Goal: Transaction & Acquisition: Complete application form

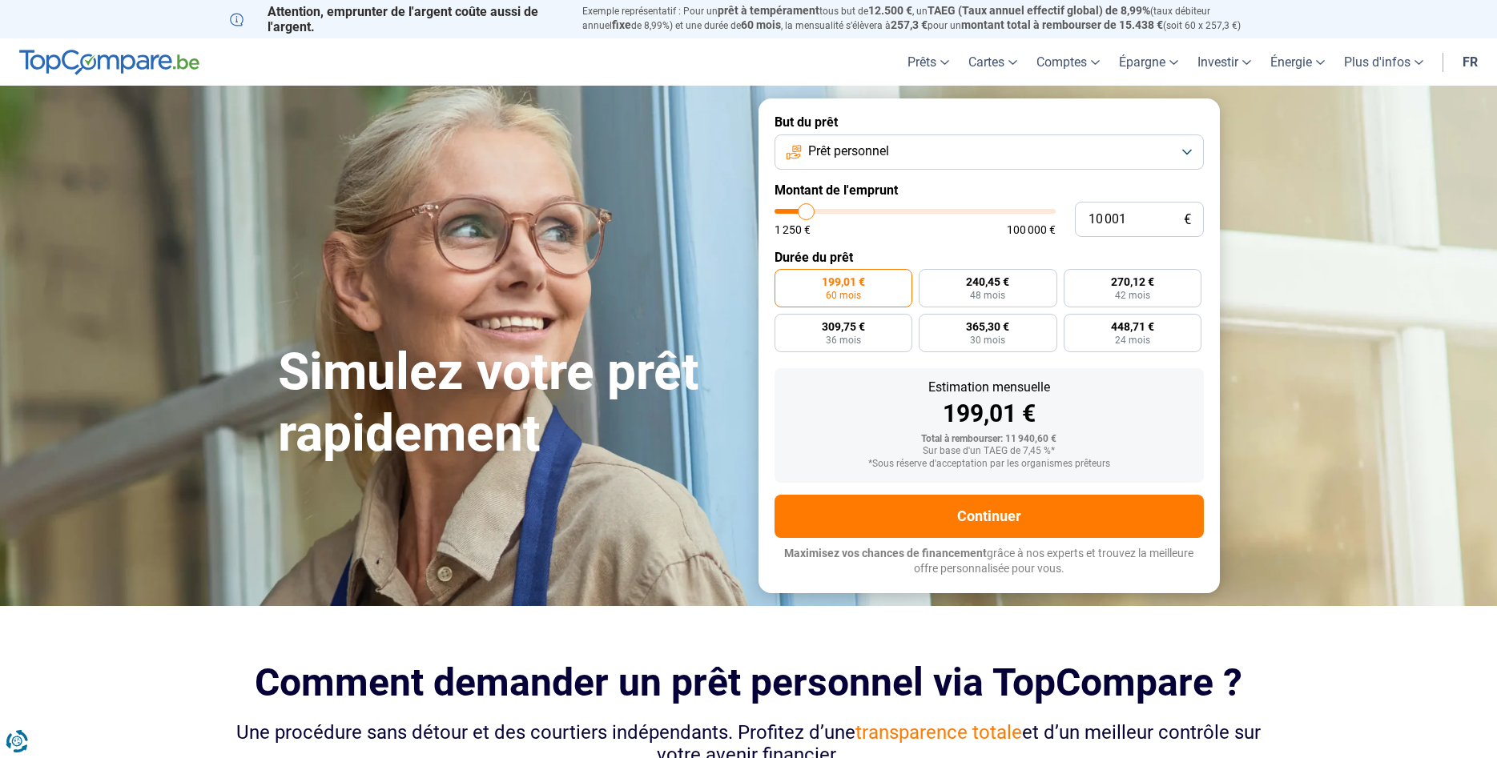
click at [1191, 153] on button "Prêt personnel" at bounding box center [988, 152] width 429 height 35
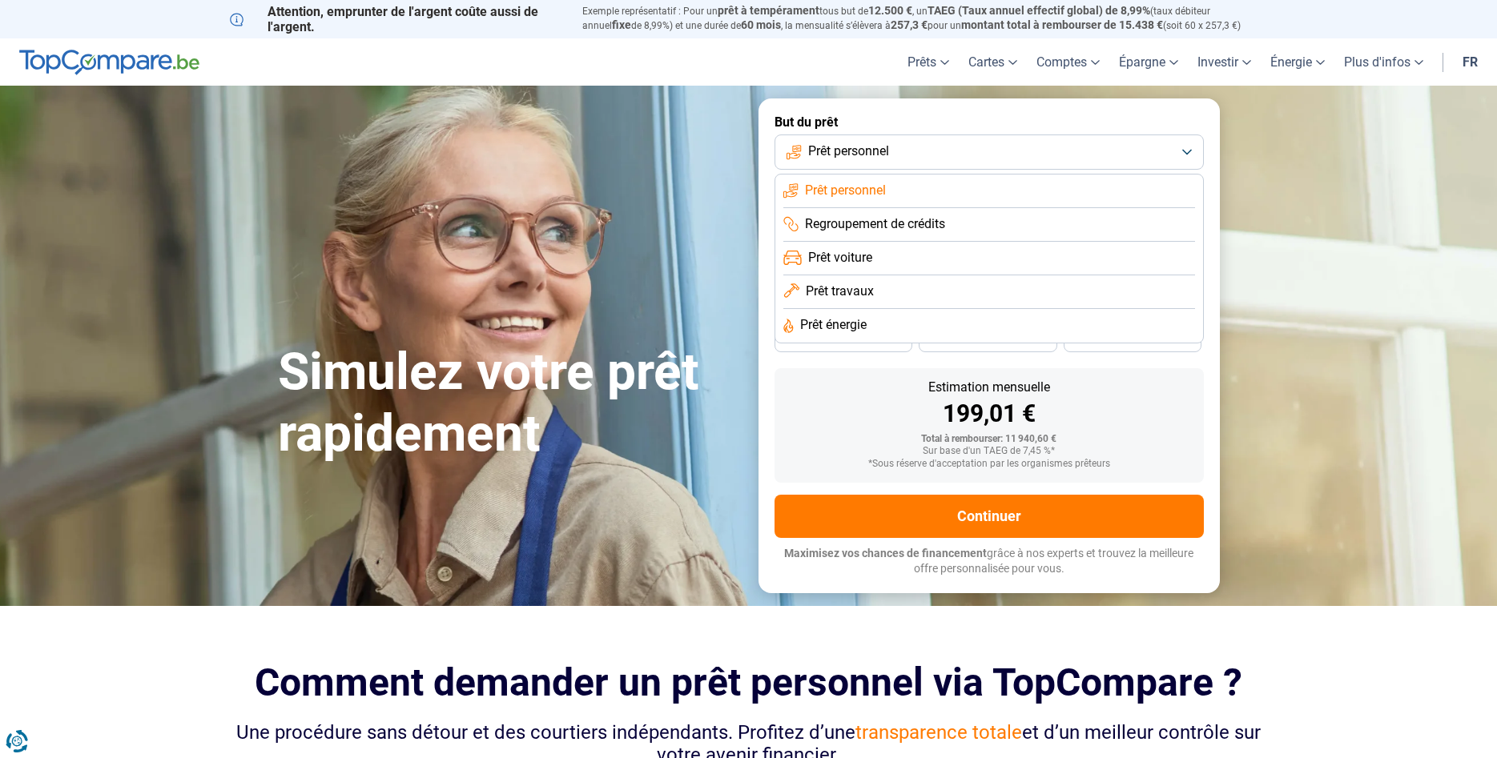
click at [945, 227] on span "Regroupement de crédits" at bounding box center [875, 224] width 140 height 18
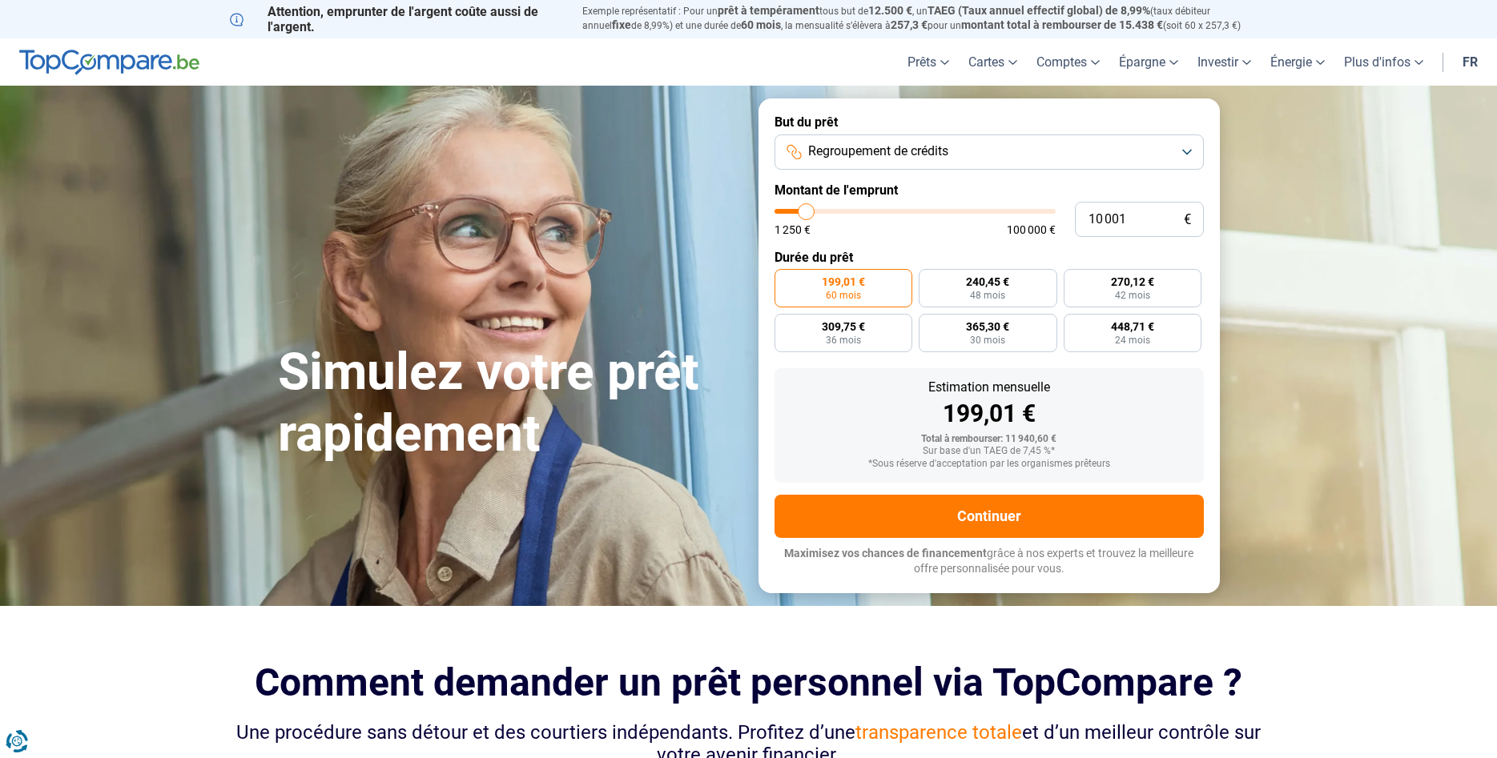
type input "9 250"
type input "9250"
type input "9 500"
type input "9500"
type input "11 000"
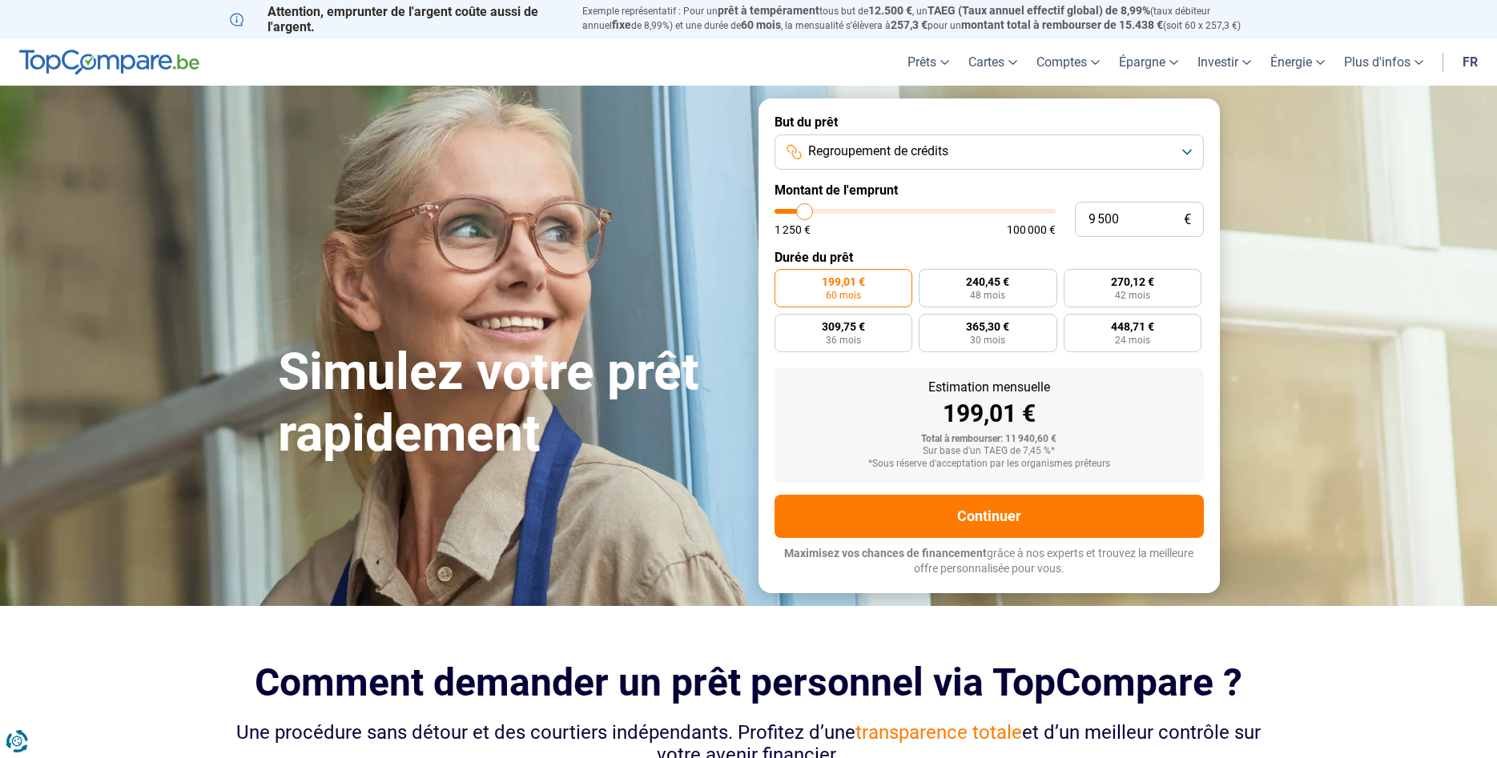
type input "11000"
type input "14 000"
type input "14000"
type input "16 250"
type input "16250"
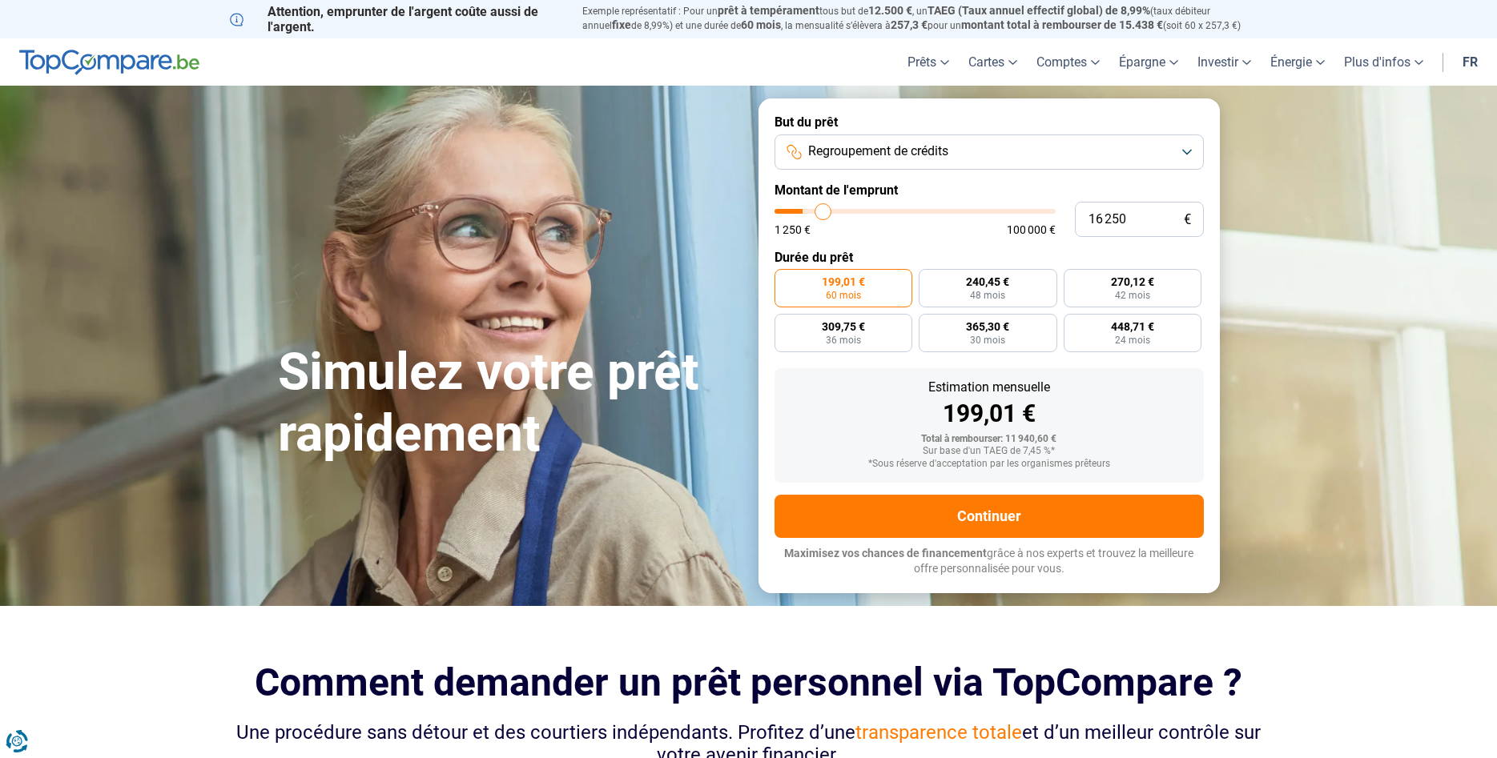
type input "18 000"
type input "18000"
type input "19 000"
type input "19000"
type input "19 750"
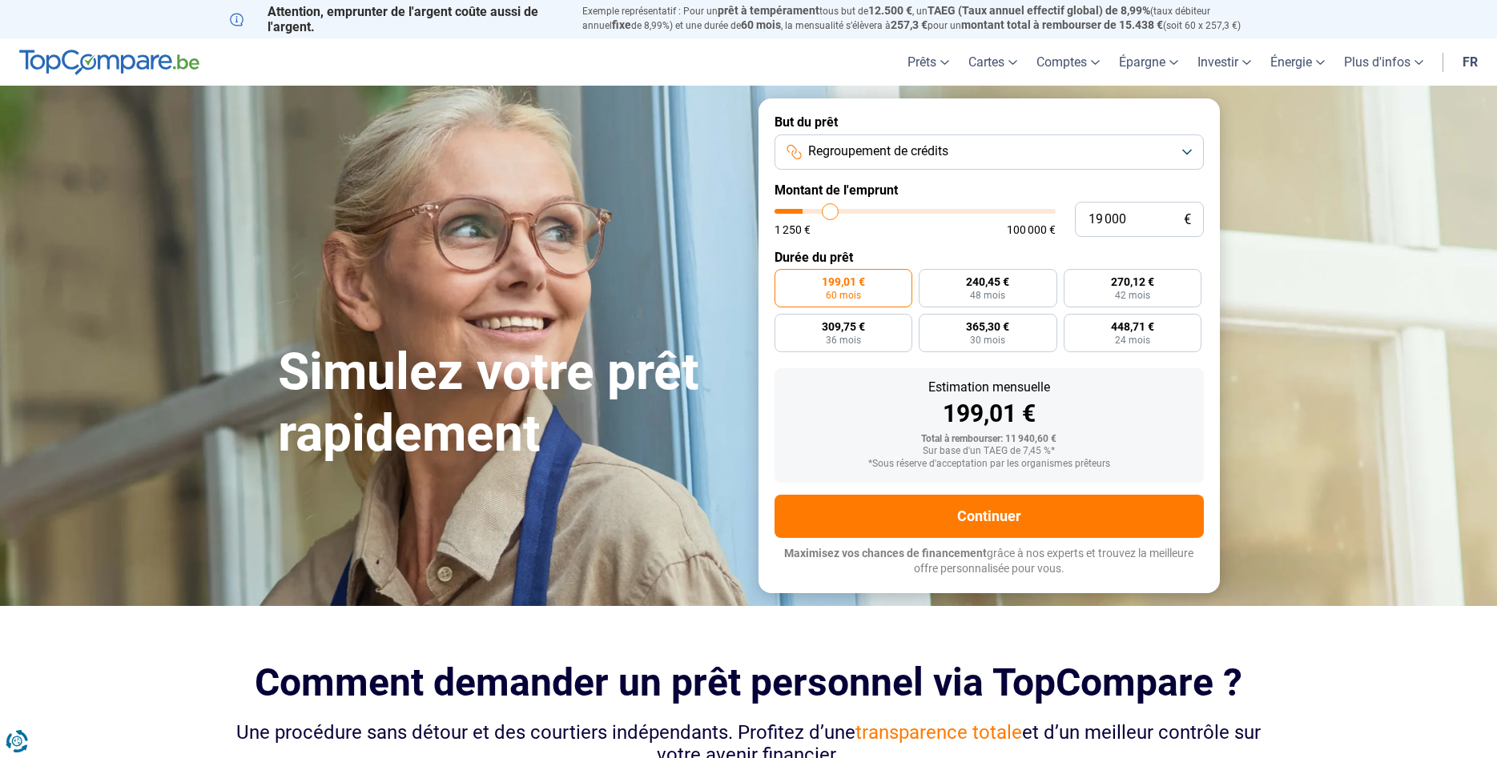
type input "19750"
type input "21 250"
type input "21250"
type input "23 750"
type input "23750"
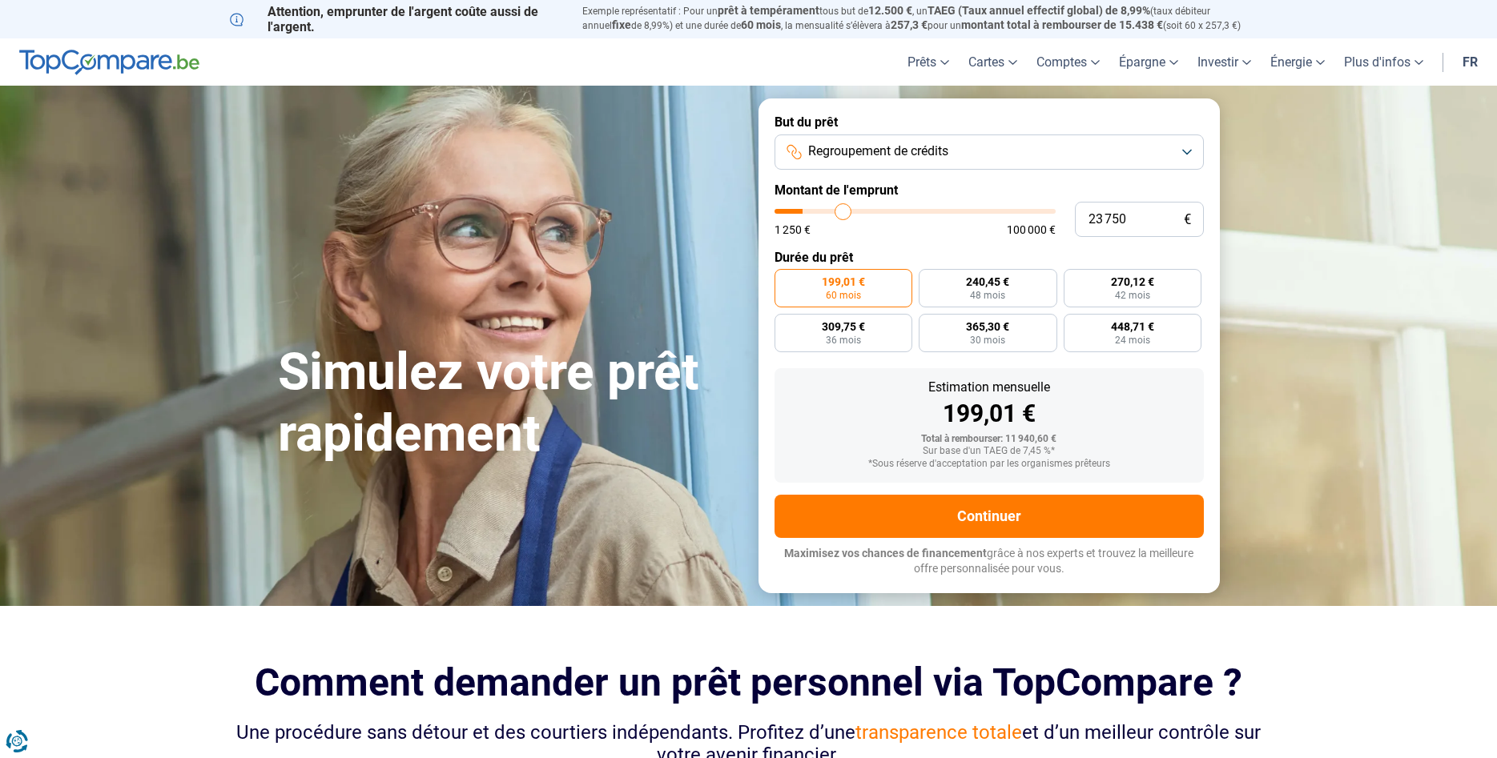
type input "25 750"
type input "25750"
type input "27 000"
type input "27000"
type input "27 750"
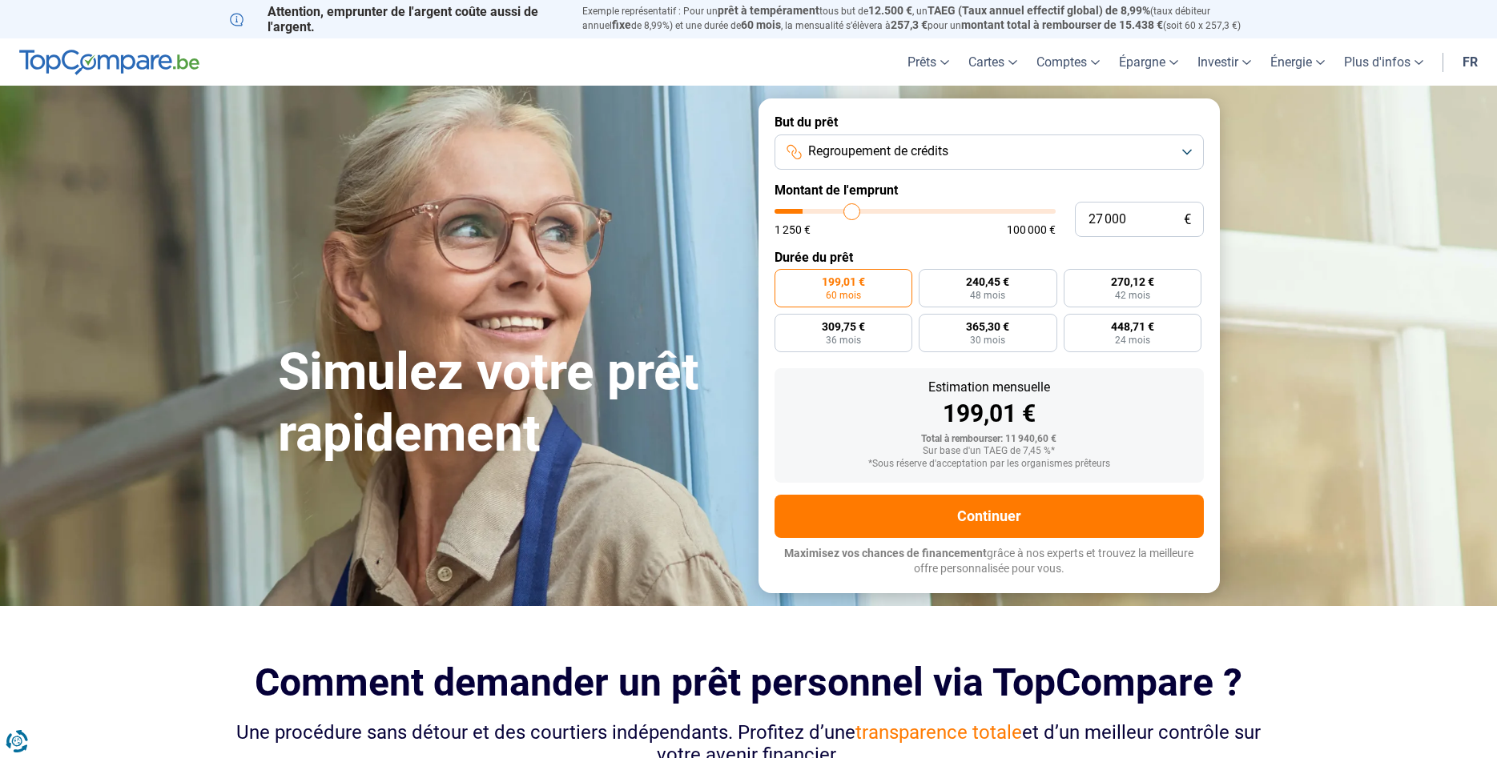
type input "27750"
type input "29 000"
type input "29000"
type input "30 250"
type input "30250"
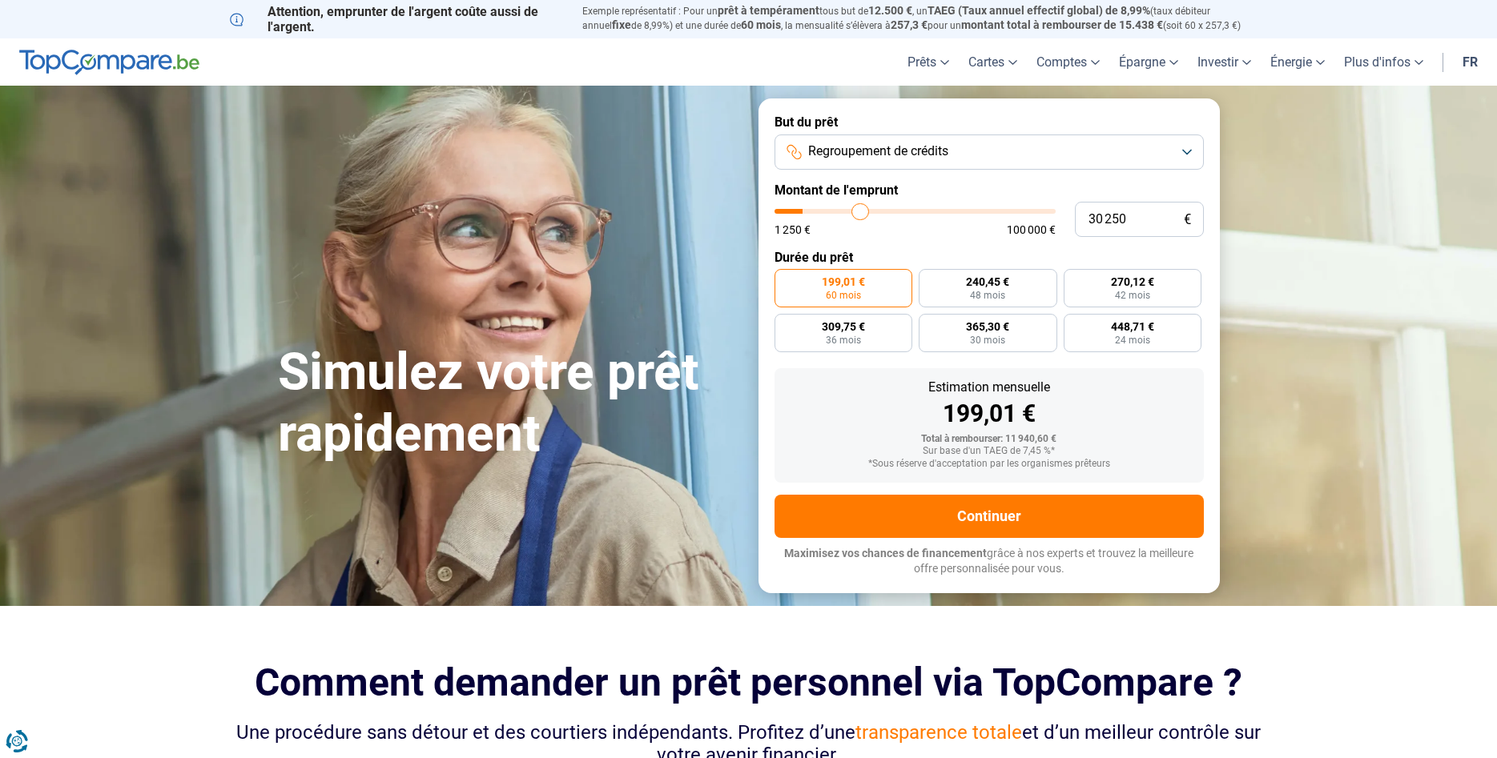
type input "31 750"
type input "31750"
type input "33 250"
type input "33250"
type input "34 250"
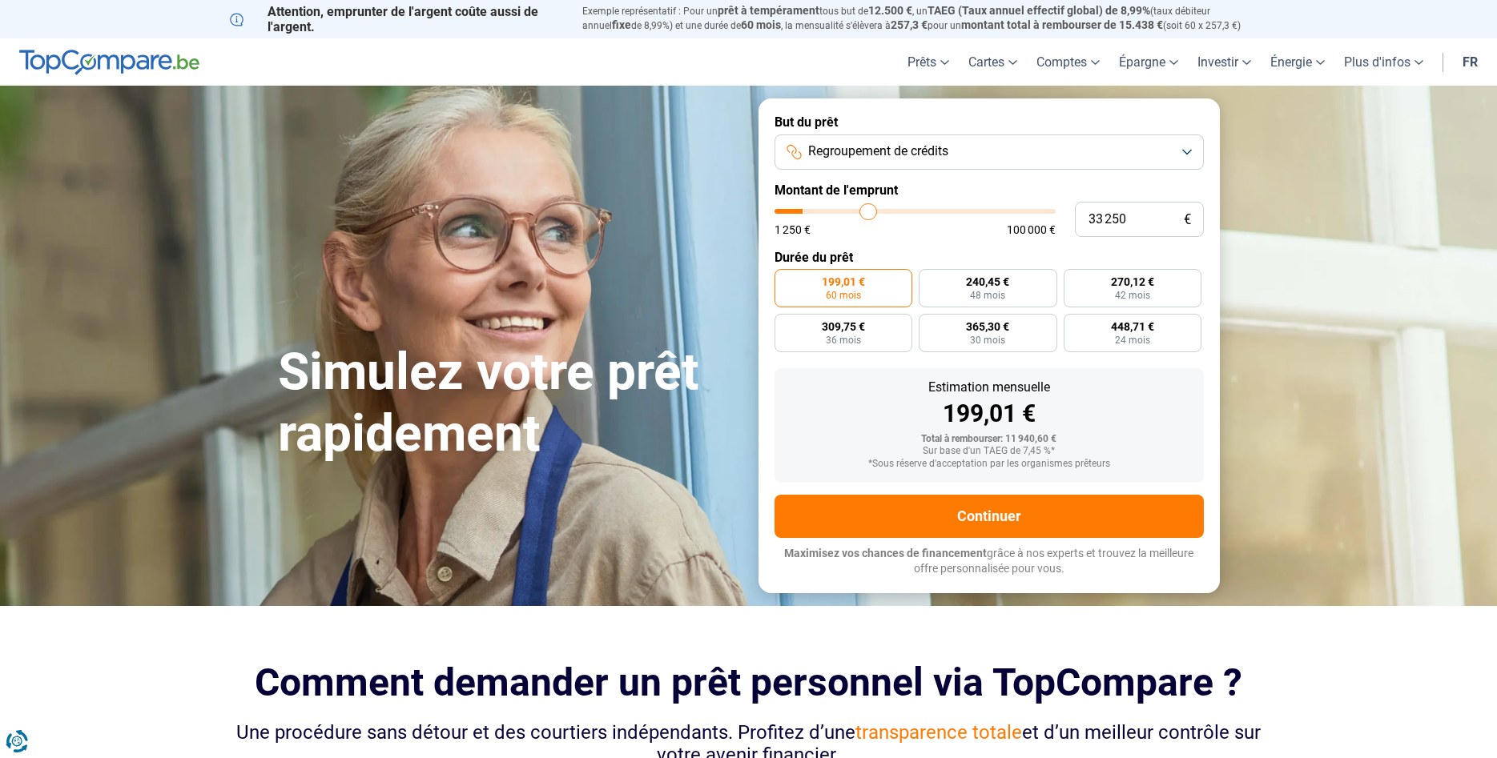
type input "34250"
type input "35 250"
type input "35250"
type input "36 500"
type input "36500"
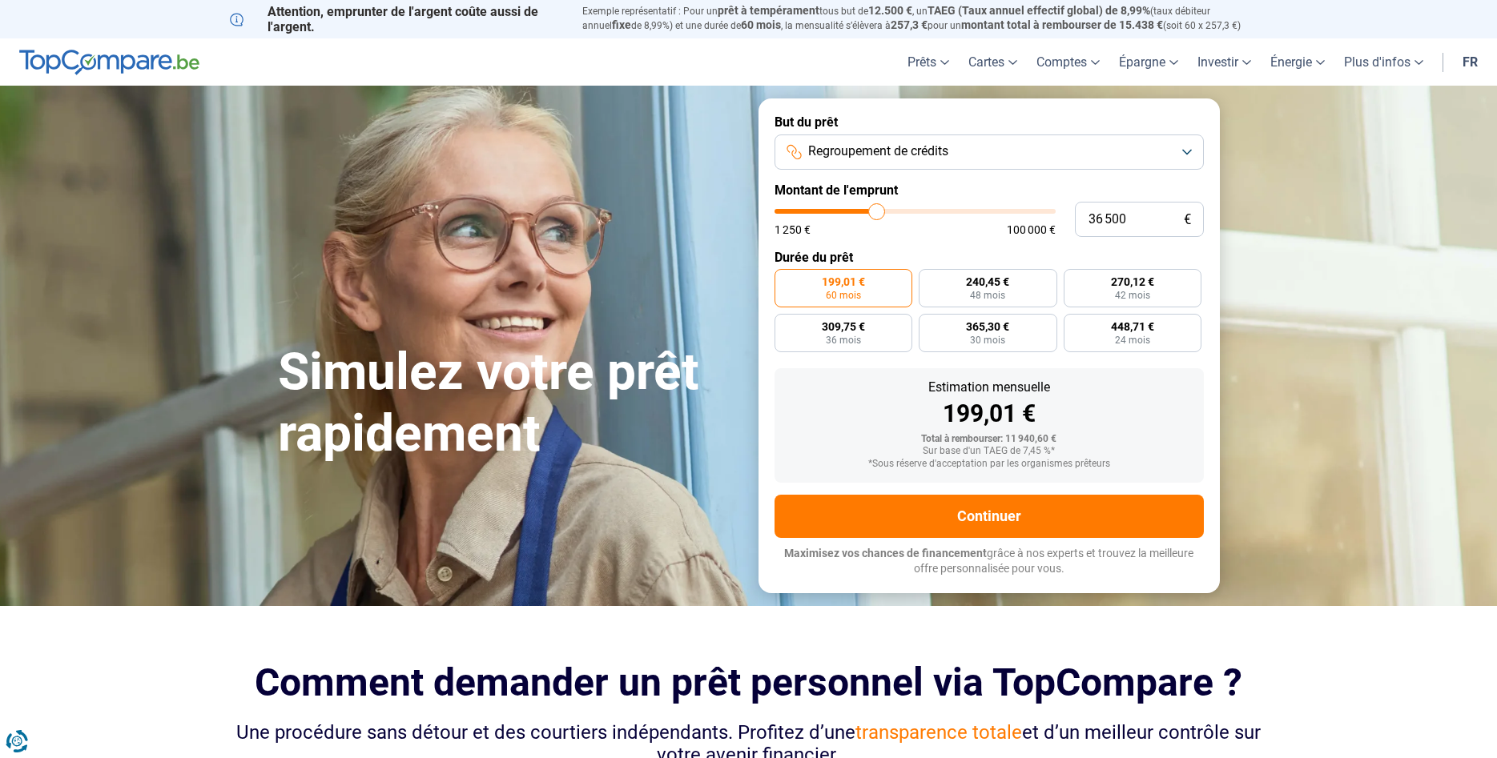
type input "37 500"
type input "37500"
type input "38 750"
type input "38750"
type input "39 500"
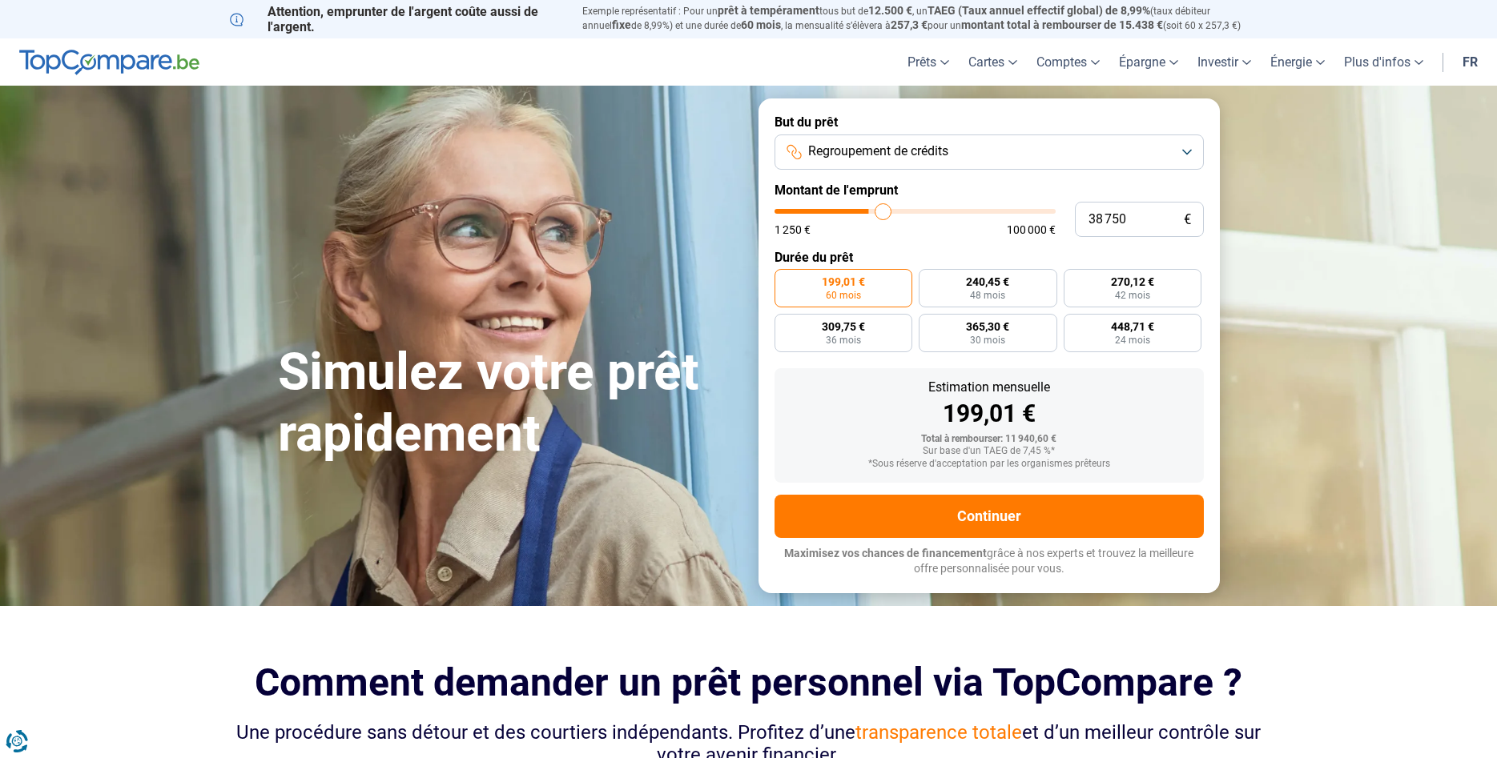
type input "39500"
type input "41 000"
type input "41000"
type input "41 500"
type input "41500"
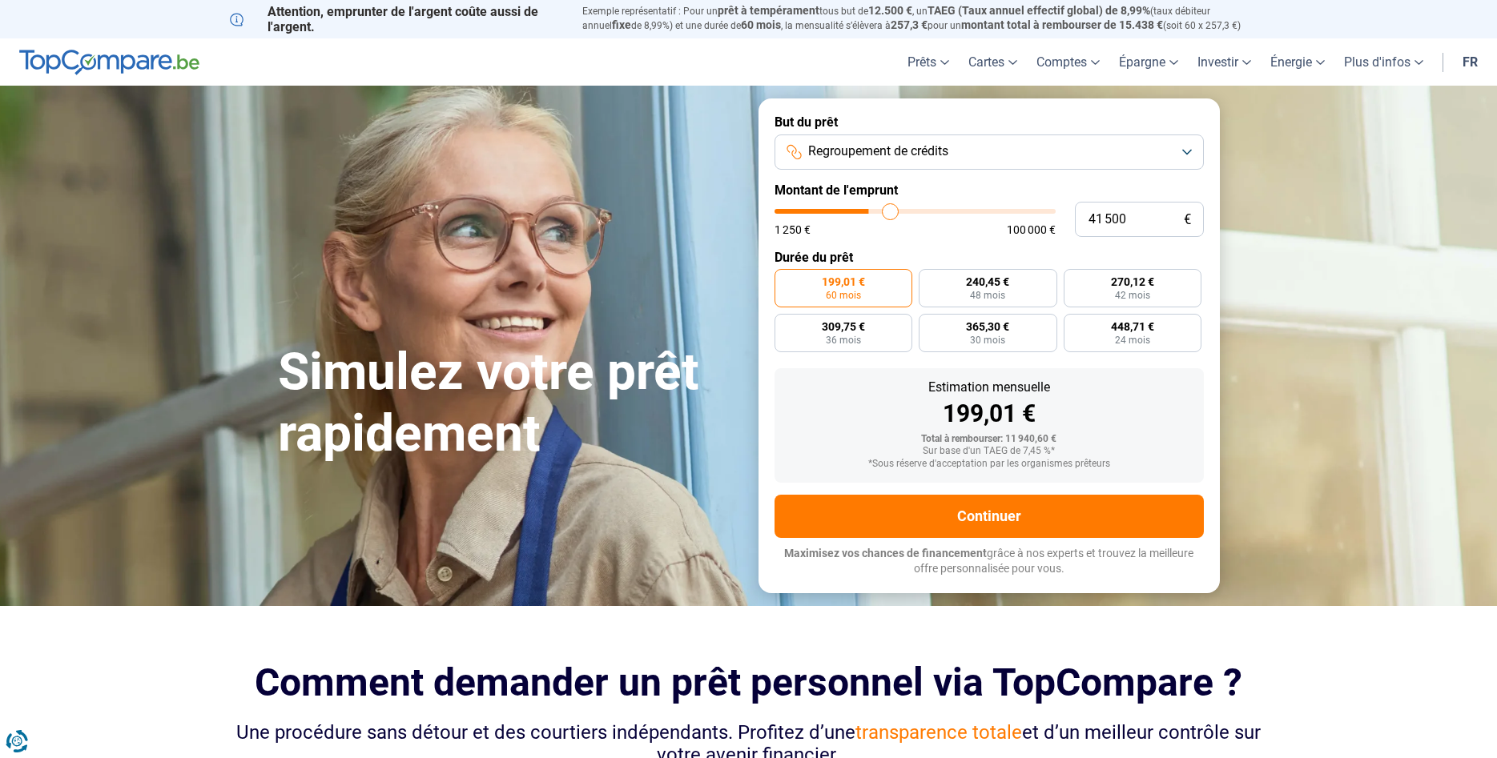
type input "43 000"
type input "43000"
type input "44 250"
type input "44250"
type input "45 250"
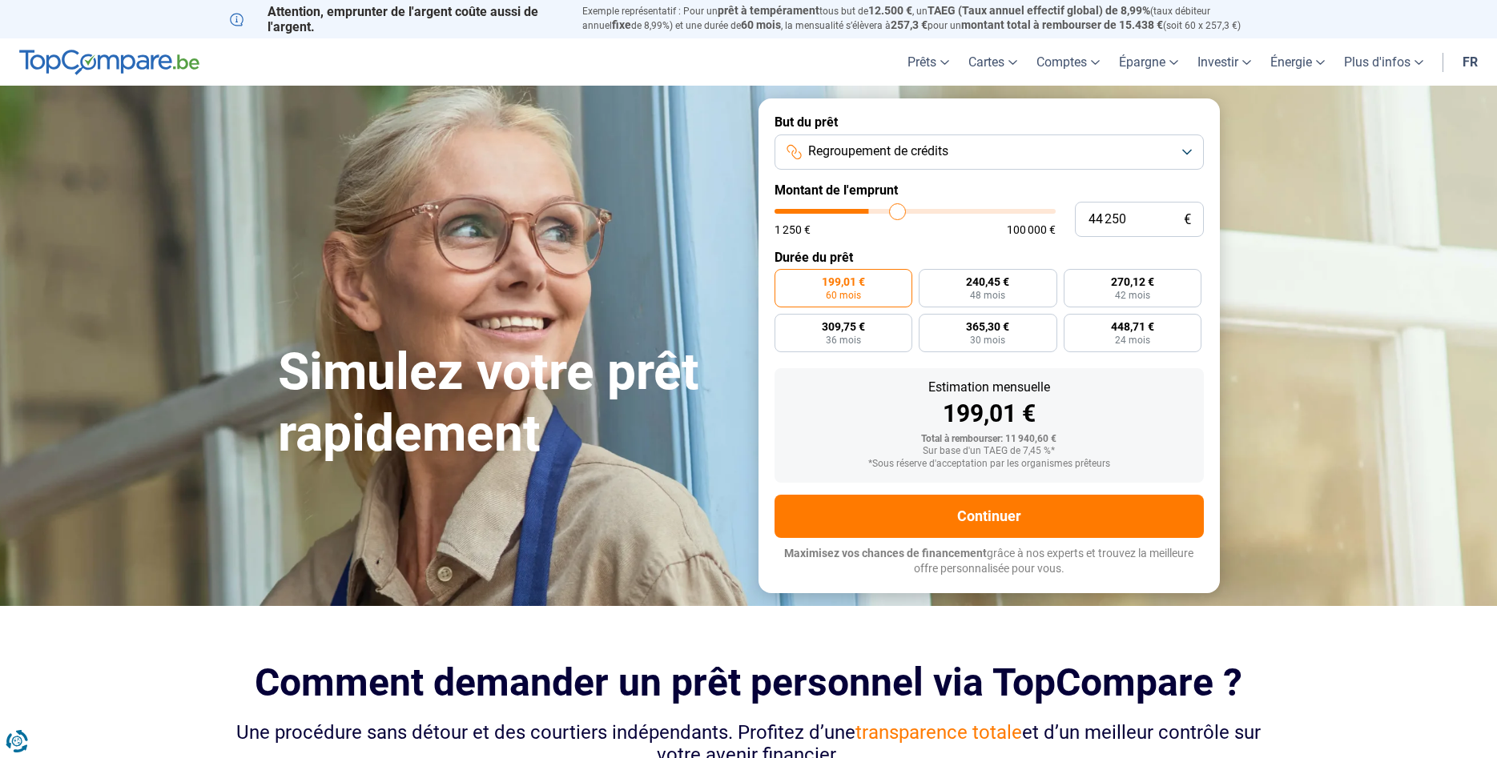
type input "45250"
type input "46 750"
type input "46750"
type input "47 500"
type input "47500"
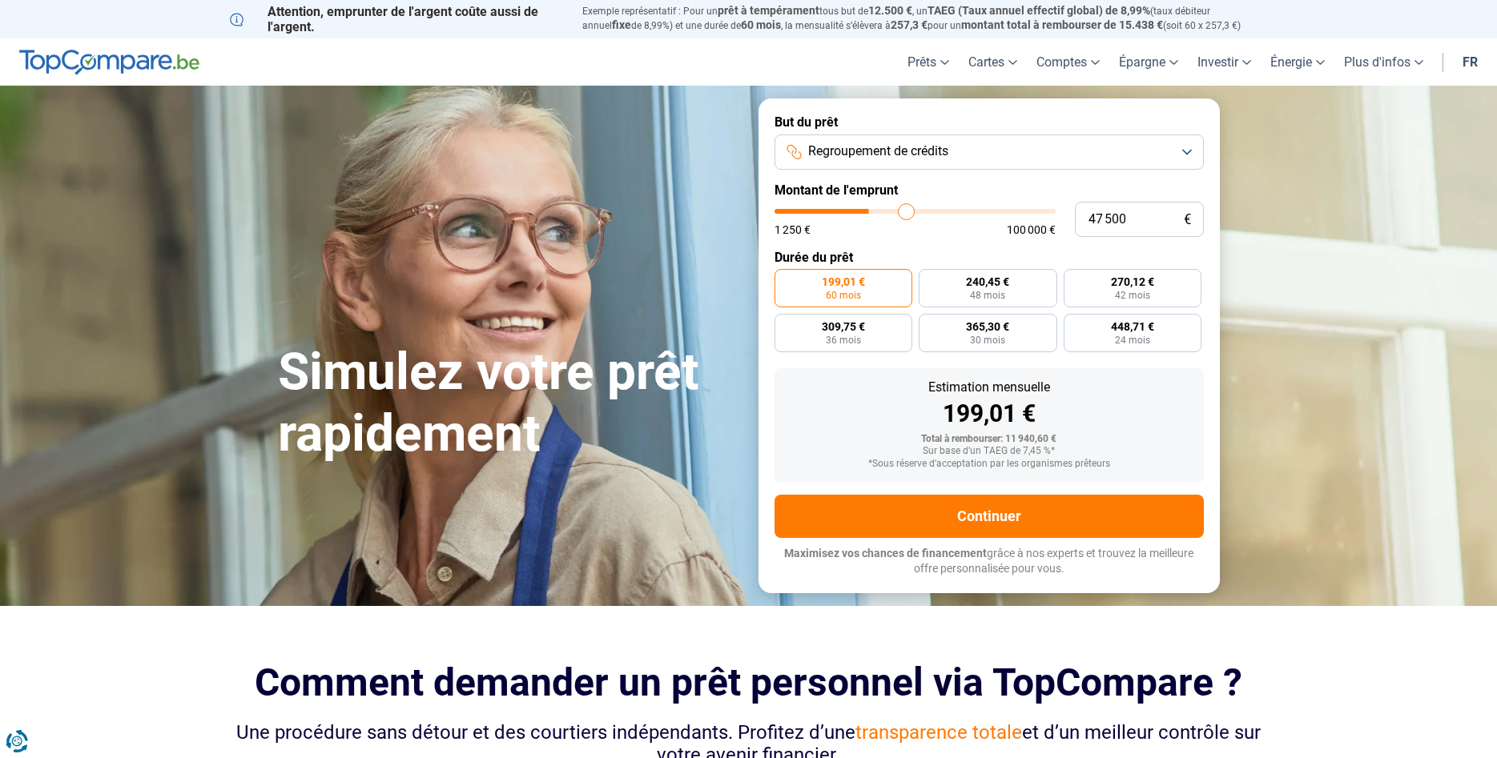
type input "49 500"
type input "49500"
type input "50 250"
type input "50250"
type input "51 250"
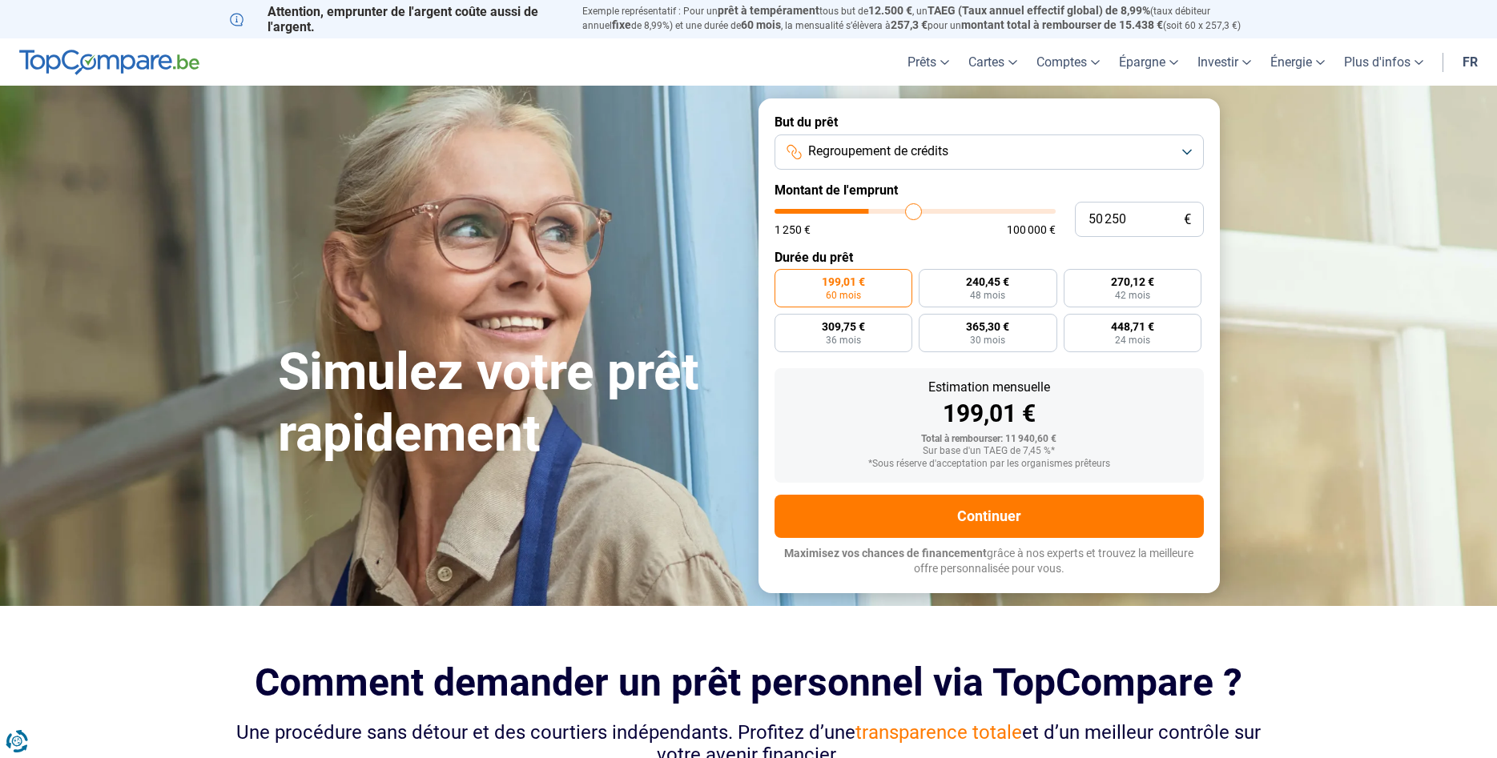
type input "51250"
type input "52 500"
type input "52500"
type input "53 500"
type input "53500"
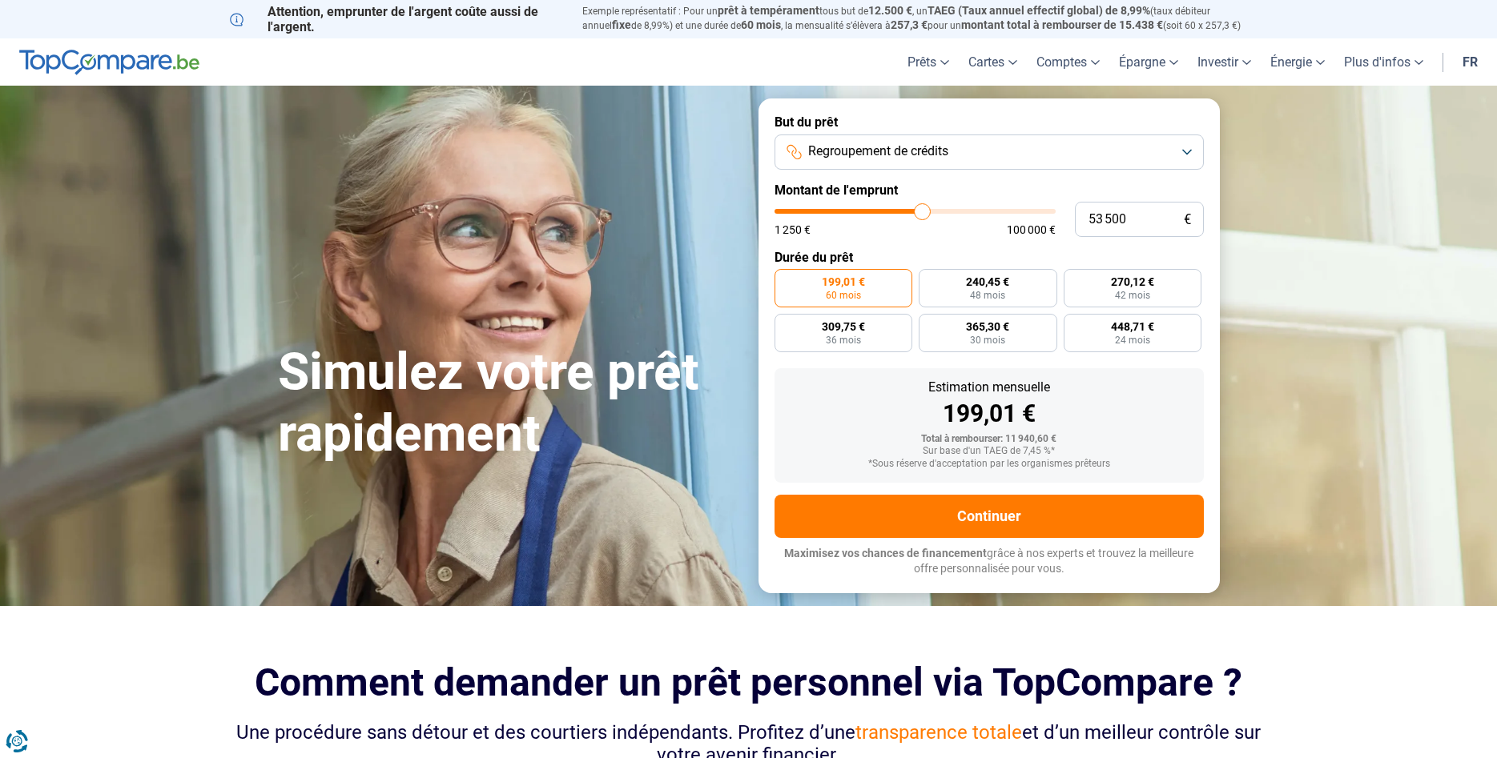
type input "54 500"
type input "54500"
type input "55 500"
type input "55500"
type input "56 500"
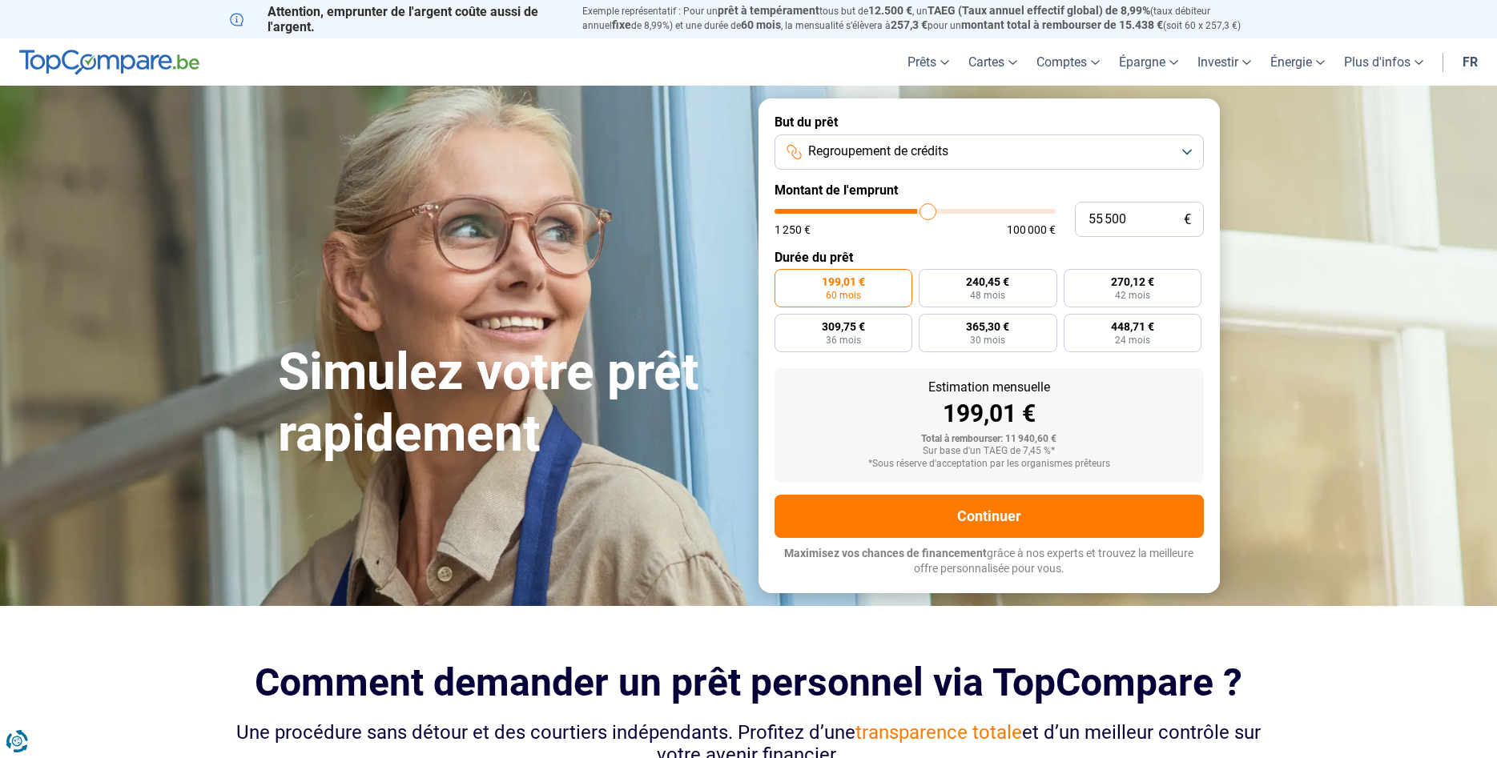
type input "56500"
type input "57 750"
type input "57750"
type input "59 000"
type input "59000"
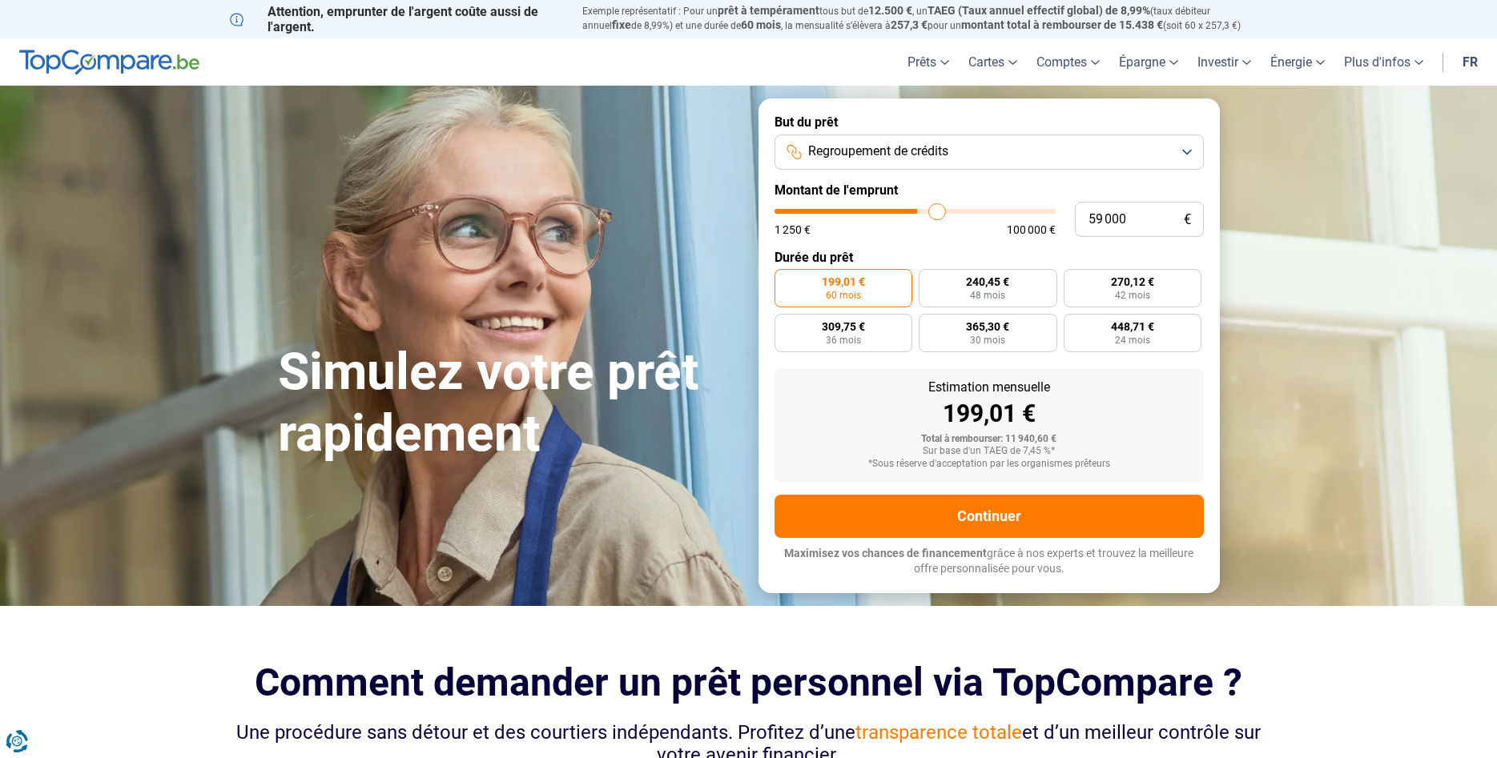
type input "60 250"
type input "60250"
type input "61 000"
type input "61000"
type input "62 250"
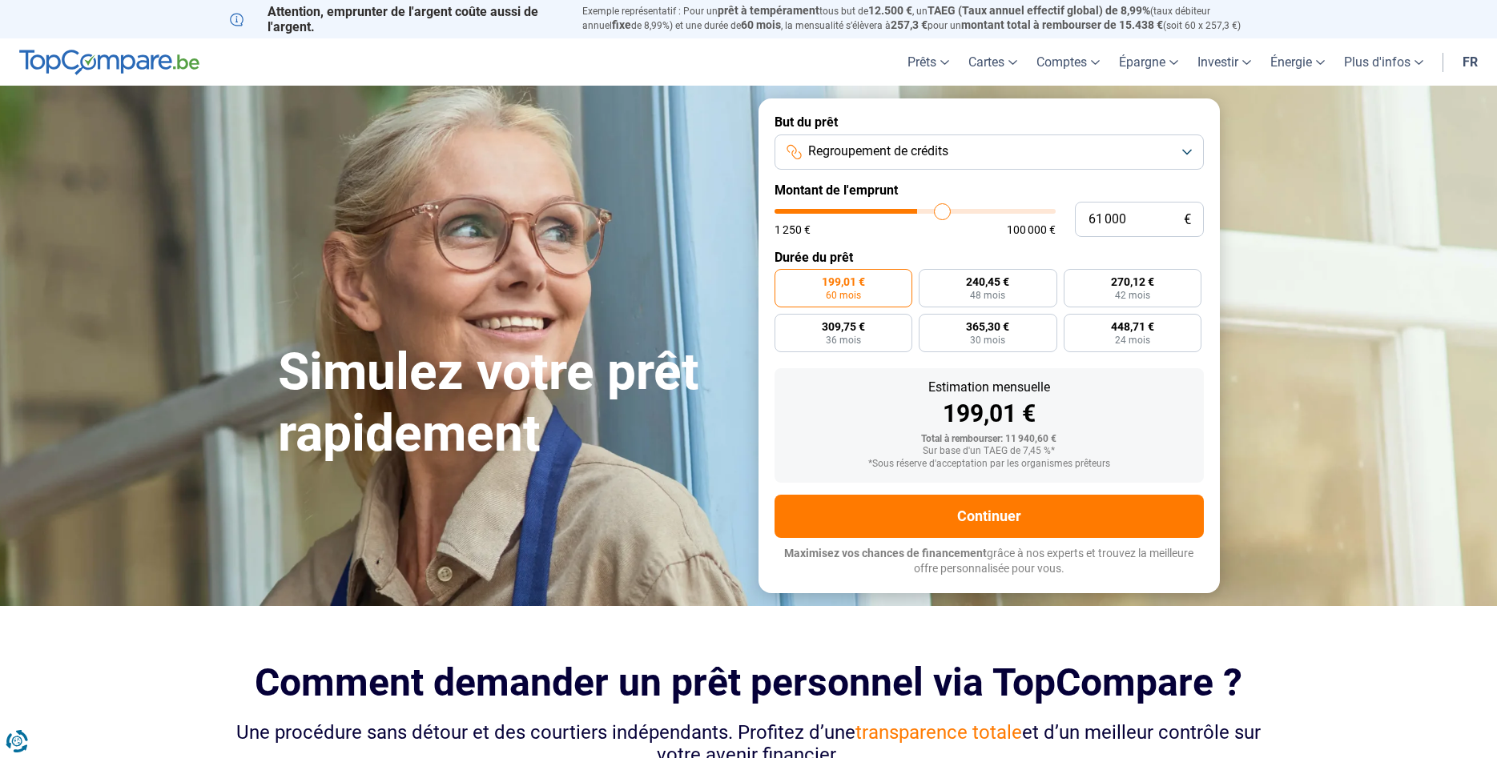
type input "62250"
type input "63 250"
type input "63250"
type input "63 750"
type input "63750"
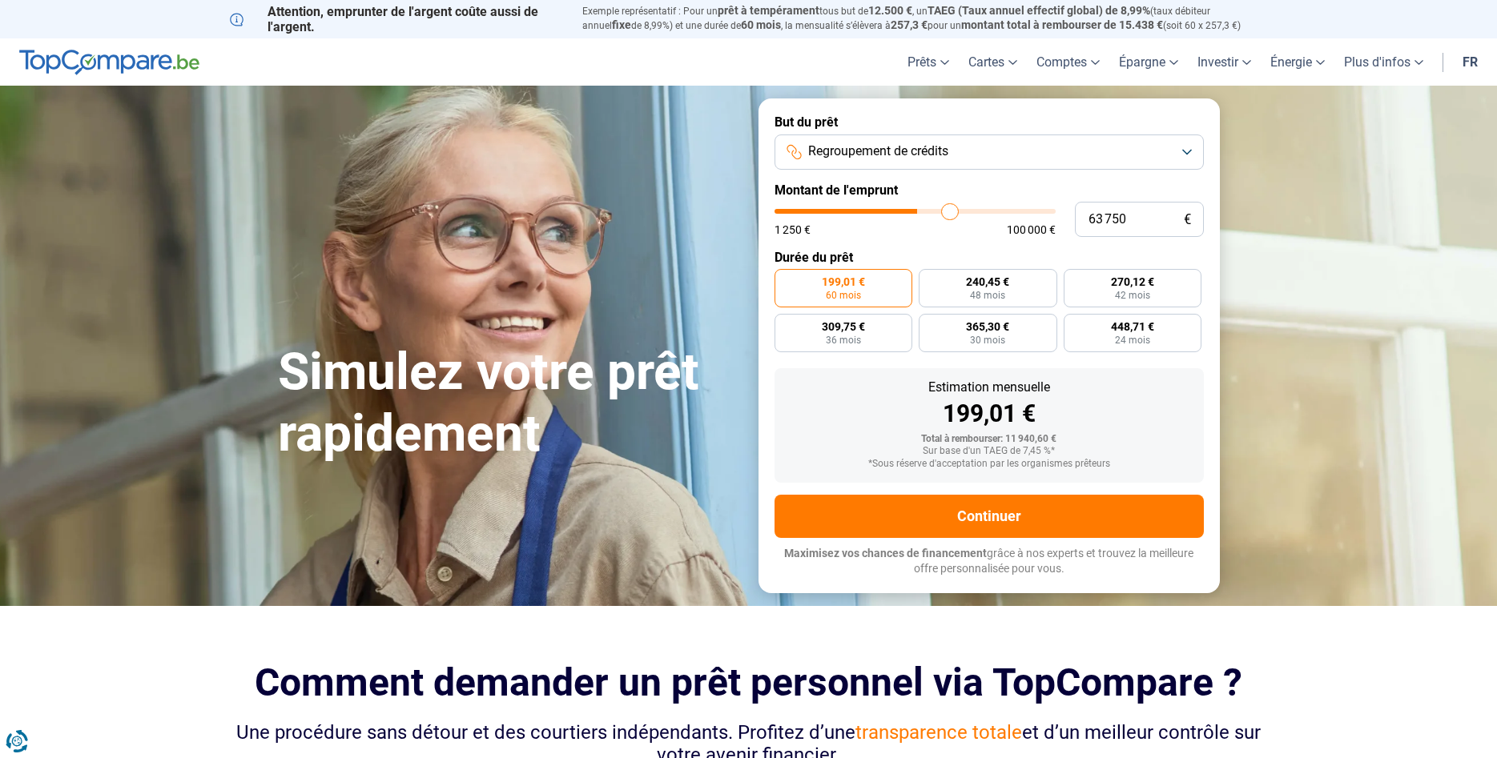
type input "64 250"
type input "64250"
type input "65 000"
type input "65000"
type input "66 250"
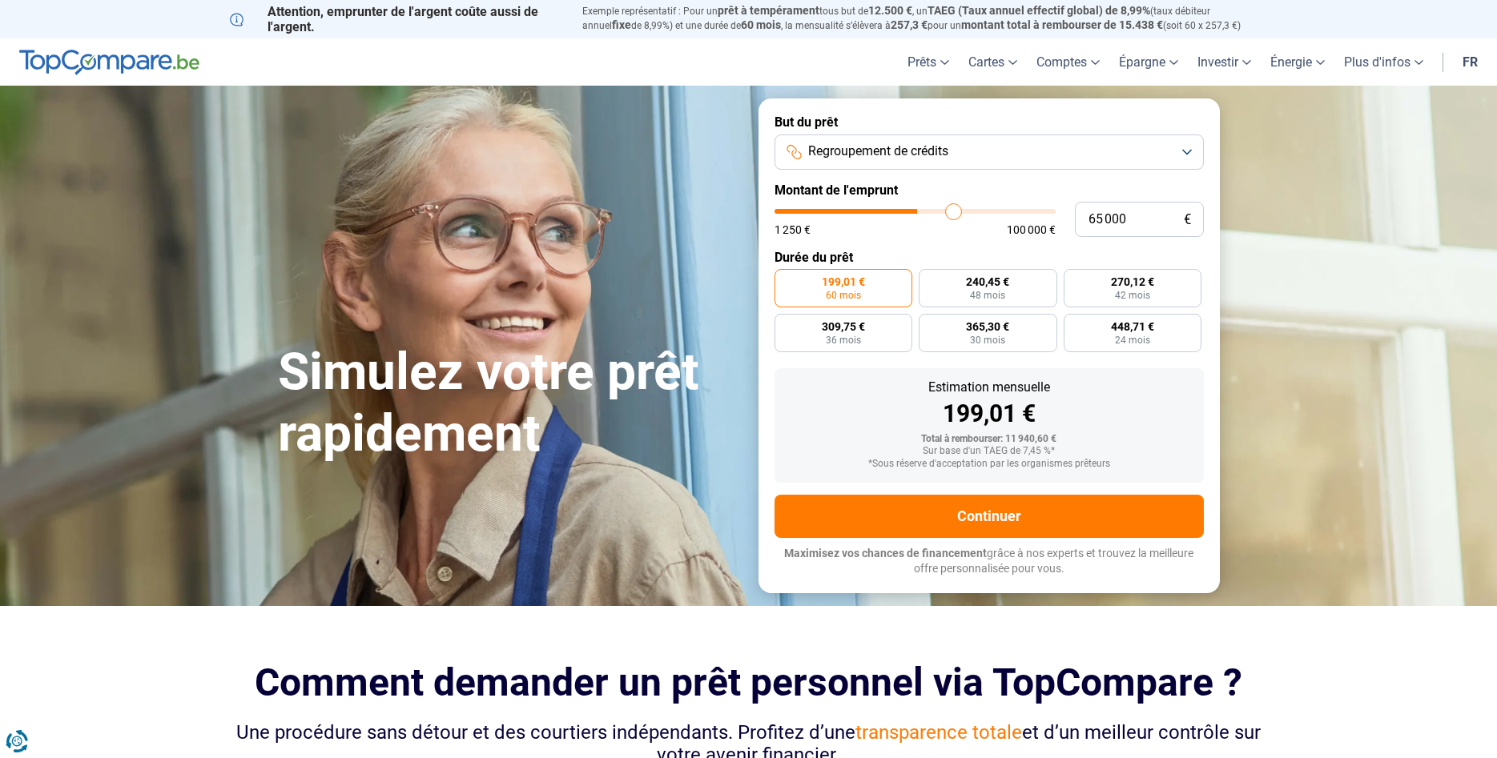
type input "66250"
type input "66 750"
type input "66750"
type input "67 750"
type input "67750"
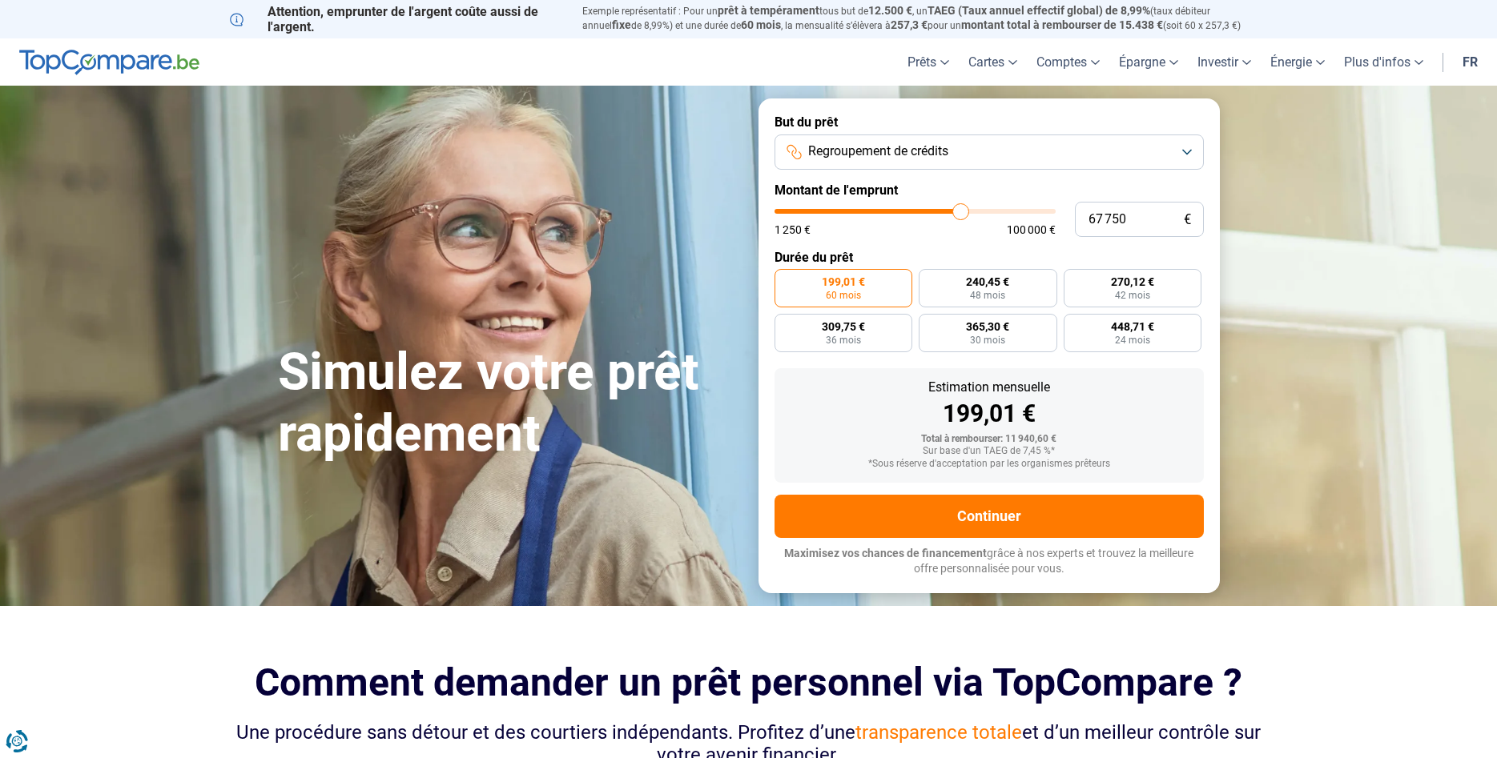
type input "68 250"
type input "68250"
type input "68 500"
type input "68500"
type input "69 250"
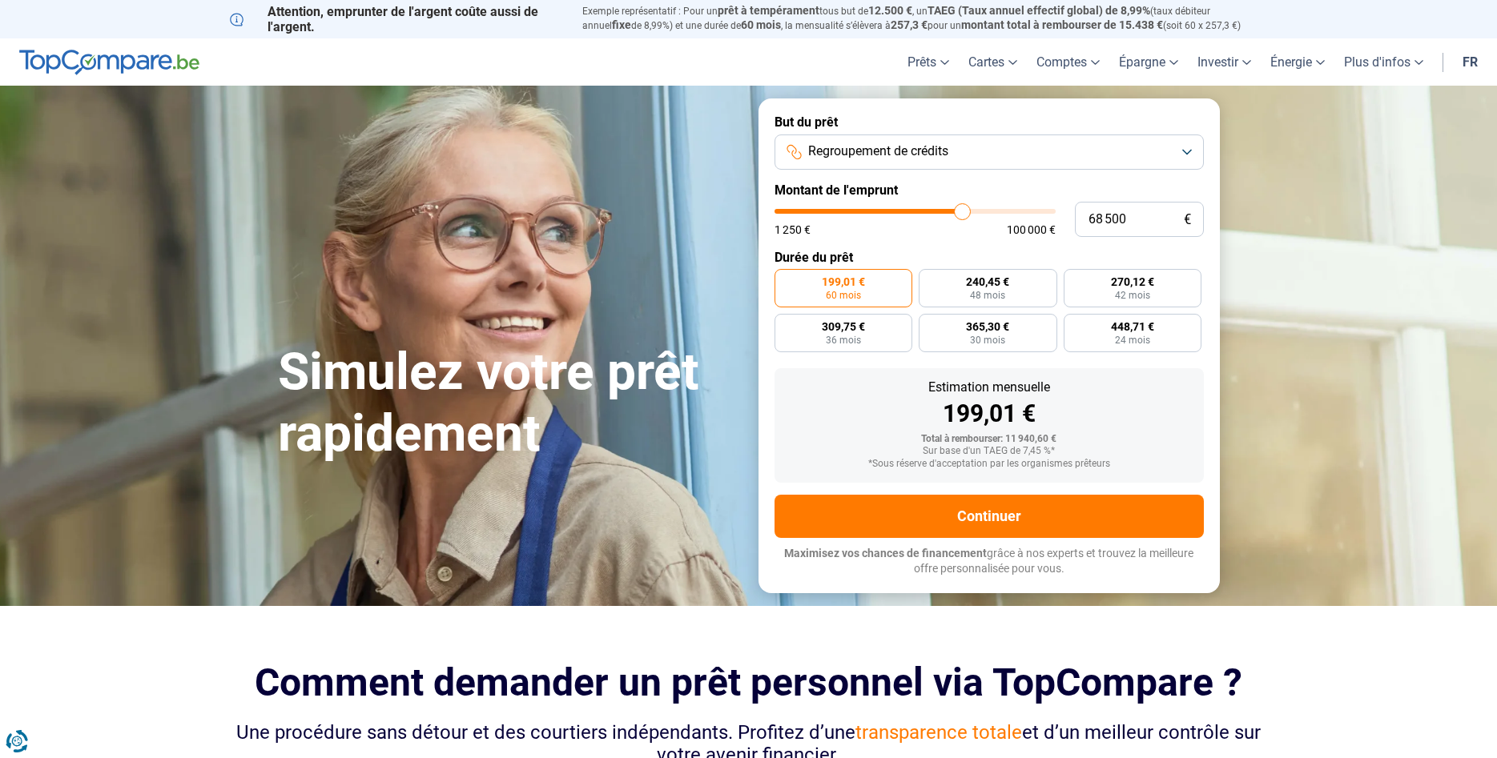
type input "69250"
type input "69 500"
type input "69500"
type input "70 000"
type input "70000"
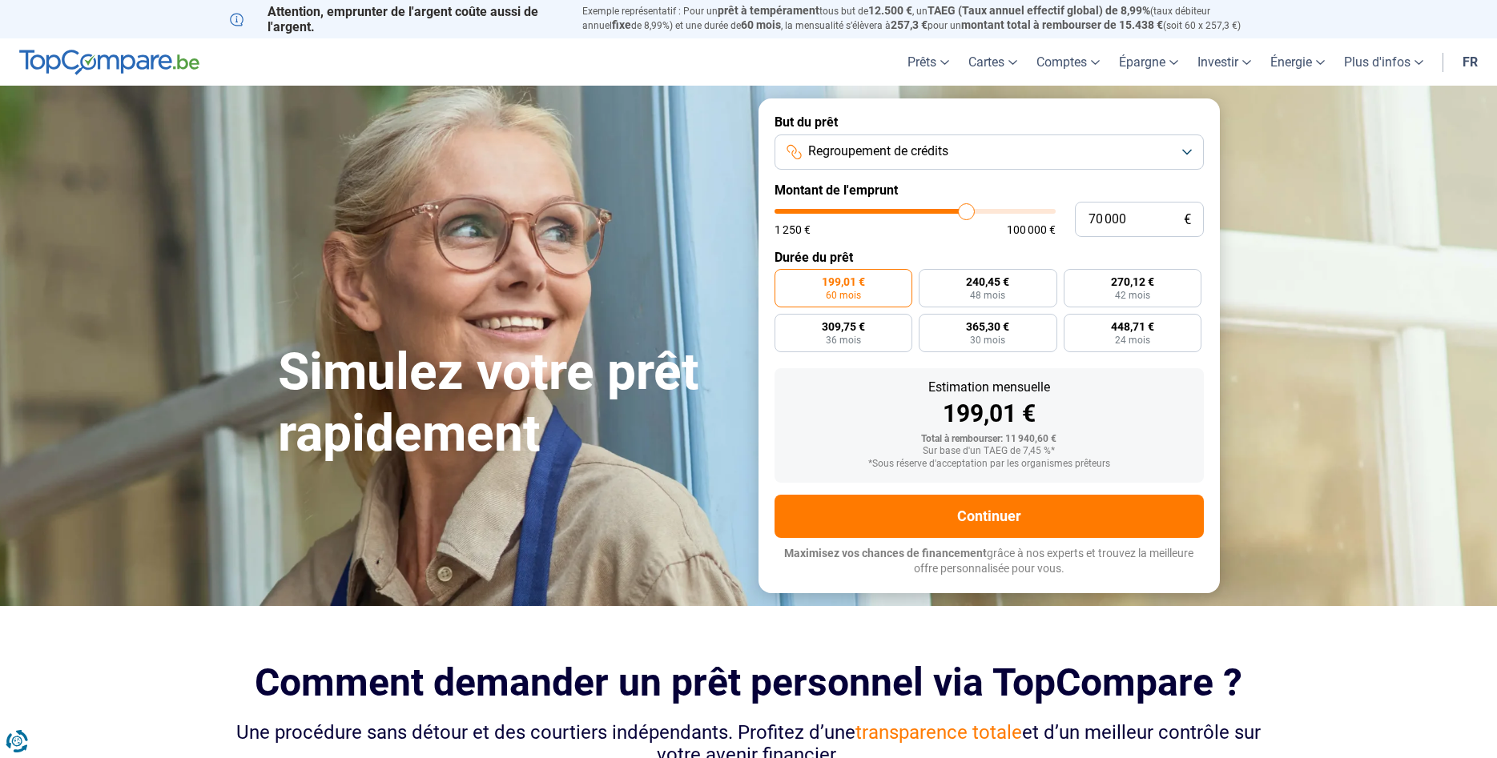
type input "70 750"
type input "70750"
type input "71 000"
type input "71000"
type input "71 250"
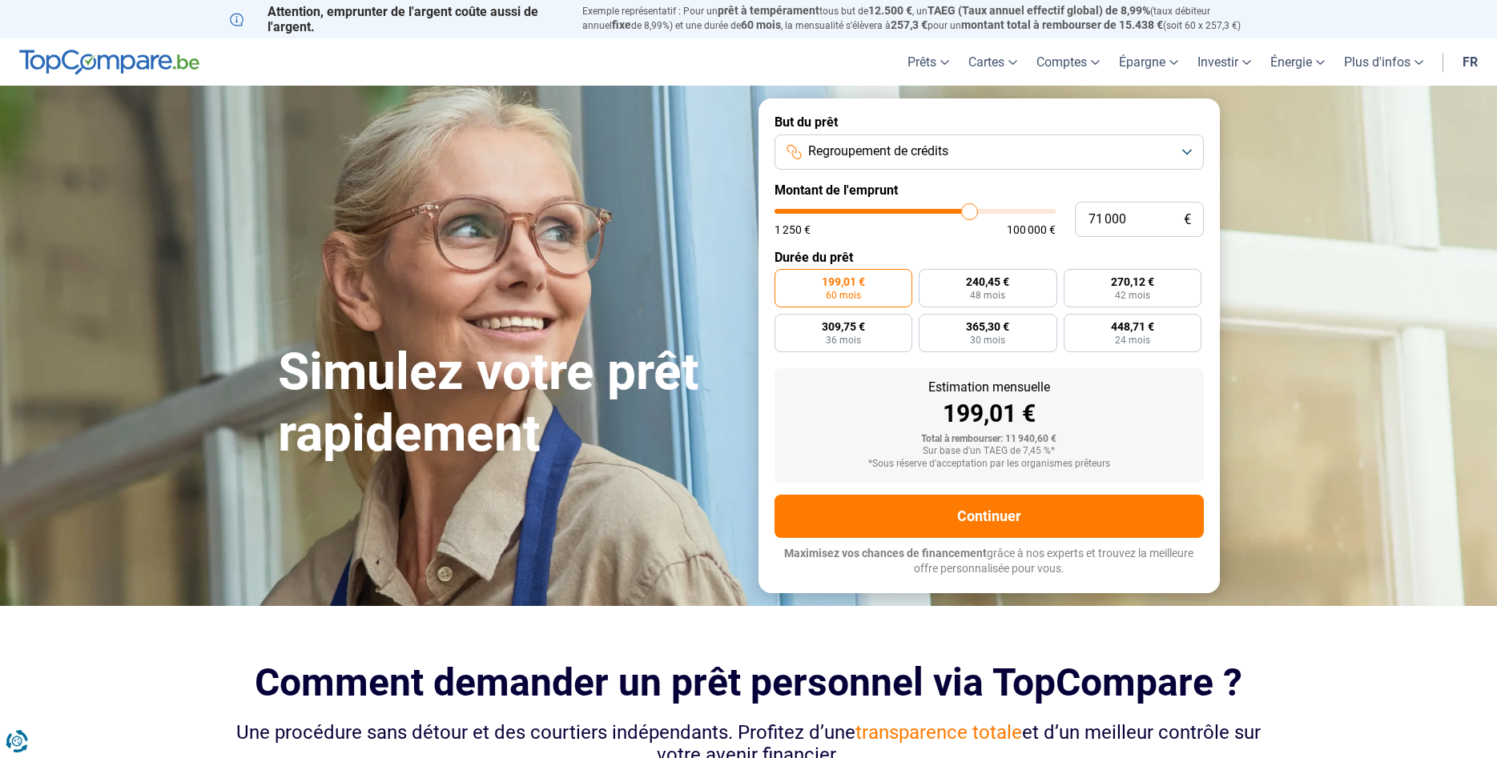
type input "71250"
type input "71 500"
type input "71500"
type input "71 750"
type input "71750"
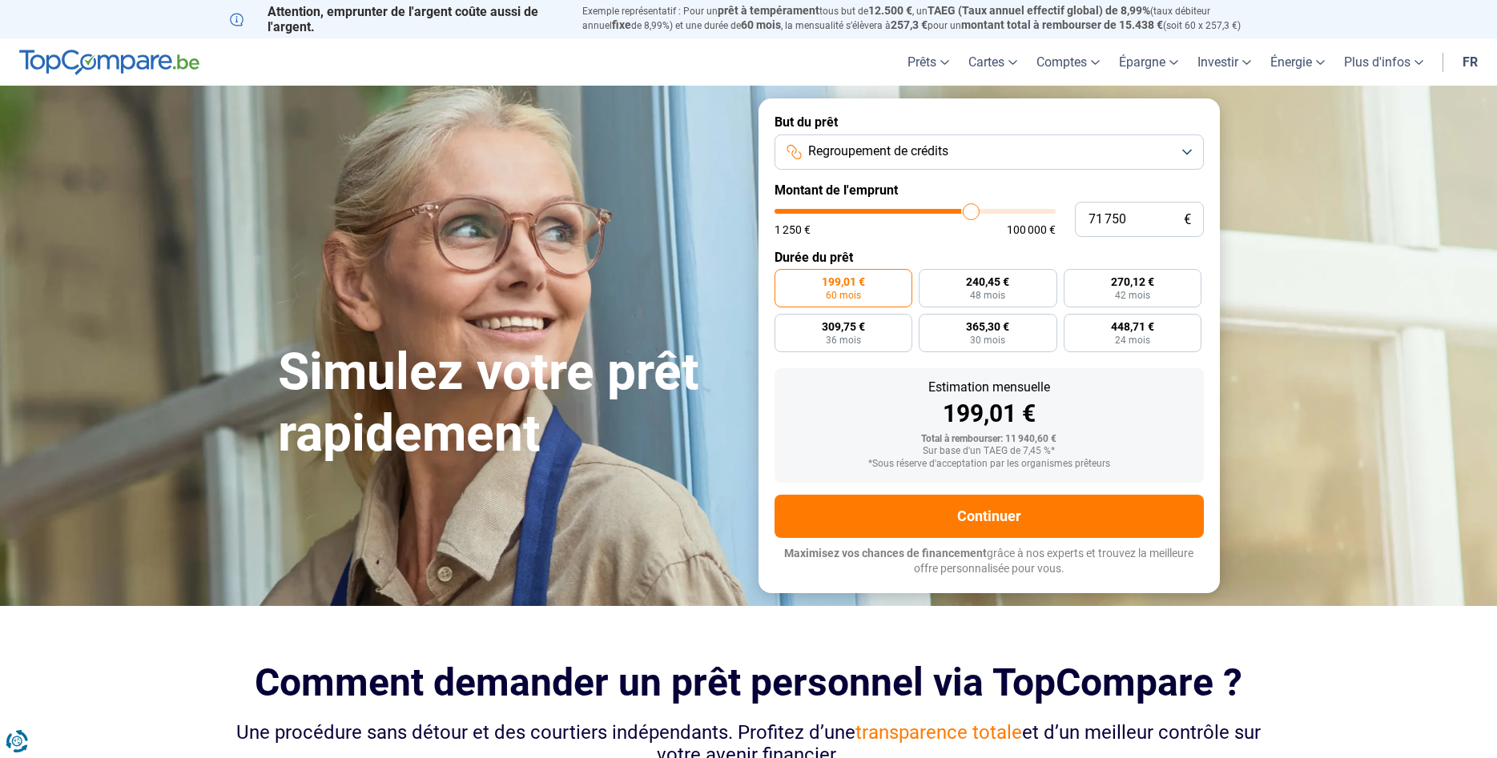
type input "72 500"
type input "72500"
type input "73 000"
type input "73000"
type input "73 750"
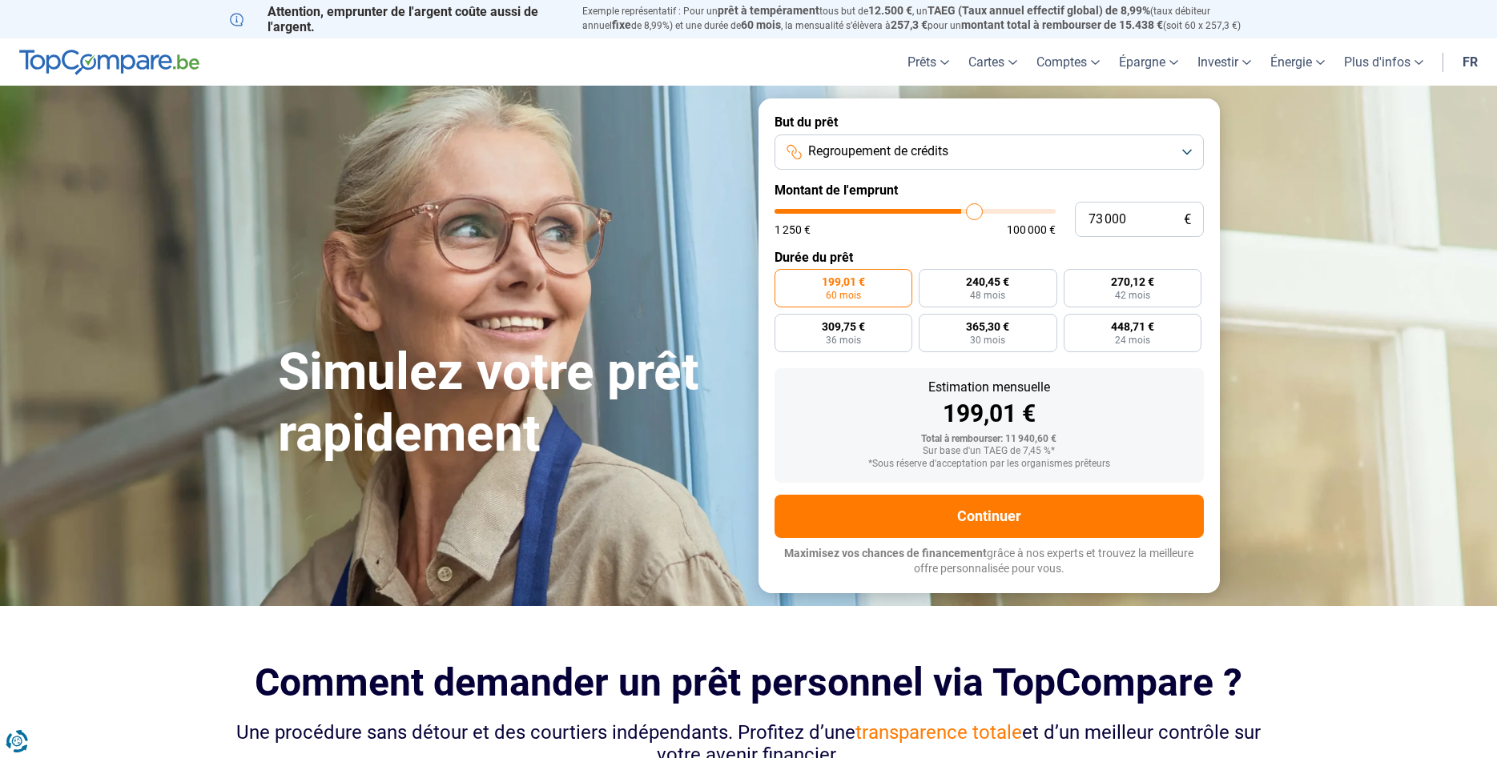
type input "73750"
type input "74 000"
type input "74000"
type input "74 250"
type input "74250"
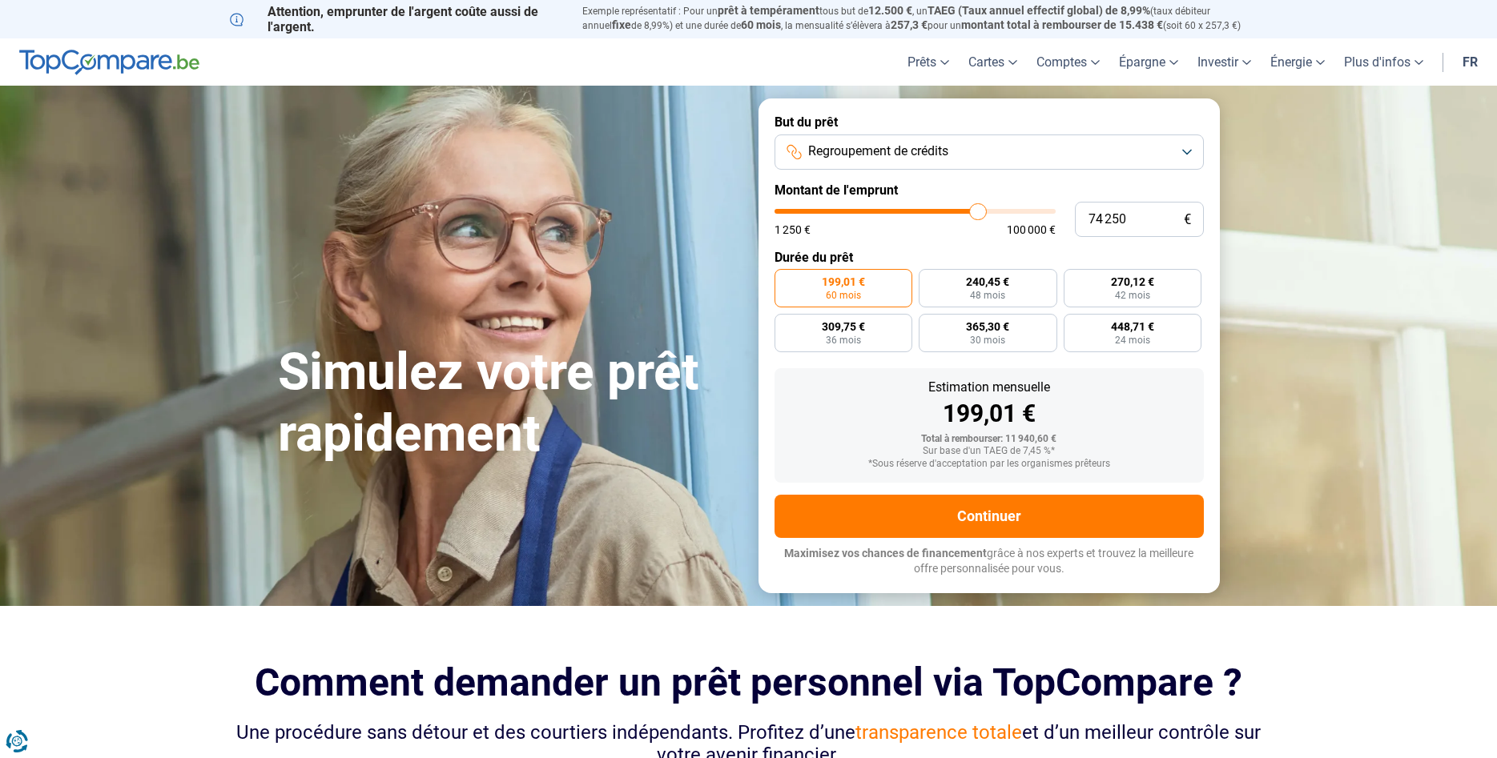
type input "74 500"
type input "74500"
type input "74 750"
type input "74750"
type input "75 250"
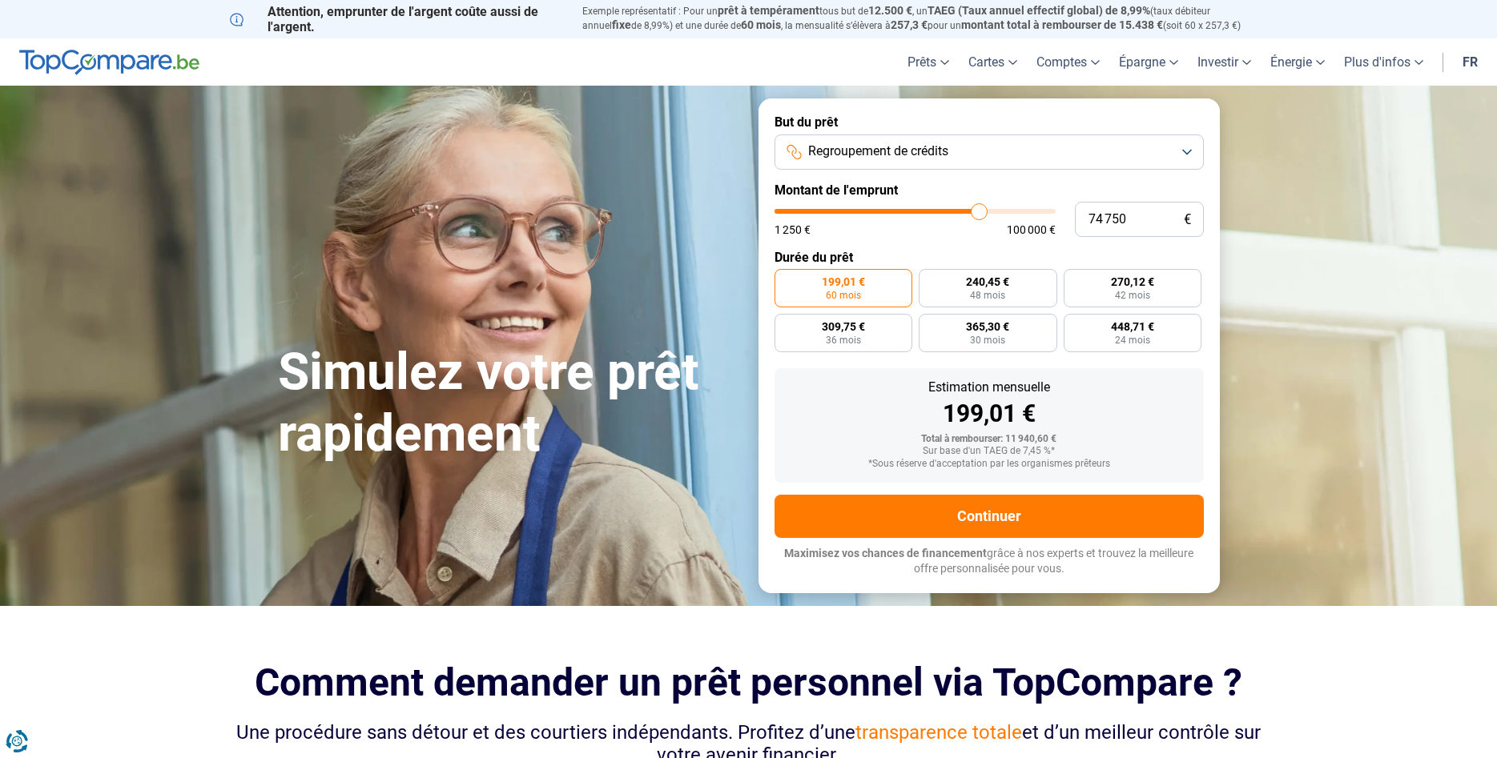
type input "75250"
type input "75 750"
type input "75750"
type input "76 000"
type input "76000"
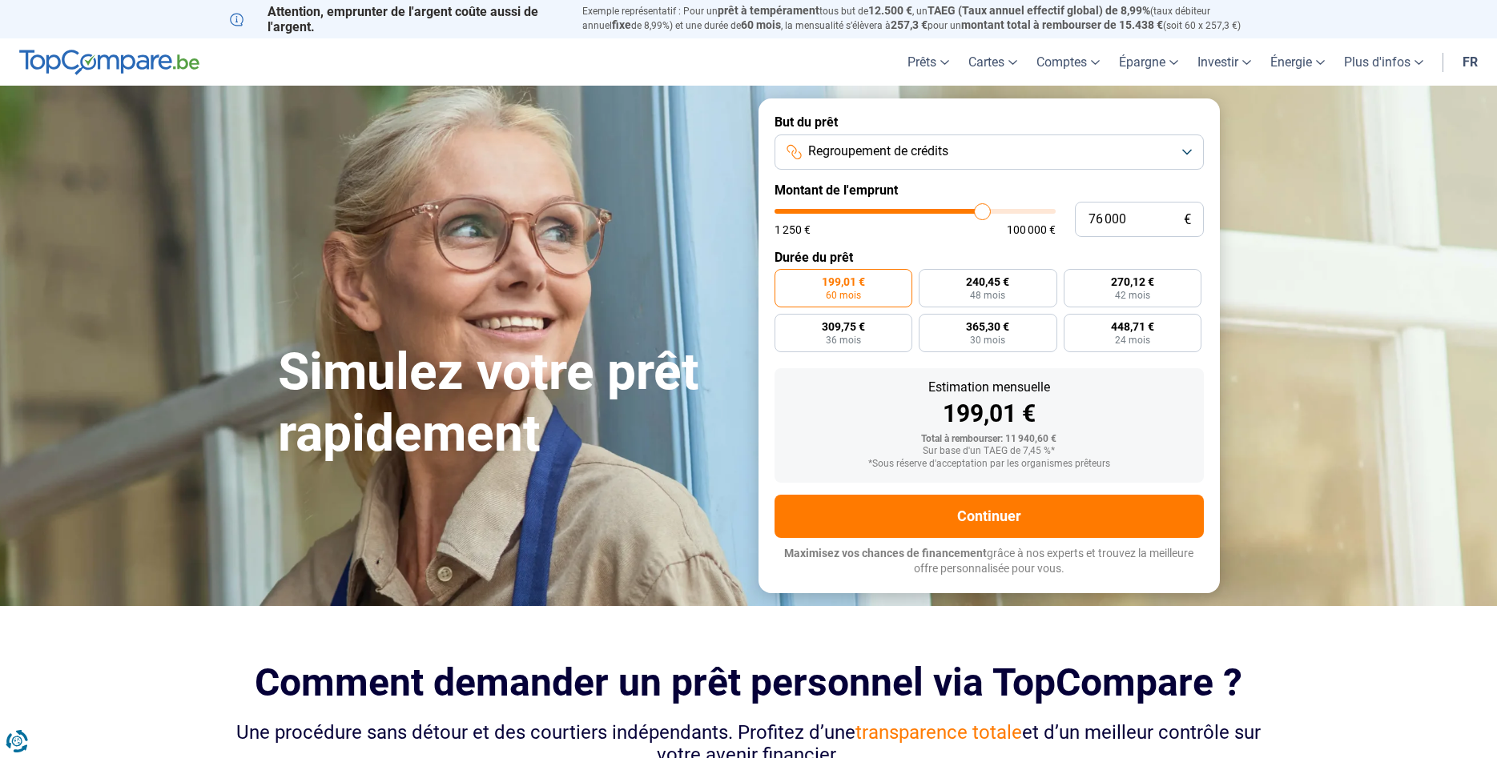
type input "76 250"
type input "76250"
type input "76 750"
type input "76750"
type input "77 000"
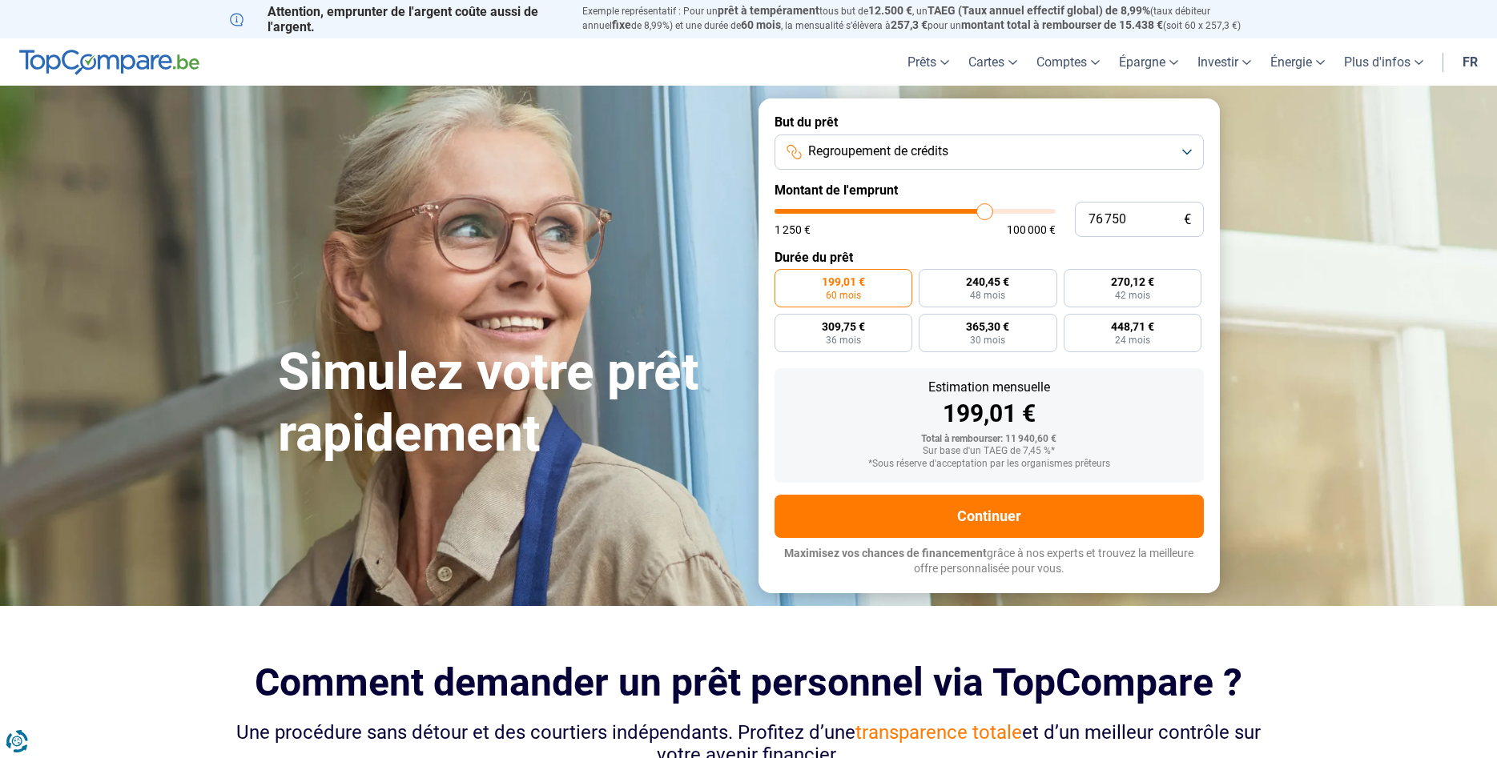
type input "77000"
type input "77 250"
type input "77250"
type input "77 500"
type input "77500"
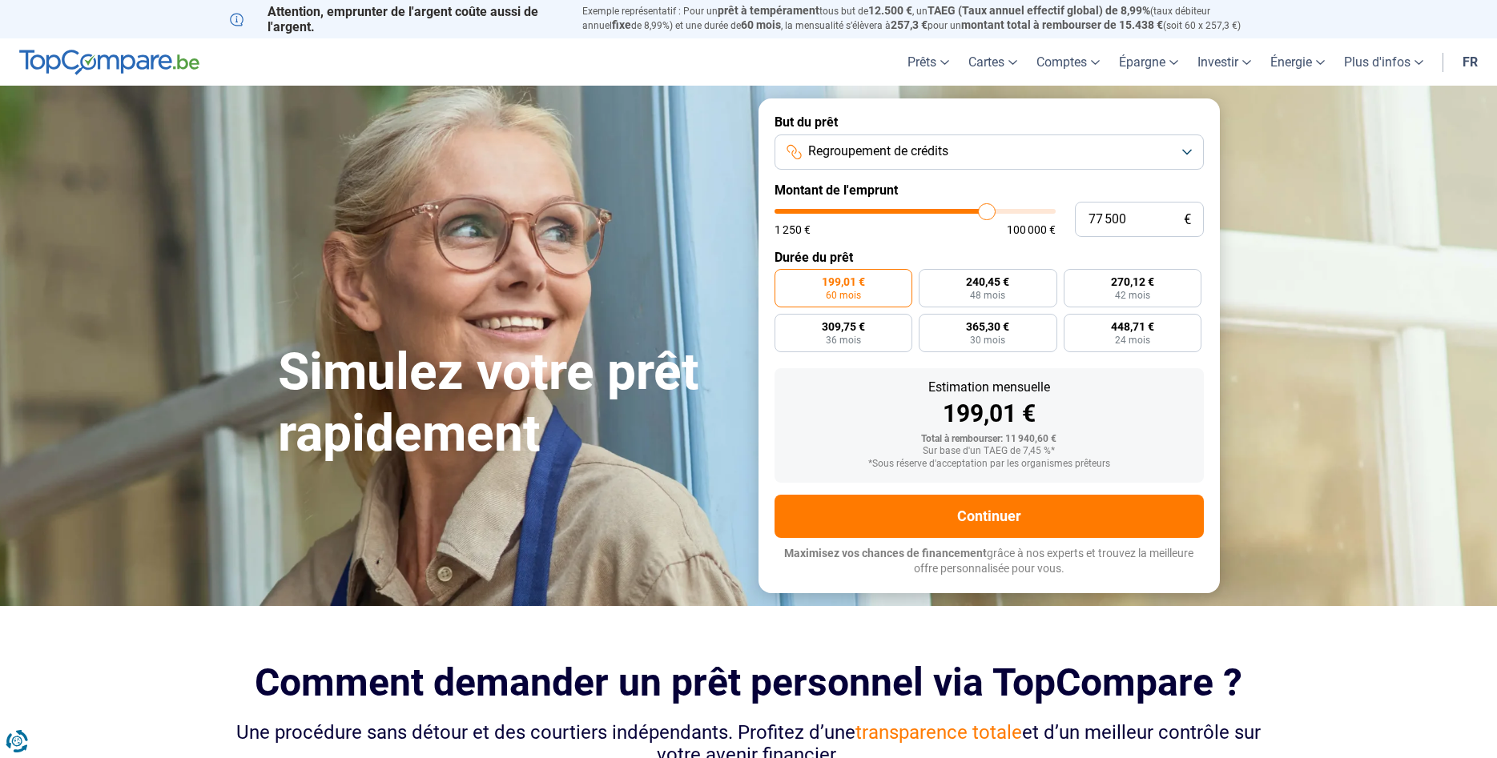
type input "77 750"
type input "77750"
type input "78 250"
type input "78250"
type input "78 500"
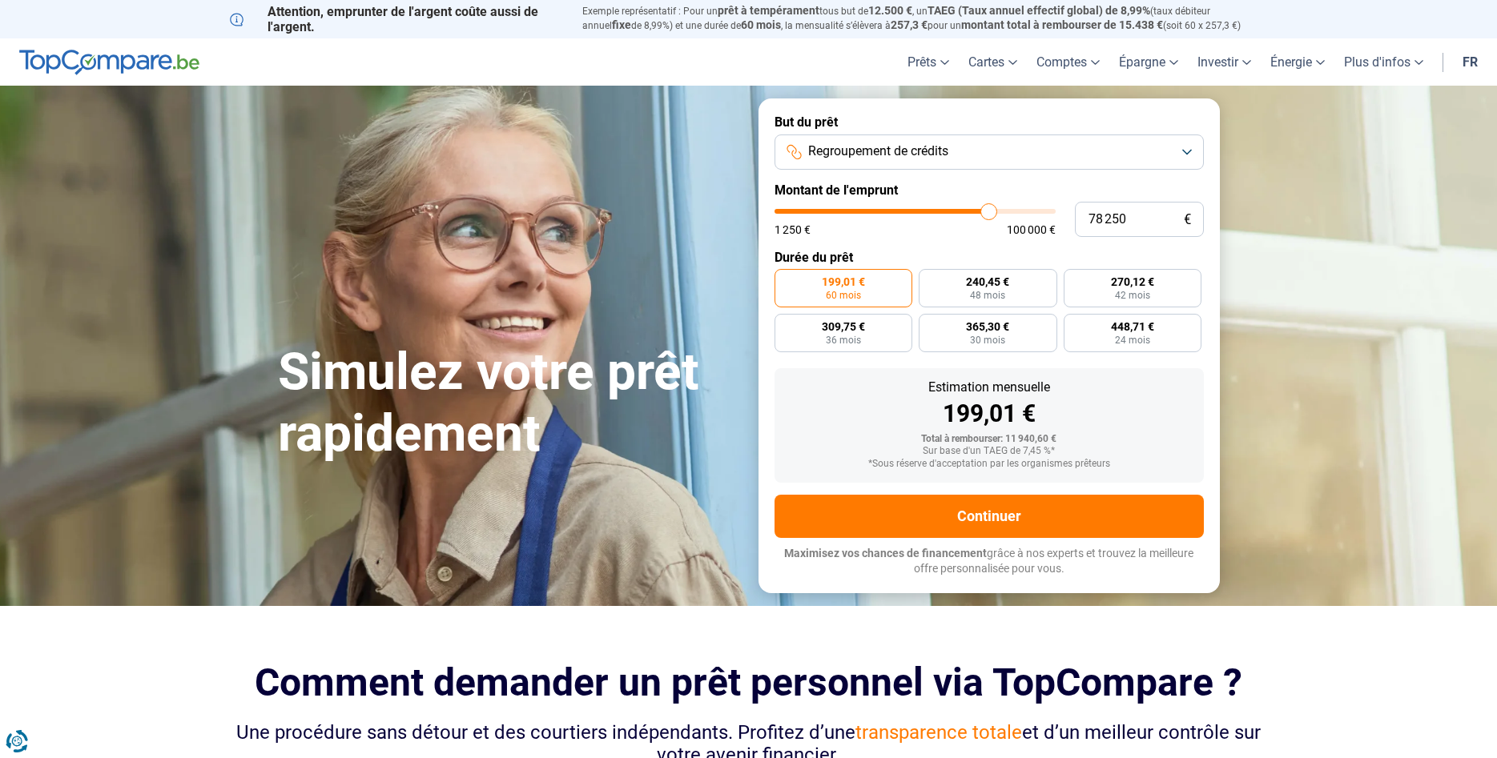
type input "78500"
type input "78 750"
type input "78750"
type input "79 000"
type input "79000"
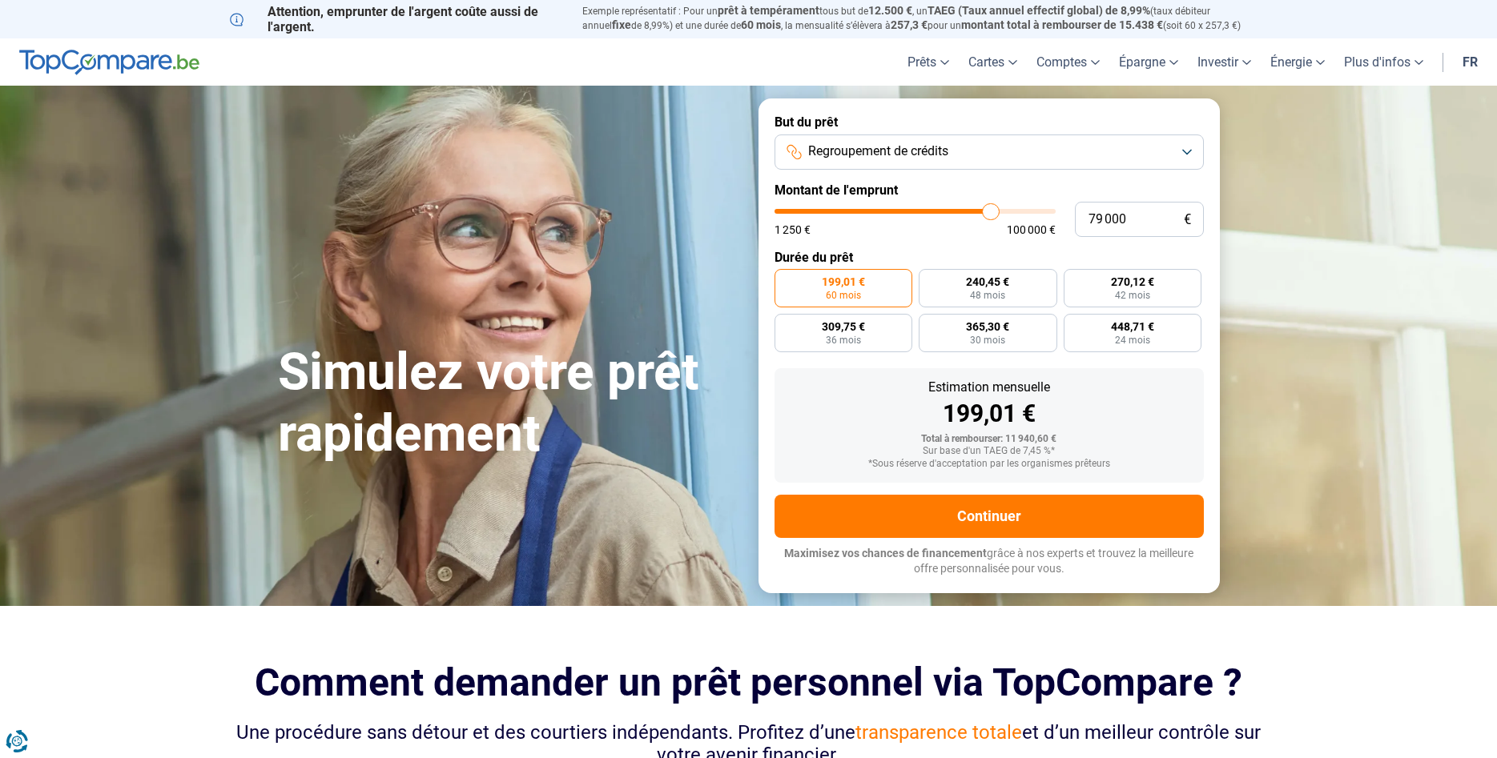
type input "79 250"
type input "79250"
type input "79 500"
type input "79500"
type input "80 000"
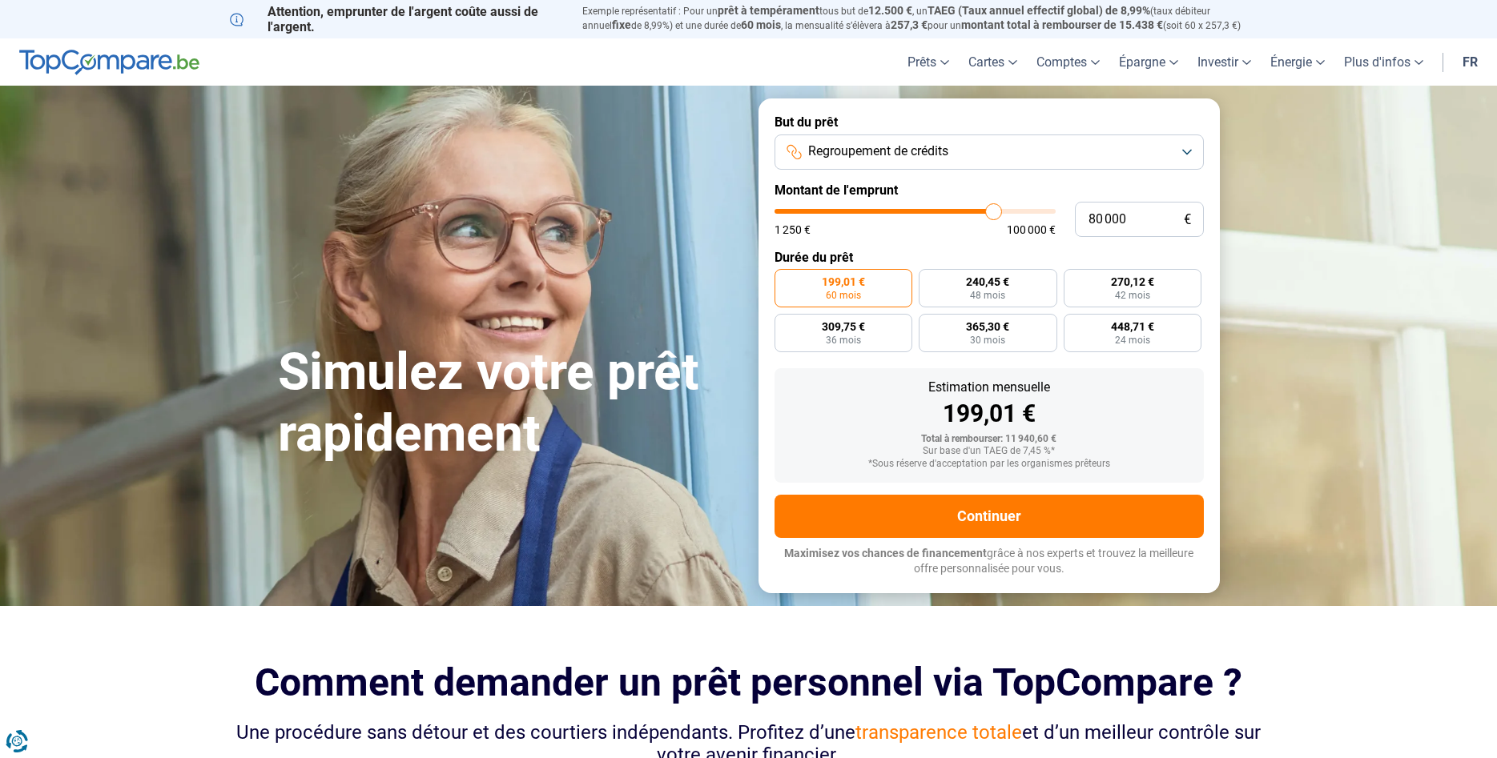
drag, startPoint x: 804, startPoint y: 211, endPoint x: 993, endPoint y: 216, distance: 189.1
type input "80000"
click at [993, 214] on input "range" at bounding box center [914, 211] width 281 height 5
radio input "false"
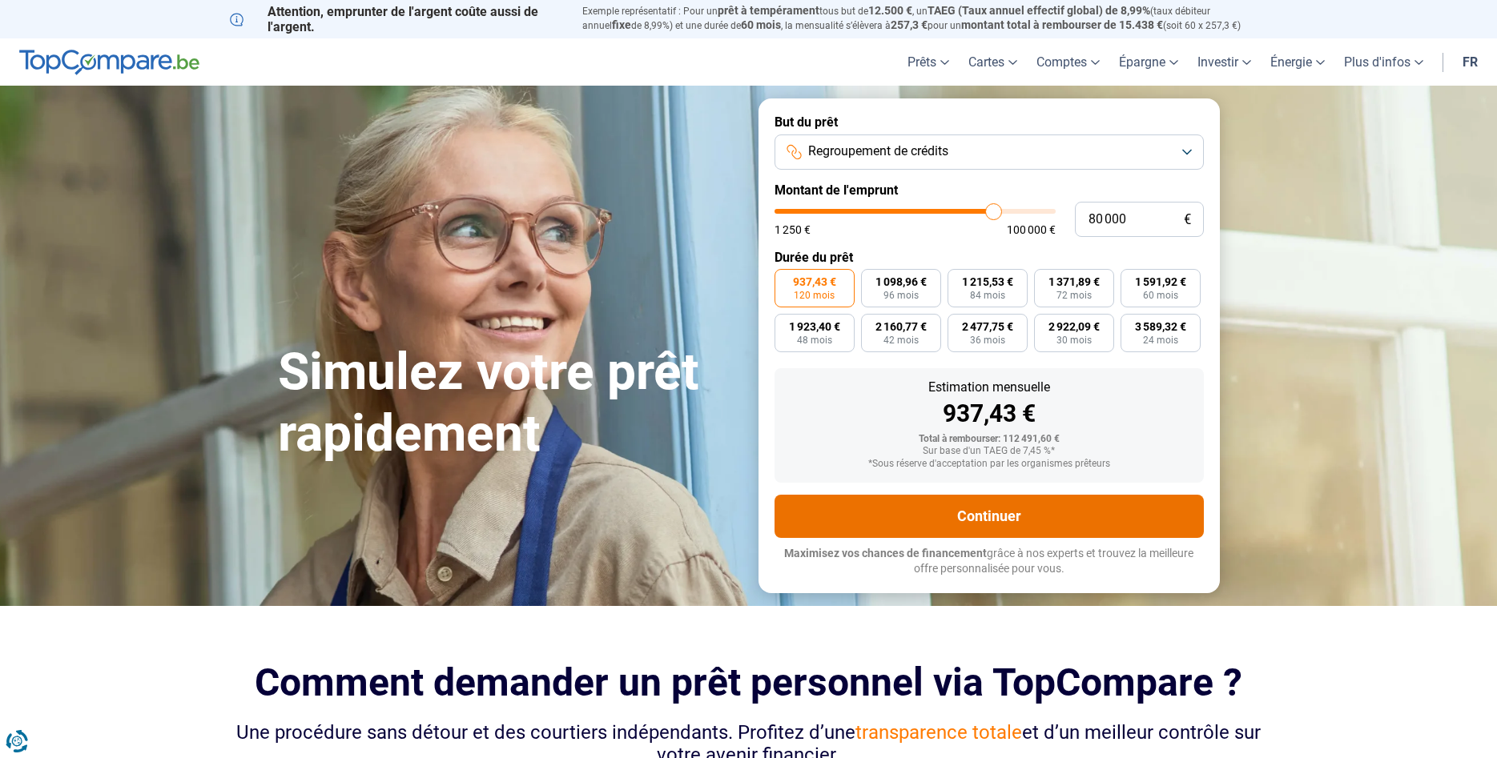
click at [975, 517] on button "Continuer" at bounding box center [988, 516] width 429 height 43
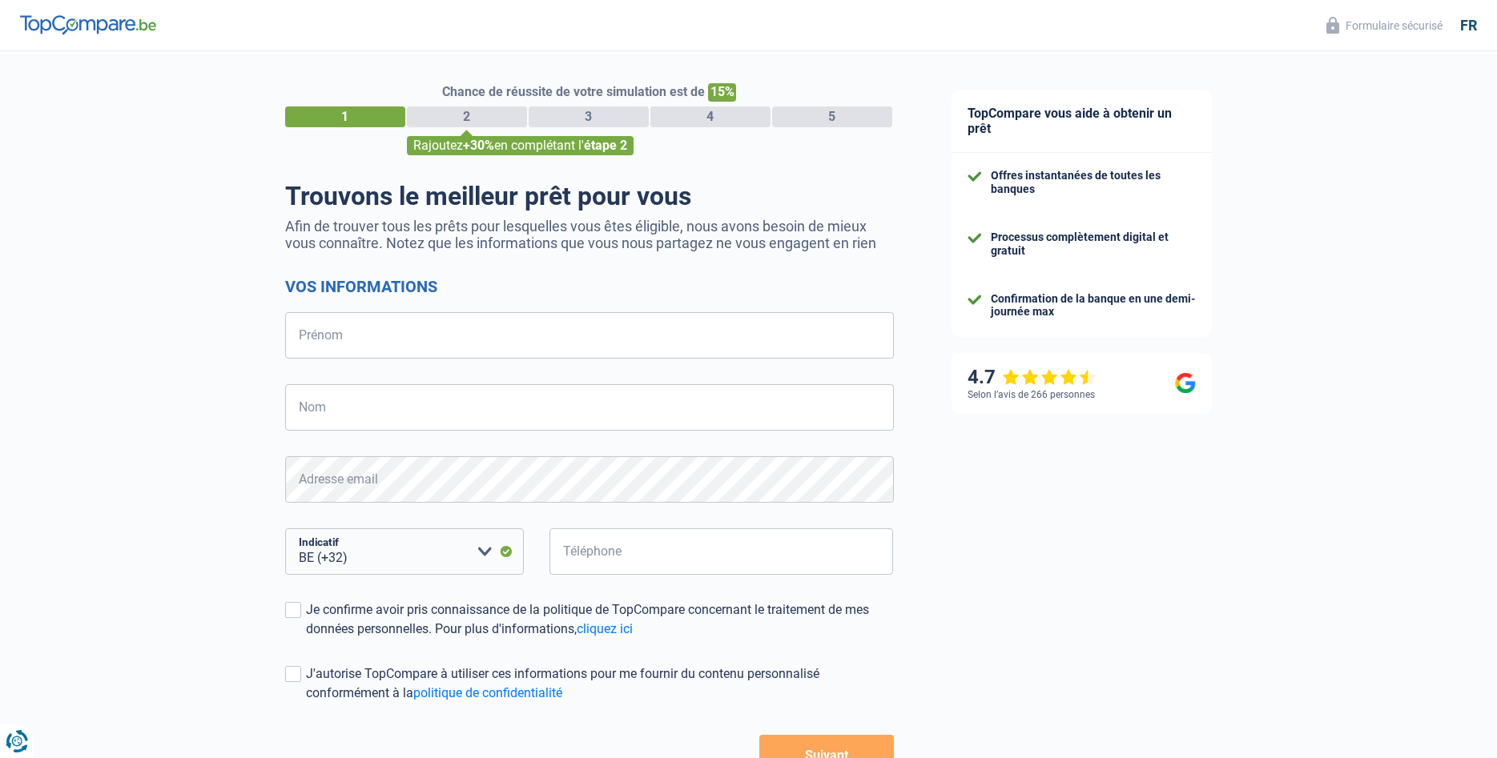
select select "32"
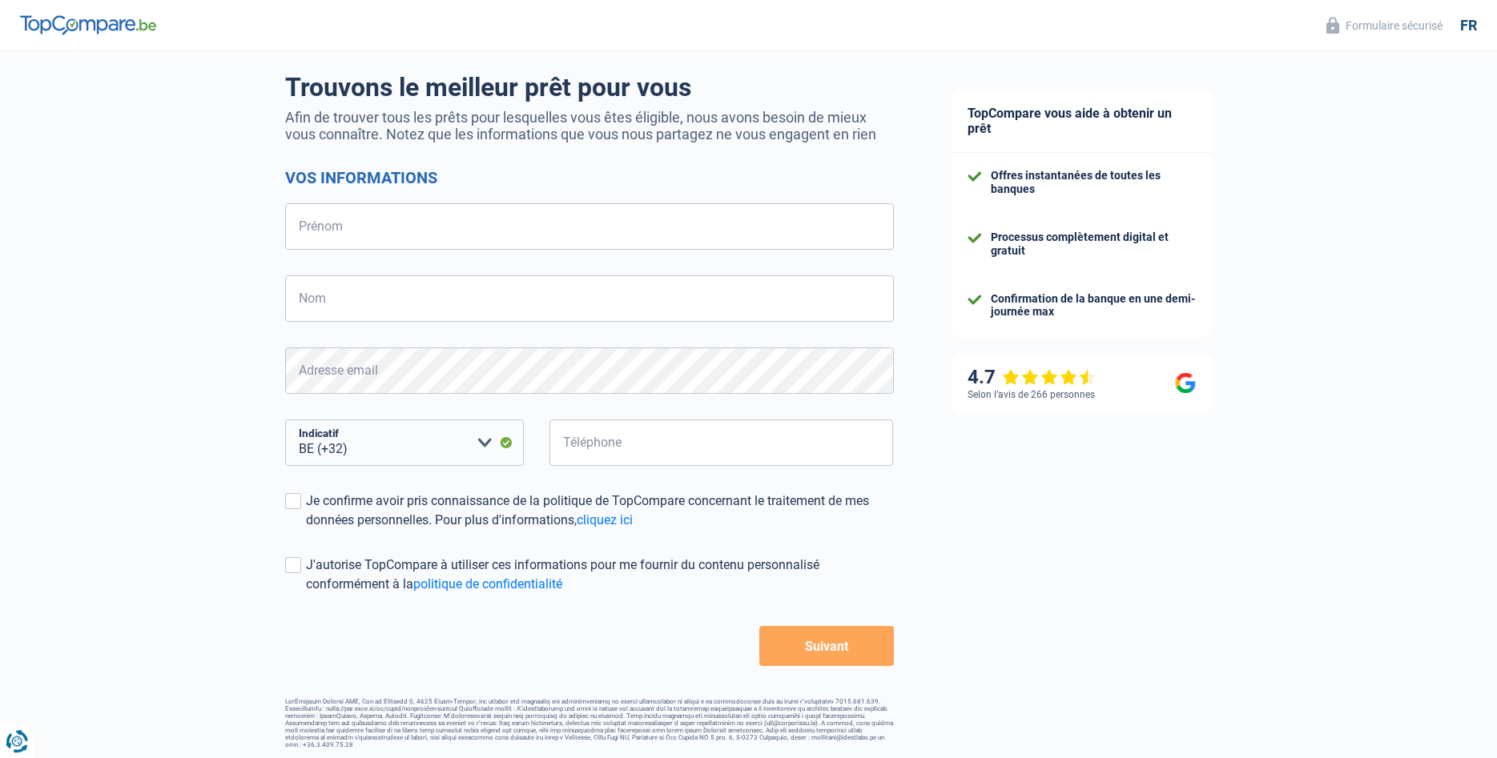
scroll to position [111, 0]
click at [360, 224] on input "Prénom" at bounding box center [589, 224] width 609 height 46
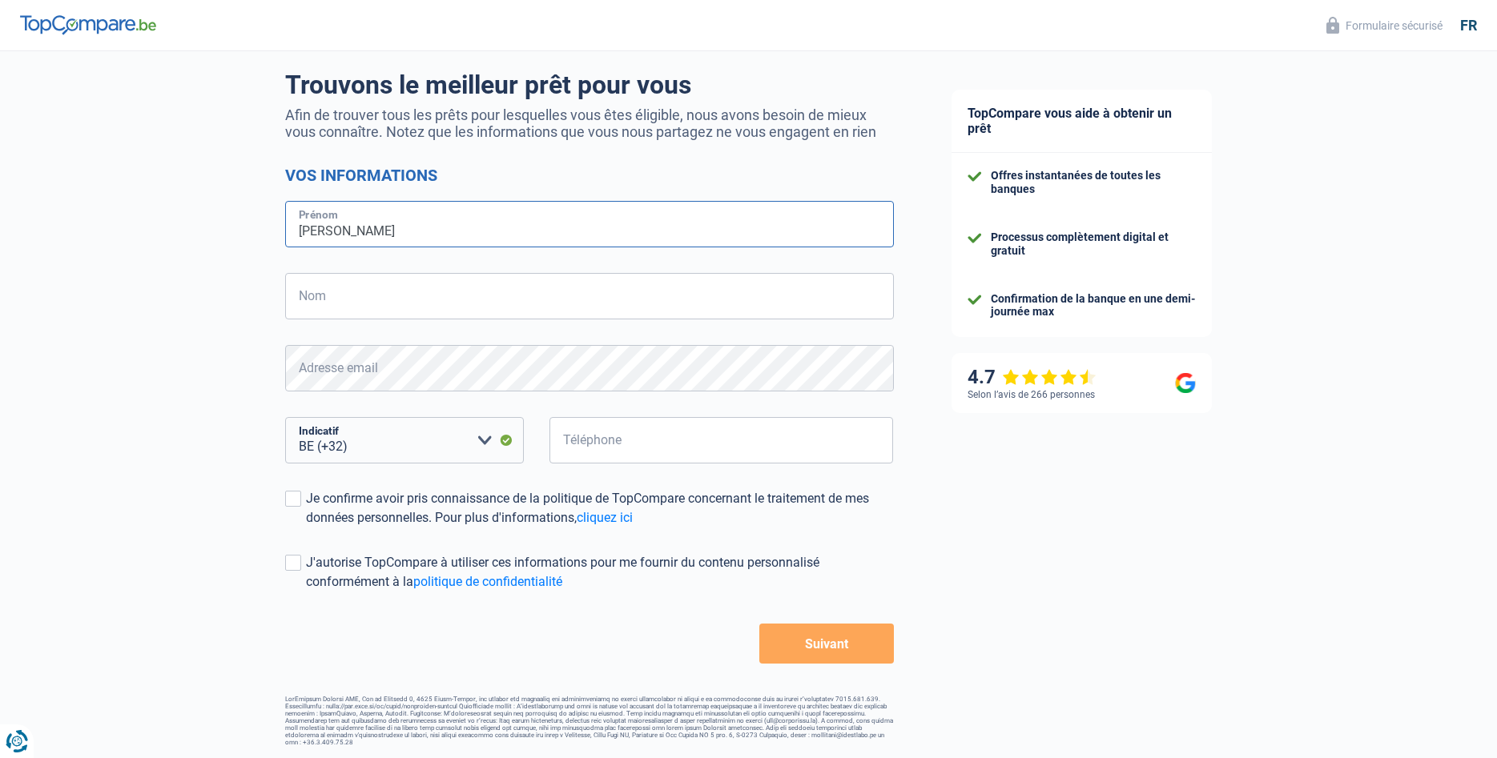
type input "[PERSON_NAME]"
click at [336, 301] on input "Nom" at bounding box center [589, 296] width 609 height 46
type input "bourgaux"
click at [641, 450] on input "Téléphone" at bounding box center [721, 440] width 344 height 46
type input "0488431499"
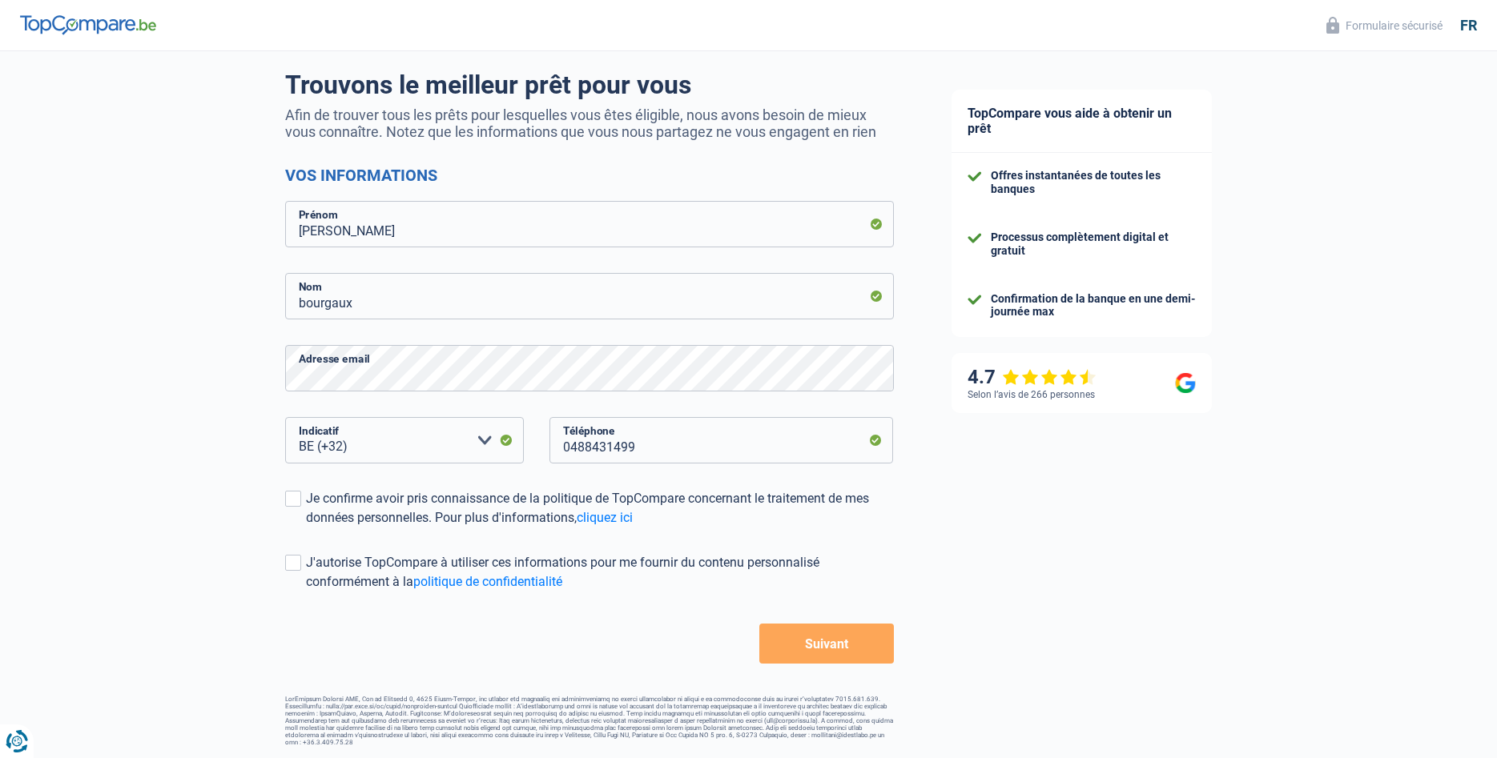
click at [833, 646] on button "Suivant" at bounding box center [826, 644] width 134 height 40
click at [823, 657] on button "Suivant" at bounding box center [826, 644] width 134 height 40
click at [799, 646] on button "Suivant" at bounding box center [826, 644] width 134 height 40
click at [294, 565] on span at bounding box center [293, 563] width 16 height 16
click at [306, 592] on input "J'autorise TopCompare à utiliser ces informations pour me fournir du contenu pe…" at bounding box center [306, 592] width 0 height 0
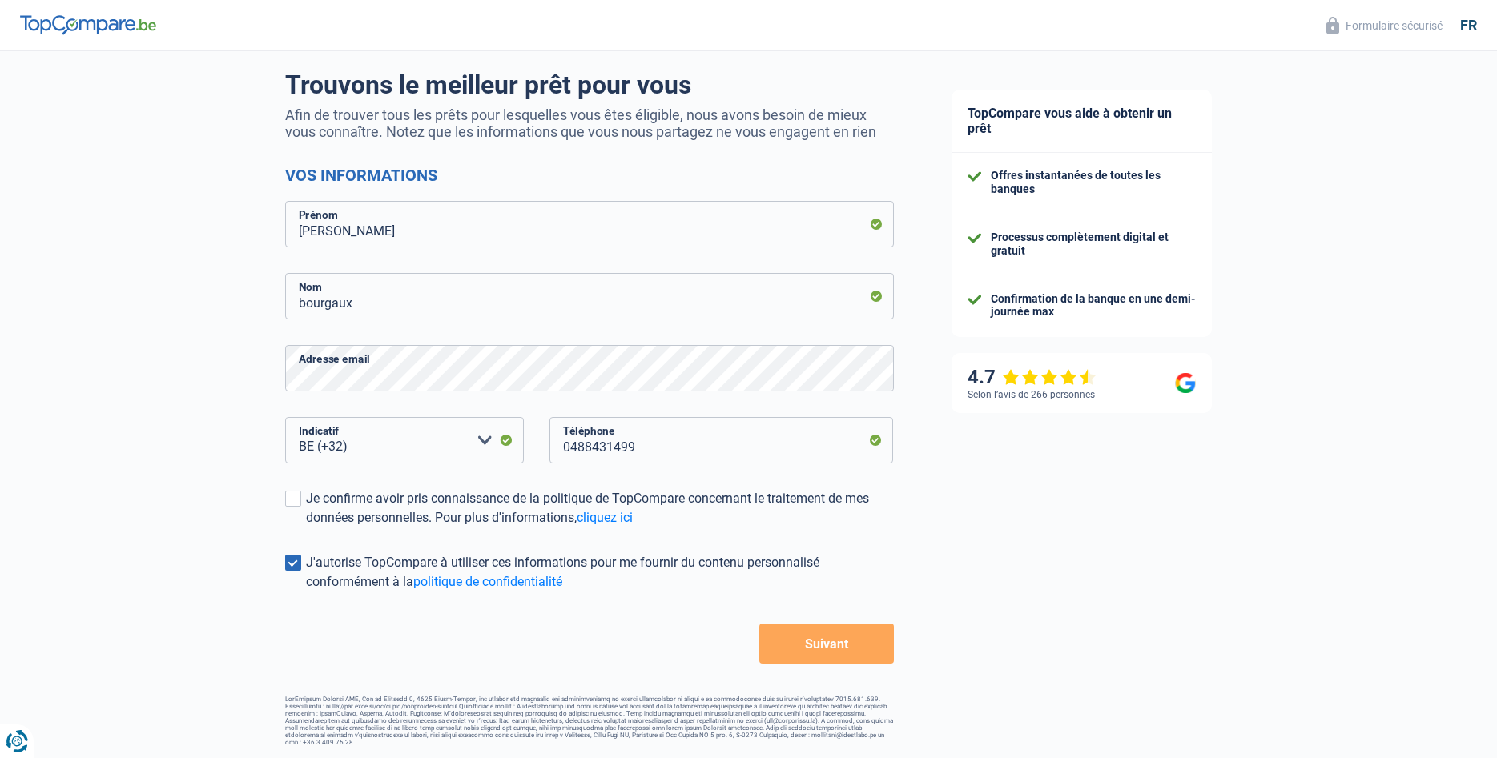
click at [790, 651] on button "Suivant" at bounding box center [826, 644] width 134 height 40
click at [294, 506] on span at bounding box center [293, 499] width 16 height 16
click at [306, 528] on input "Je confirme avoir pris connaissance de la politique de TopCompare concernant le…" at bounding box center [306, 528] width 0 height 0
click at [783, 650] on button "Suivant" at bounding box center [826, 644] width 134 height 40
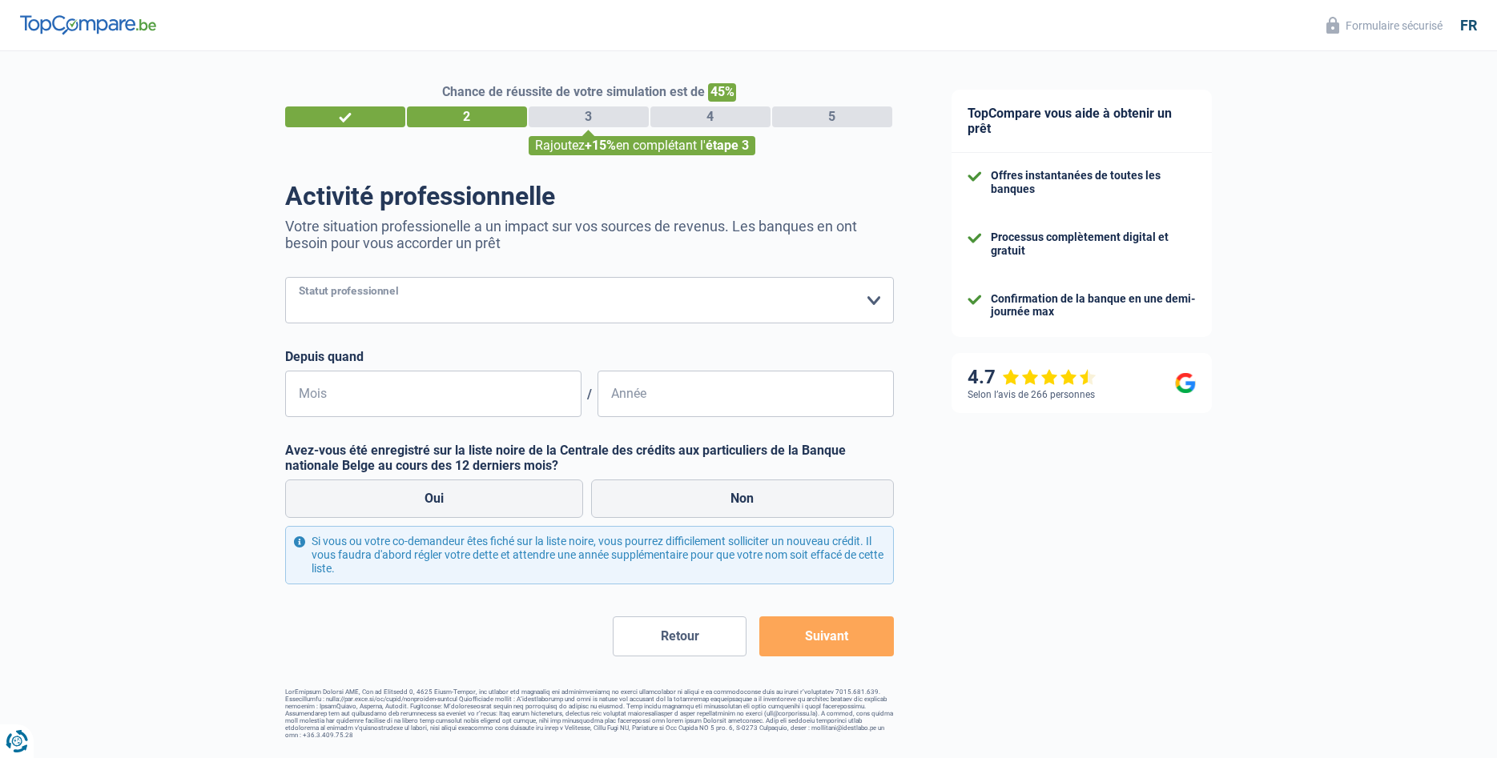
click at [285, 277] on select "Ouvrier Employé privé Employé public Invalide Indépendant Pensionné Chômeur Mut…" at bounding box center [589, 300] width 609 height 46
select select "independent"
click option "Indépendant" at bounding box center [0, 0] width 0 height 0
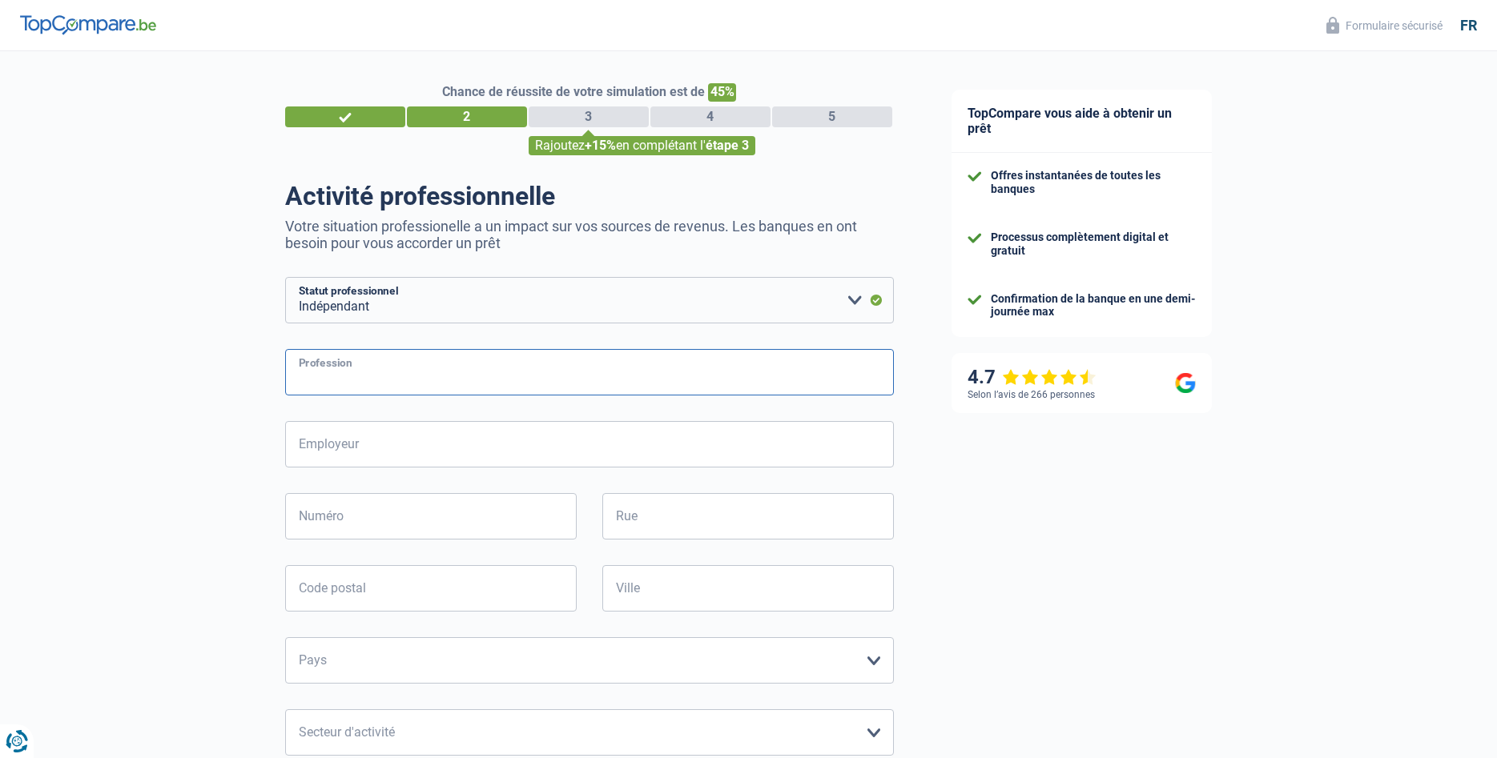
click at [367, 384] on input "Profession" at bounding box center [589, 372] width 609 height 46
click at [364, 454] on input "Employeur" at bounding box center [589, 444] width 609 height 46
type input "srl bourgaux"
click at [355, 521] on input "Numéro" at bounding box center [431, 516] width 292 height 46
type input "69"
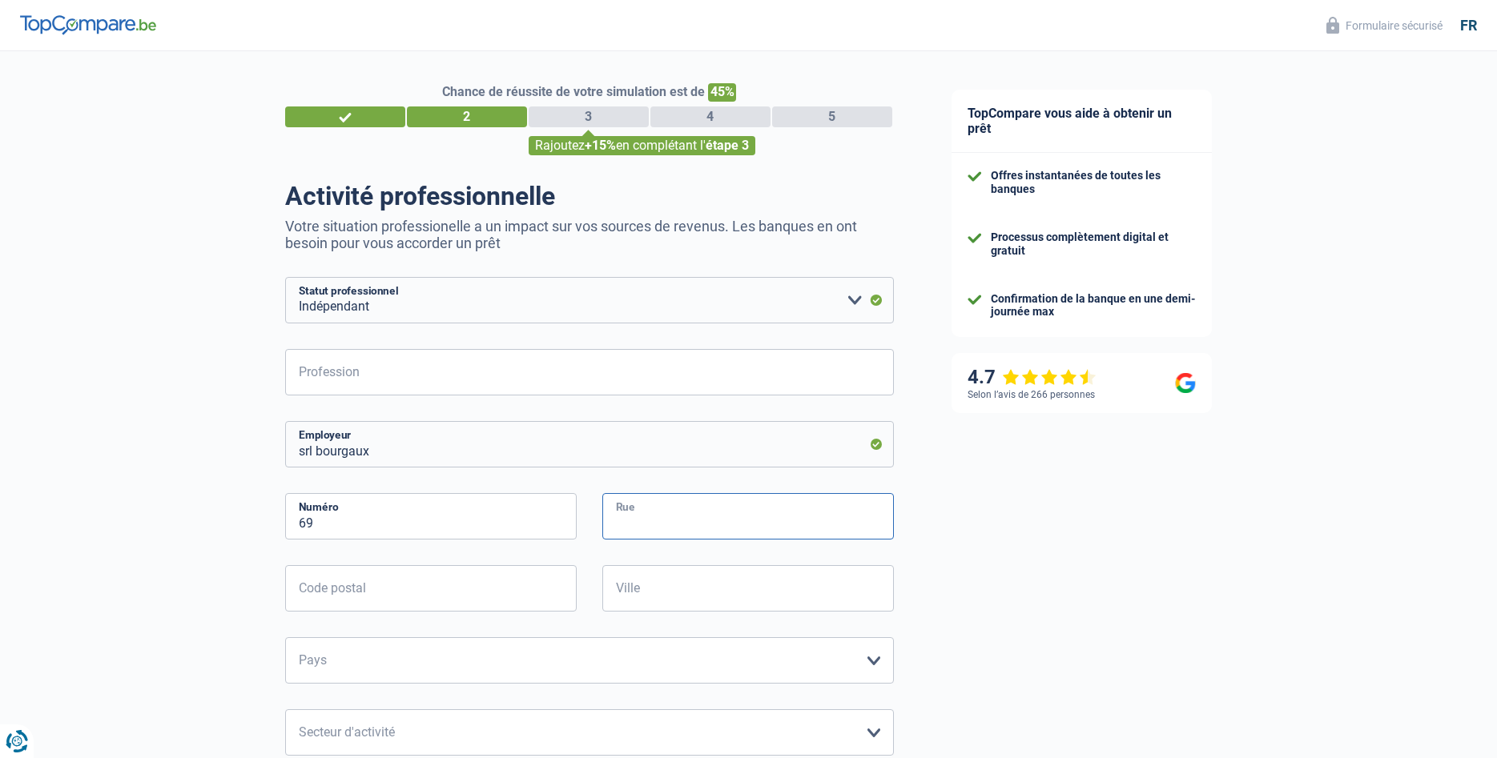
click at [650, 537] on input "Rue" at bounding box center [748, 516] width 292 height 46
type input "du try"
click at [416, 595] on input "Code postal" at bounding box center [431, 588] width 292 height 46
type input "1495"
click at [636, 593] on input "Ville" at bounding box center [748, 588] width 292 height 46
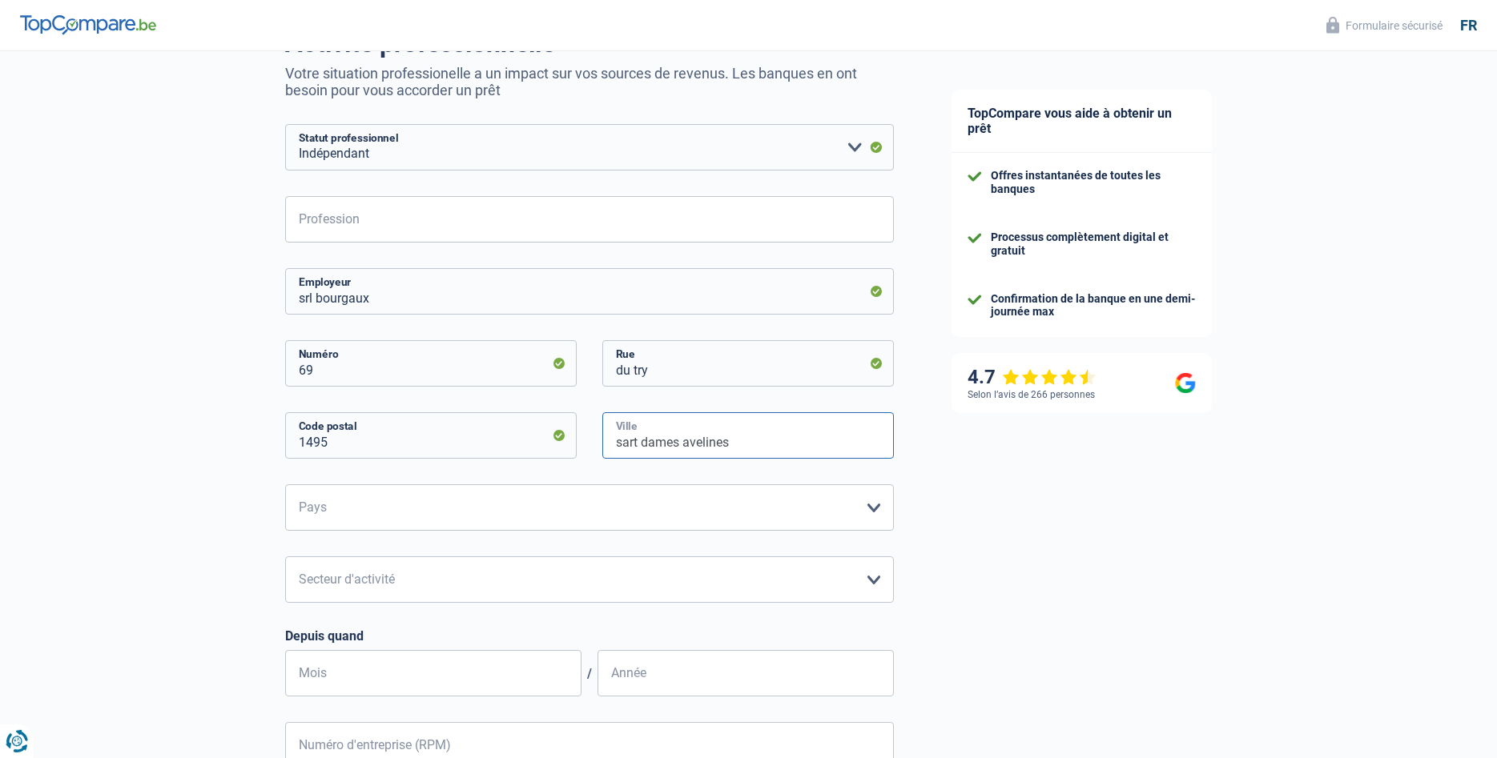
scroll to position [163, 0]
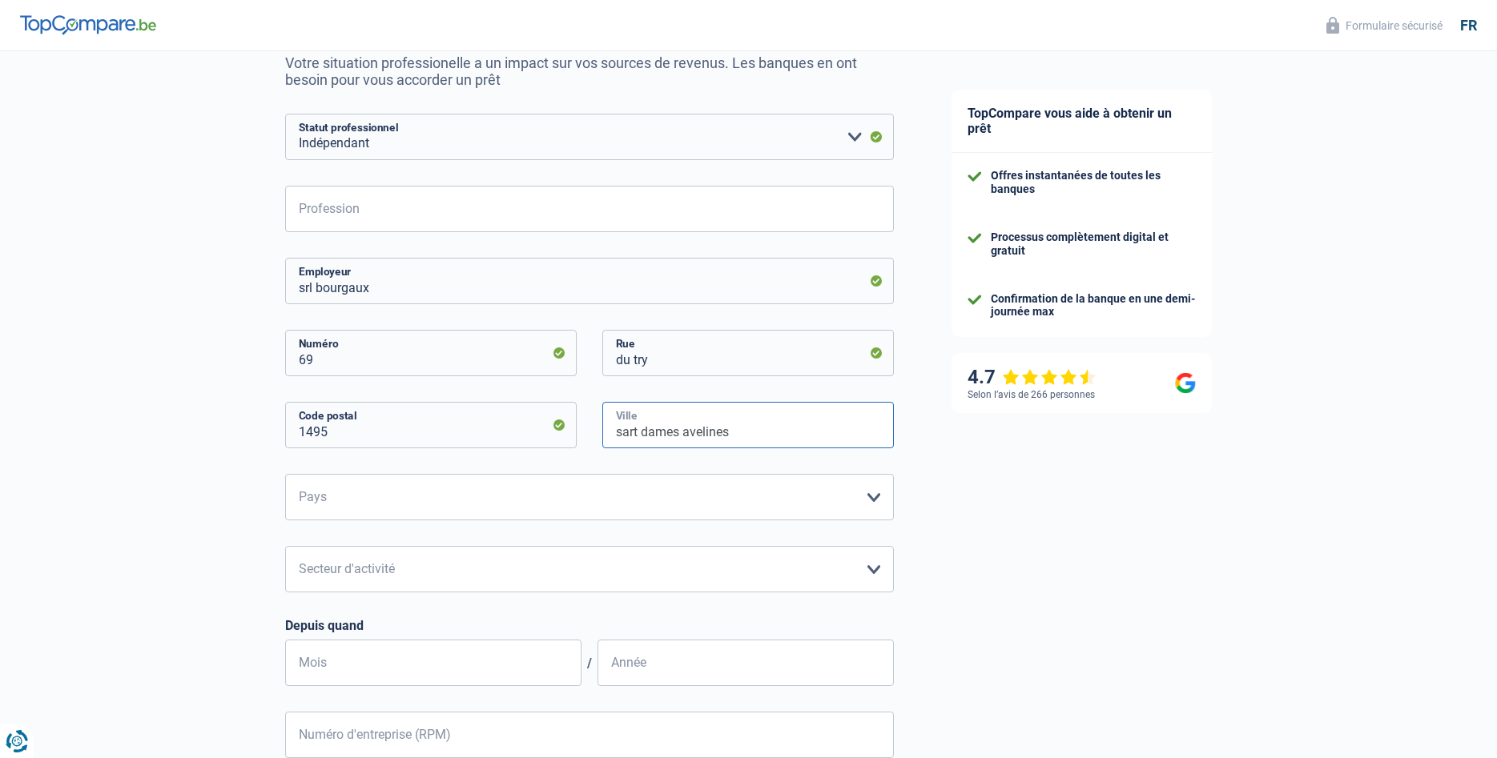
type input "sart dames avelines"
click at [285, 474] on select "Belgique Luxembourg Veuillez sélectionner une option" at bounding box center [589, 497] width 609 height 46
select select "BE"
click option "[GEOGRAPHIC_DATA]" at bounding box center [0, 0] width 0 height 0
click at [285, 546] on select "Agriculture/Pêche Industrie Horeca Courier/Fitness/Taxi Construction Banques/As…" at bounding box center [589, 569] width 609 height 46
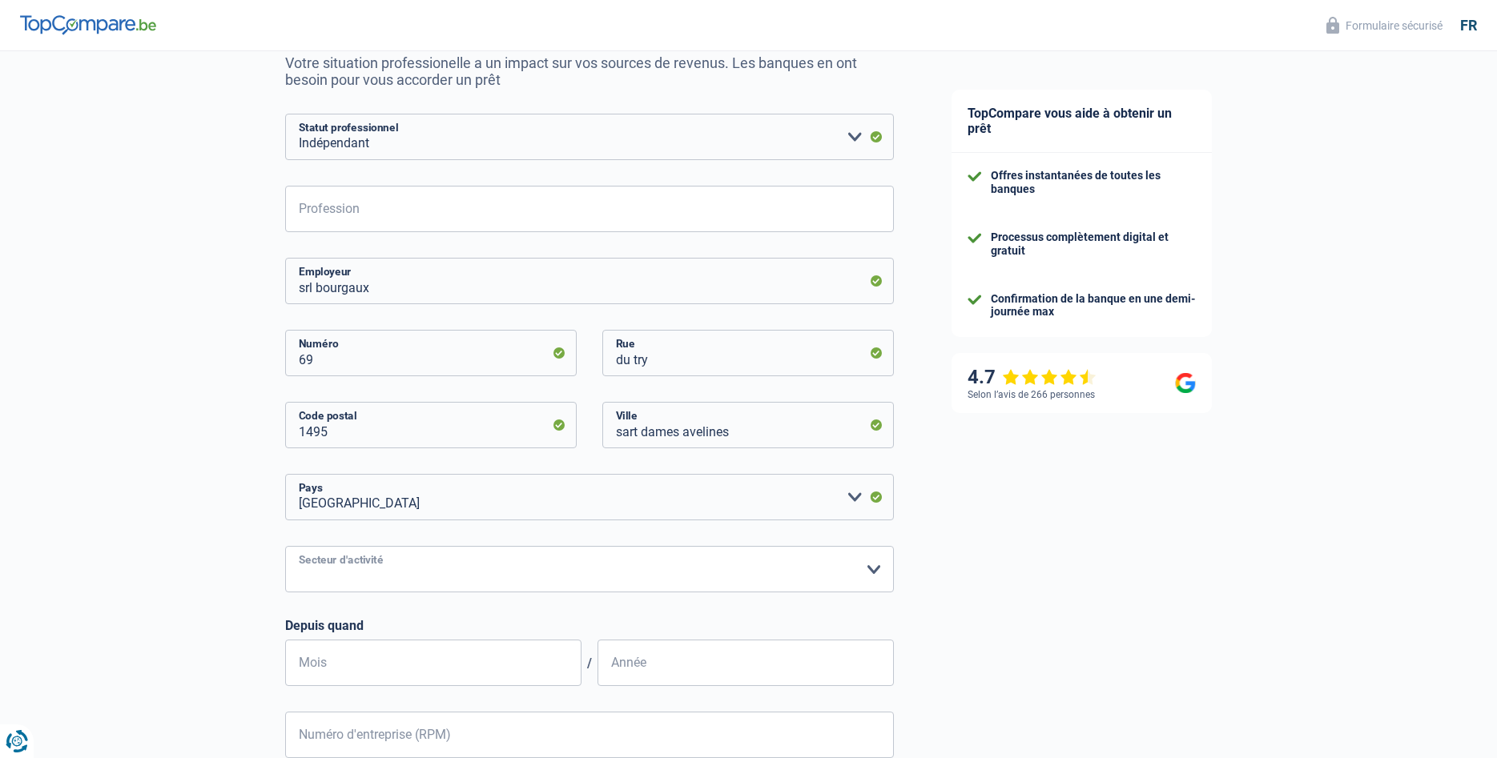
select select "smallCompanies"
click option "Petites entreprises (-50pers)" at bounding box center [0, 0] width 0 height 0
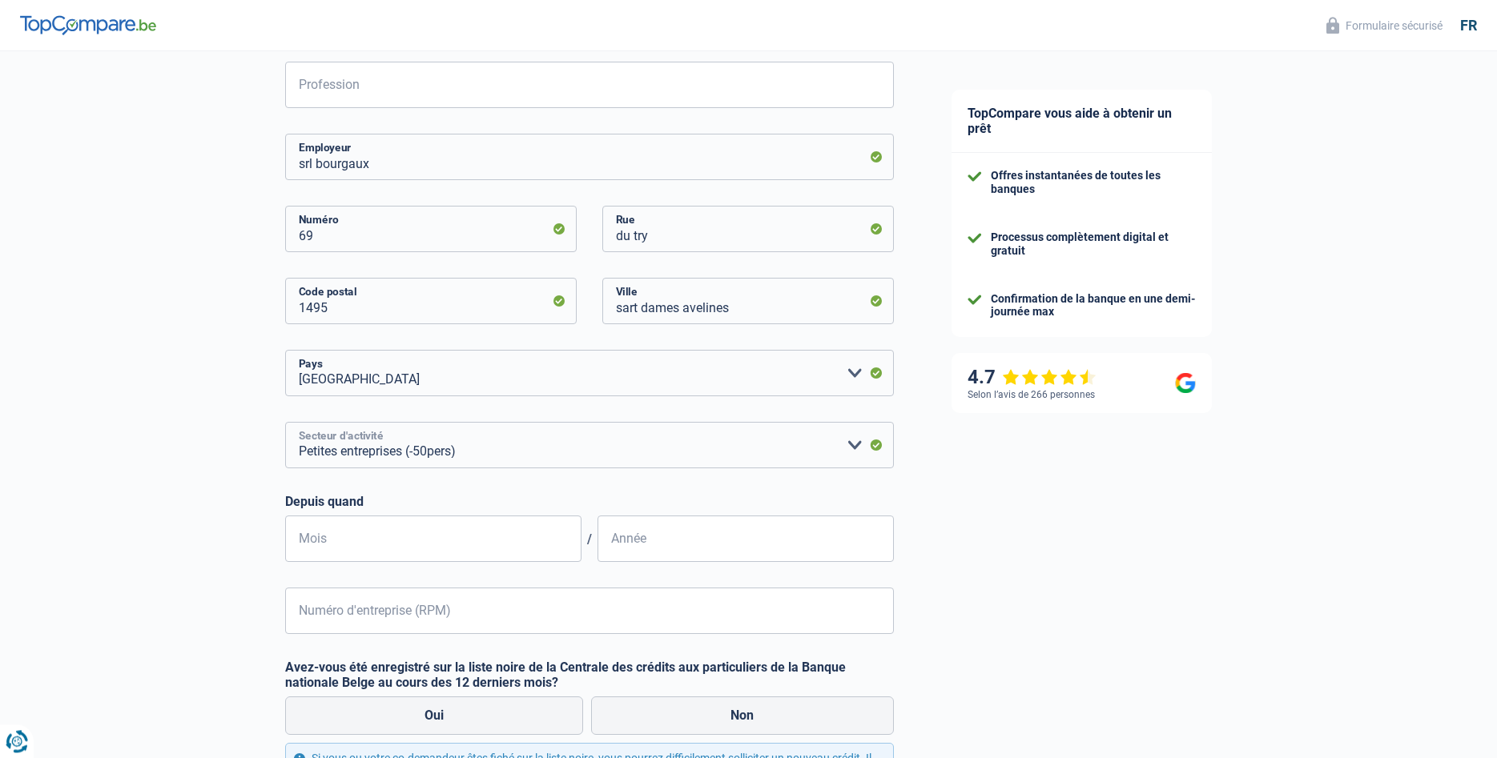
scroll to position [327, 0]
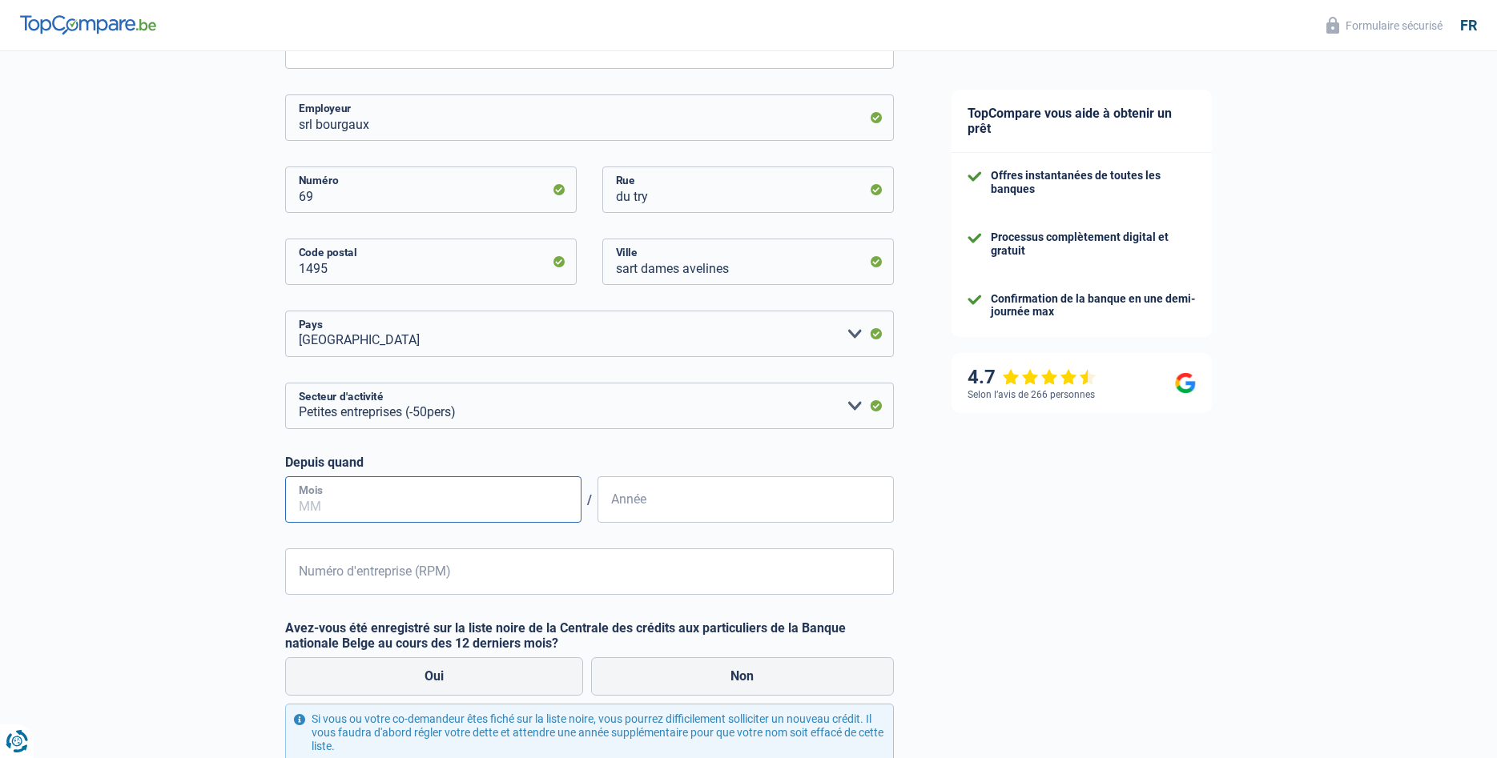
click at [387, 510] on input "Mois" at bounding box center [433, 500] width 296 height 46
type input "02"
type input "1"
type input "2019"
drag, startPoint x: 349, startPoint y: 577, endPoint x: 329, endPoint y: 569, distance: 21.9
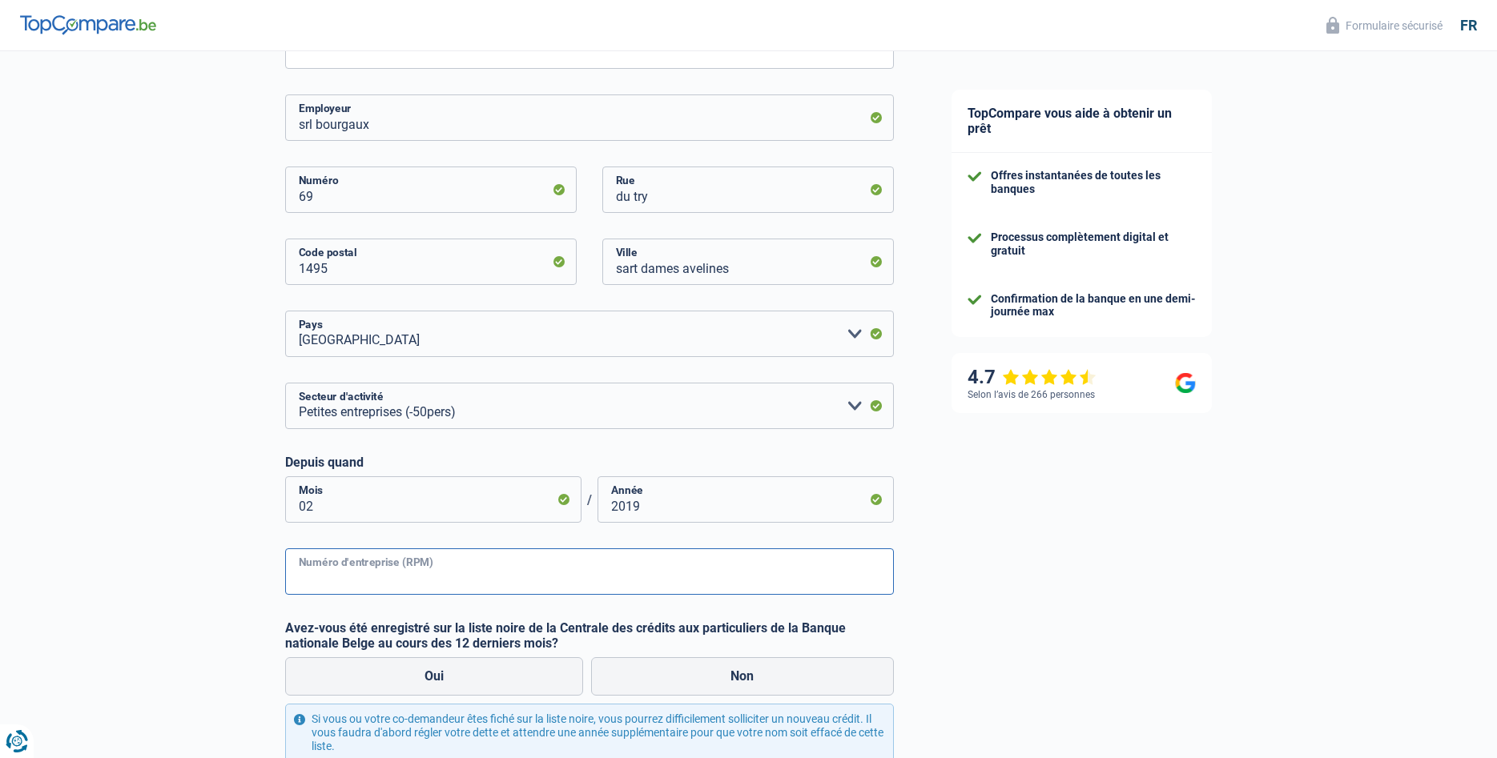
click at [350, 577] on input "Numéro d'entreprise (RPM)" at bounding box center [589, 572] width 609 height 46
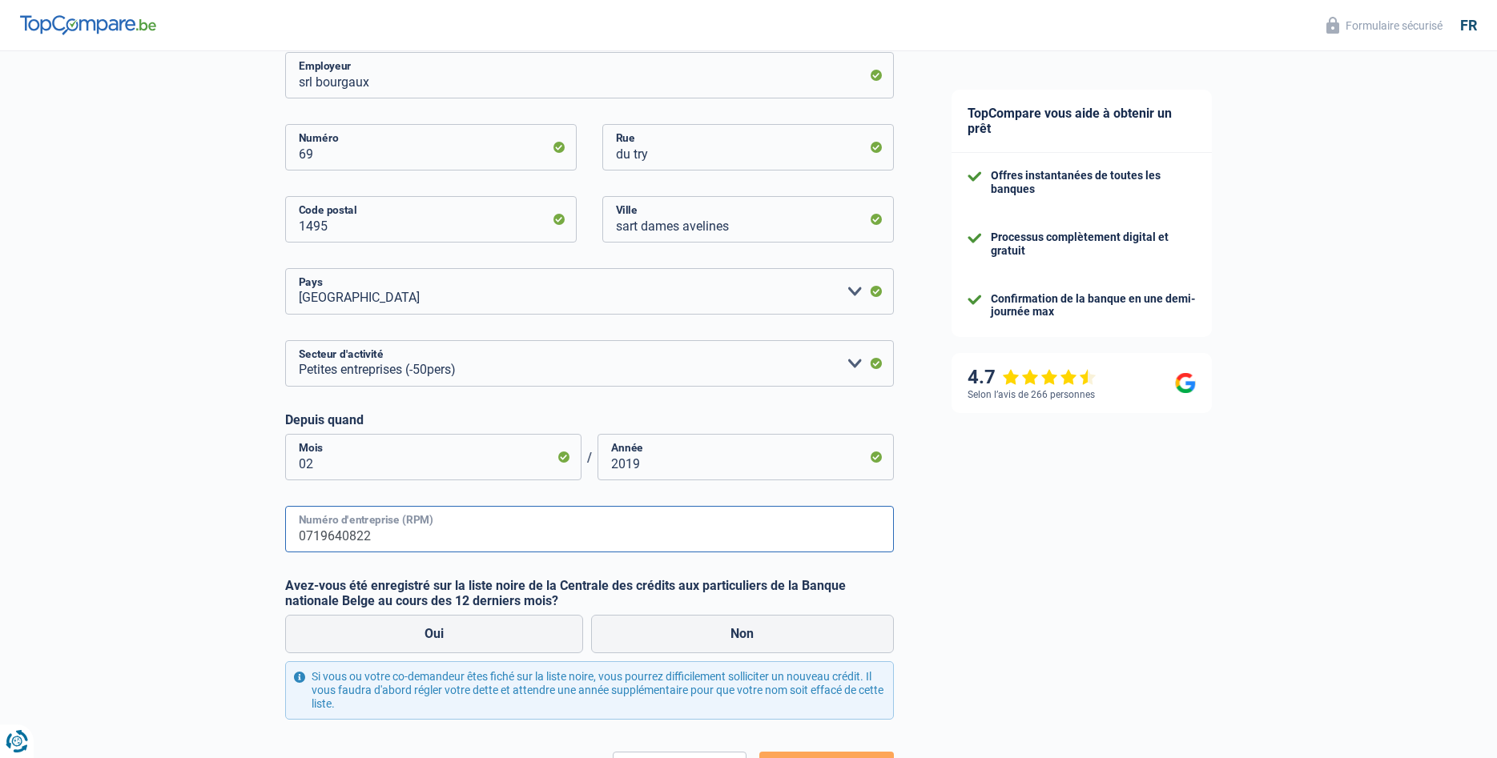
scroll to position [490, 0]
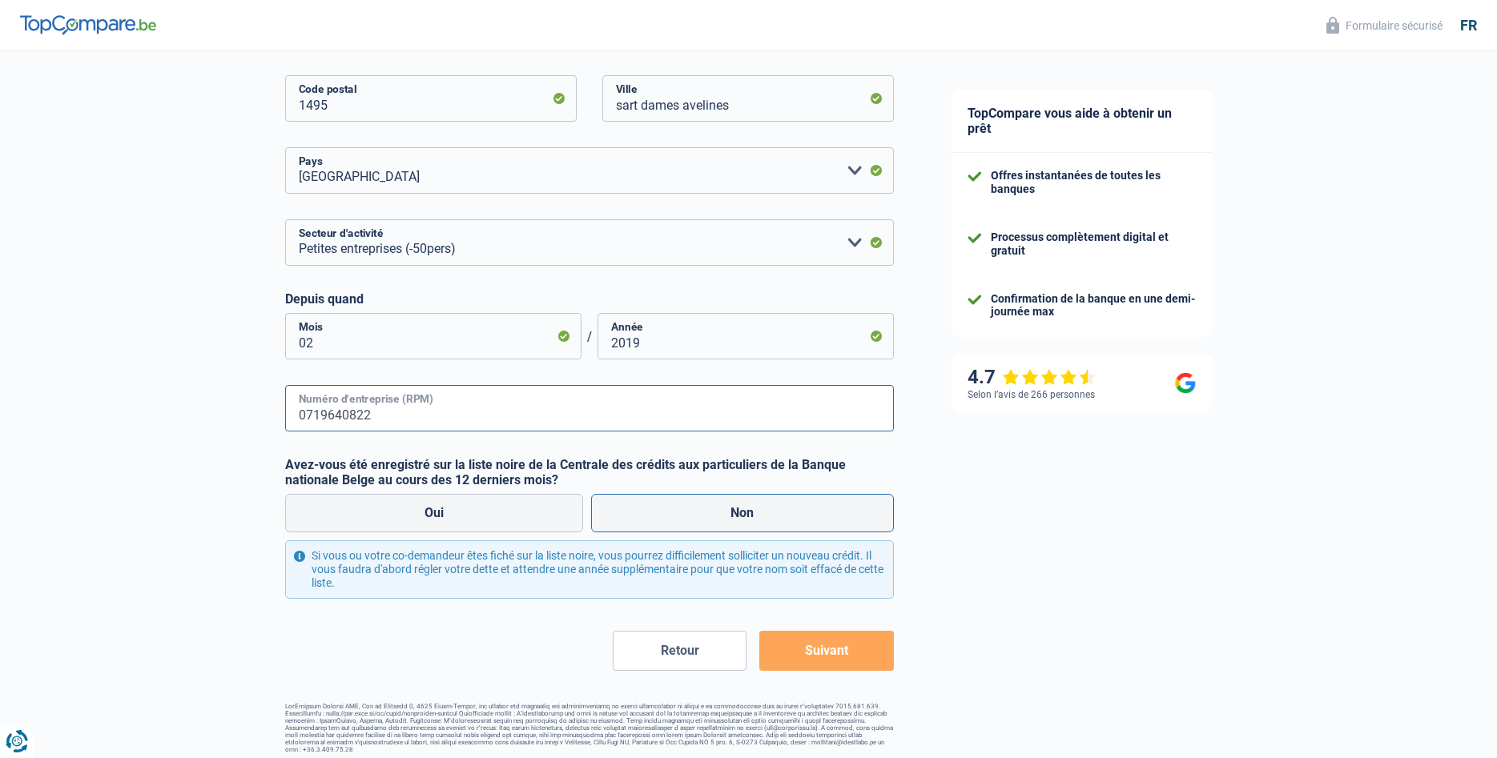
type input "0719640822"
click at [689, 515] on label "Non" at bounding box center [742, 513] width 303 height 38
click at [689, 515] on input "Non" at bounding box center [742, 513] width 303 height 38
radio input "true"
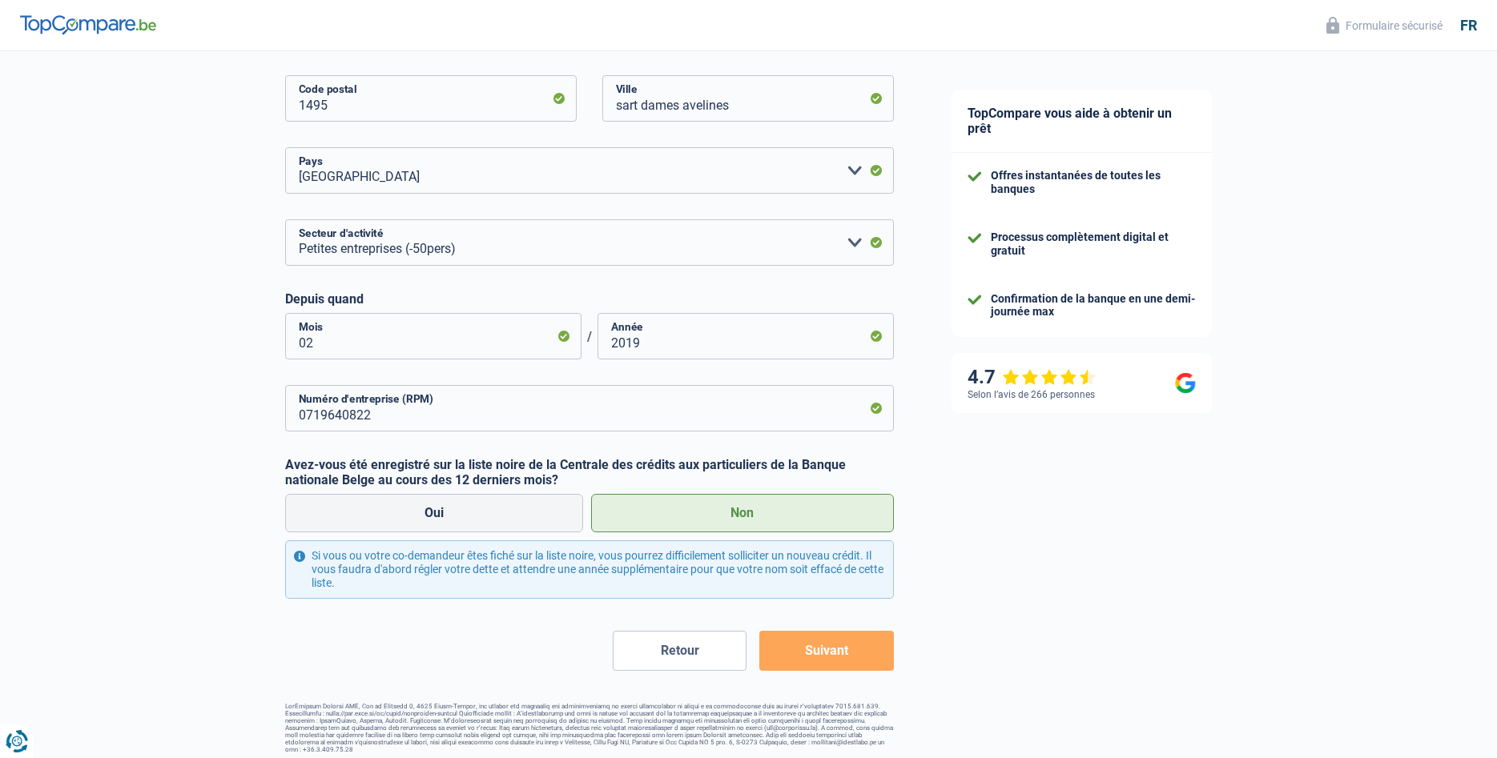
click at [825, 656] on button "Suivant" at bounding box center [826, 651] width 134 height 40
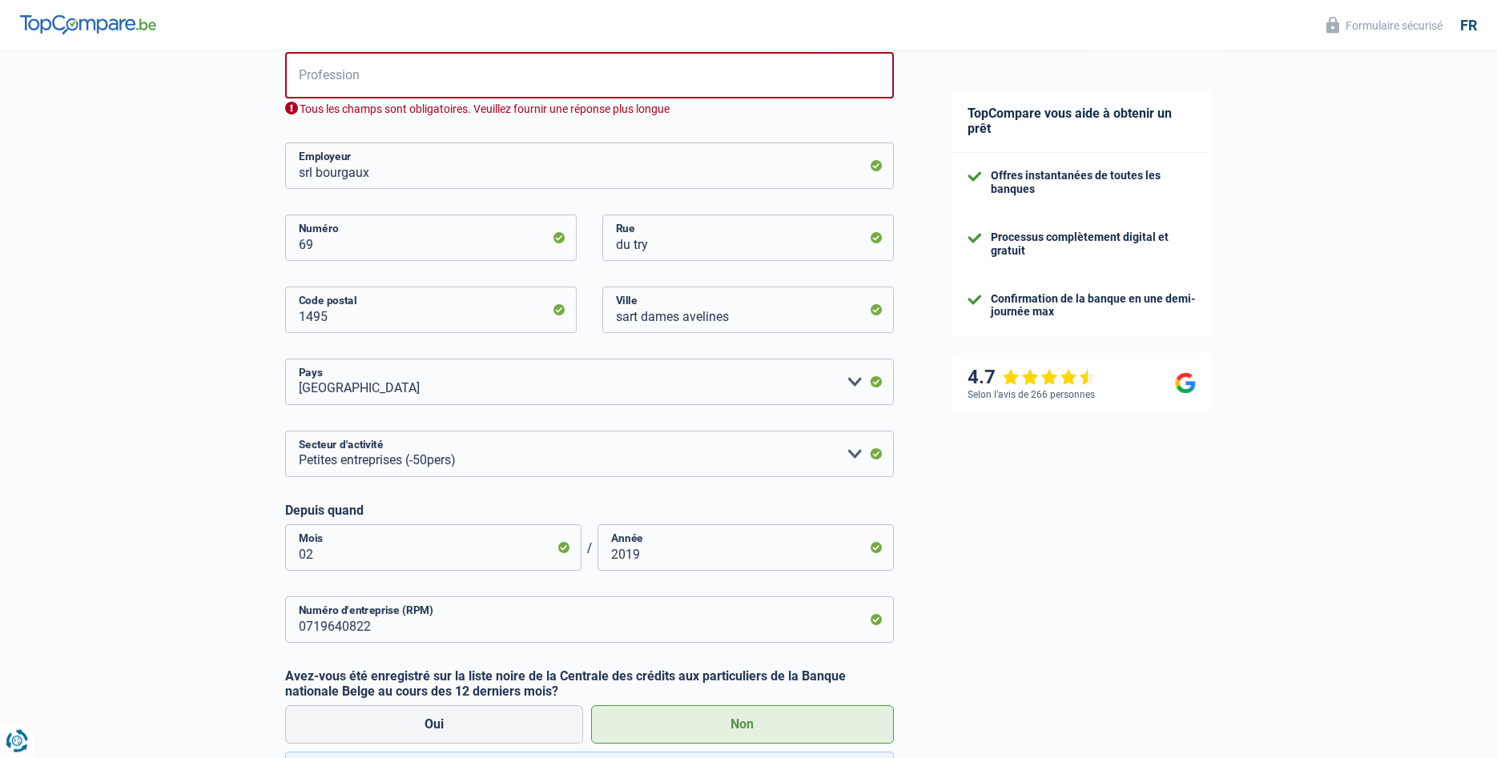
scroll to position [296, 0]
click at [363, 78] on input "Profession" at bounding box center [589, 76] width 609 height 46
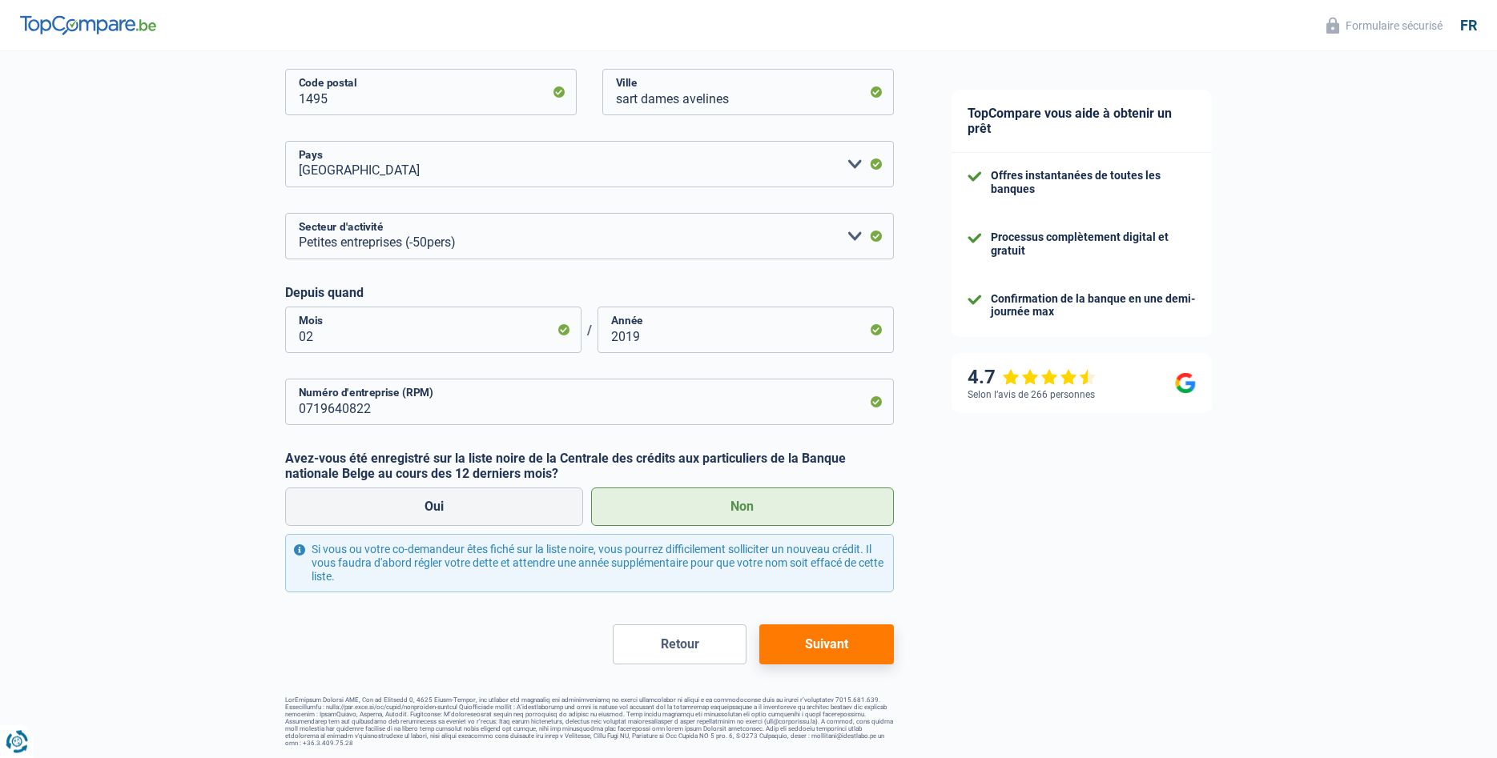
scroll to position [497, 0]
type input "pompes funebres"
click at [798, 636] on button "Suivant" at bounding box center [826, 644] width 134 height 40
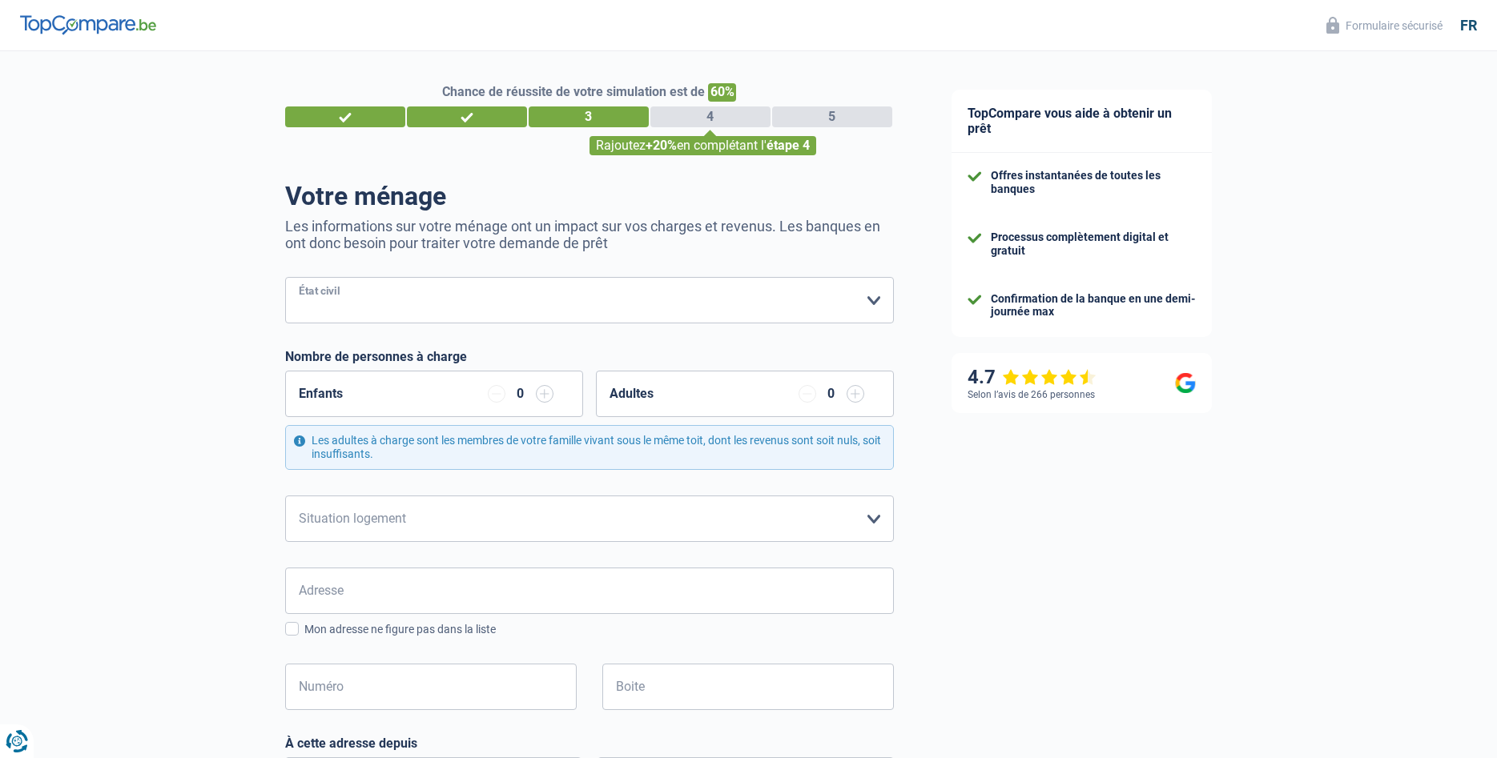
click at [285, 277] on select "[PERSON_NAME](e) Cohabitant(e) légal(e) Divorcé(e) Veuf(ve) Séparé (de fait) Ve…" at bounding box center [589, 300] width 609 height 46
select select "married"
click option "[PERSON_NAME](e)" at bounding box center [0, 0] width 0 height 0
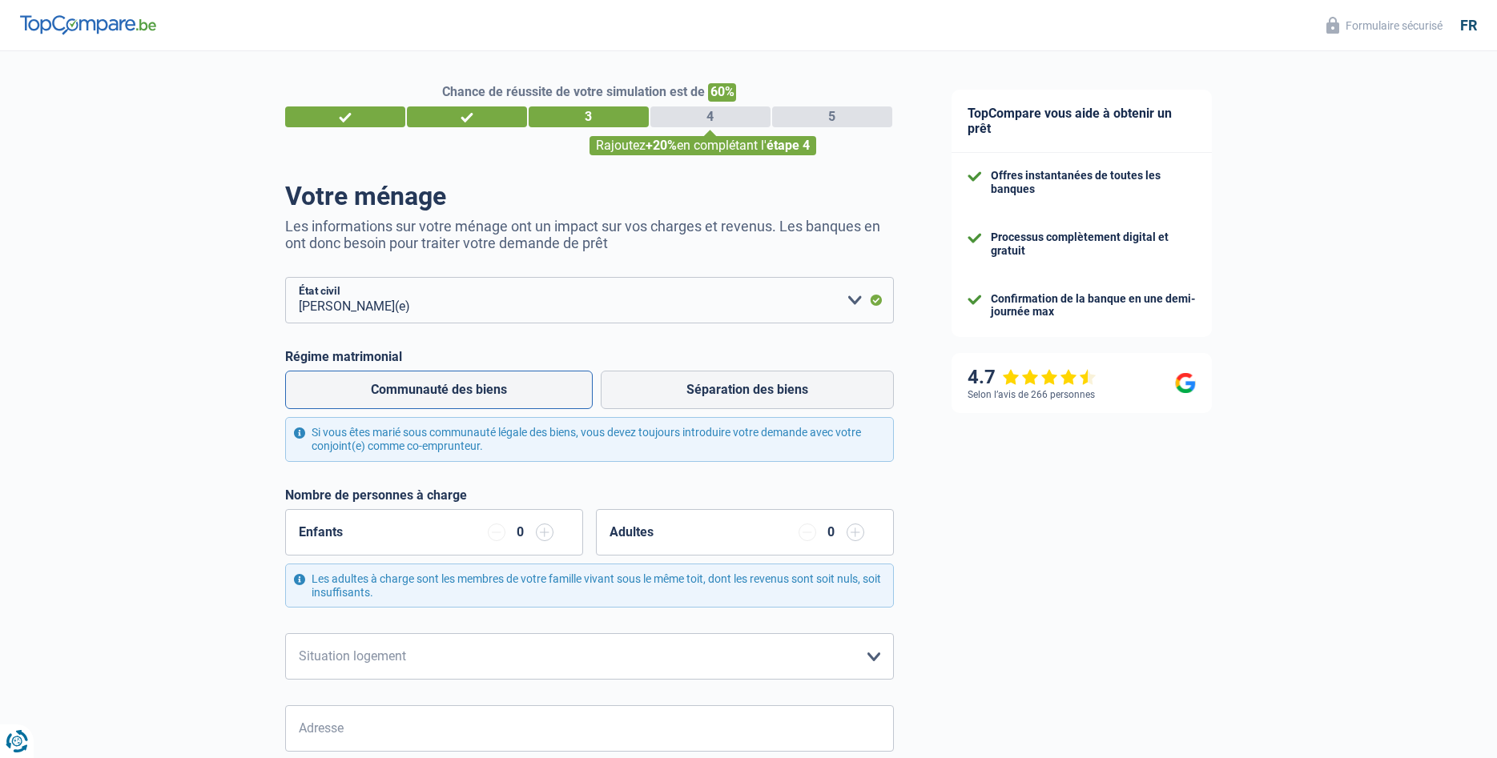
click at [493, 395] on label "Communauté des biens" at bounding box center [439, 390] width 308 height 38
click at [493, 395] on input "Communauté des biens" at bounding box center [439, 390] width 308 height 38
radio input "true"
click at [549, 537] on input "button" at bounding box center [545, 533] width 18 height 18
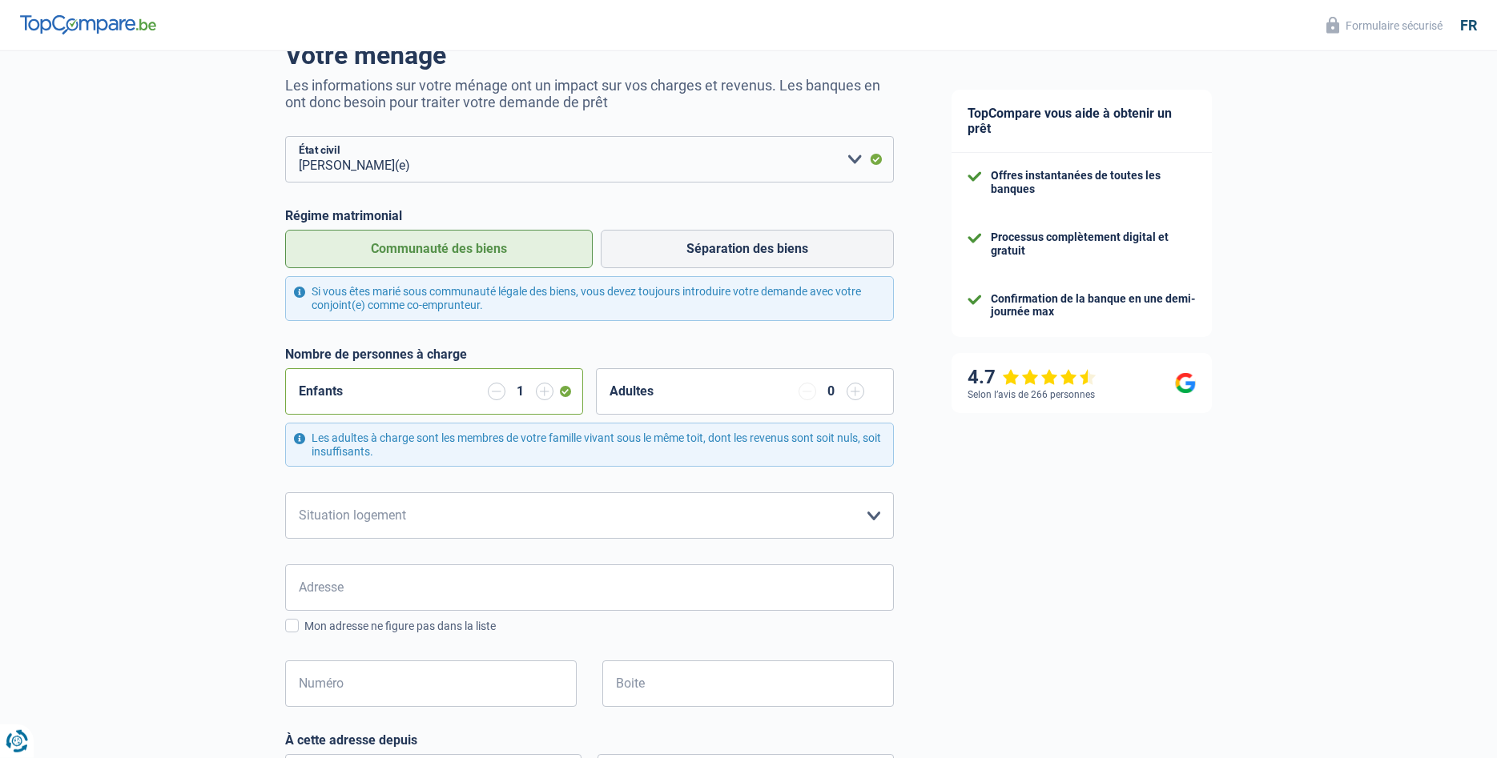
scroll to position [163, 0]
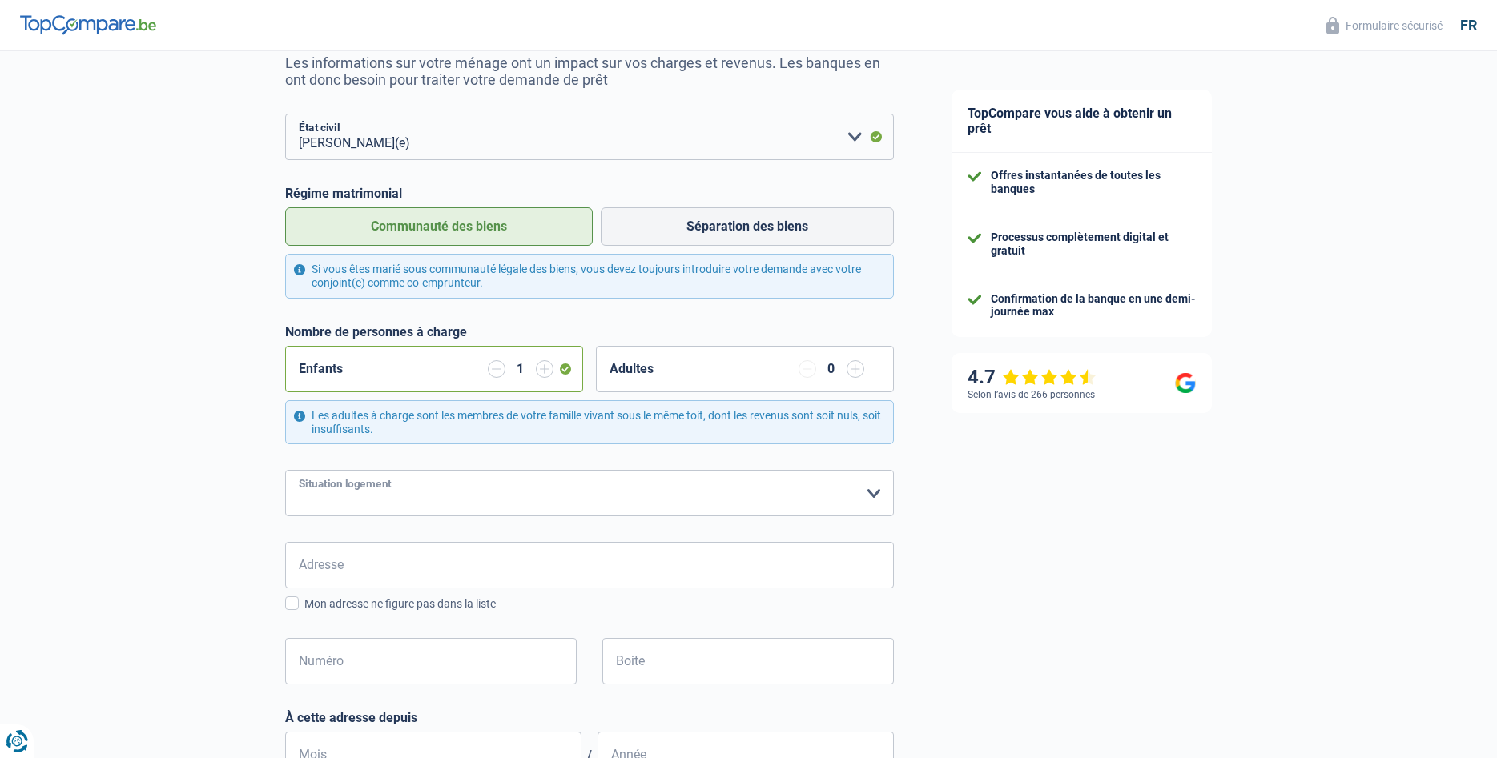
click at [285, 470] on select "Locataire Propriétaire avec prêt hypothécaire Propriétaire sans prêt hypothécai…" at bounding box center [589, 493] width 609 height 46
select select "rents"
click option "Locataire" at bounding box center [0, 0] width 0 height 0
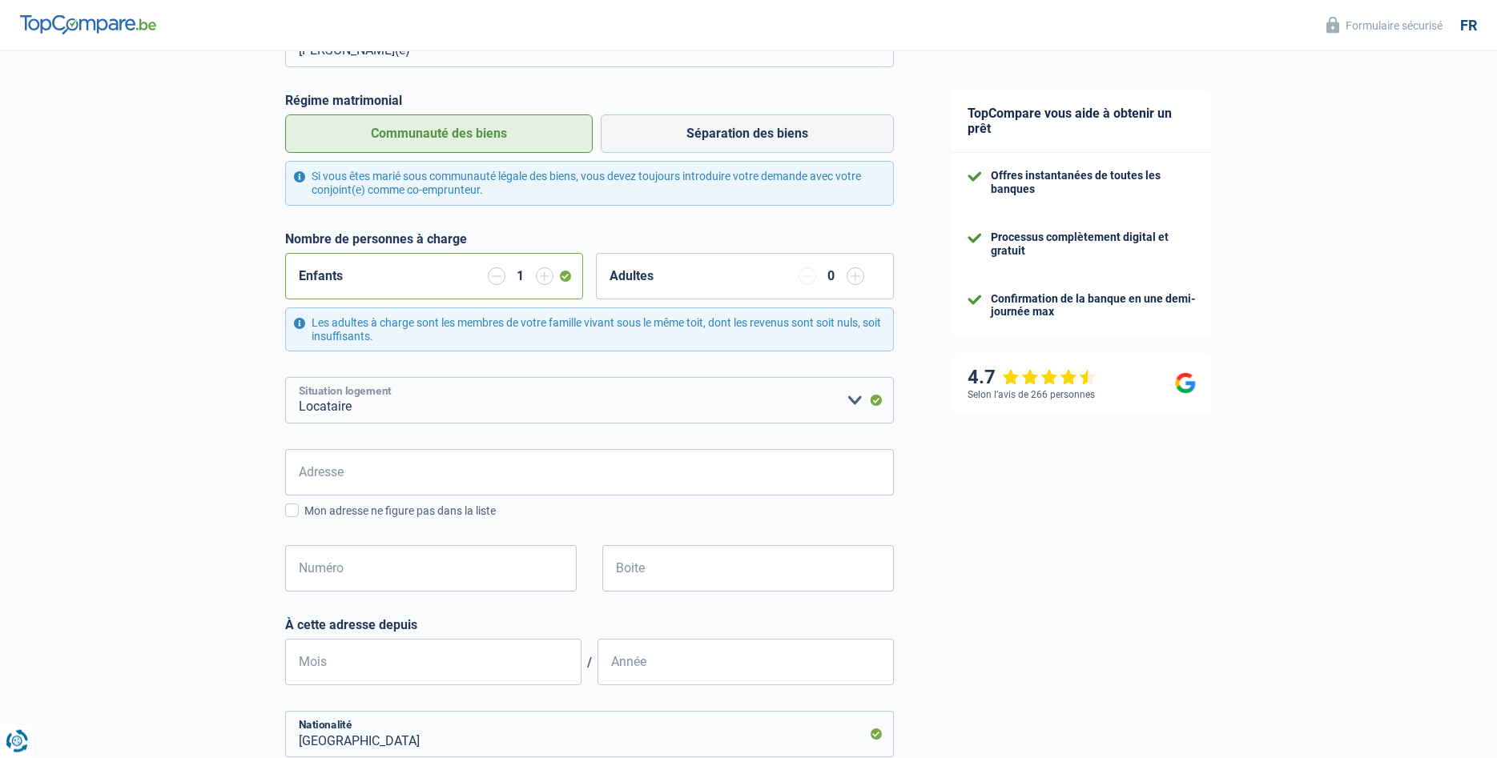
scroll to position [230, 0]
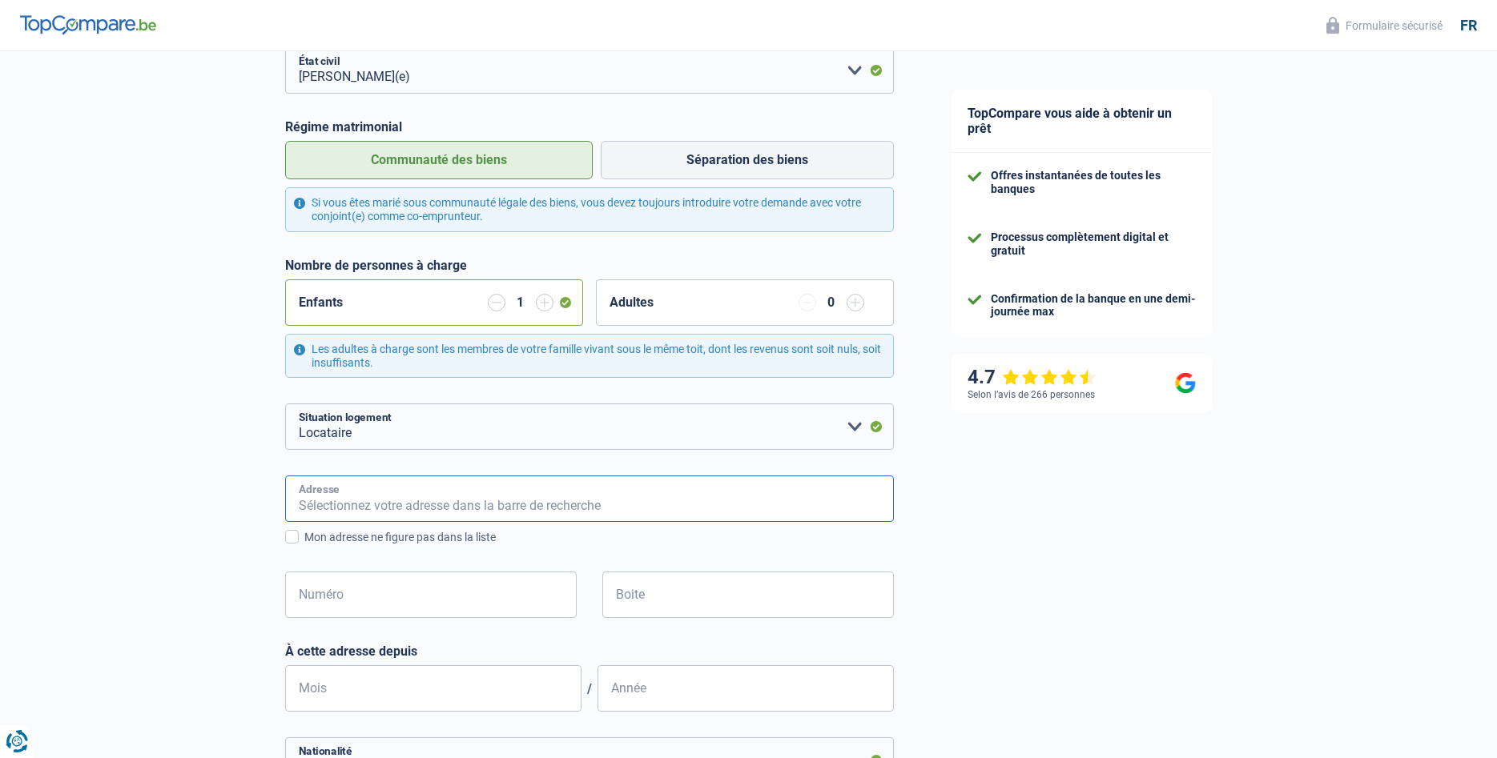
click at [364, 513] on input "Adresse" at bounding box center [589, 499] width 609 height 46
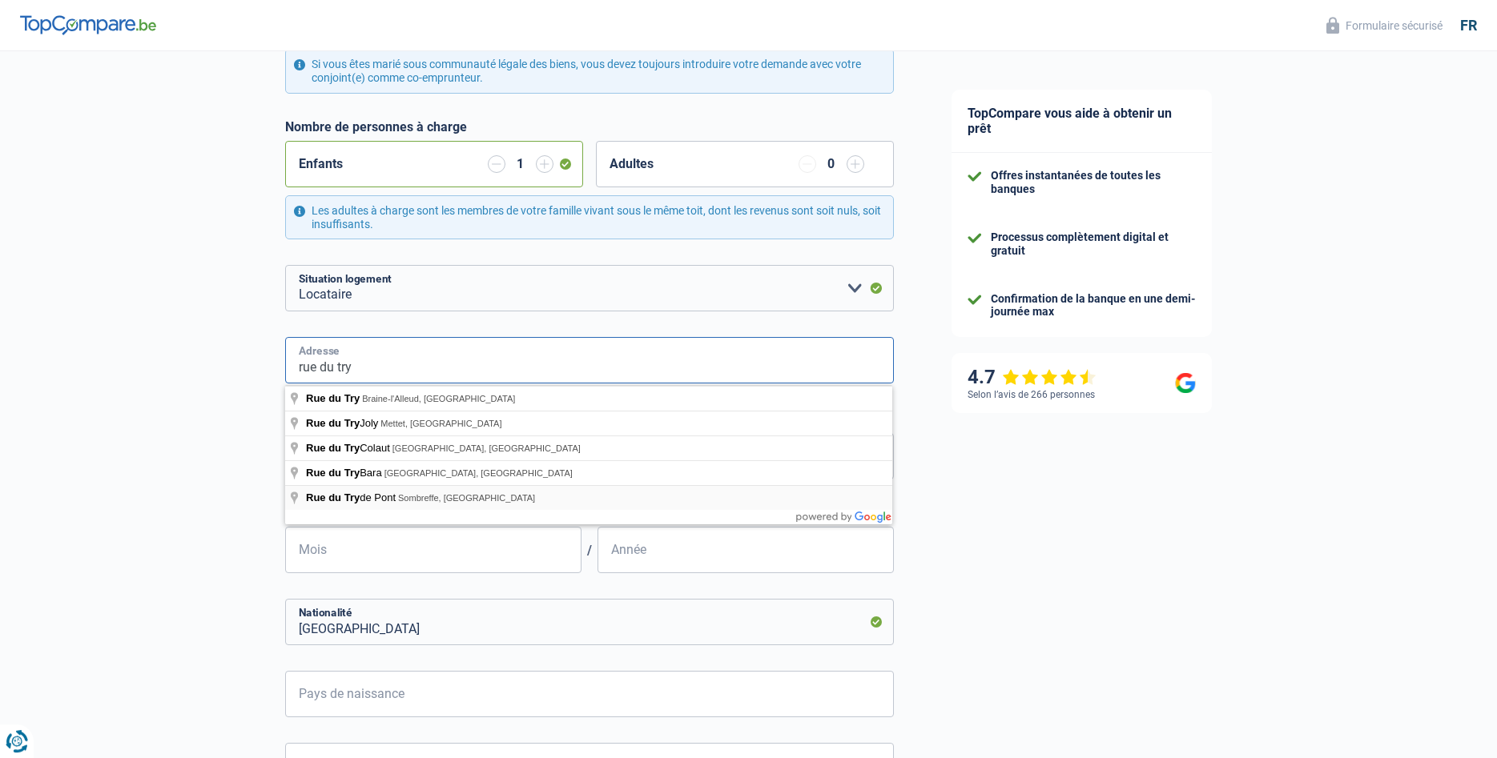
scroll to position [393, 0]
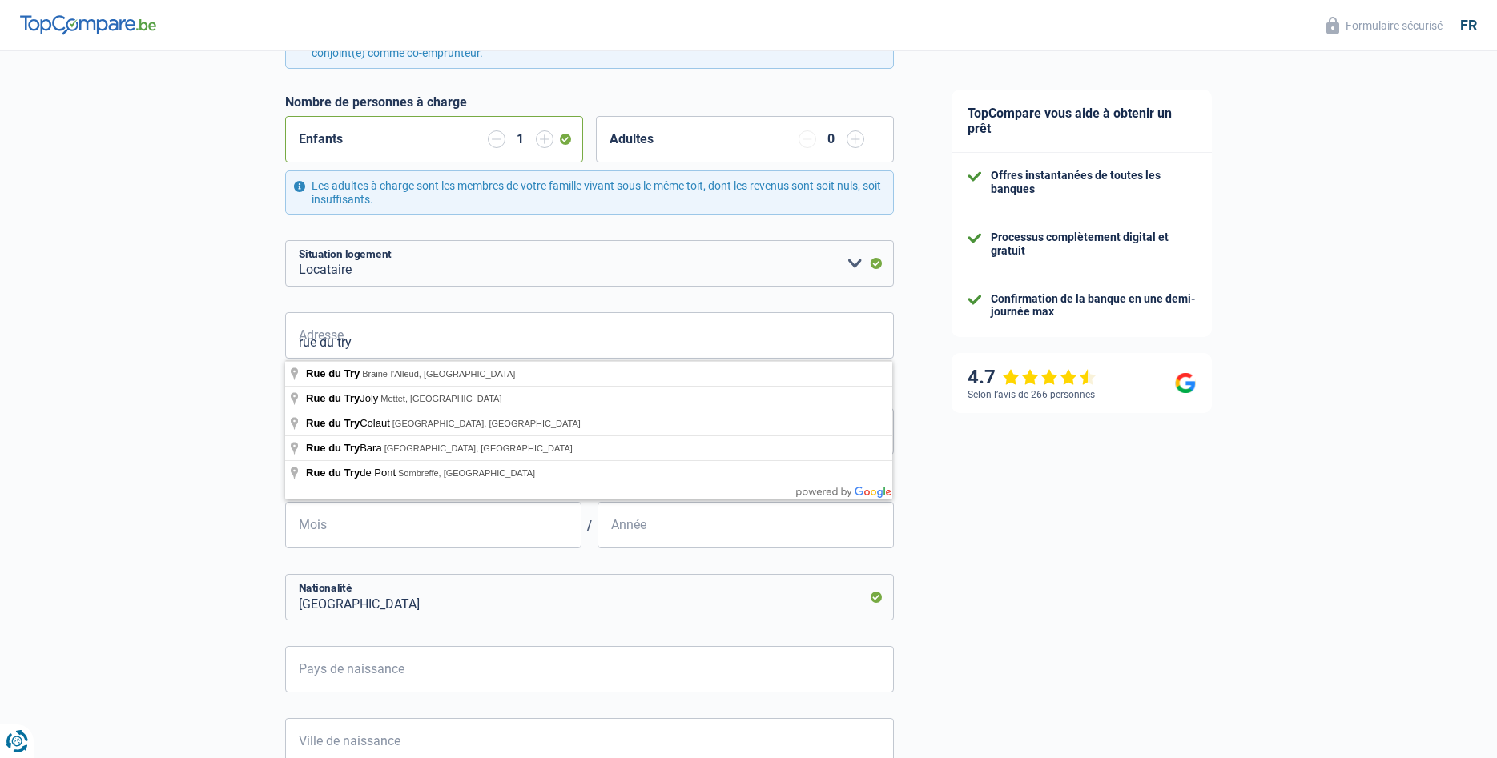
click at [191, 351] on div "Chance de réussite de votre simulation est de 60% 1 2 3 4 5 Rajoutez +20% en co…" at bounding box center [461, 325] width 923 height 1346
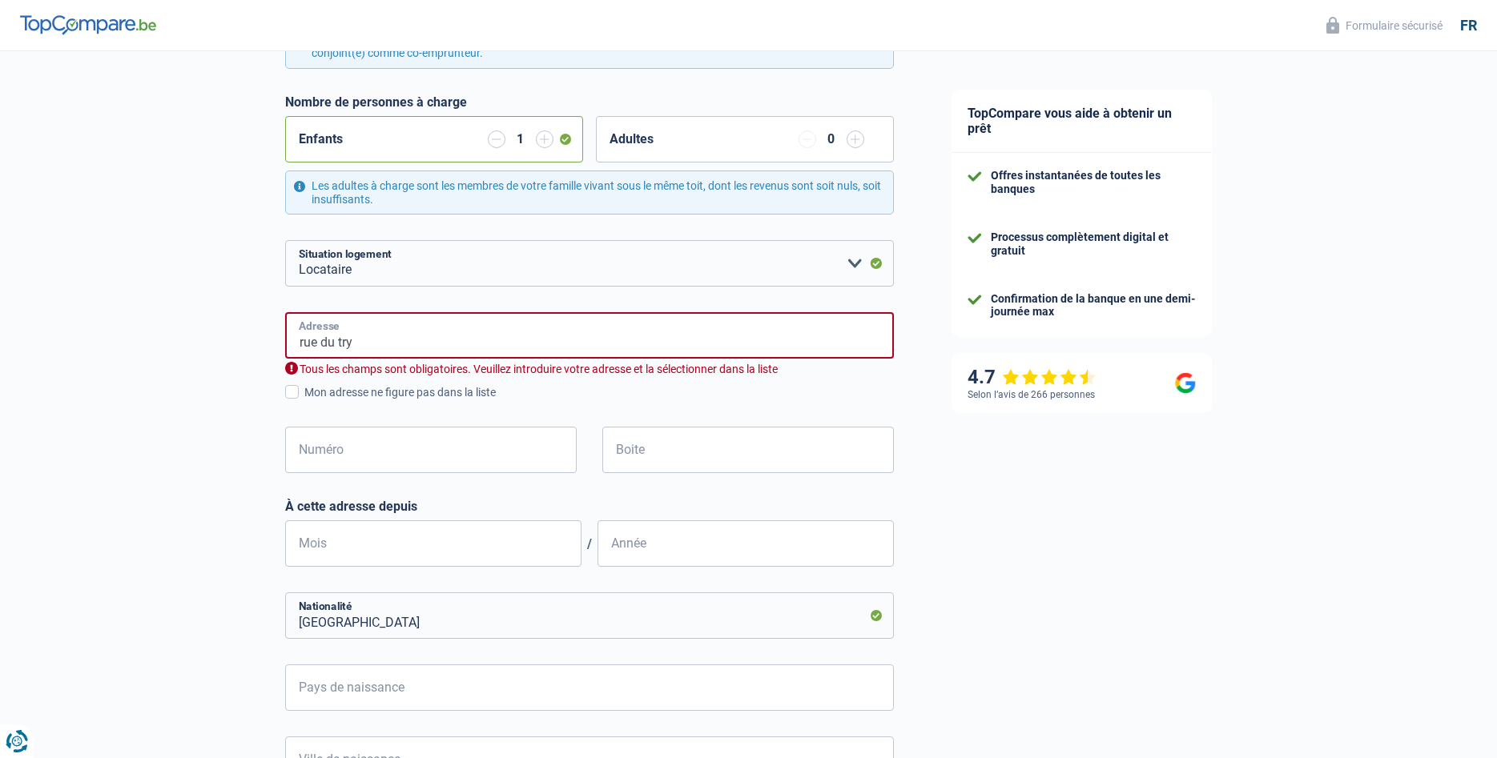
click at [361, 339] on input "rue du try" at bounding box center [589, 335] width 609 height 46
type input "[GEOGRAPHIC_DATA], 1495, [GEOGRAPHIC_DATA], BE"
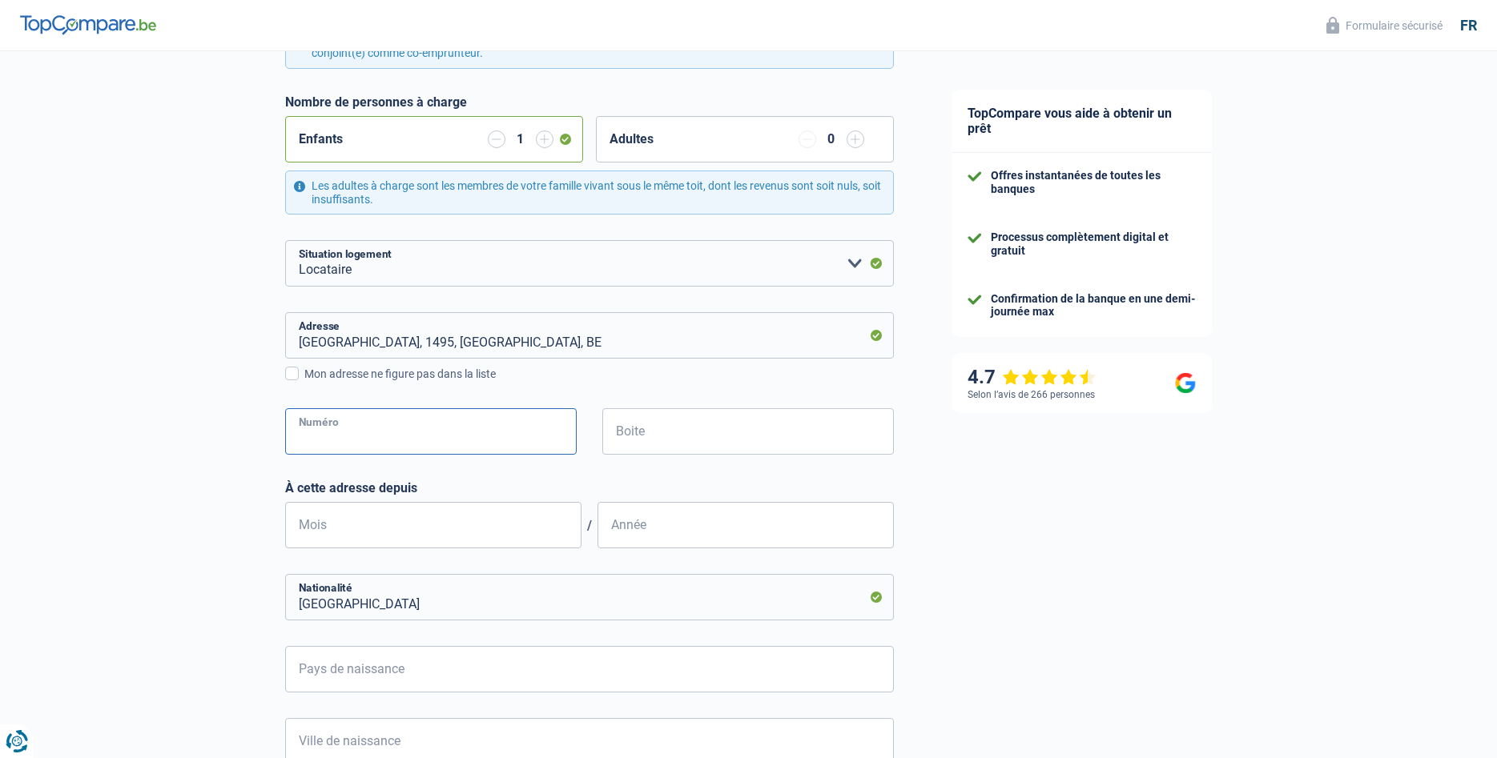
click at [354, 440] on input "Numéro" at bounding box center [431, 431] width 292 height 46
type input "69"
click at [356, 521] on input "Mois" at bounding box center [433, 525] width 296 height 46
type input "02"
click at [662, 538] on input "Année" at bounding box center [745, 525] width 296 height 46
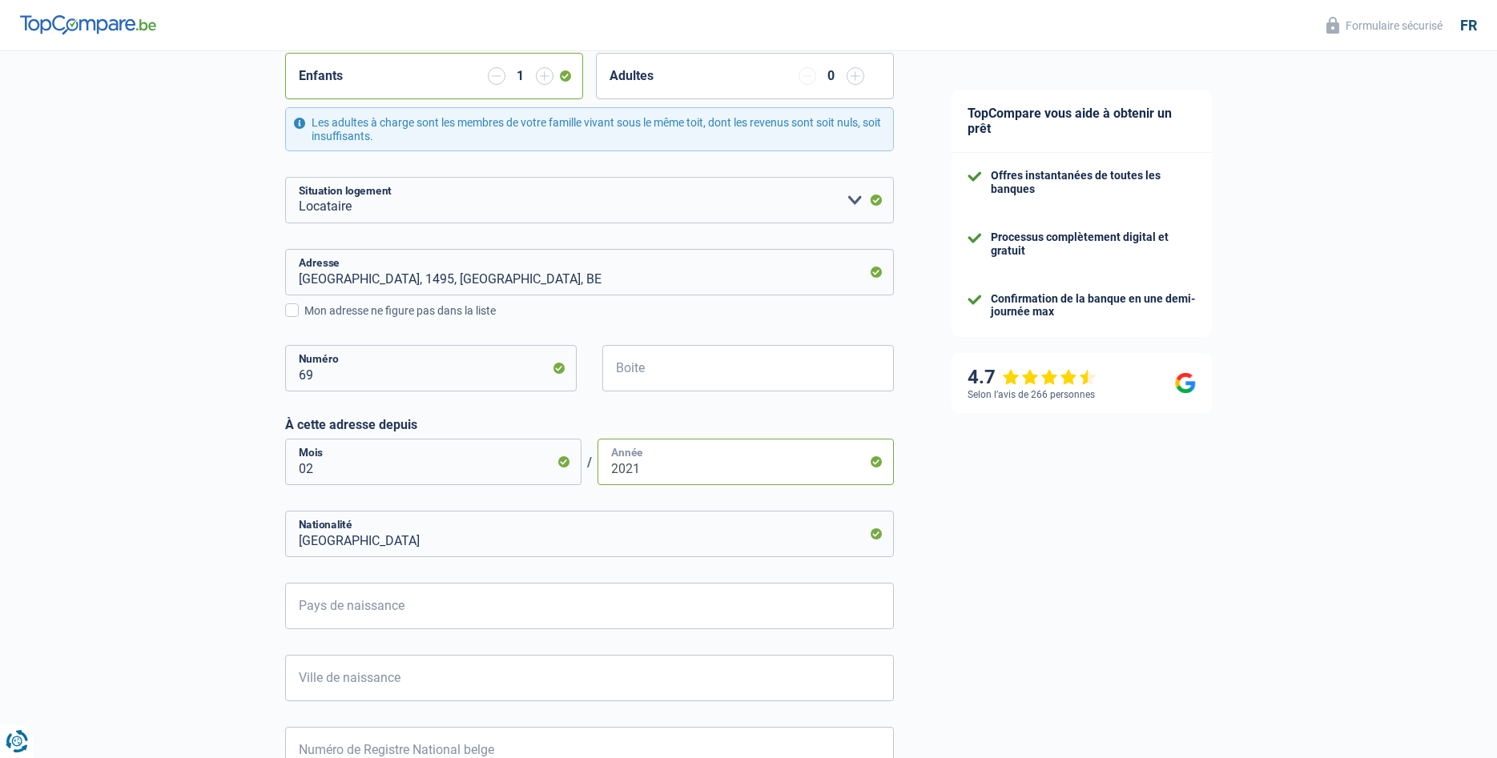
scroll to position [557, 0]
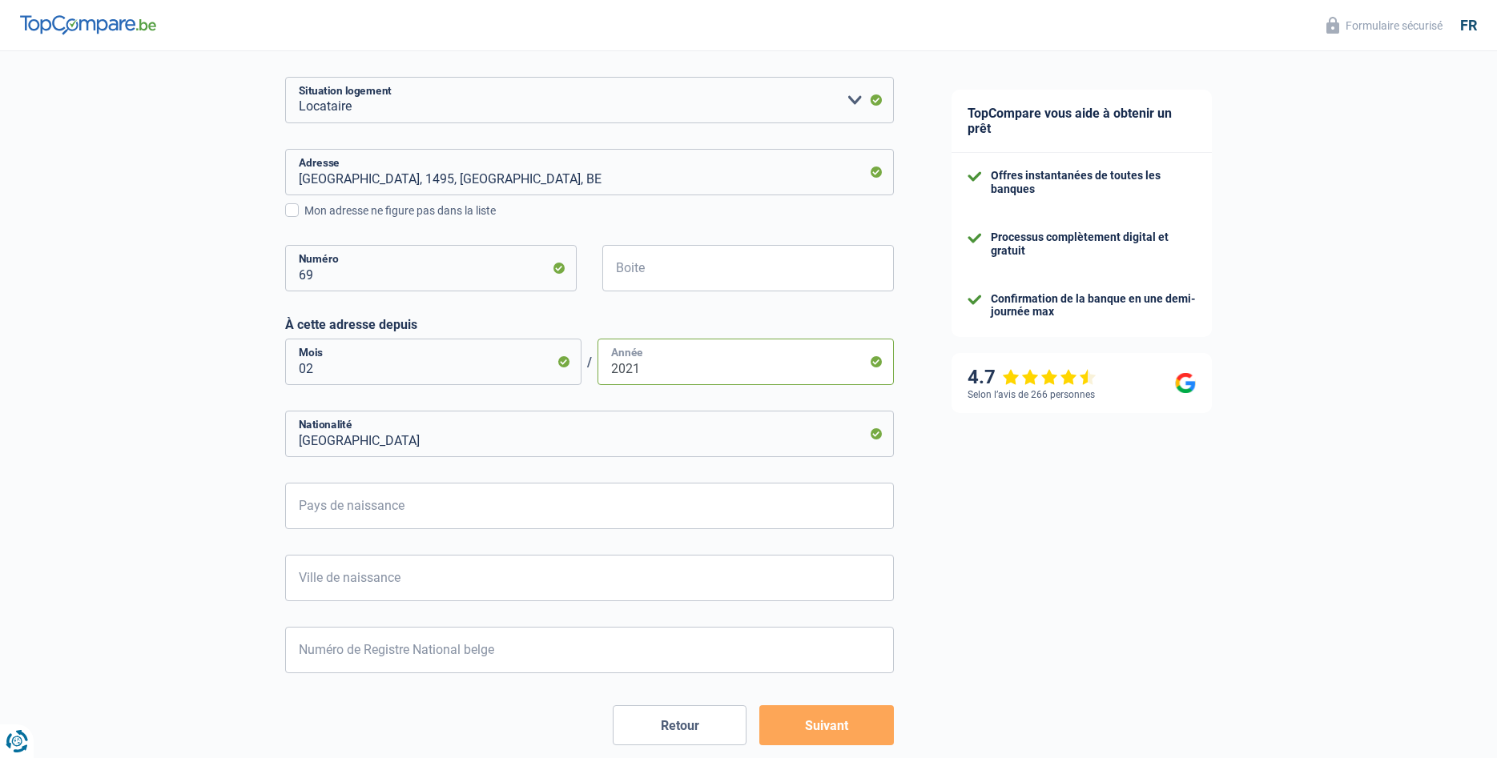
type input "2021"
click at [422, 517] on input "Pays de naissance" at bounding box center [589, 506] width 609 height 46
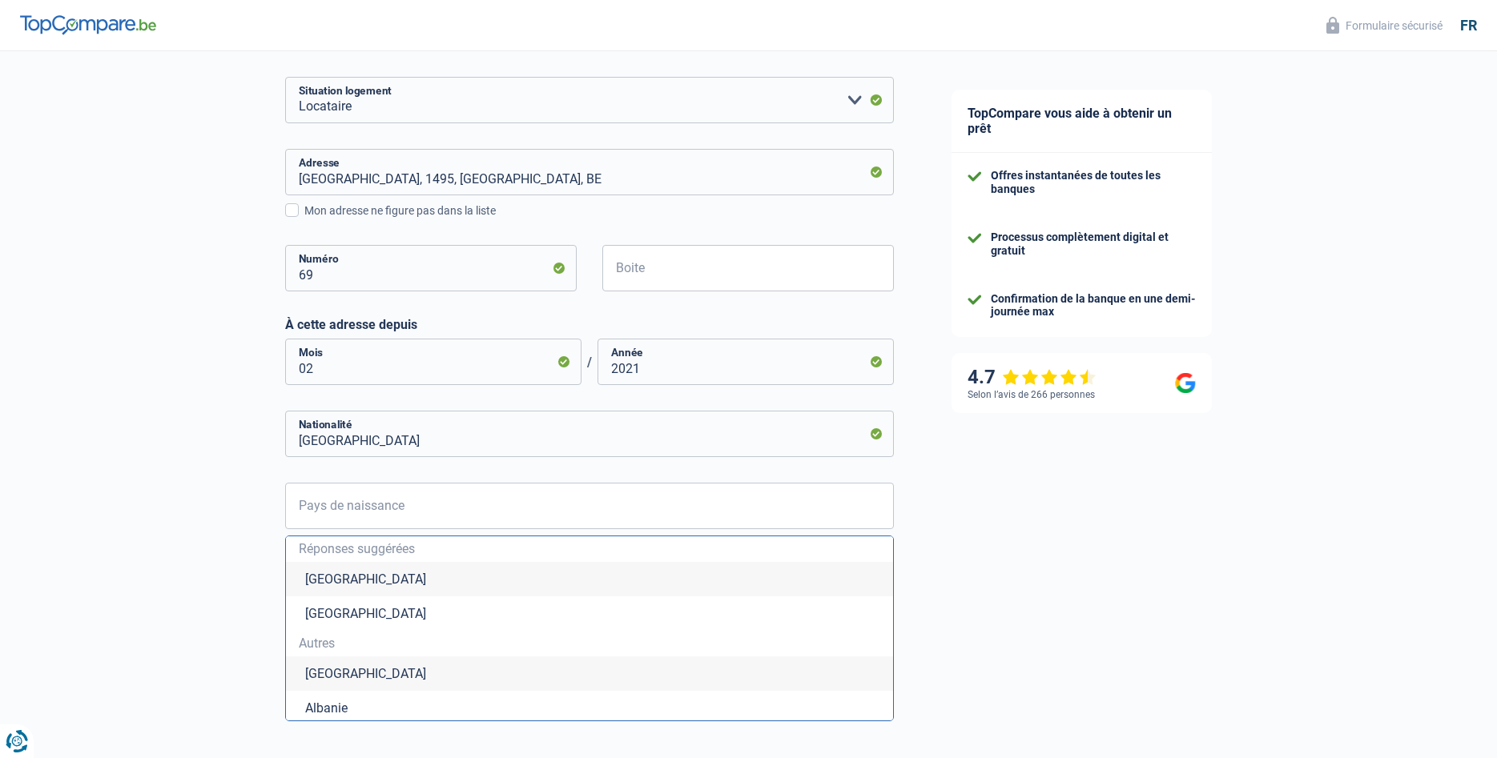
click at [318, 581] on li "[GEOGRAPHIC_DATA]" at bounding box center [589, 579] width 607 height 34
type input "[GEOGRAPHIC_DATA]"
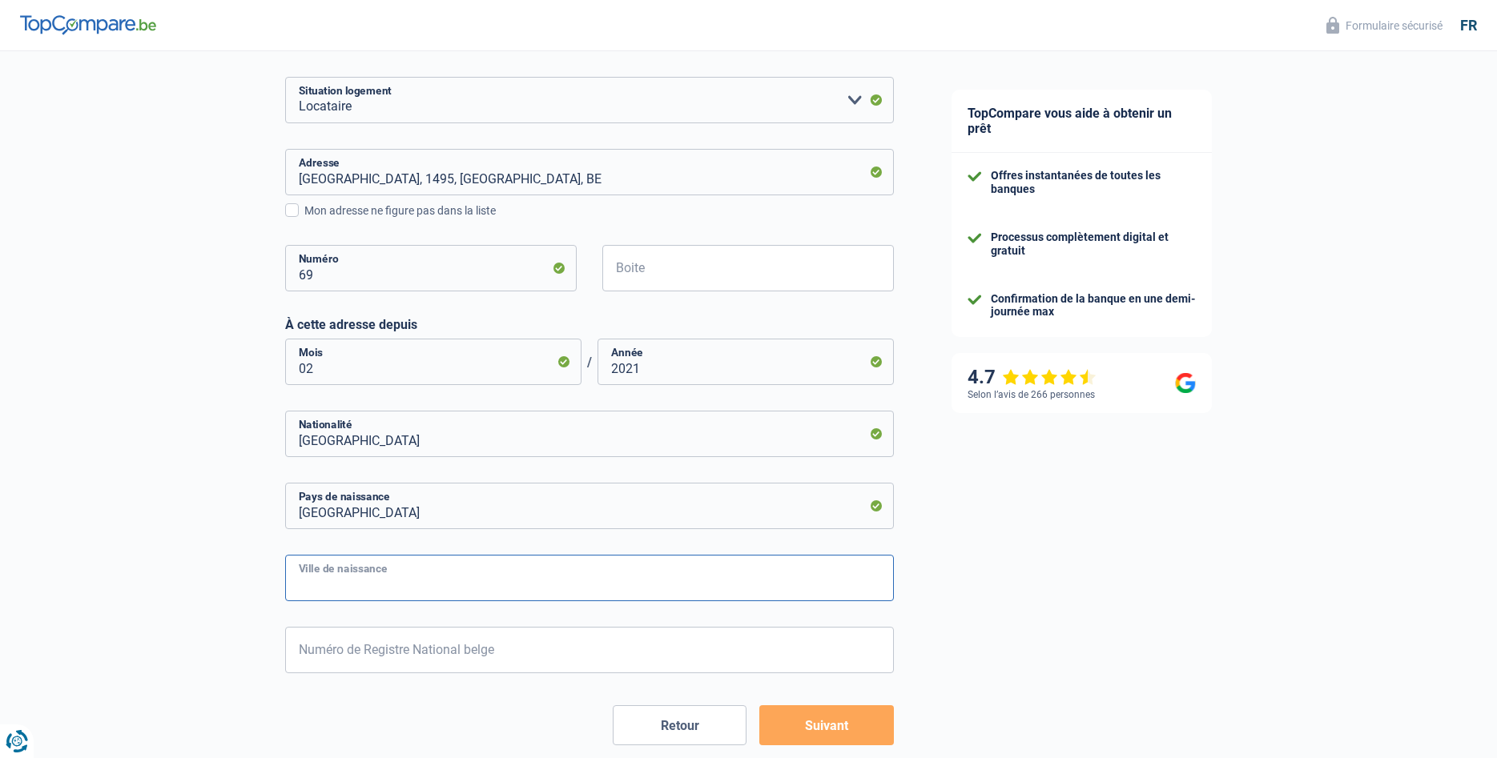
click at [363, 588] on input "Ville de naissance" at bounding box center [589, 578] width 609 height 46
type input "ottignies"
click at [322, 660] on input "Numéro de Registre National belge" at bounding box center [589, 650] width 609 height 46
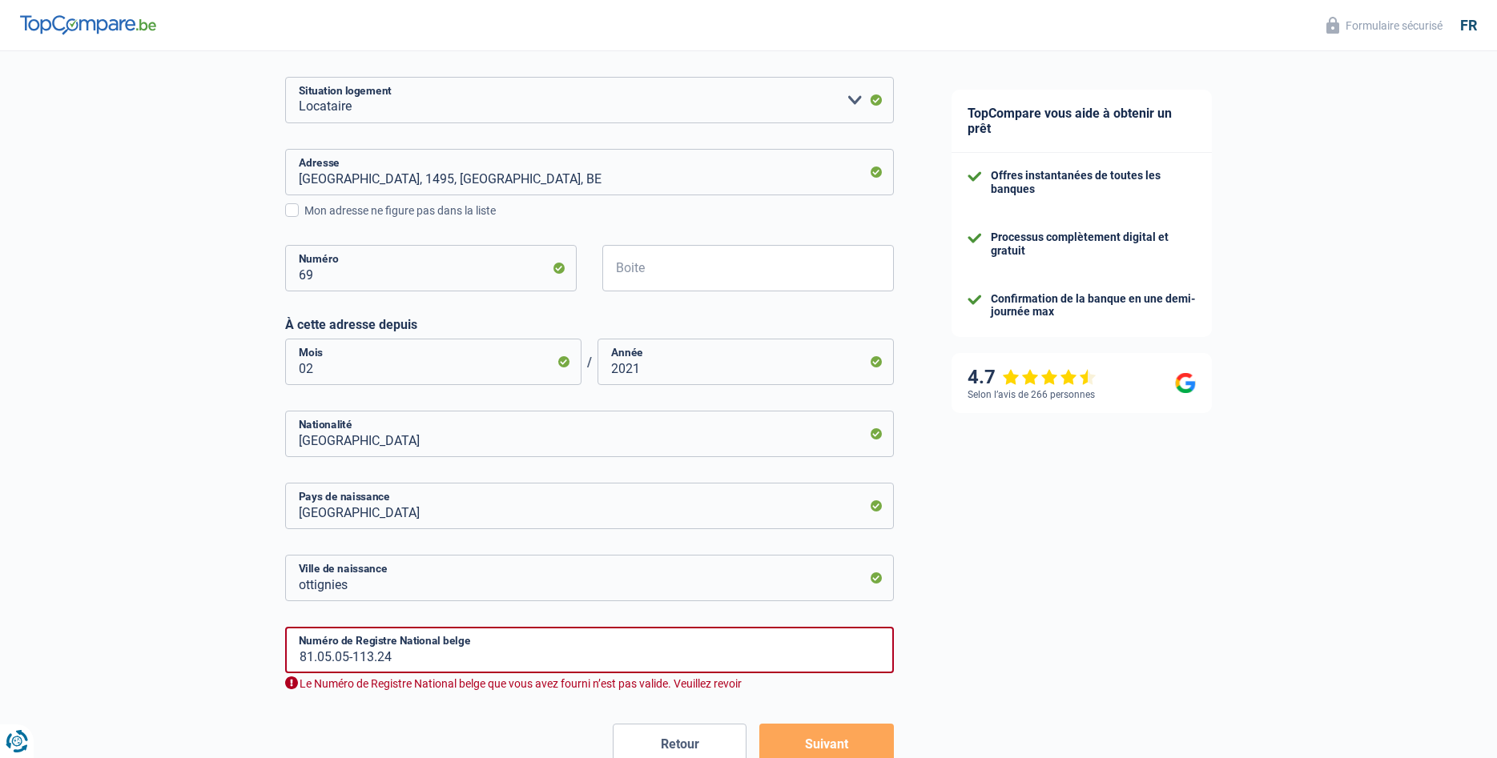
click at [827, 717] on form "[PERSON_NAME](e) Cohabitant(e) légal(e) Divorcé(e) Veuf(ve) Séparé (de fait) Ve…" at bounding box center [589, 242] width 609 height 1044
click at [348, 658] on input "81.05.05-113.24" at bounding box center [589, 650] width 609 height 46
click at [805, 748] on button "Suivant" at bounding box center [826, 744] width 134 height 40
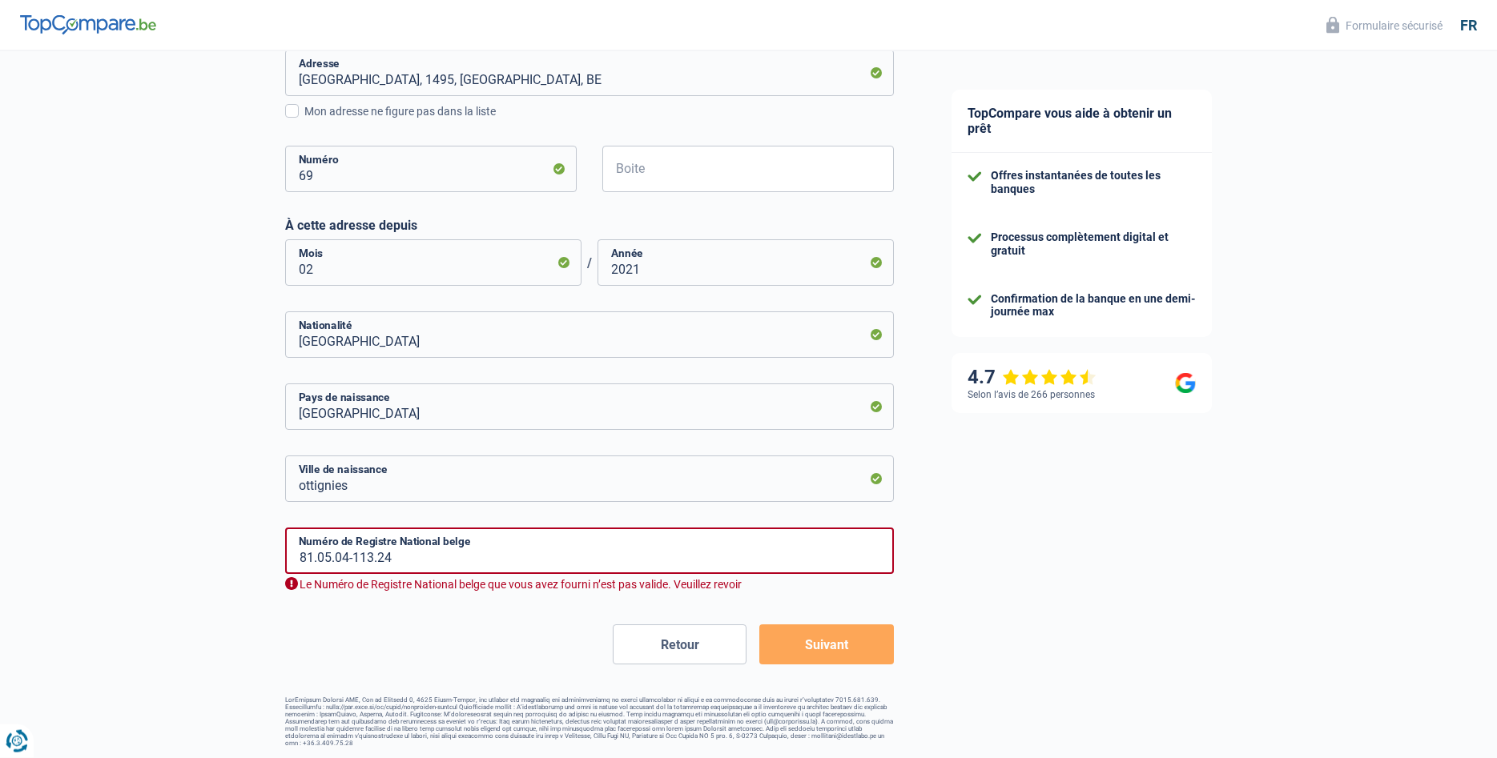
scroll to position [657, 0]
click at [800, 653] on button "Suivant" at bounding box center [826, 644] width 134 height 40
click at [397, 557] on input "81.05.04-113.24" at bounding box center [589, 550] width 609 height 46
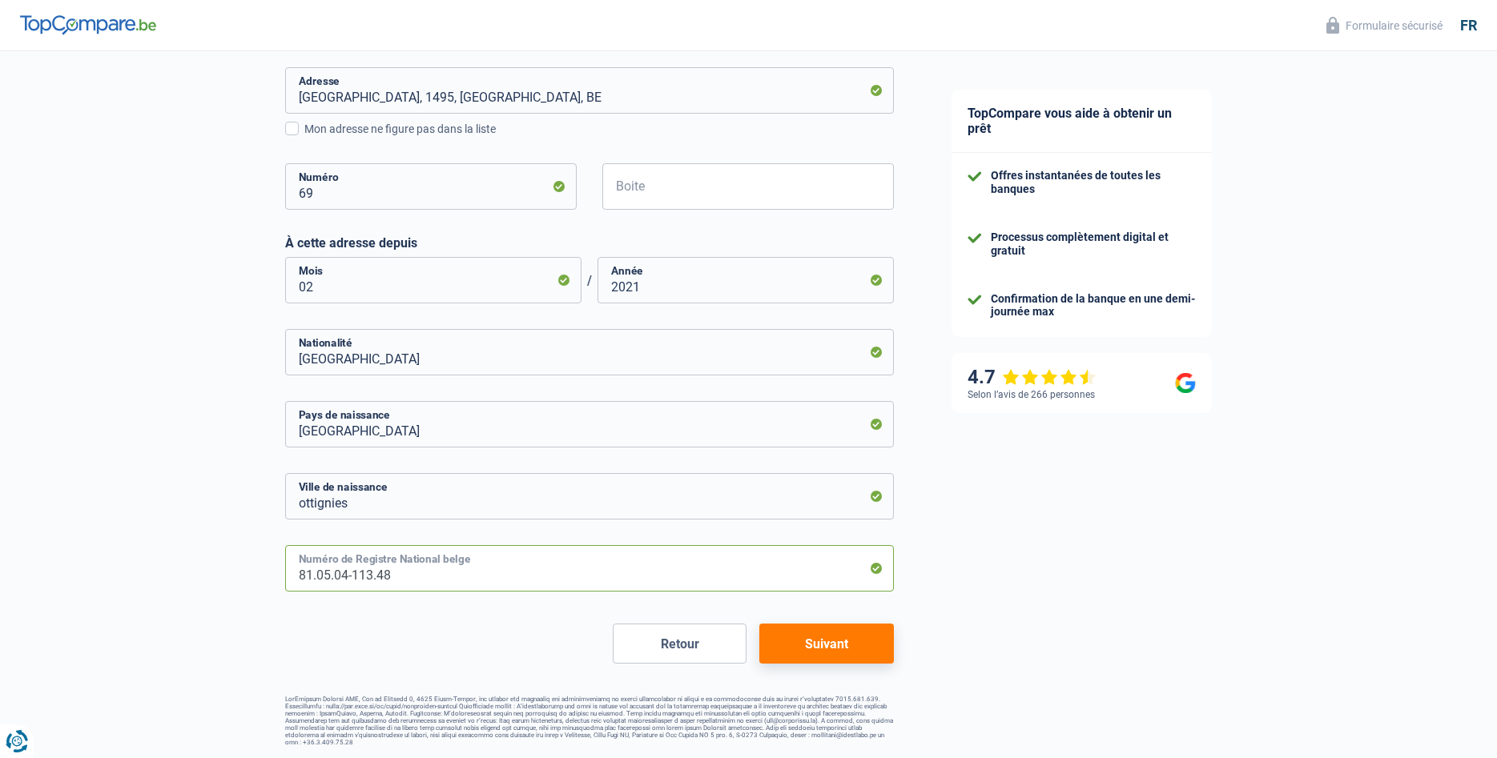
type input "81.05.04-113.48"
drag, startPoint x: 738, startPoint y: 609, endPoint x: 785, endPoint y: 630, distance: 51.6
click at [772, 629] on form "[PERSON_NAME](e) Cohabitant(e) légal(e) Divorcé(e) Veuf(ve) Séparé (de fait) Ve…" at bounding box center [589, 151] width 609 height 1025
click at [809, 645] on button "Suivant" at bounding box center [826, 644] width 134 height 40
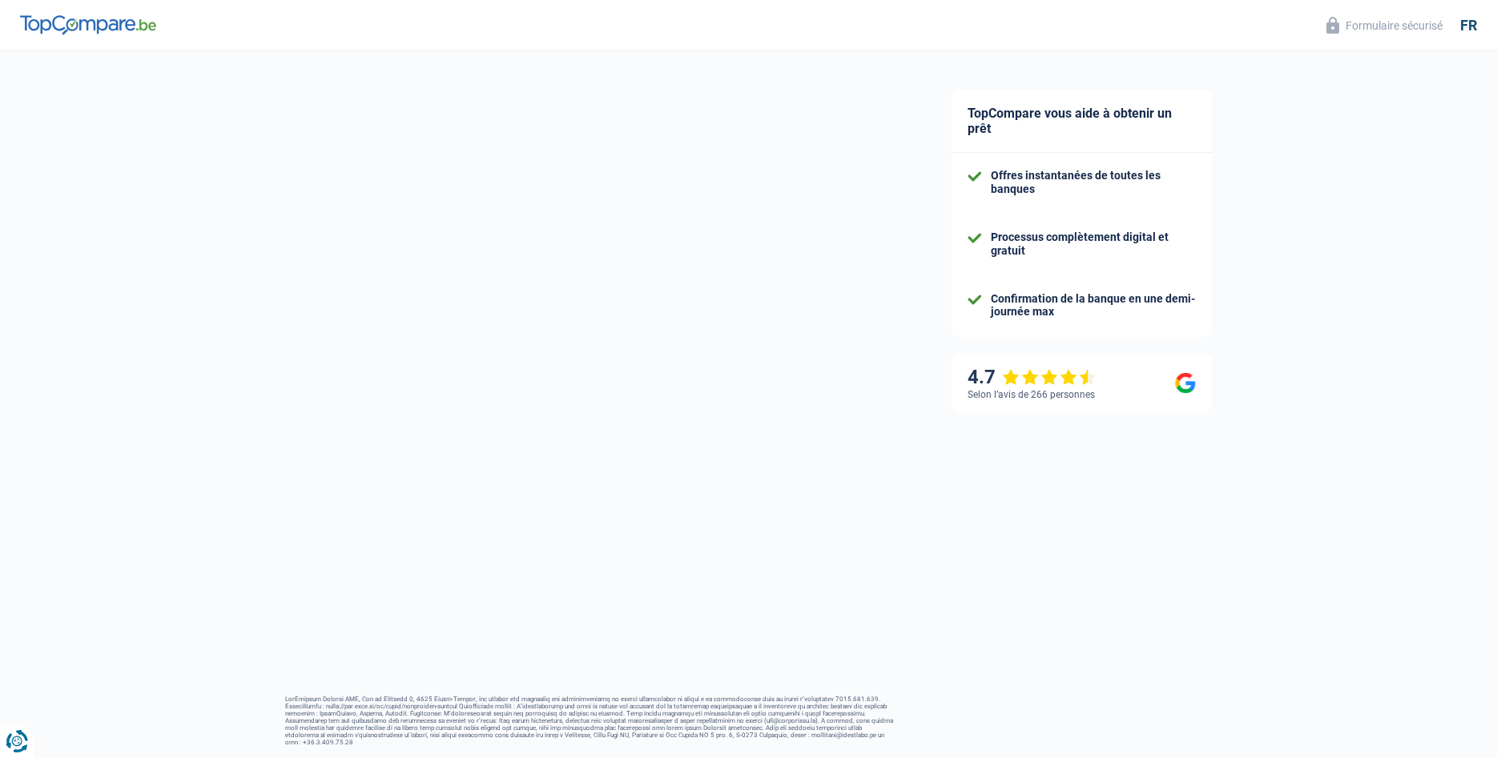
select select "familyAllowances"
select select "netSalary"
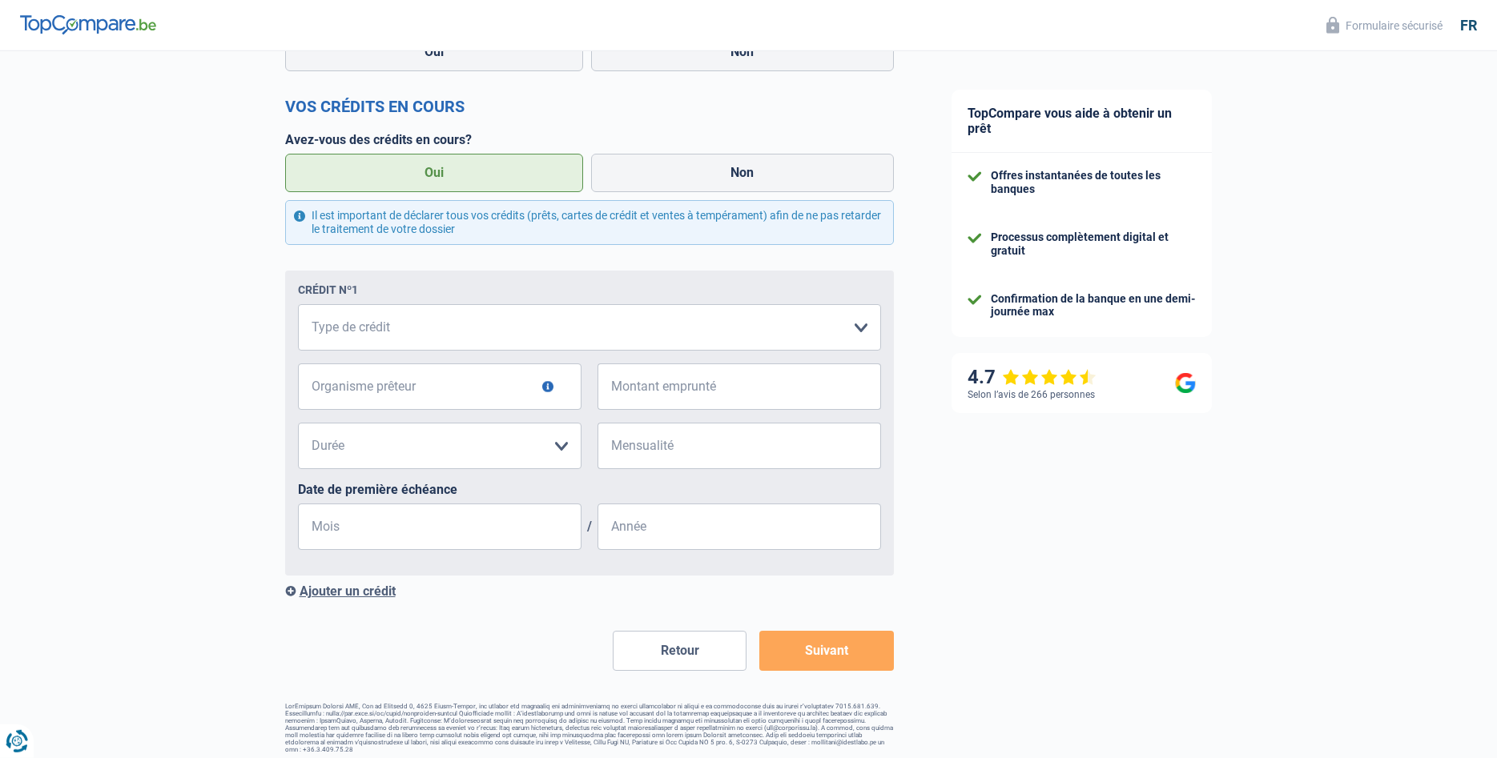
scroll to position [682, 0]
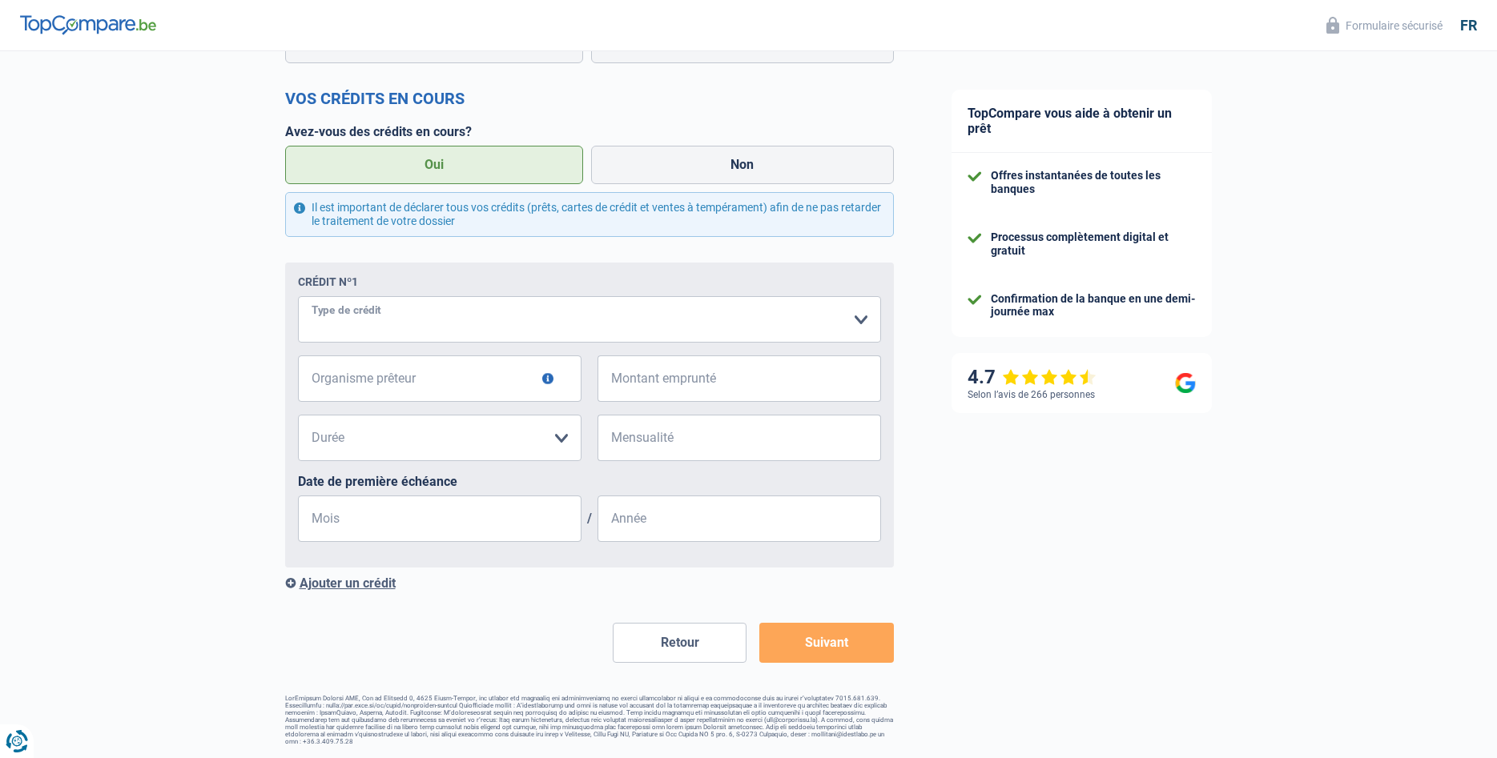
click at [298, 296] on select "Carte ou ouverture de crédit Prêt hypothécaire Vente à tempérament Prêt à tempé…" at bounding box center [589, 319] width 583 height 46
select select "personalLoan"
click option "Prêt à tempérament" at bounding box center [0, 0] width 0 height 0
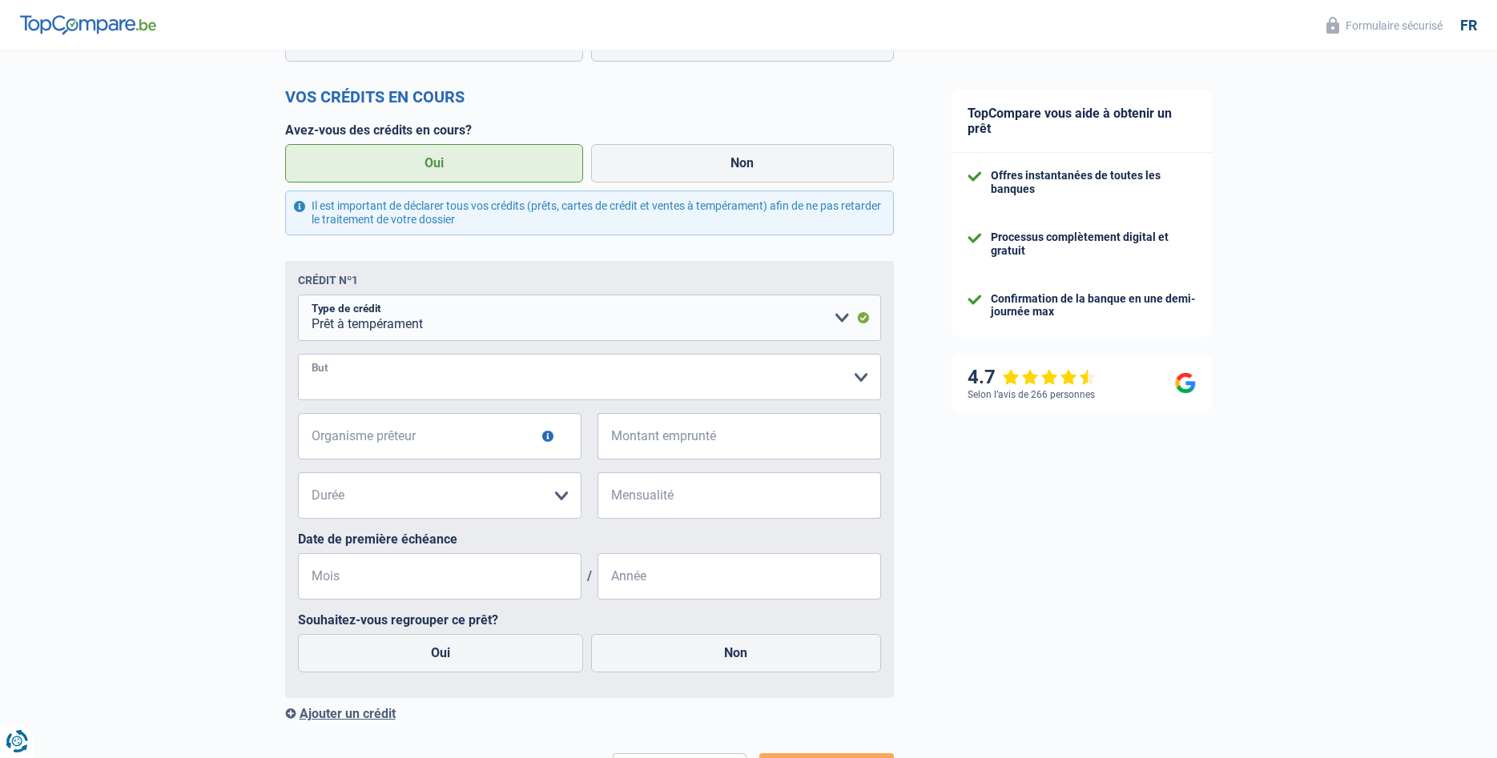
click at [298, 354] on select "Confort maison: meubles, textile, peinture, électroménager, outillage non-profe…" at bounding box center [589, 377] width 583 height 46
click option "Autre" at bounding box center [0, 0] width 0 height 0
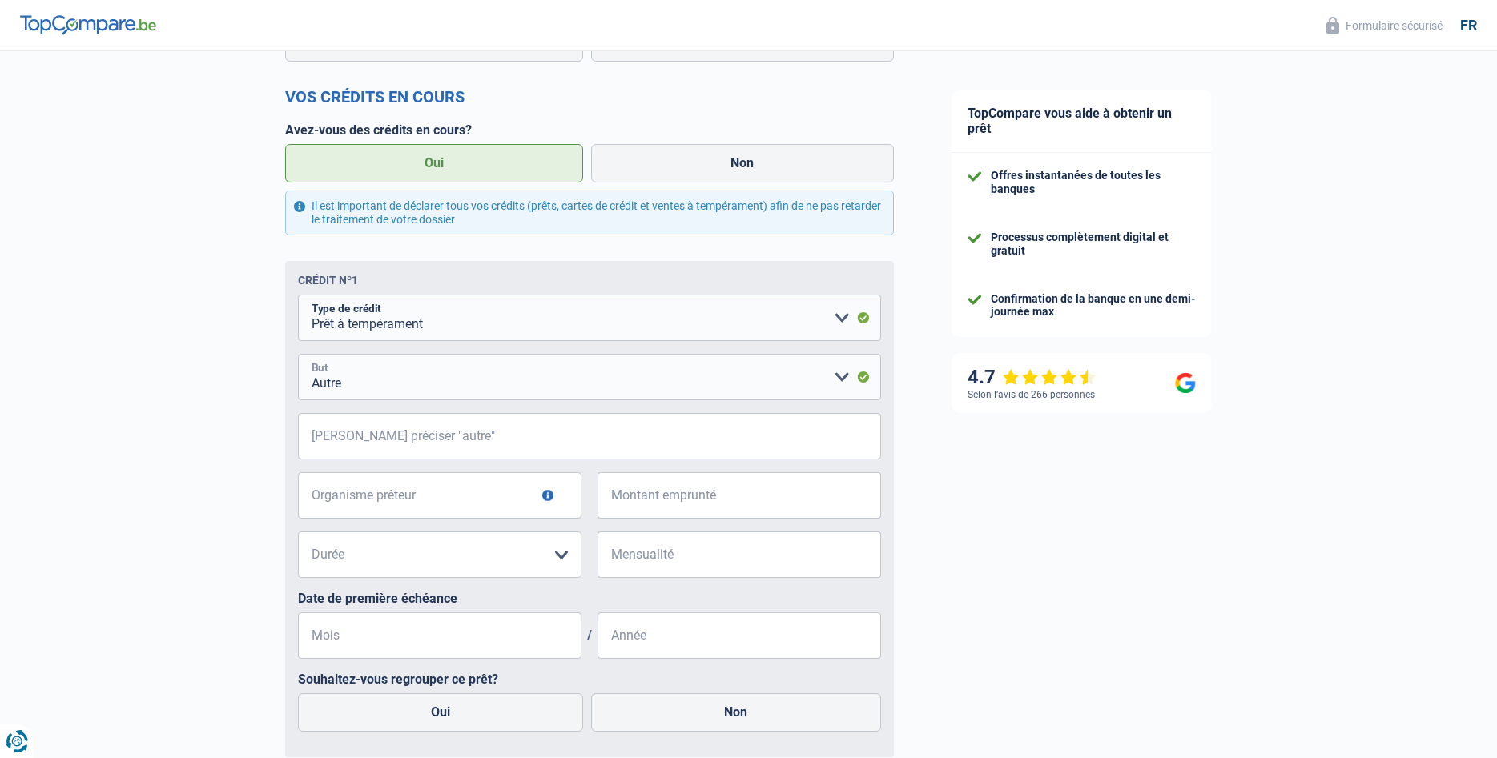
click at [298, 354] on select "Confort maison: meubles, textile, peinture, électroménager, outillage non-profe…" at bounding box center [589, 377] width 583 height 46
select select "loanRepayment"
click option "Remboursement prêt" at bounding box center [0, 0] width 0 height 0
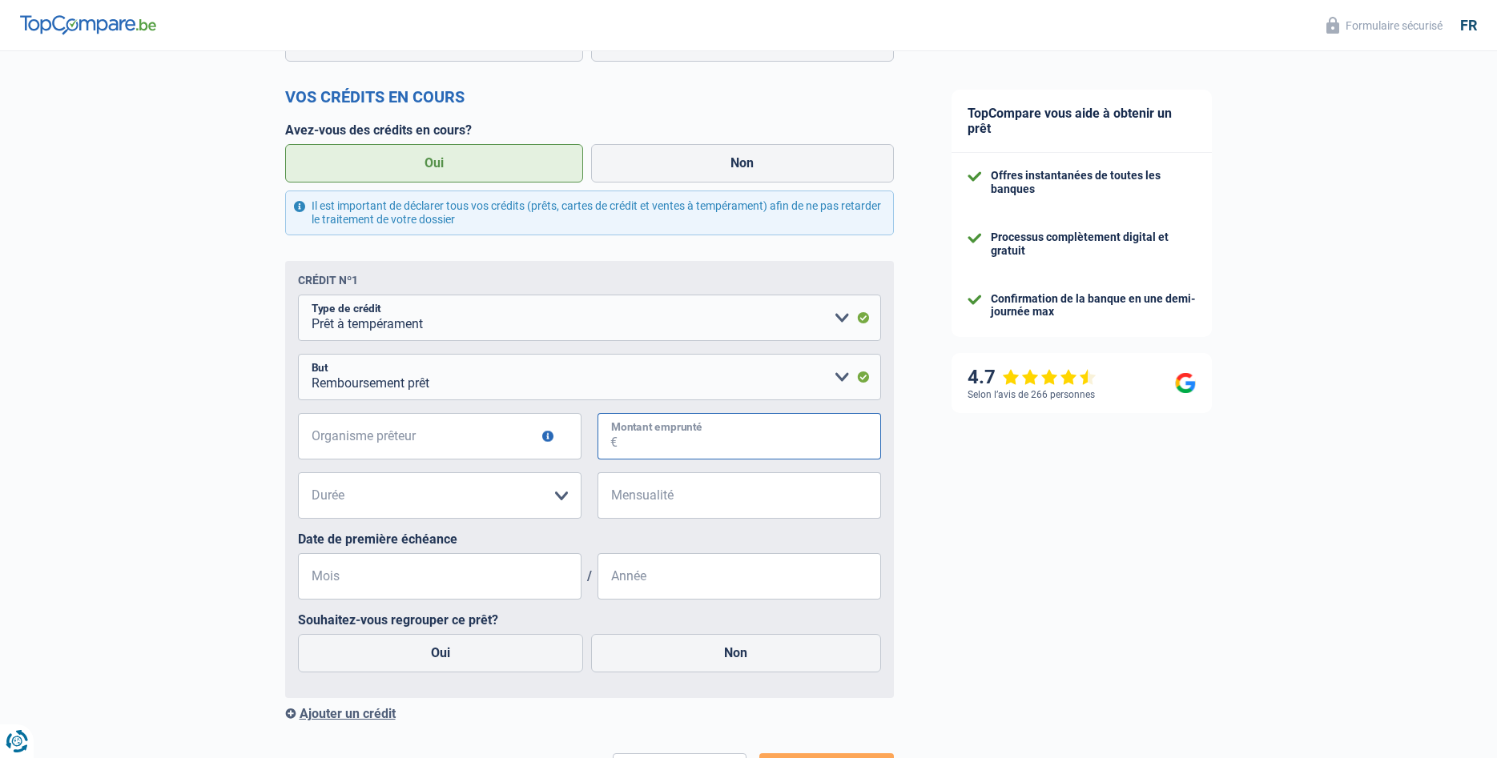
click at [712, 456] on input "Montant emprunté" at bounding box center [750, 436] width 264 height 46
type input "40.000"
click at [687, 505] on input "Mensualité" at bounding box center [750, 496] width 264 height 46
type input "788"
click at [352, 583] on input "Mois" at bounding box center [440, 576] width 284 height 46
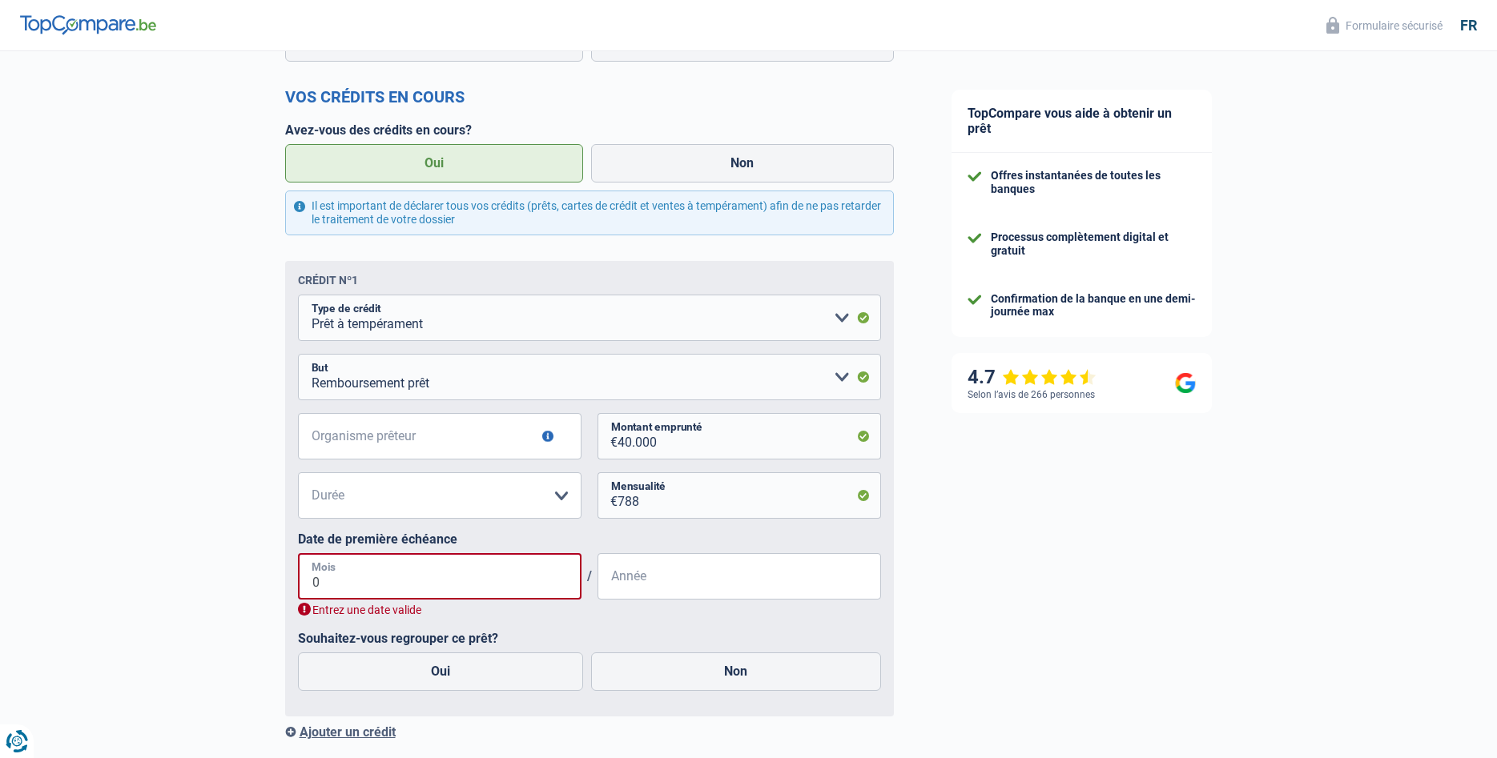
type input "05"
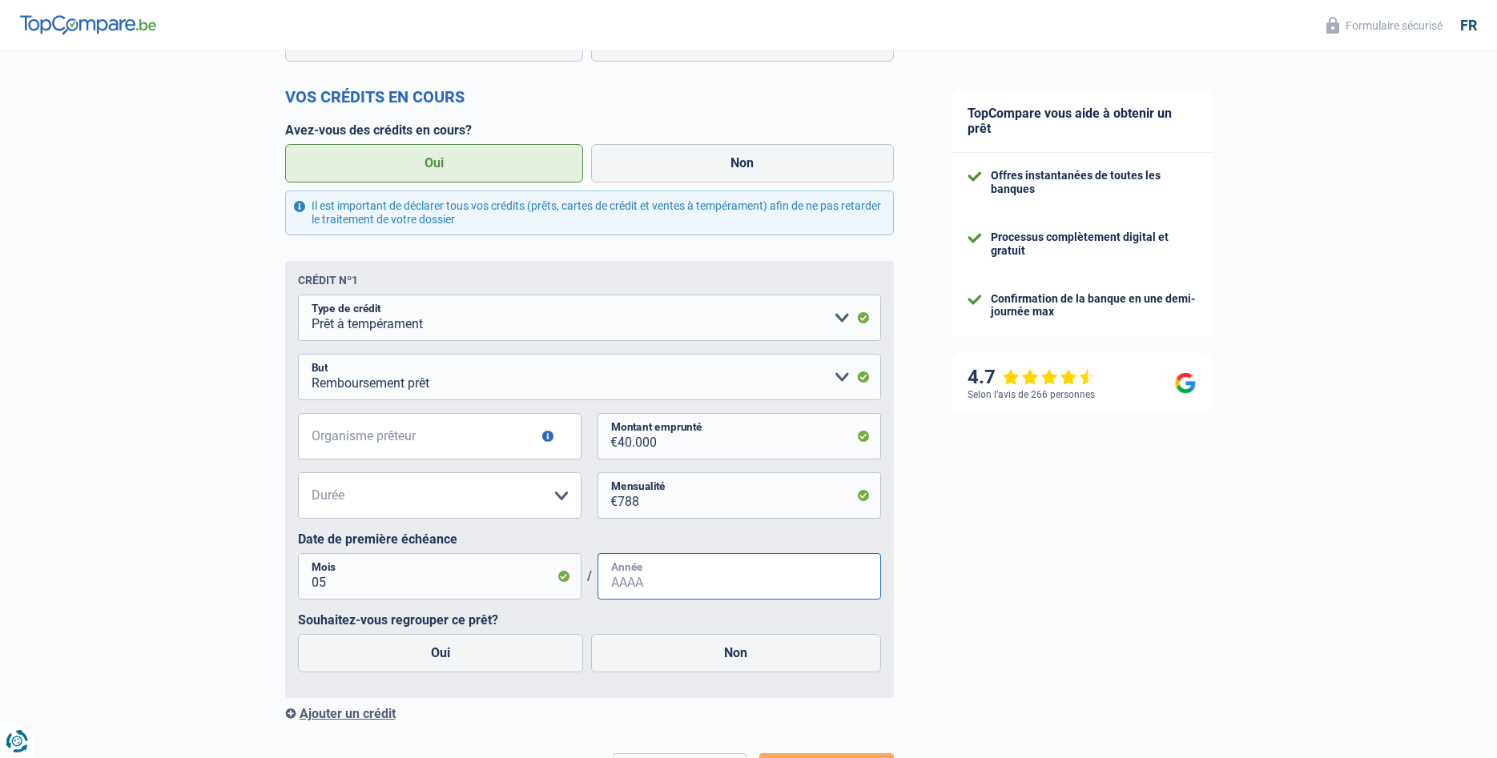
click at [659, 582] on input "Année" at bounding box center [739, 576] width 284 height 46
type input "2025"
click at [445, 662] on label "Oui" at bounding box center [441, 653] width 286 height 38
click at [445, 662] on input "Oui" at bounding box center [441, 653] width 286 height 38
radio input "true"
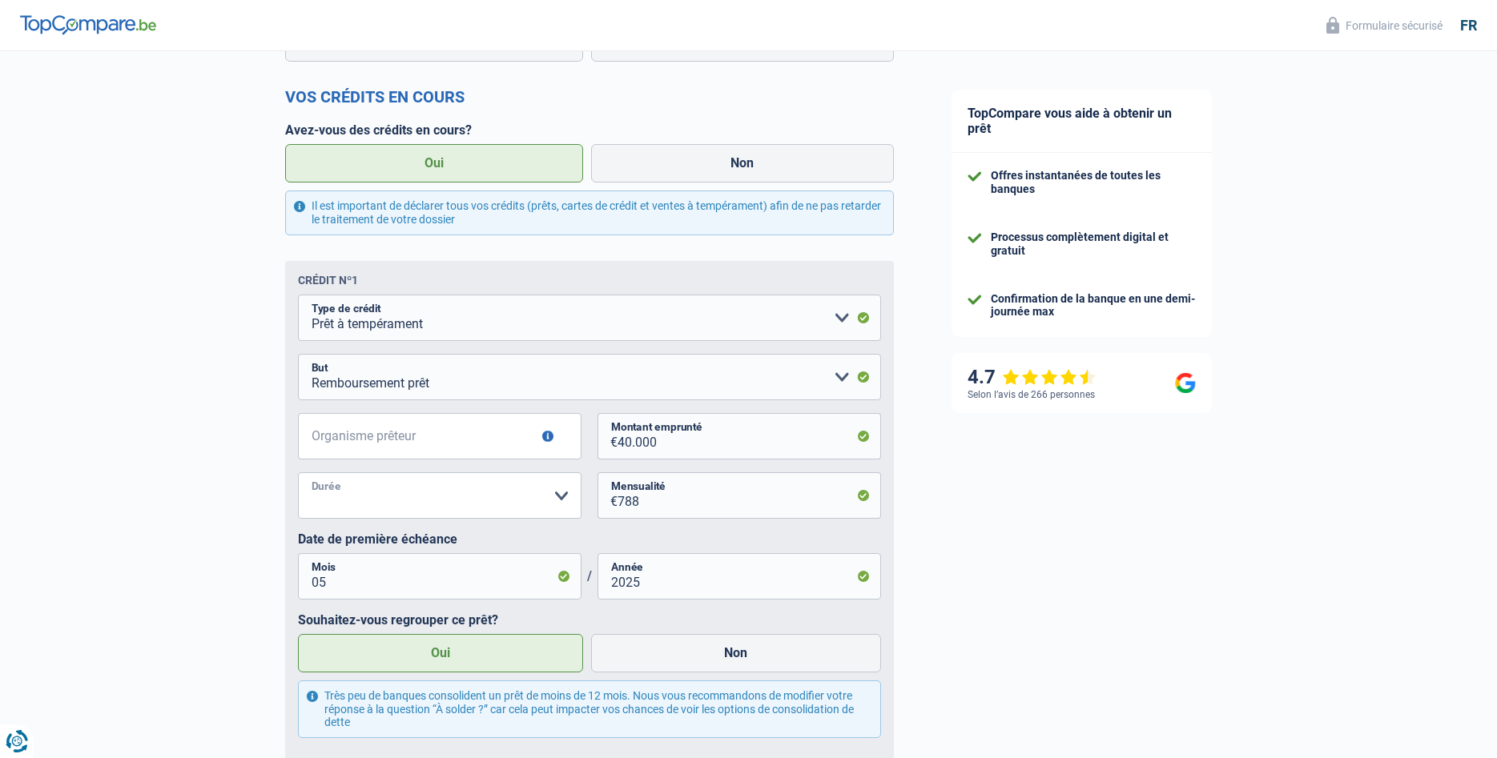
click at [298, 473] on select "12 mois 18 mois 24 mois 30 mois 36 mois 42 mois 48 mois 60 mois 72 mois 84 mois…" at bounding box center [440, 496] width 284 height 46
click at [344, 505] on select "12 mois 18 mois 24 mois 30 mois 36 mois 42 mois 48 mois 60 mois 72 mois 84 mois…" at bounding box center [440, 496] width 284 height 46
click at [298, 473] on select "12 mois 18 mois 24 mois 30 mois 36 mois 42 mois 48 mois 60 mois 72 mois 84 mois…" at bounding box center [440, 496] width 284 height 46
select select "84"
click option "84 mois" at bounding box center [0, 0] width 0 height 0
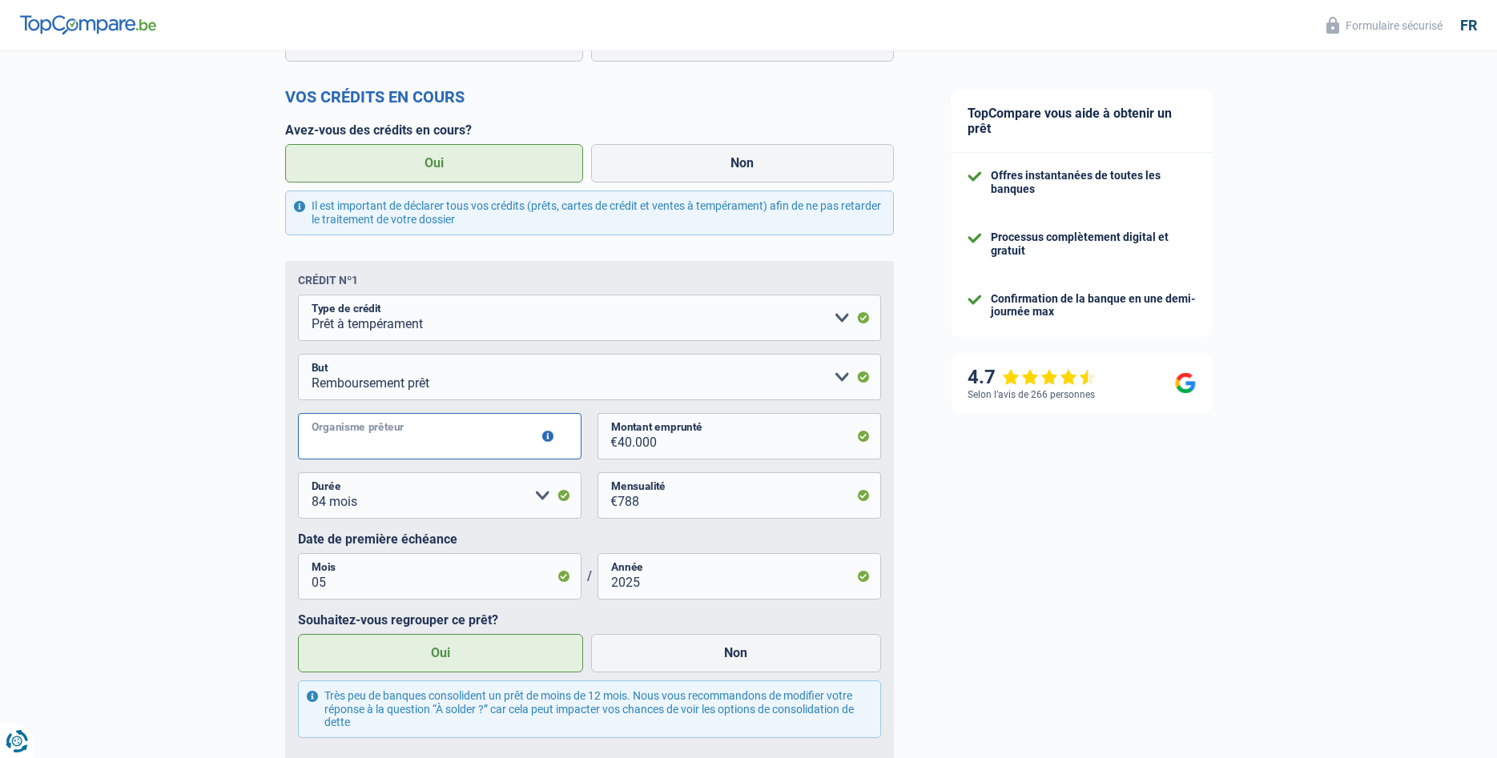
click at [347, 441] on input "Organisme prêteur" at bounding box center [440, 436] width 284 height 46
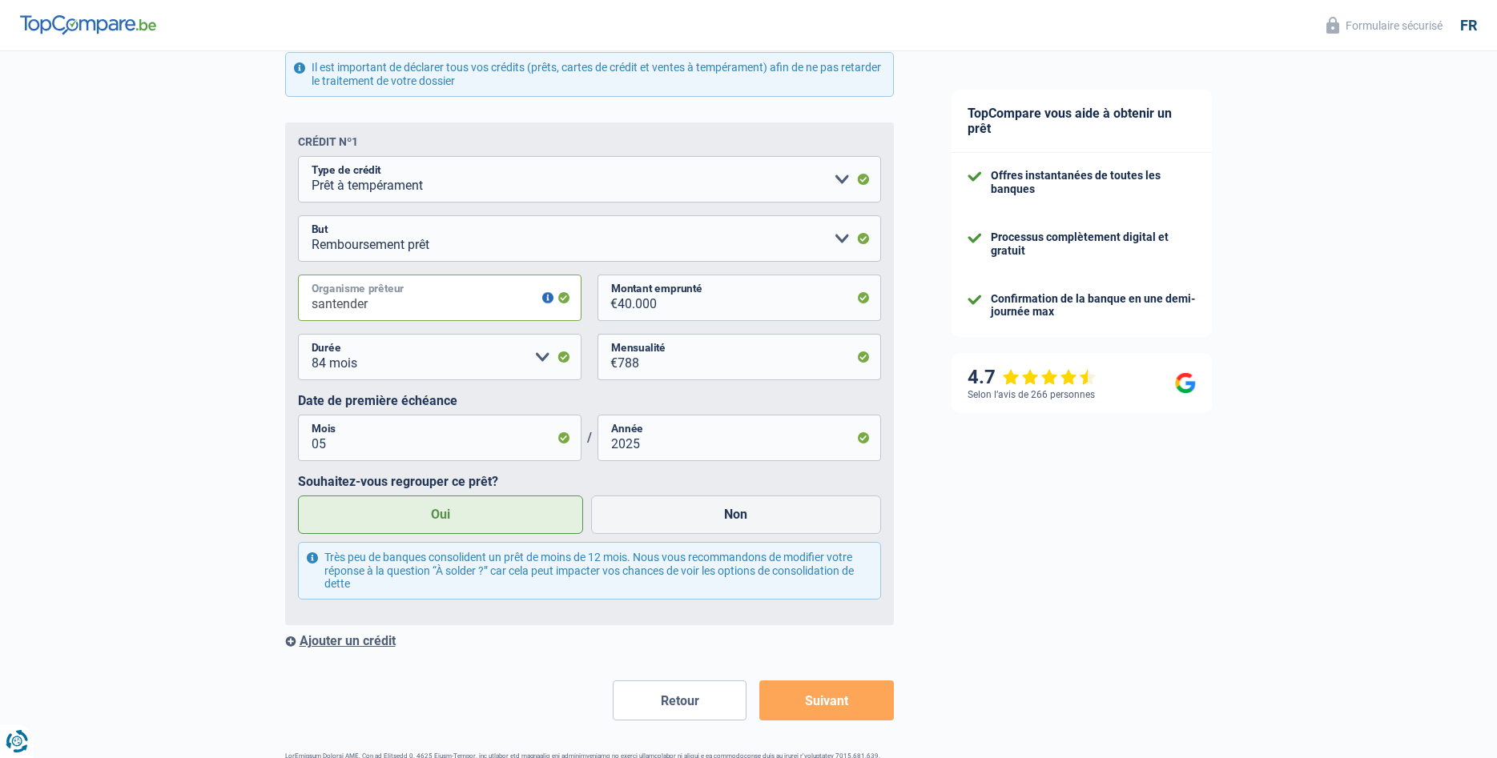
scroll to position [846, 0]
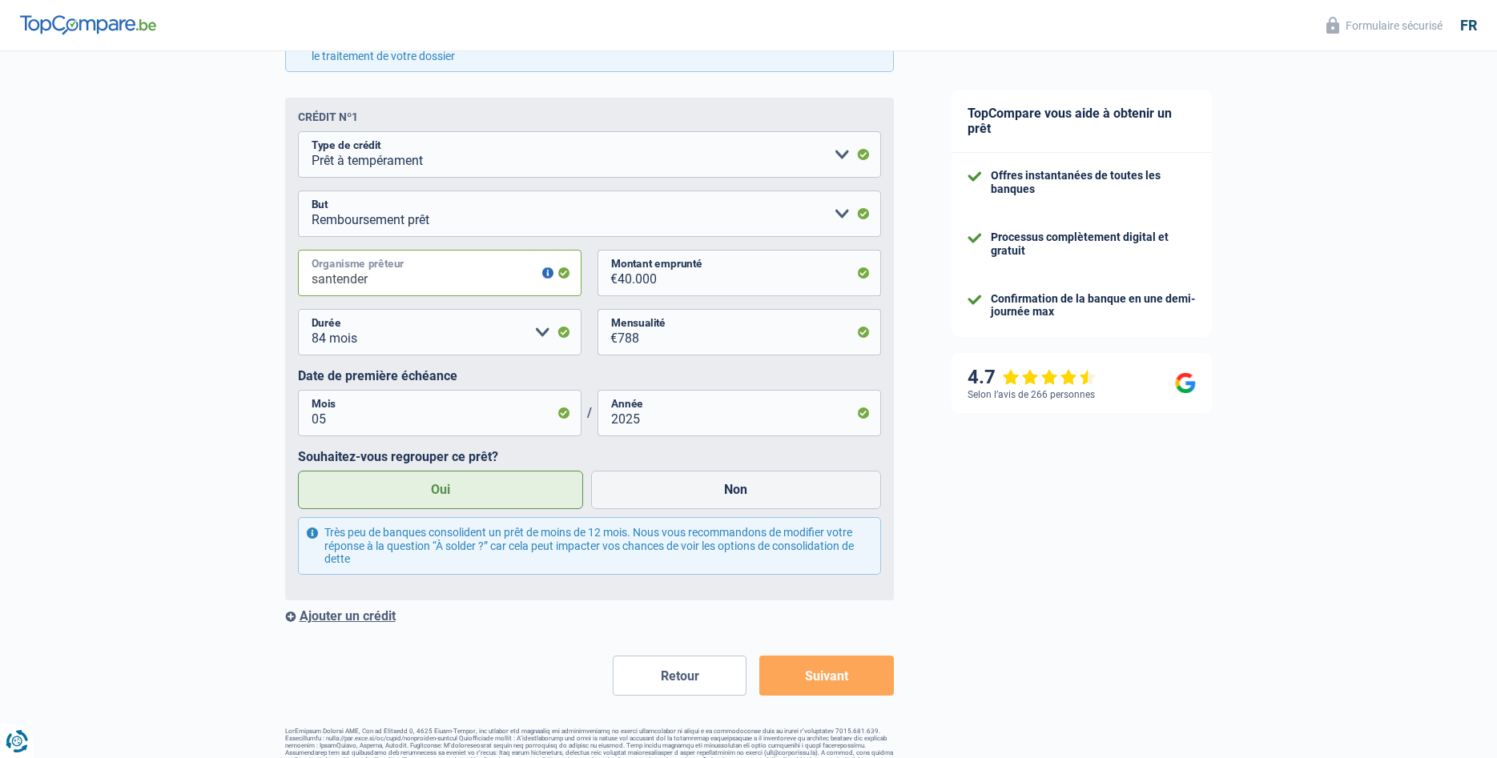
type input "santender"
click at [320, 619] on div "Ajouter un crédit" at bounding box center [589, 616] width 609 height 15
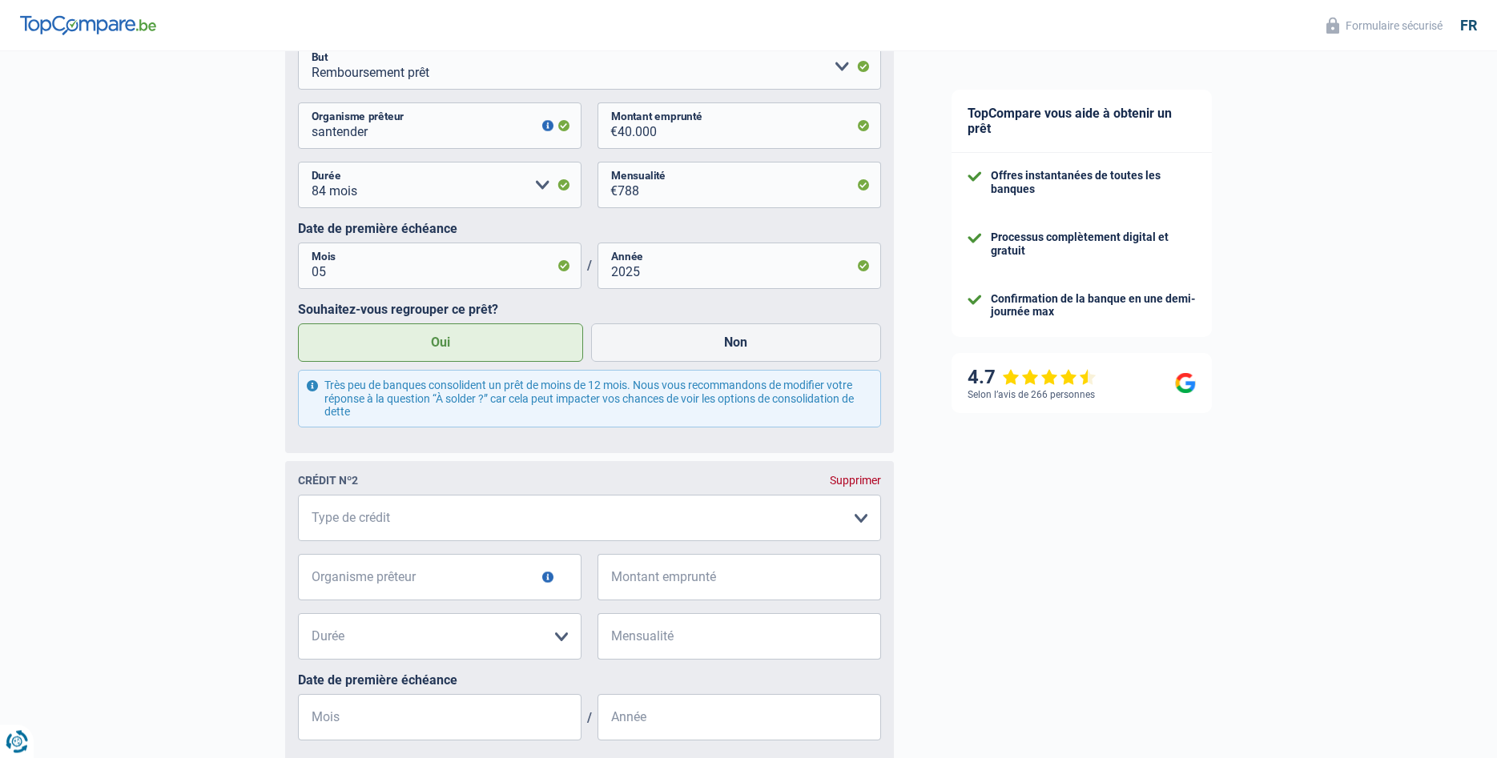
scroll to position [1009, 0]
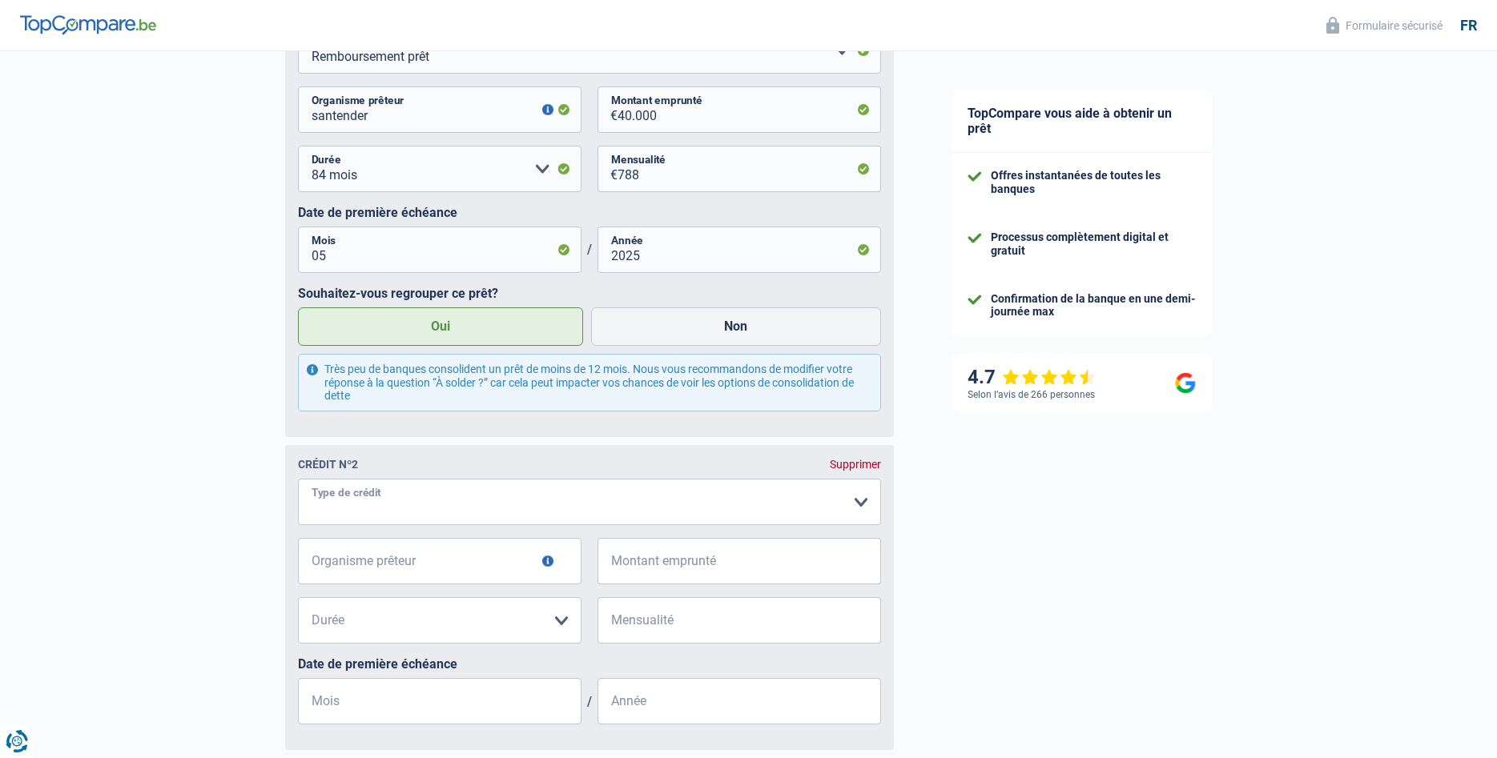
click at [298, 479] on select "Carte ou ouverture de crédit Prêt hypothécaire Vente à tempérament Prêt à tempé…" at bounding box center [589, 502] width 583 height 46
select select "carLoan"
click option "Prêt voiture" at bounding box center [0, 0] width 0 height 0
click at [431, 568] on input "Organisme prêteur" at bounding box center [440, 561] width 284 height 46
type input "belfius"
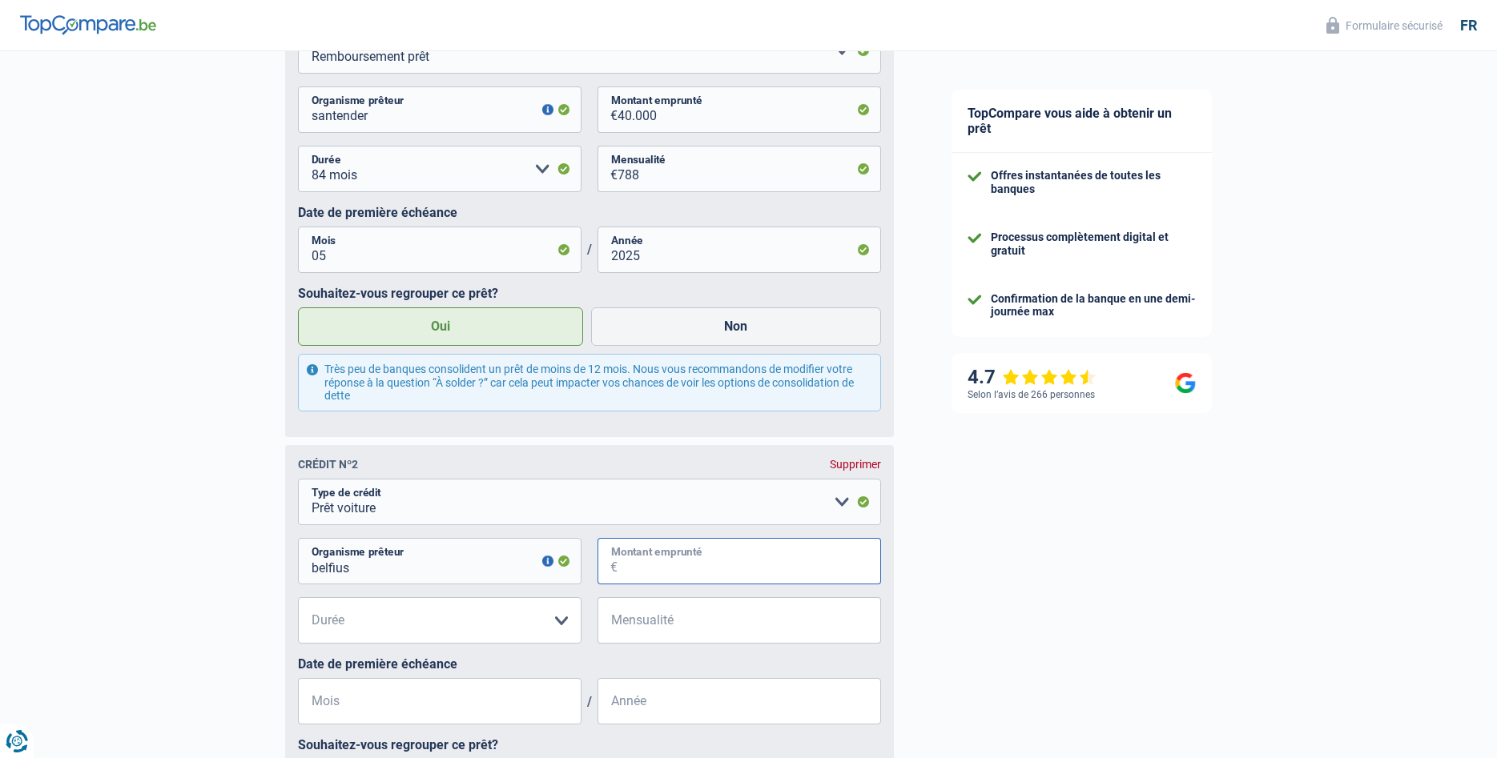
click at [773, 577] on input "Montant emprunté" at bounding box center [750, 561] width 264 height 46
type input "29.000"
click at [298, 597] on select "12 mois 18 mois 24 mois 30 mois 36 mois 42 mois 48 mois 60 mois 72 mois 84 mois…" at bounding box center [440, 620] width 284 height 46
select select "84"
click option "84 mois" at bounding box center [0, 0] width 0 height 0
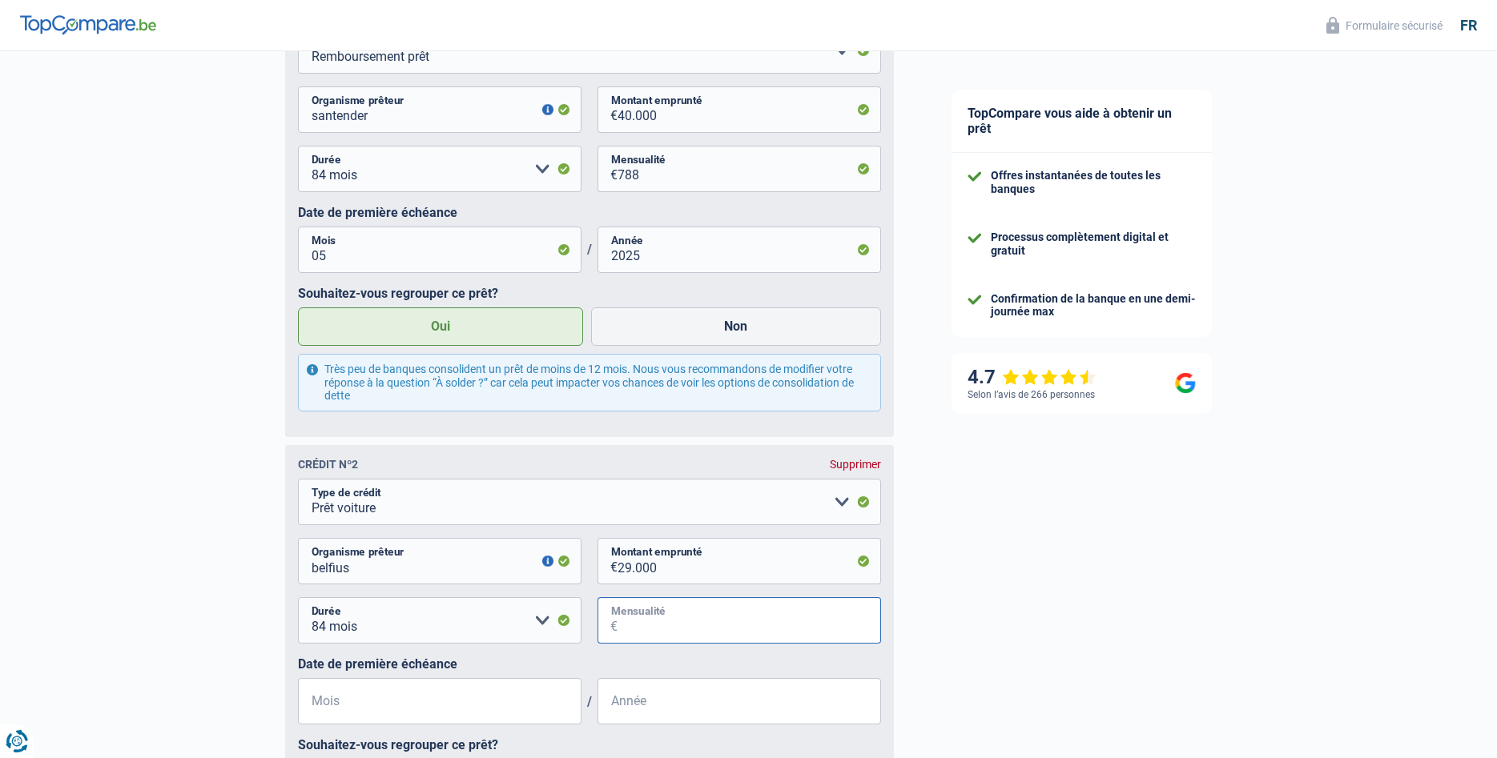
click at [692, 621] on input "Mensualité" at bounding box center [750, 620] width 264 height 46
type input "6"
type input "395"
click at [339, 703] on input "Mois" at bounding box center [440, 701] width 284 height 46
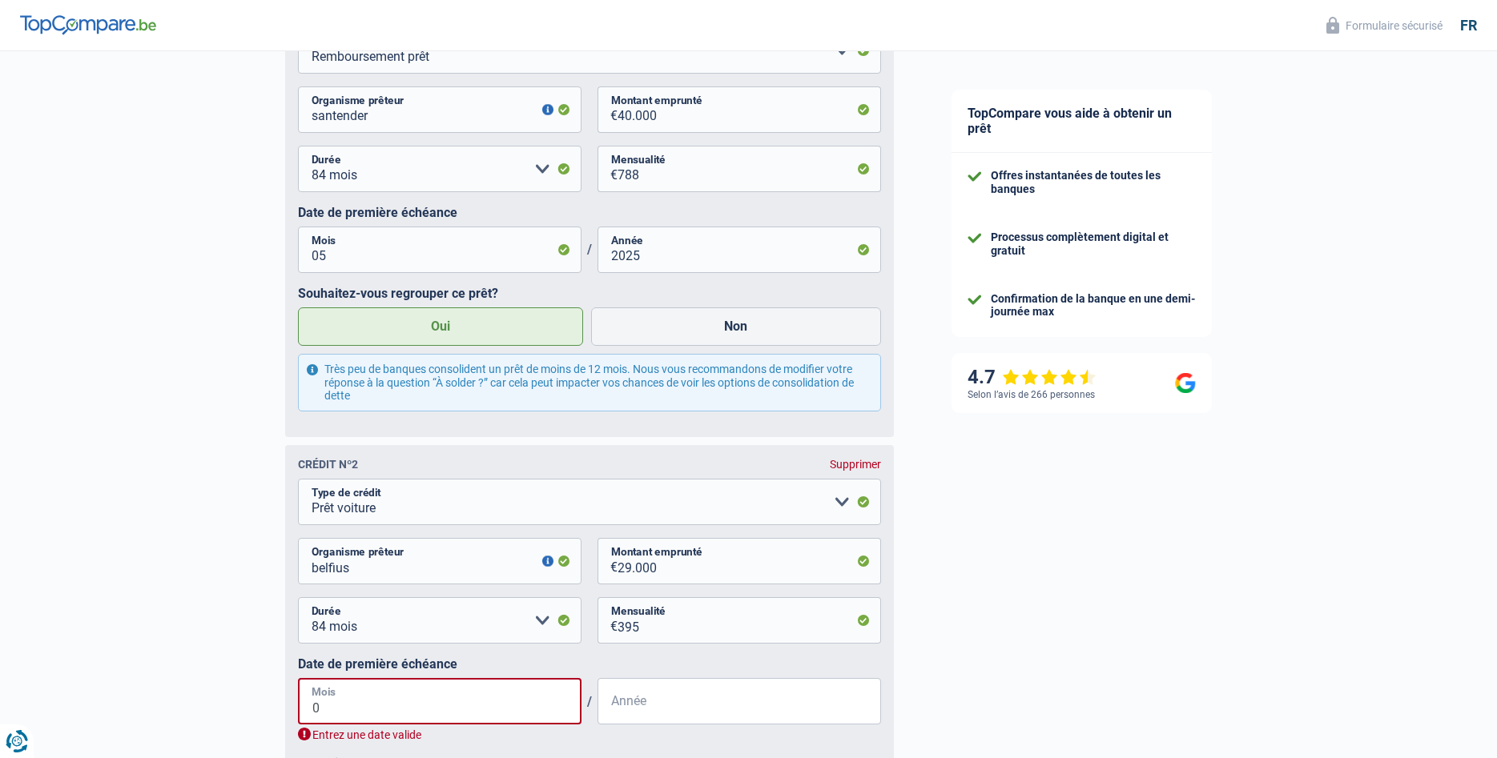
type input "04"
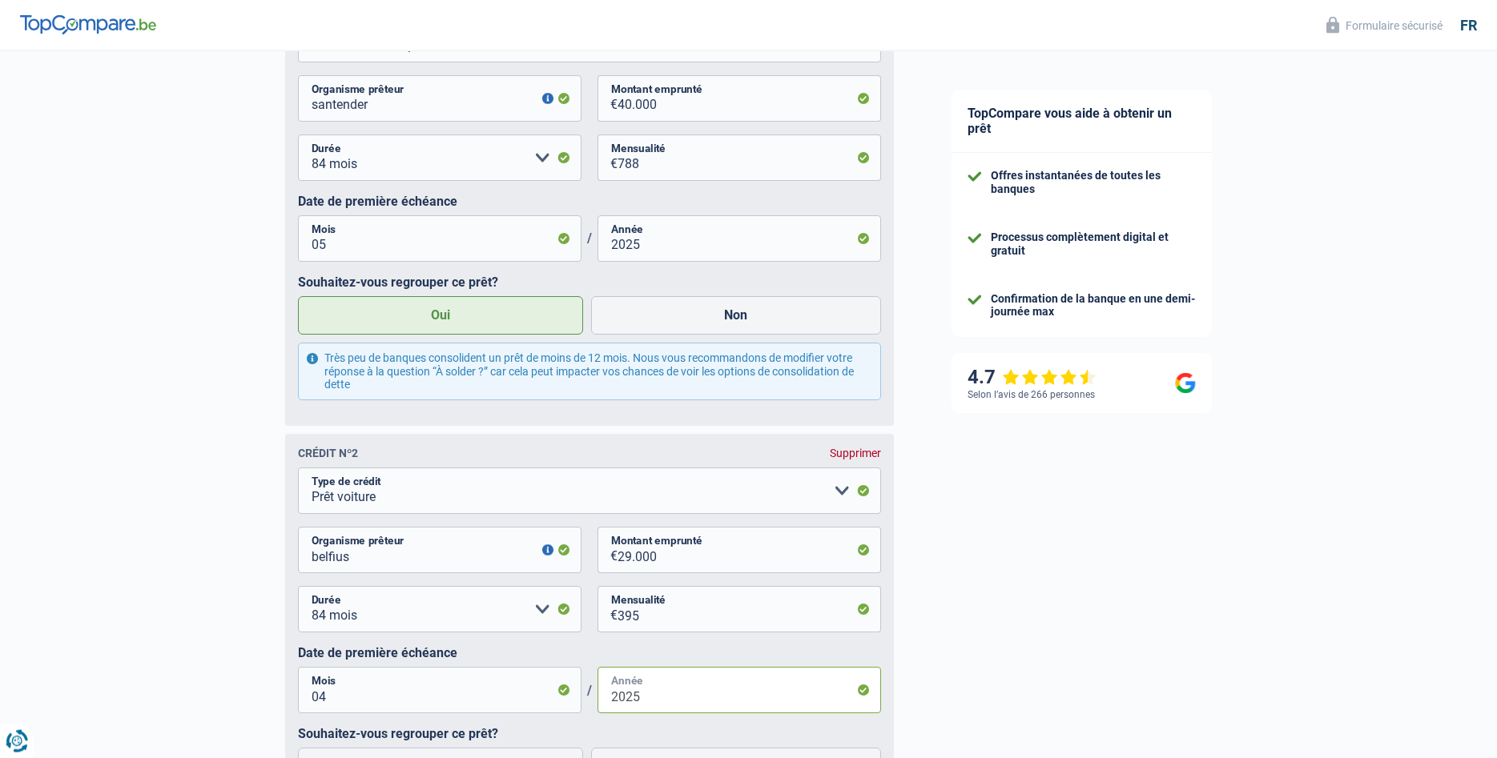
scroll to position [1254, 0]
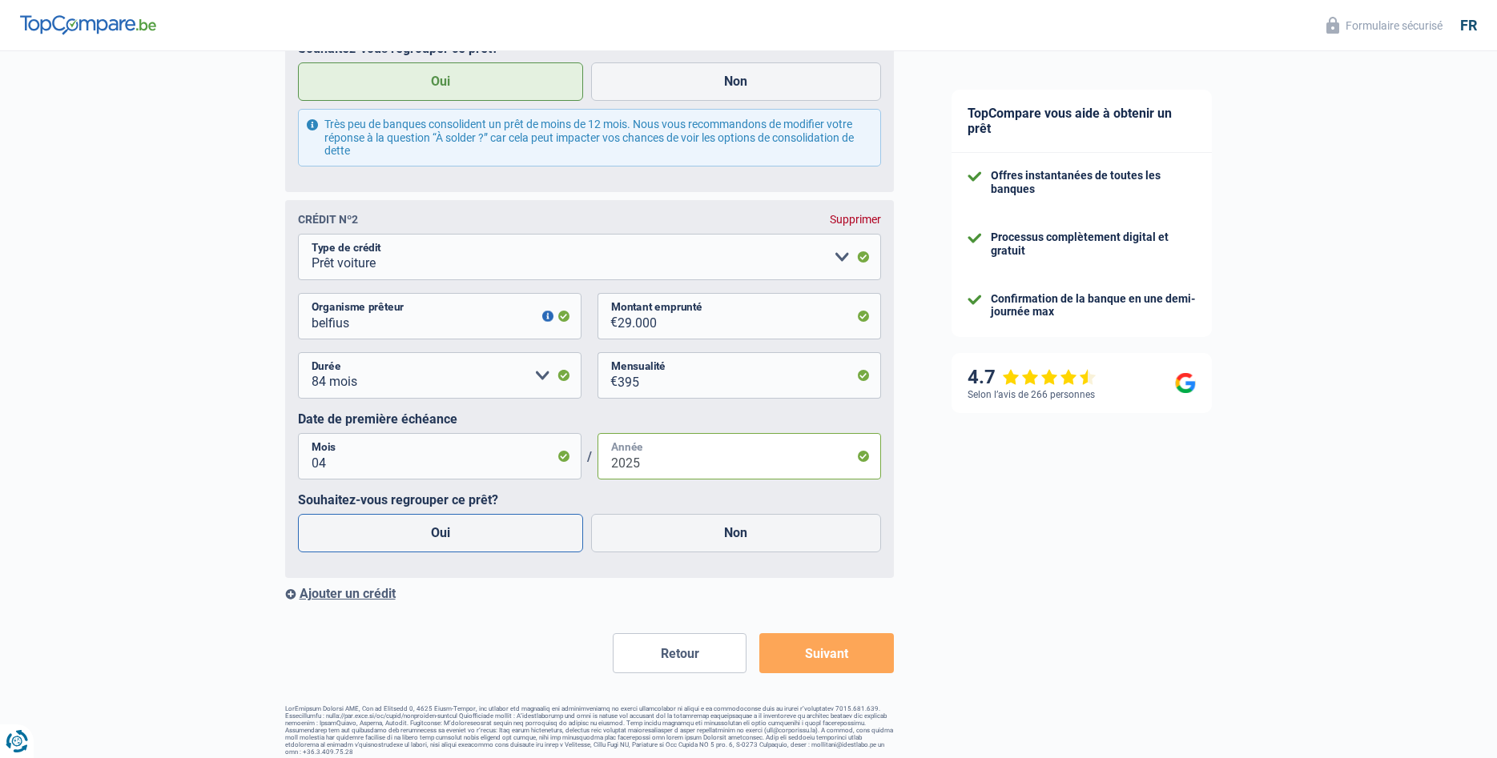
type input "2025"
click at [425, 540] on label "Oui" at bounding box center [441, 533] width 286 height 38
click at [425, 540] on input "Oui" at bounding box center [441, 533] width 286 height 38
radio input "true"
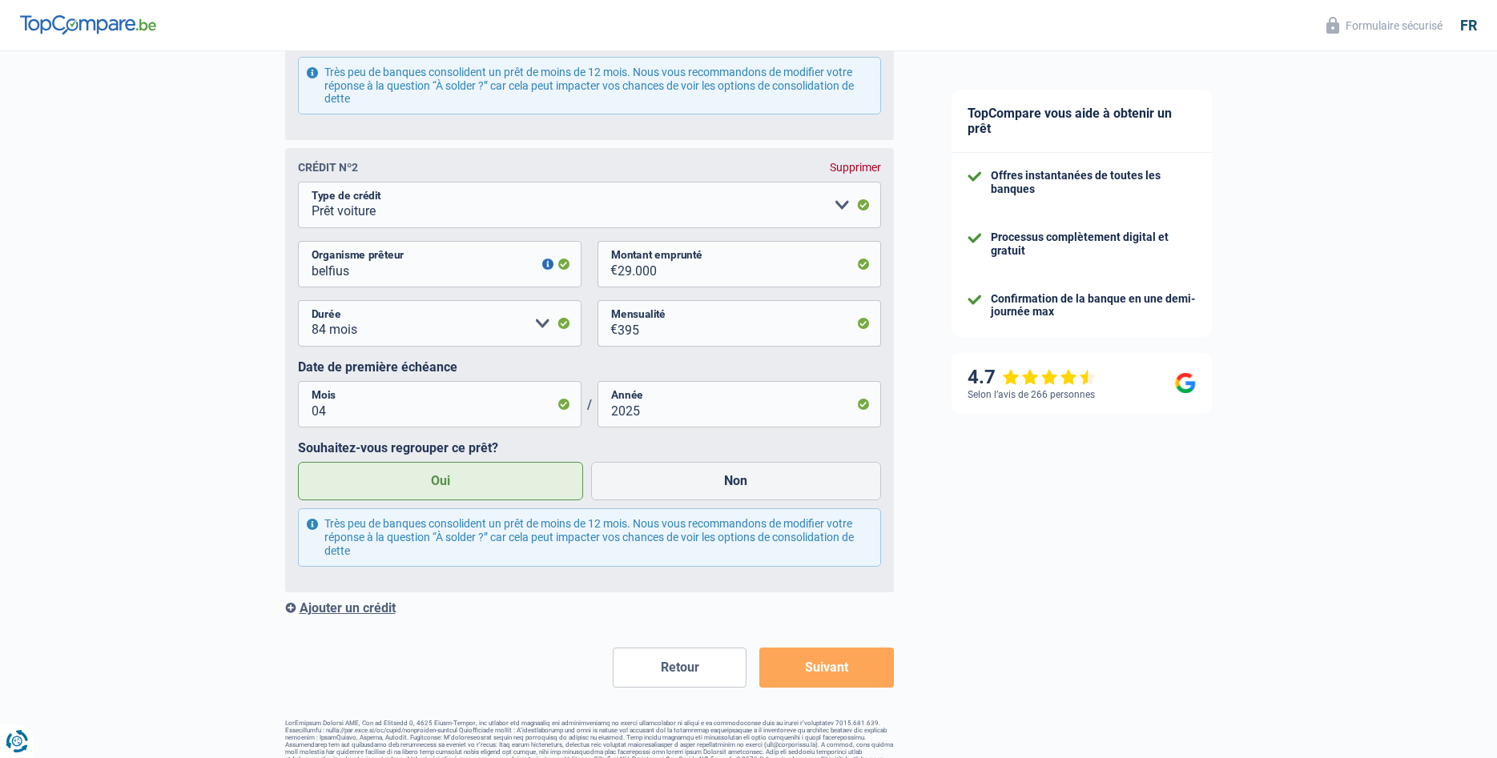
scroll to position [1334, 0]
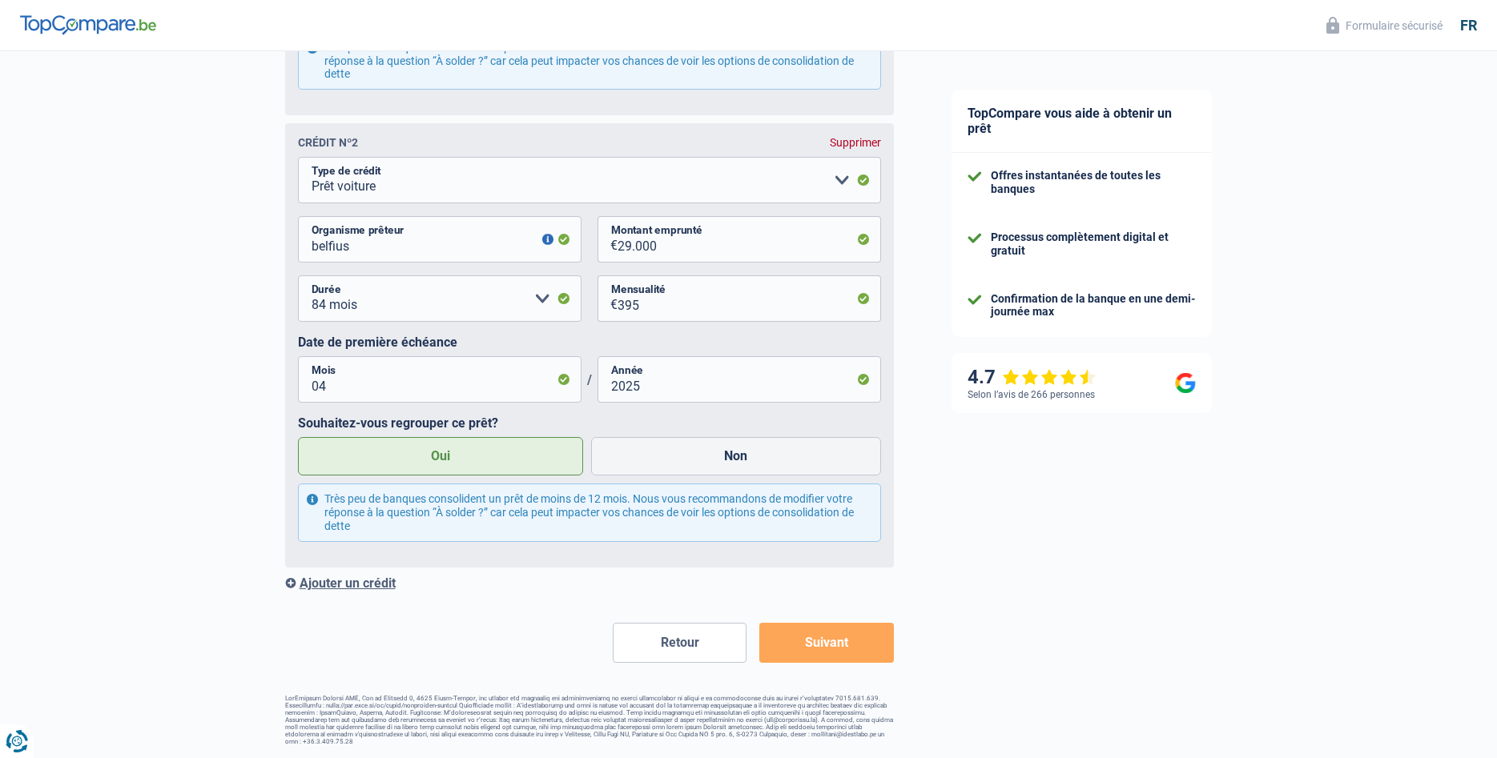
click at [329, 585] on div "Ajouter un crédit" at bounding box center [589, 583] width 609 height 15
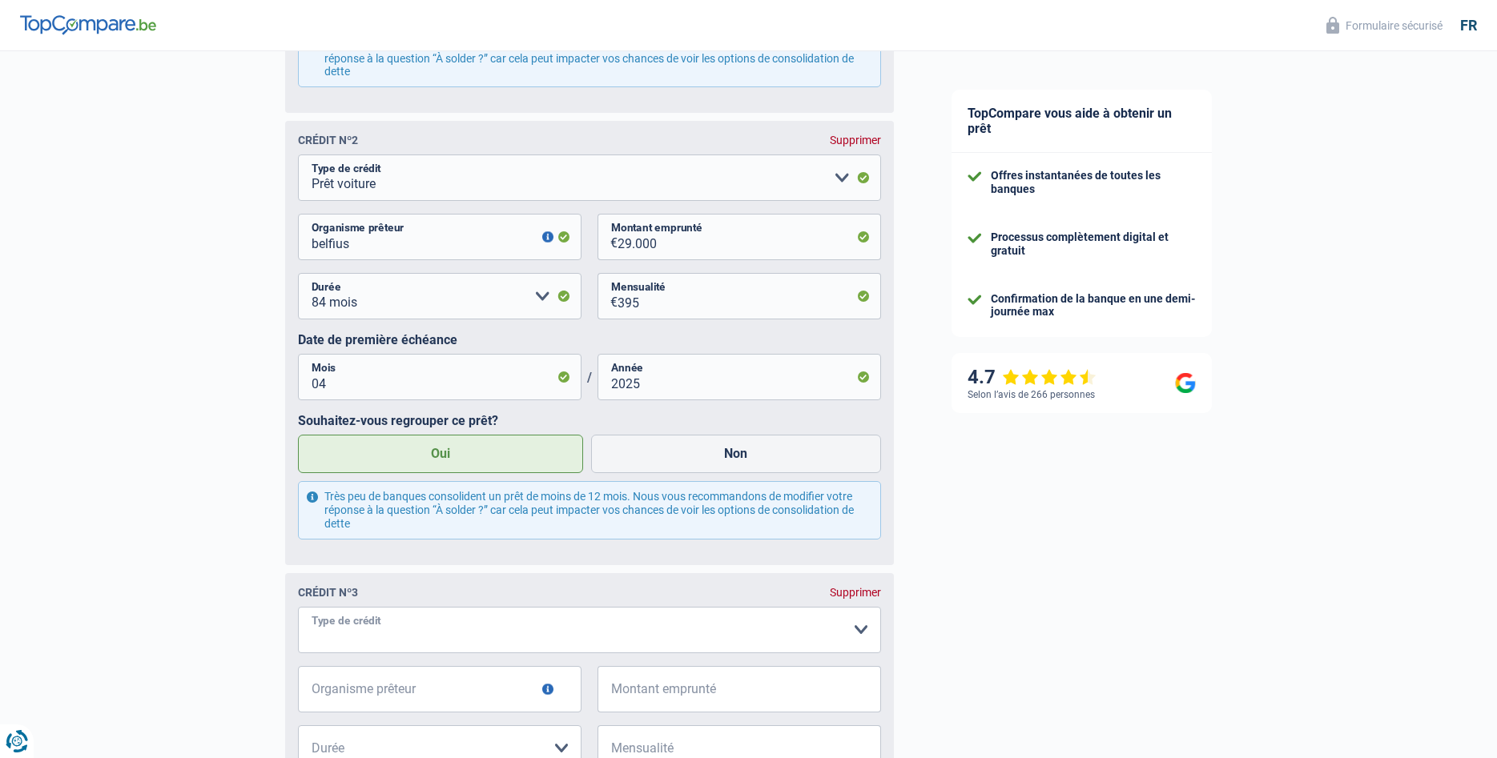
click at [298, 607] on select "Carte ou ouverture de crédit Prêt hypothécaire Vente à tempérament Prêt à tempé…" at bounding box center [589, 630] width 583 height 46
select select "cardOrCredit"
click option "Carte ou ouverture de crédit" at bounding box center [0, 0] width 0 height 0
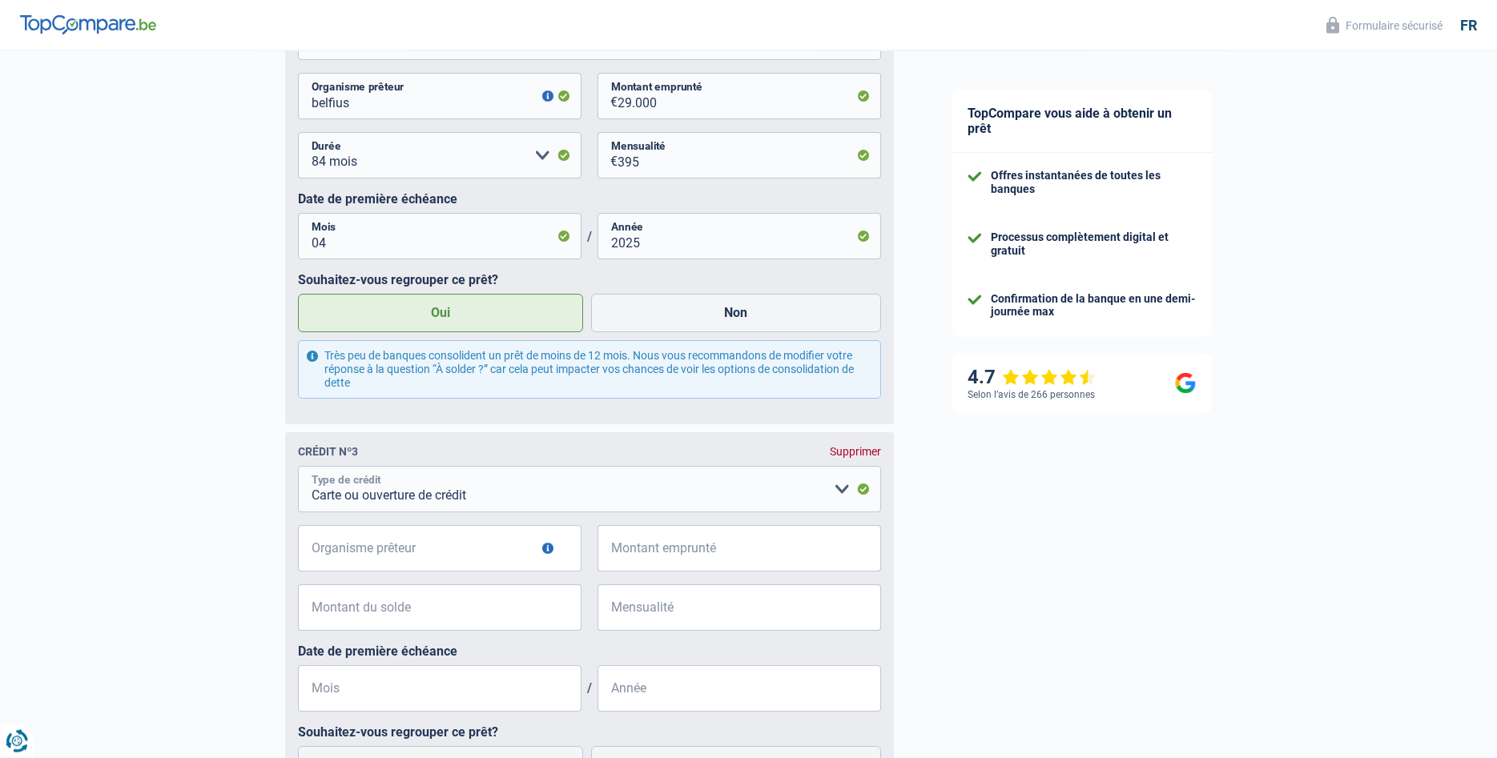
scroll to position [1497, 0]
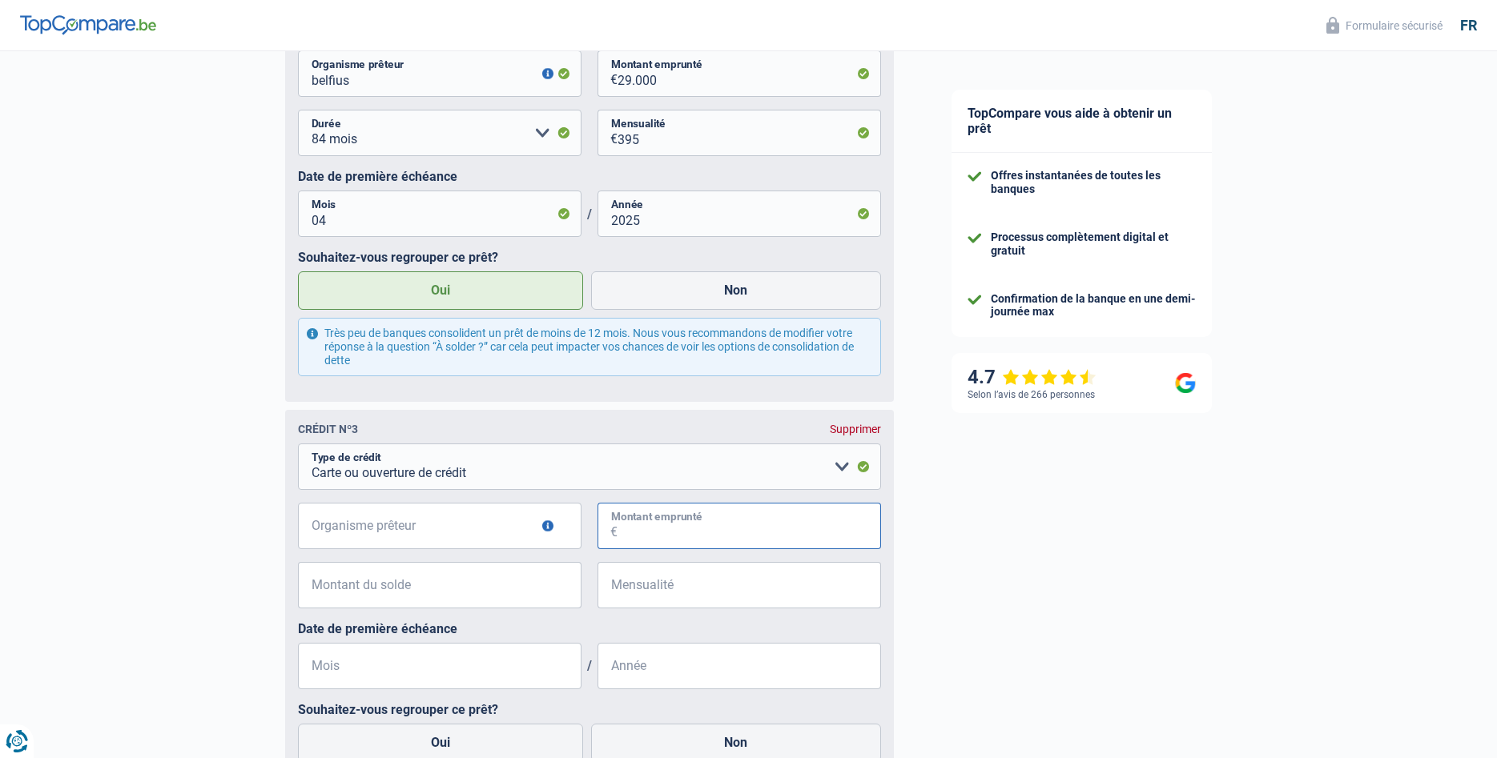
click at [705, 522] on input "Montant emprunté" at bounding box center [750, 526] width 264 height 46
type input "3.000"
click at [665, 605] on input "Mensualité" at bounding box center [750, 585] width 264 height 46
type input "289"
click at [401, 598] on input "Montant du solde" at bounding box center [450, 585] width 264 height 46
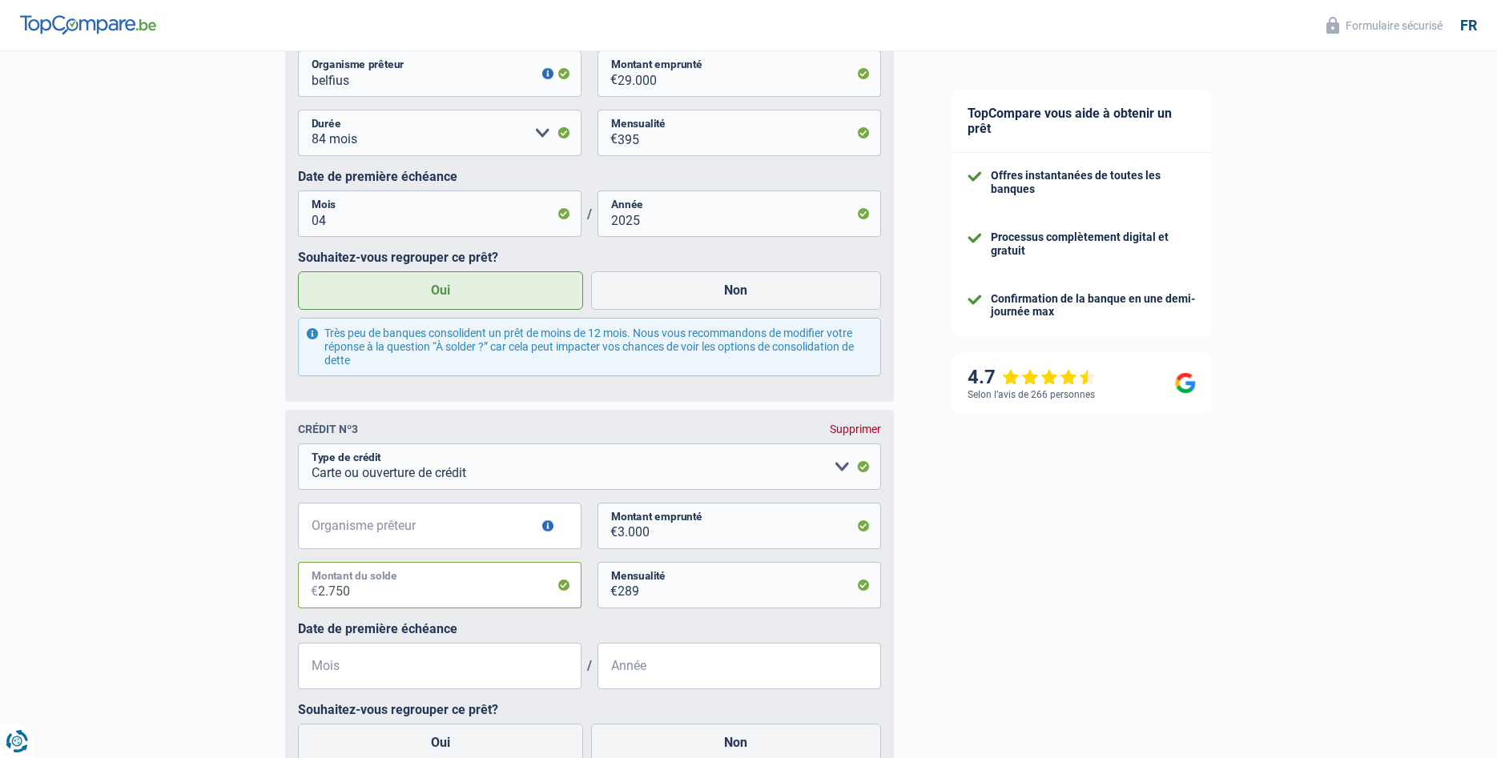
type input "2.750"
click at [407, 537] on input "Organisme prêteur" at bounding box center [440, 526] width 284 height 46
type input "cofidis"
click at [361, 674] on input "Mois" at bounding box center [440, 666] width 284 height 46
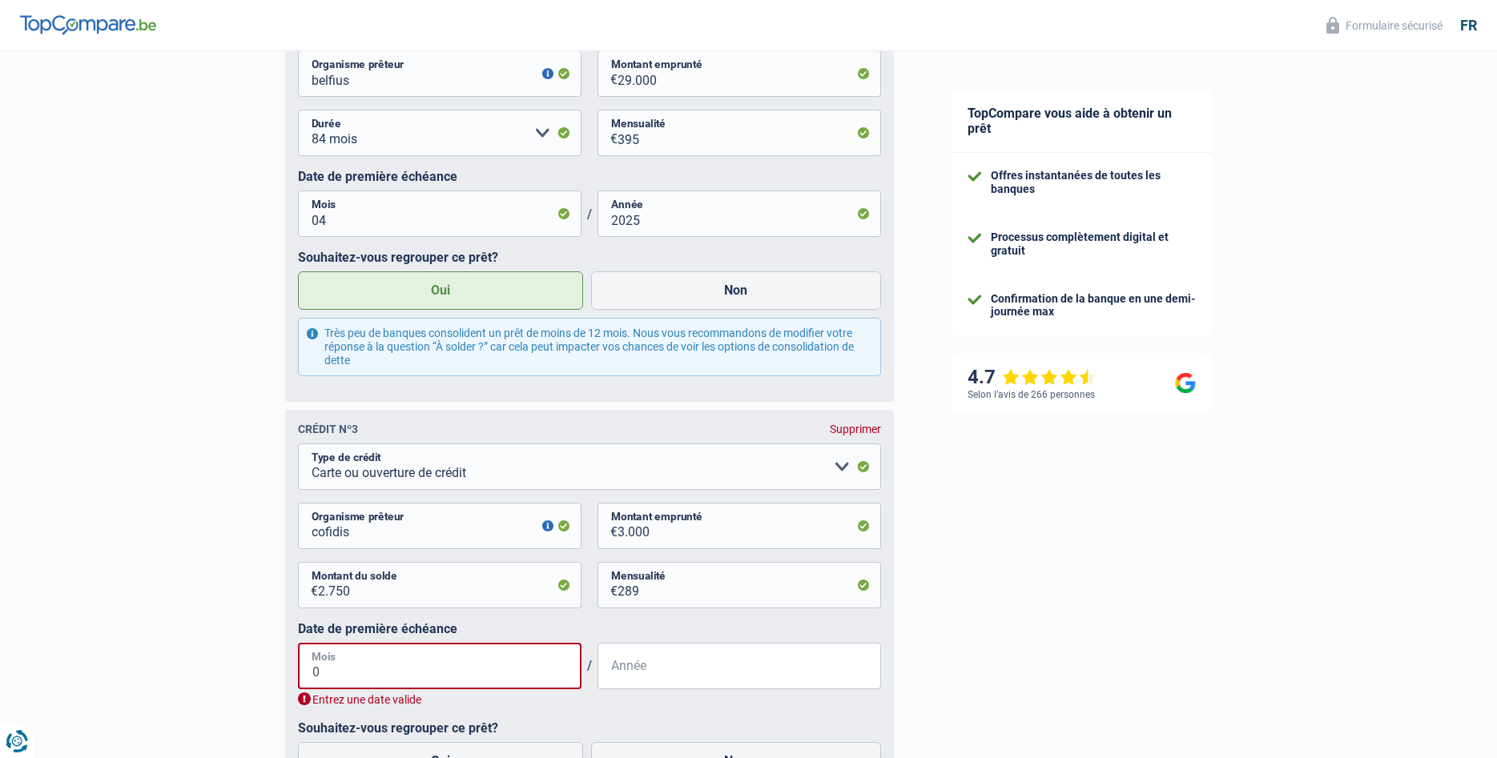
type input "05"
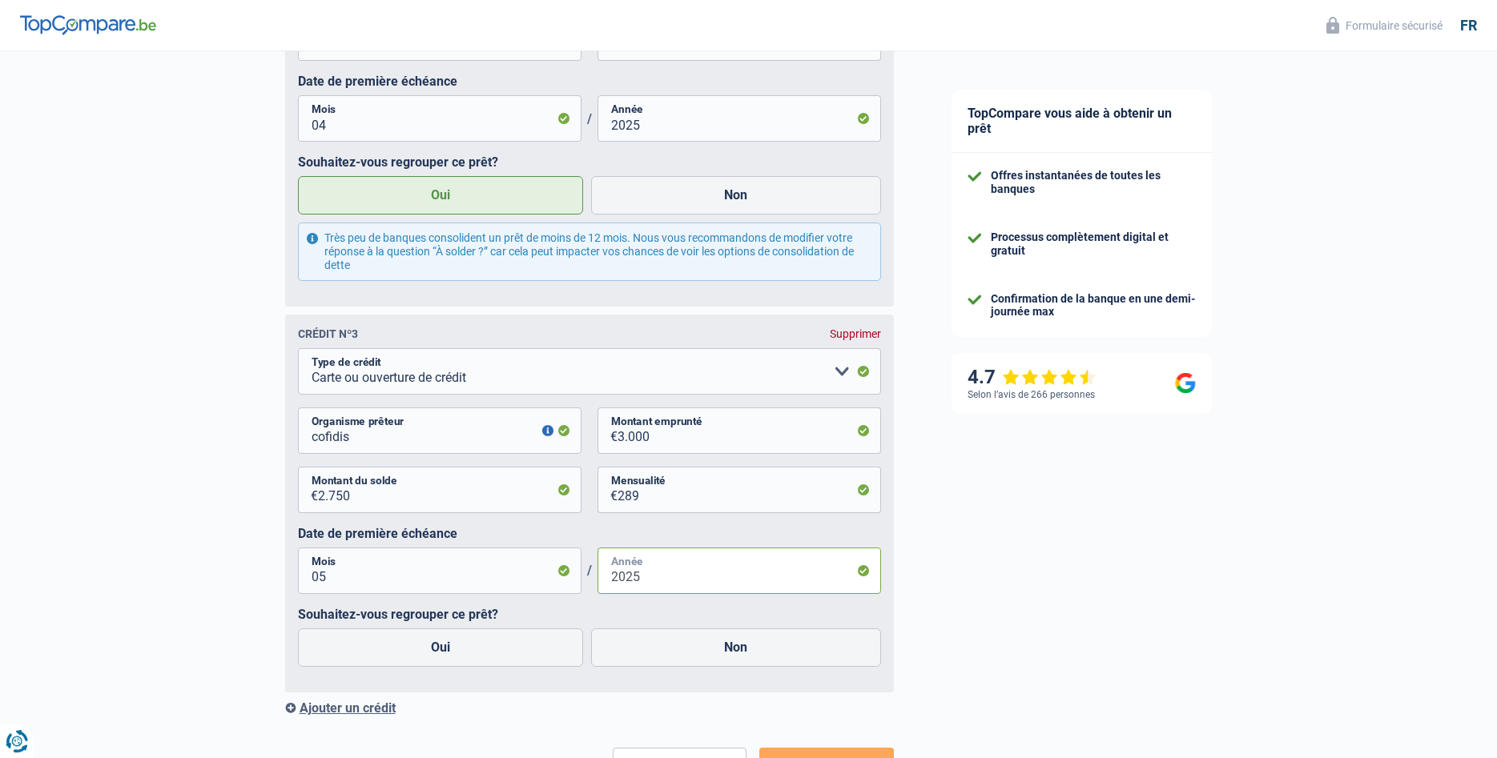
scroll to position [1720, 0]
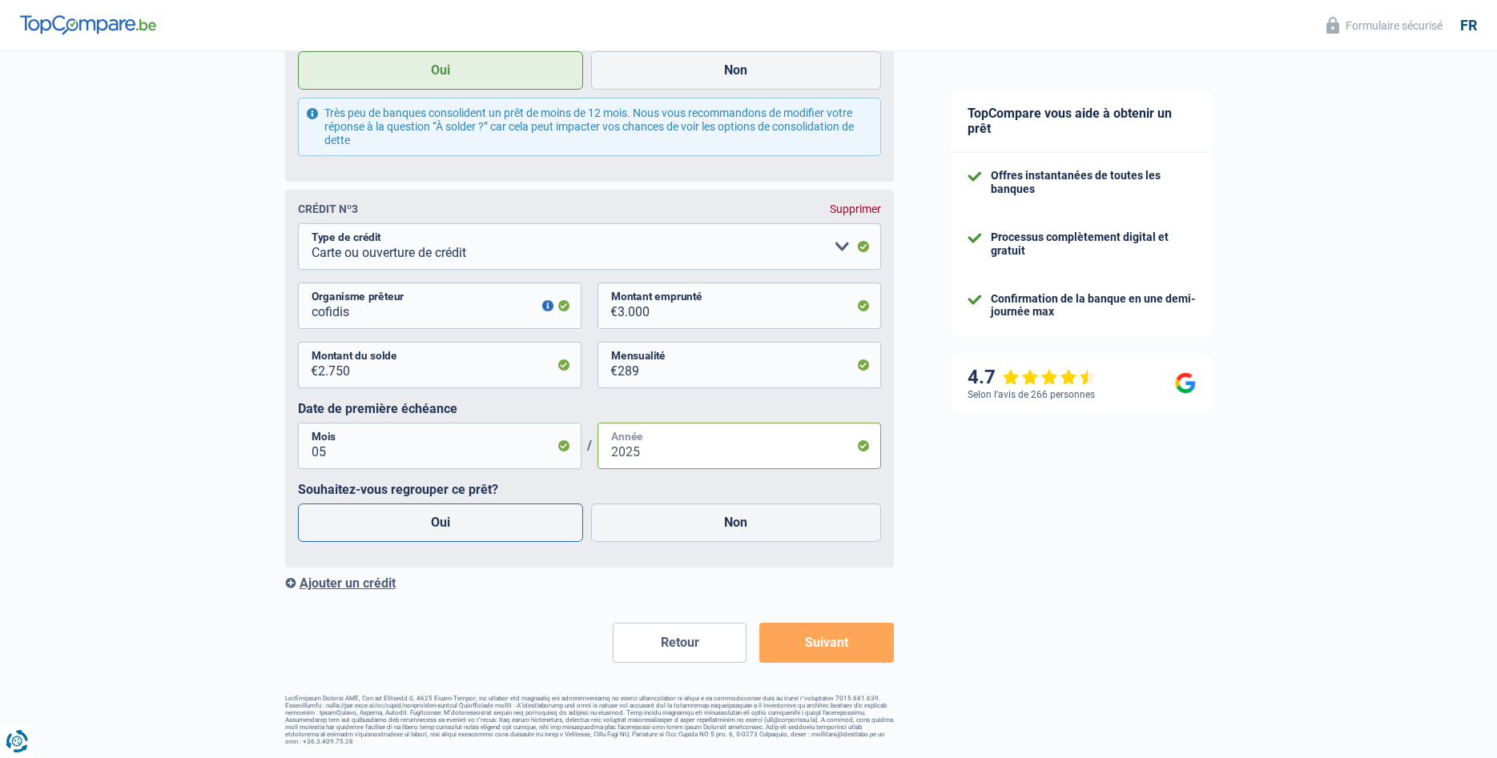
type input "2025"
click at [440, 528] on label "Oui" at bounding box center [441, 523] width 286 height 38
click at [440, 528] on input "Oui" at bounding box center [441, 523] width 286 height 38
radio input "true"
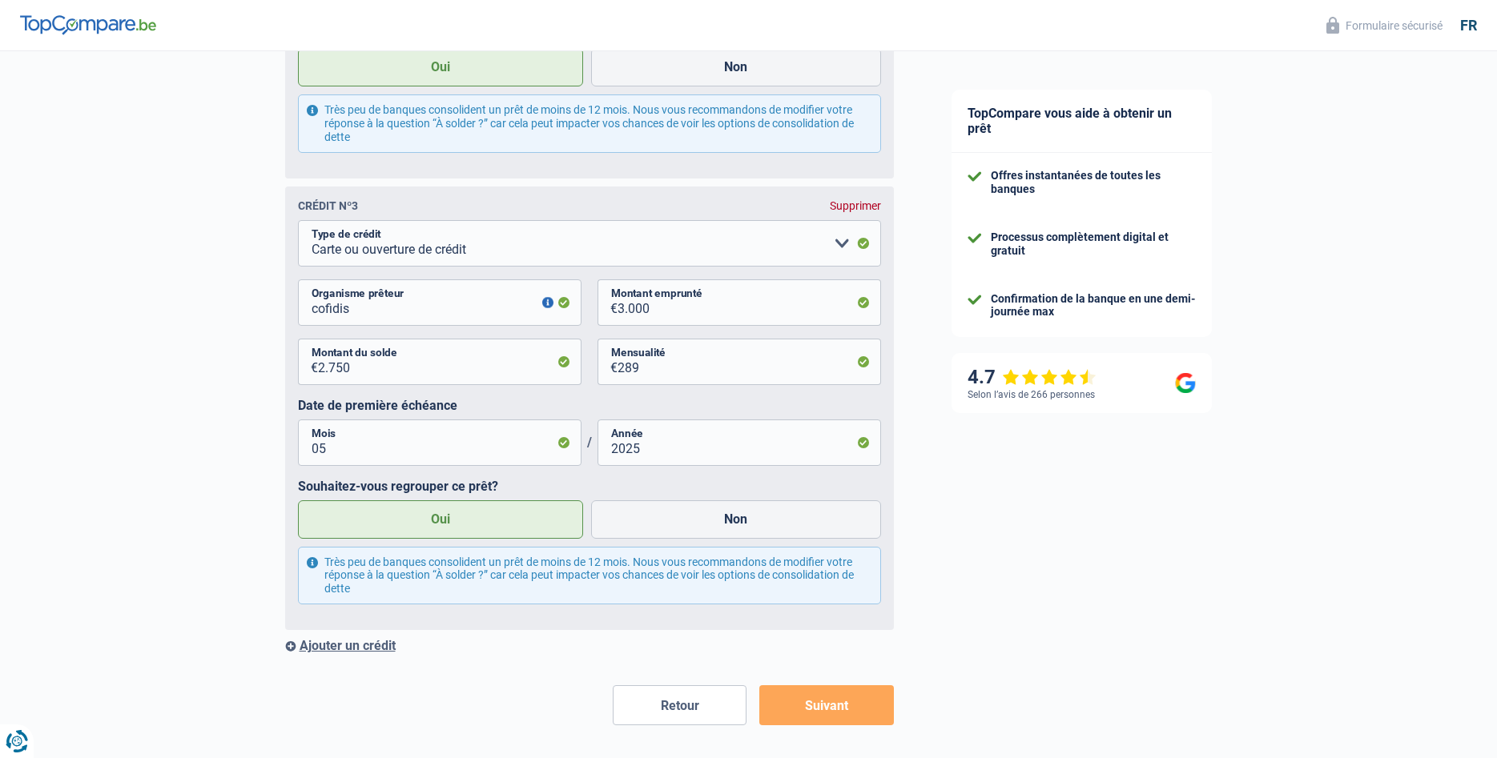
click at [816, 713] on button "Suivant" at bounding box center [826, 706] width 134 height 40
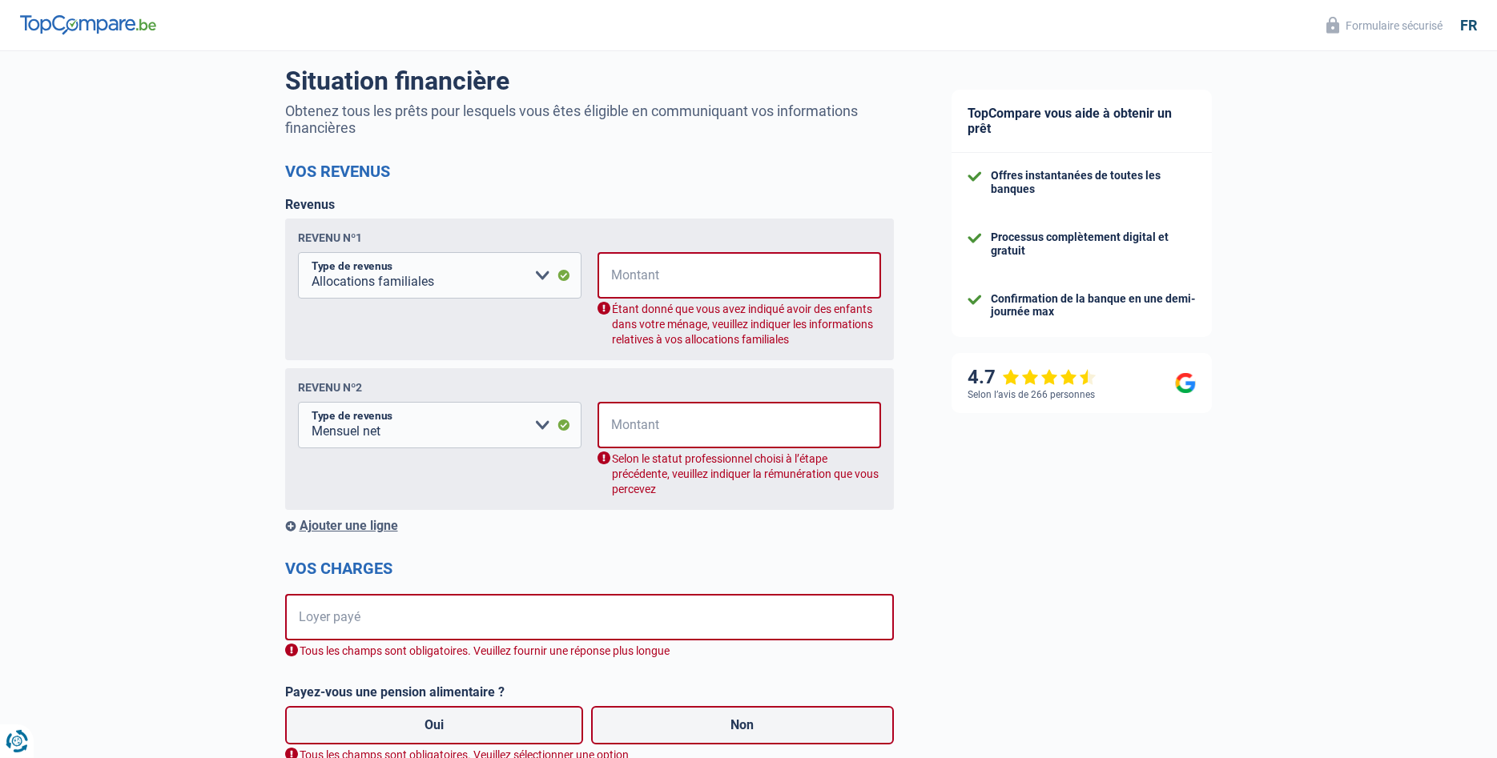
scroll to position [96, 0]
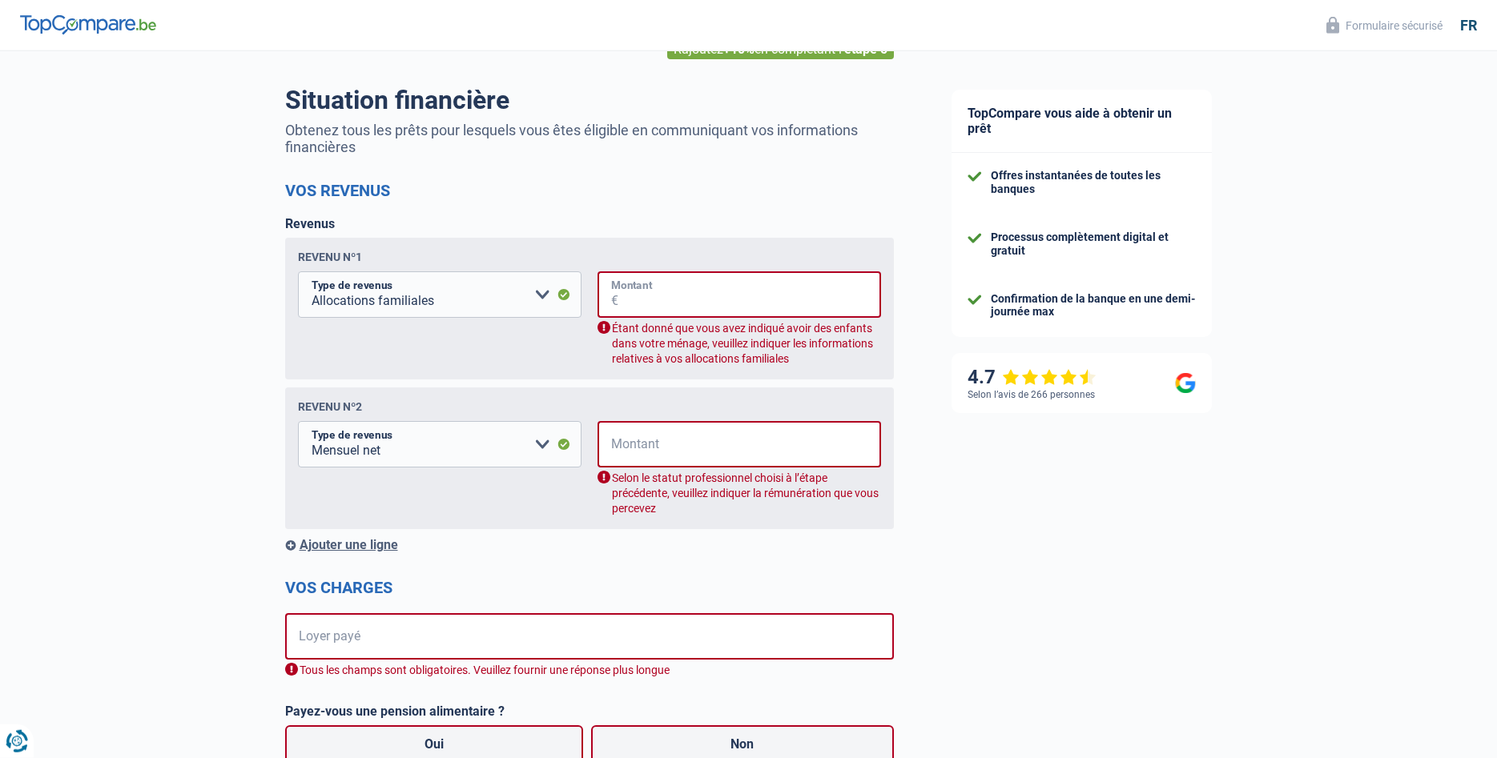
click at [632, 298] on input "Montant" at bounding box center [749, 295] width 263 height 46
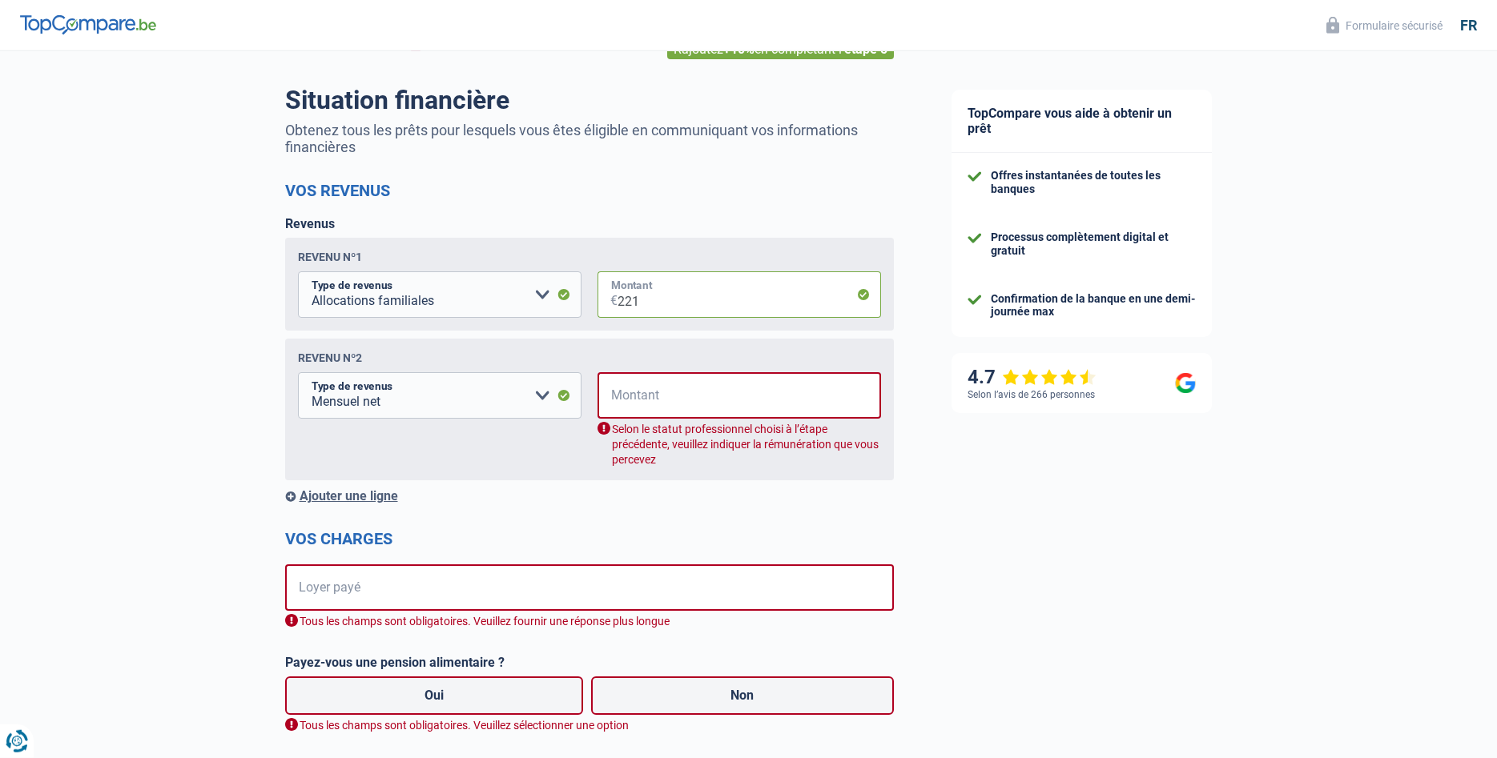
type input "221"
click at [635, 398] on input "Montant" at bounding box center [749, 395] width 263 height 46
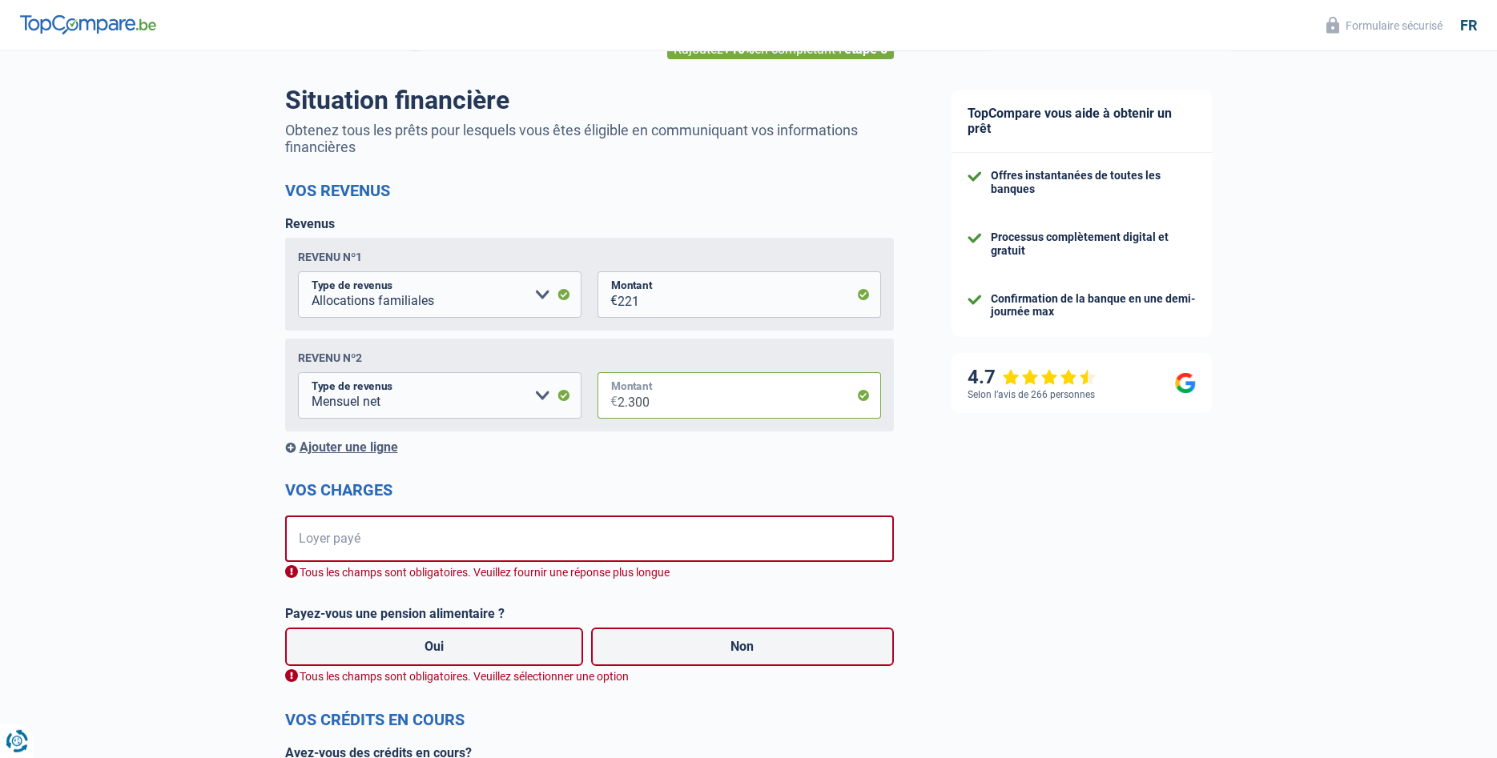
type input "2.300"
click at [343, 545] on input "Loyer payé" at bounding box center [600, 539] width 588 height 46
type input "3"
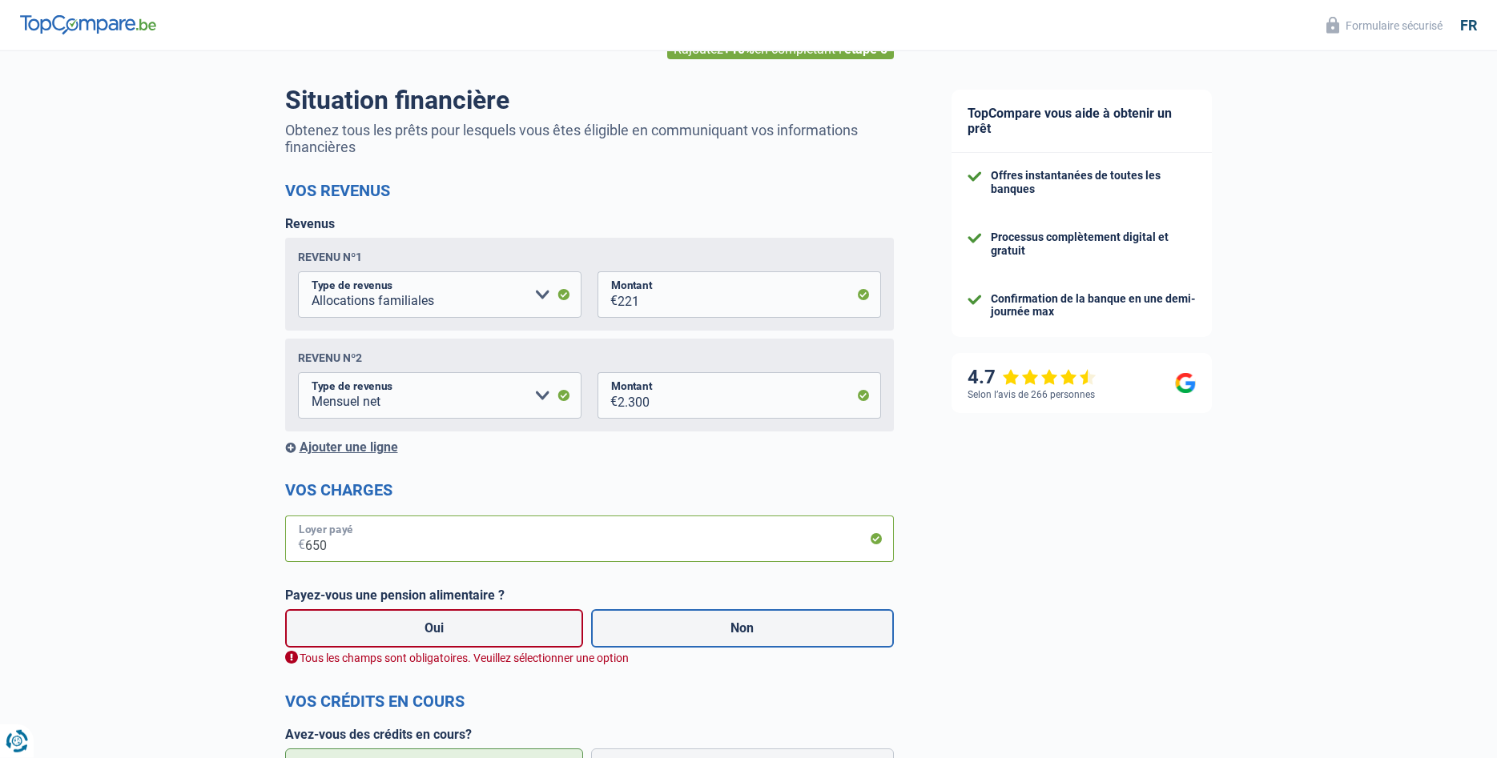
type input "650"
click at [660, 626] on label "Non" at bounding box center [742, 628] width 303 height 38
click at [660, 626] on input "Non" at bounding box center [742, 628] width 303 height 38
radio input "true"
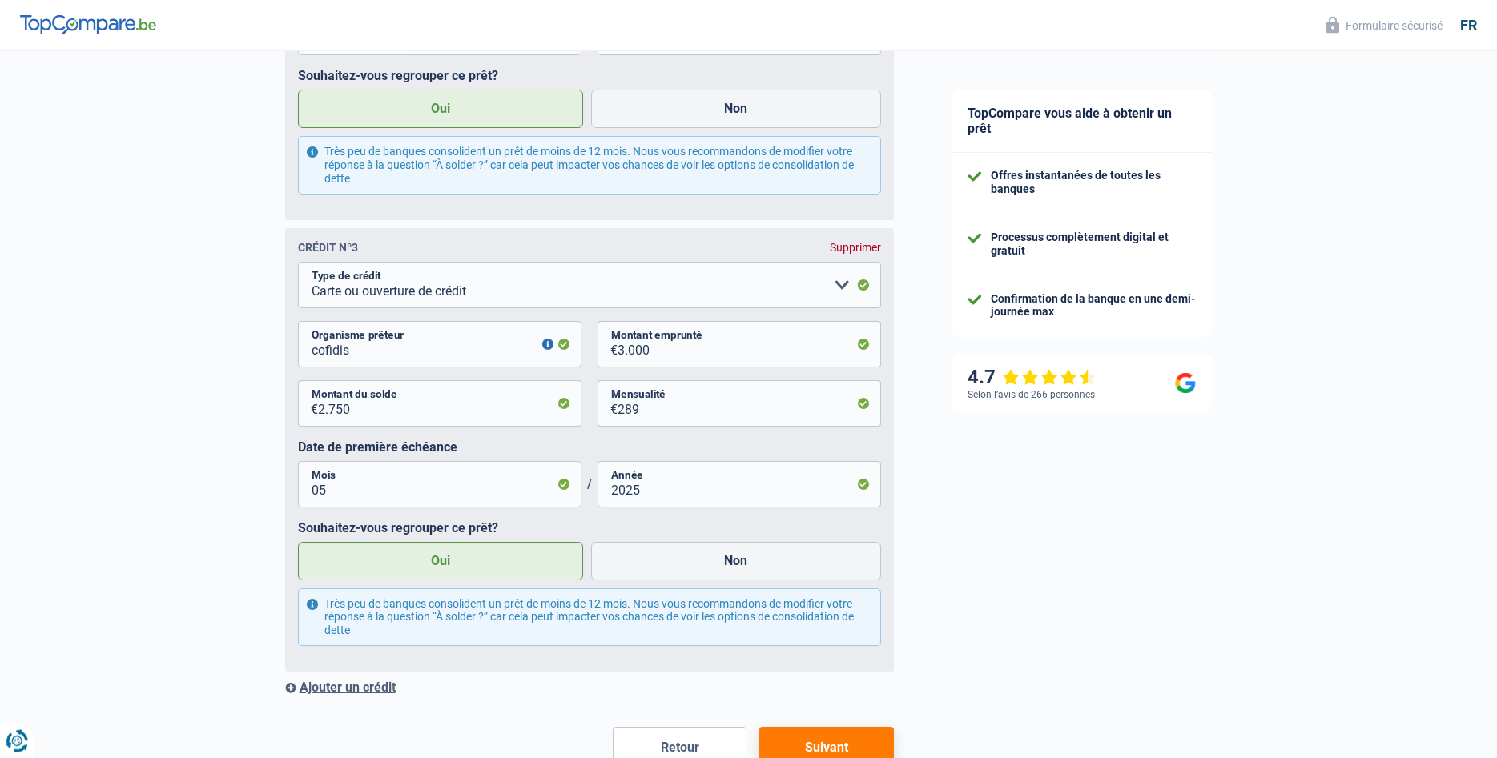
scroll to position [1786, 0]
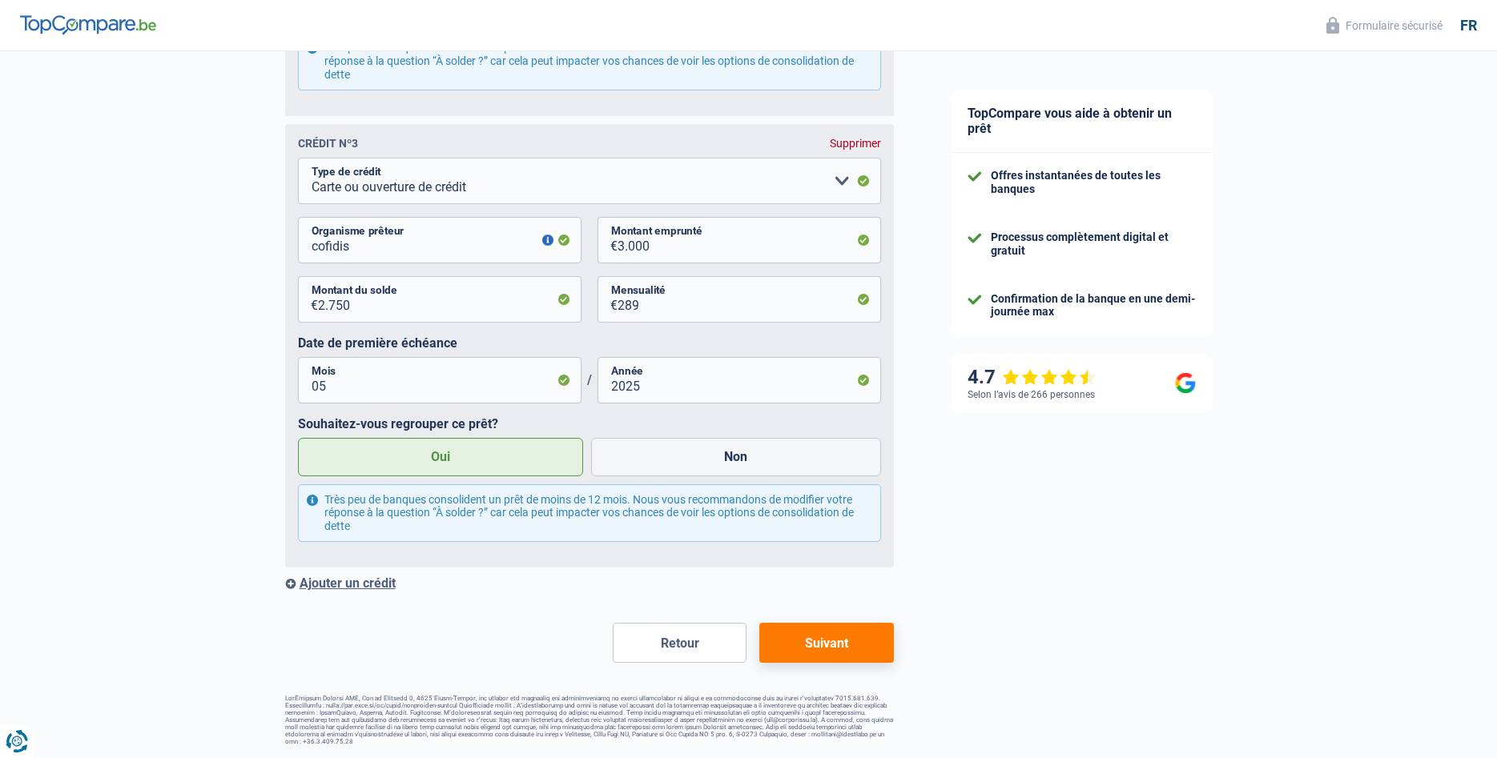
click at [834, 646] on button "Suivant" at bounding box center [826, 643] width 134 height 40
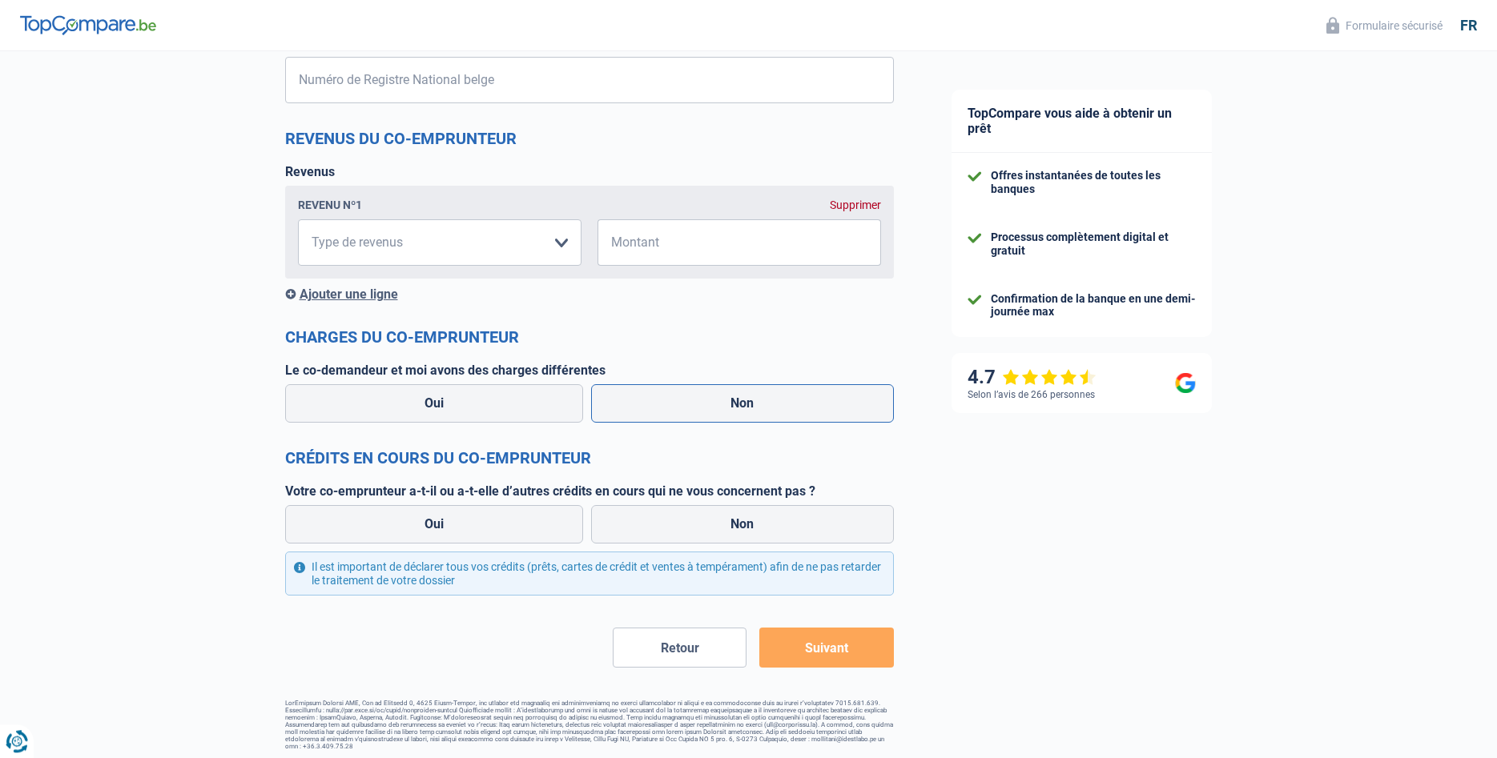
scroll to position [958, 0]
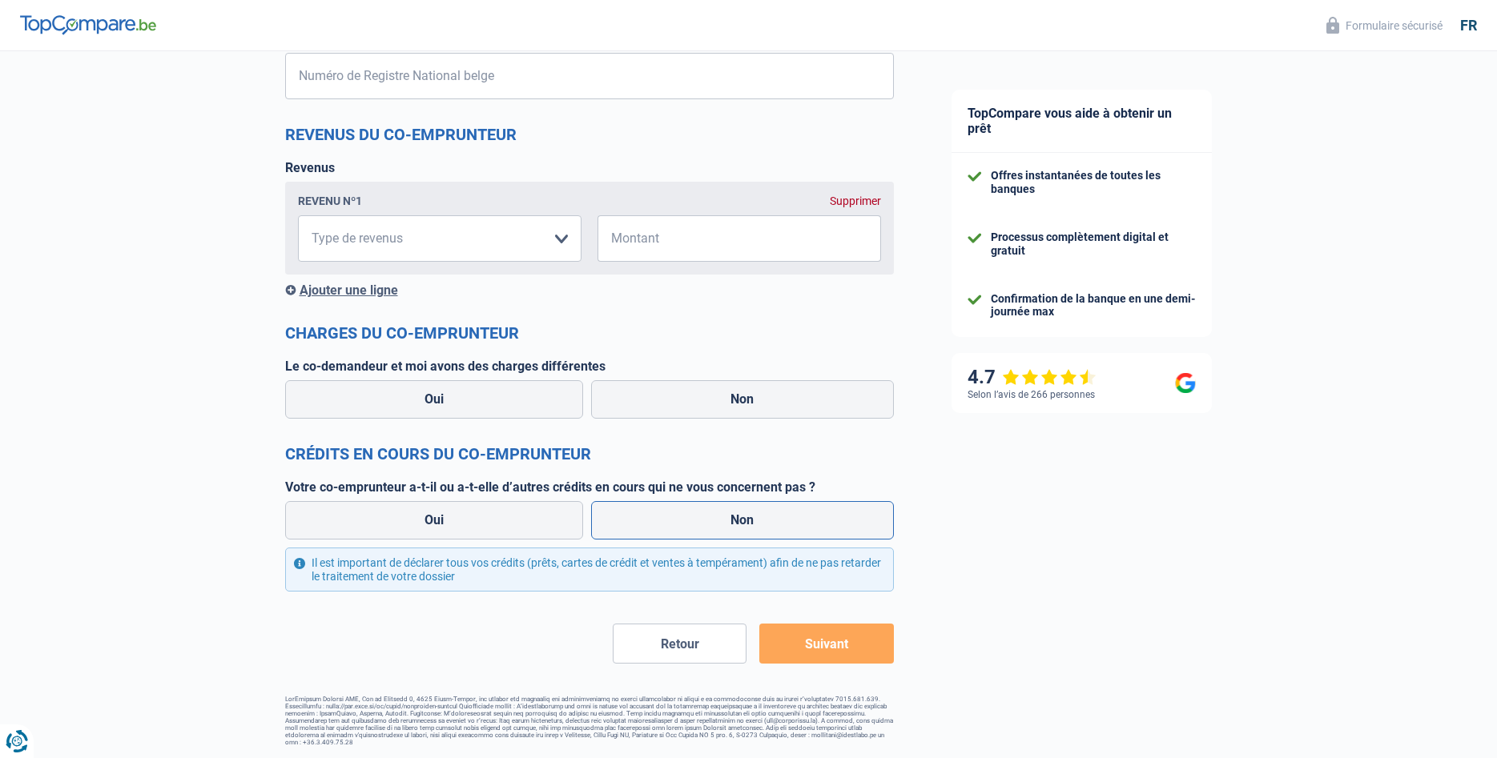
click at [713, 523] on label "Non" at bounding box center [742, 520] width 303 height 38
click at [713, 523] on input "Non" at bounding box center [742, 520] width 303 height 38
radio input "true"
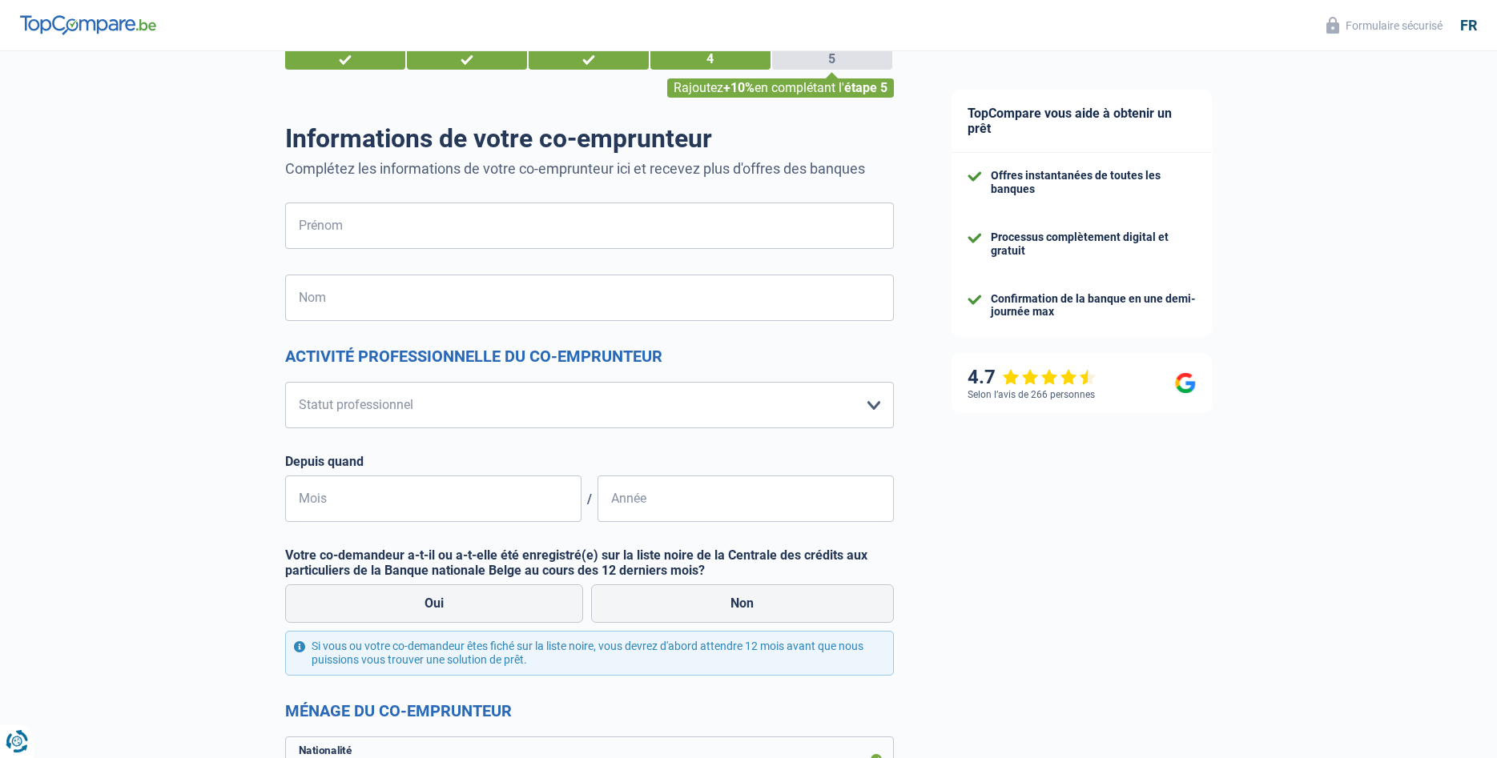
scroll to position [0, 0]
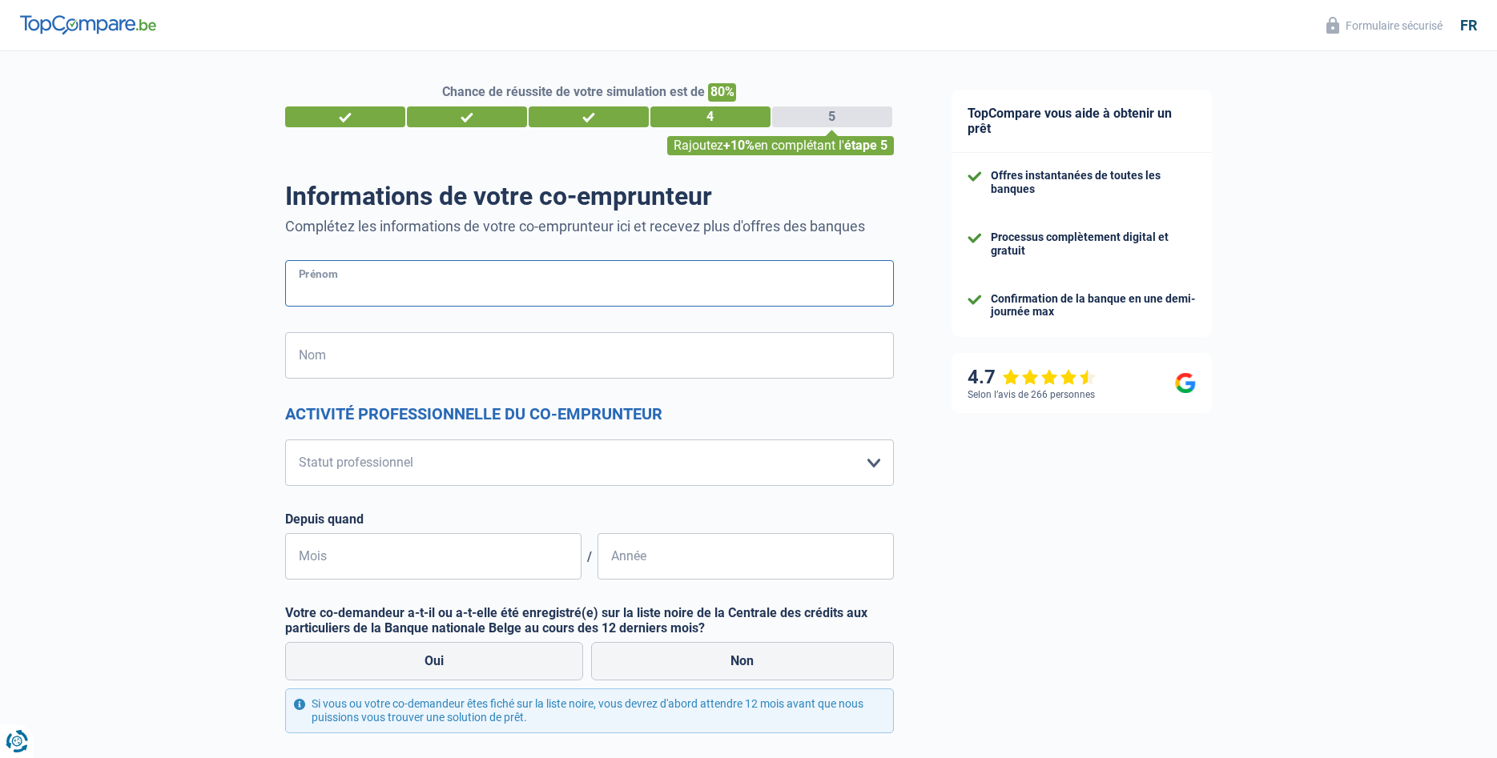
click at [356, 286] on input "Prénom" at bounding box center [589, 283] width 609 height 46
type input "[PERSON_NAME]"
click at [344, 365] on input "Nom" at bounding box center [589, 355] width 609 height 46
type input "pirlet"
click at [285, 440] on select "Ouvrier Employé privé Employé public Invalide Indépendant Pensionné Chômeur Mut…" at bounding box center [589, 463] width 609 height 46
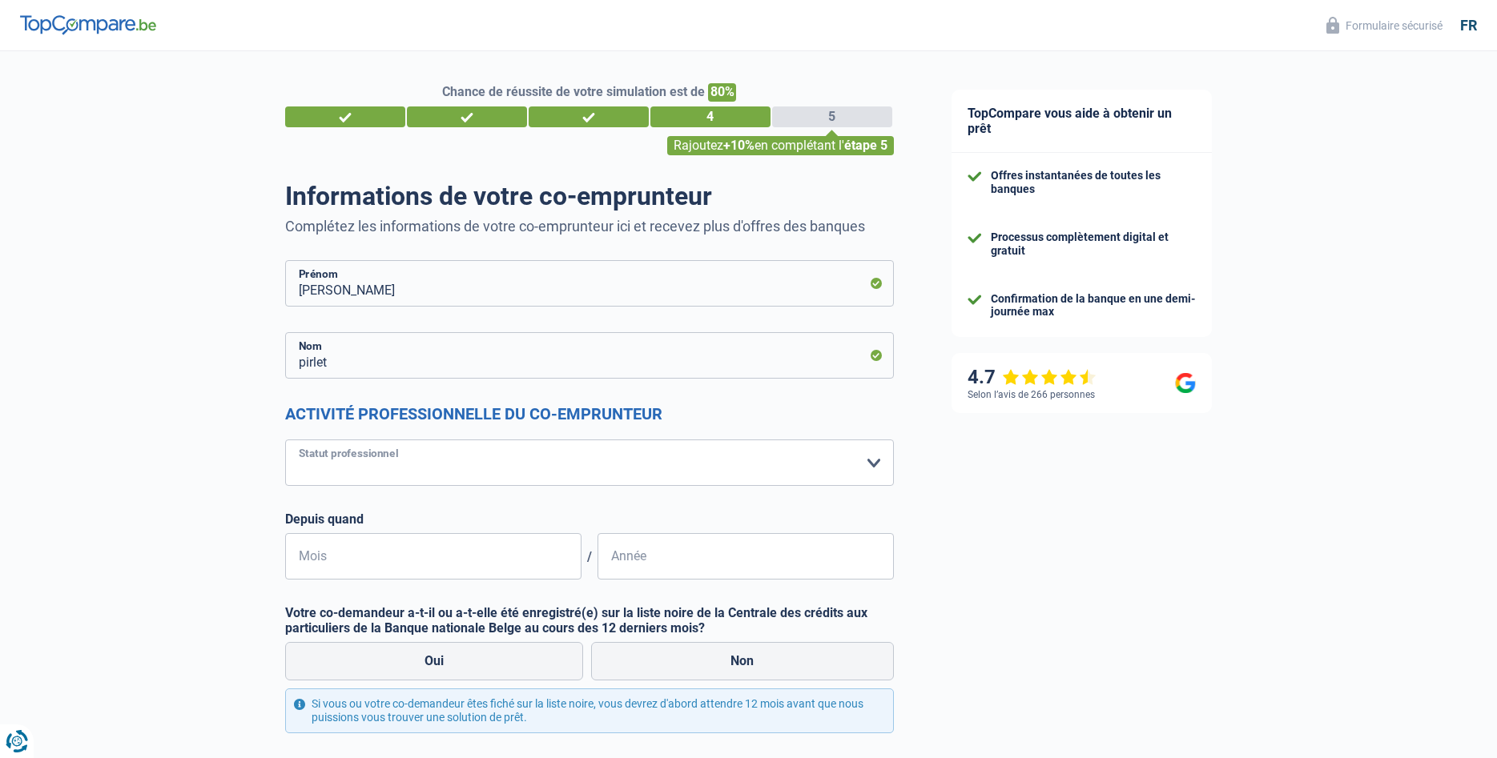
select select "worker"
click option "Ouvrier" at bounding box center [0, 0] width 0 height 0
select select "netSalary"
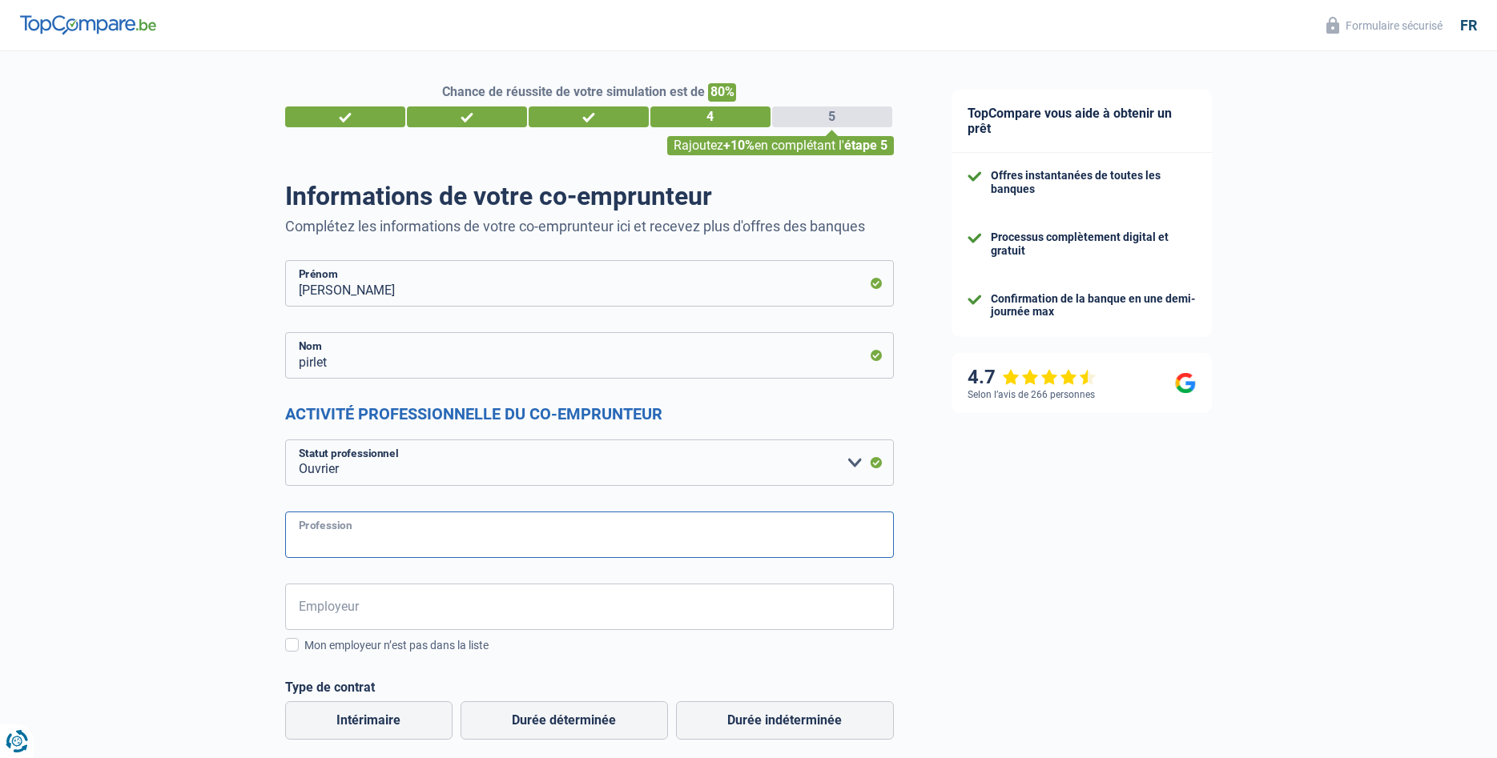
click at [366, 541] on input "Profession" at bounding box center [589, 535] width 609 height 46
type input "ouvrier"
click at [361, 615] on input "Employeur" at bounding box center [589, 607] width 609 height 46
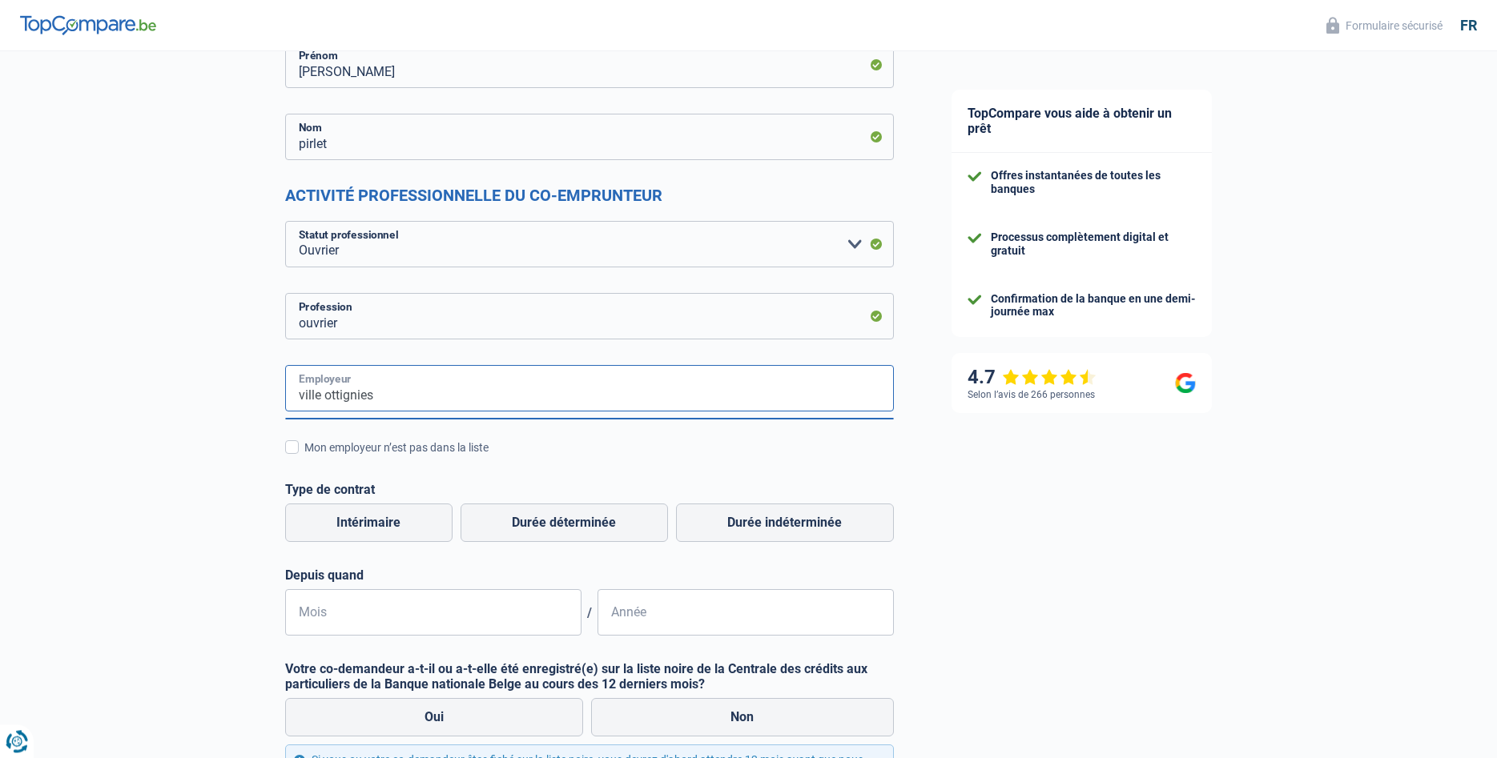
scroll to position [245, 0]
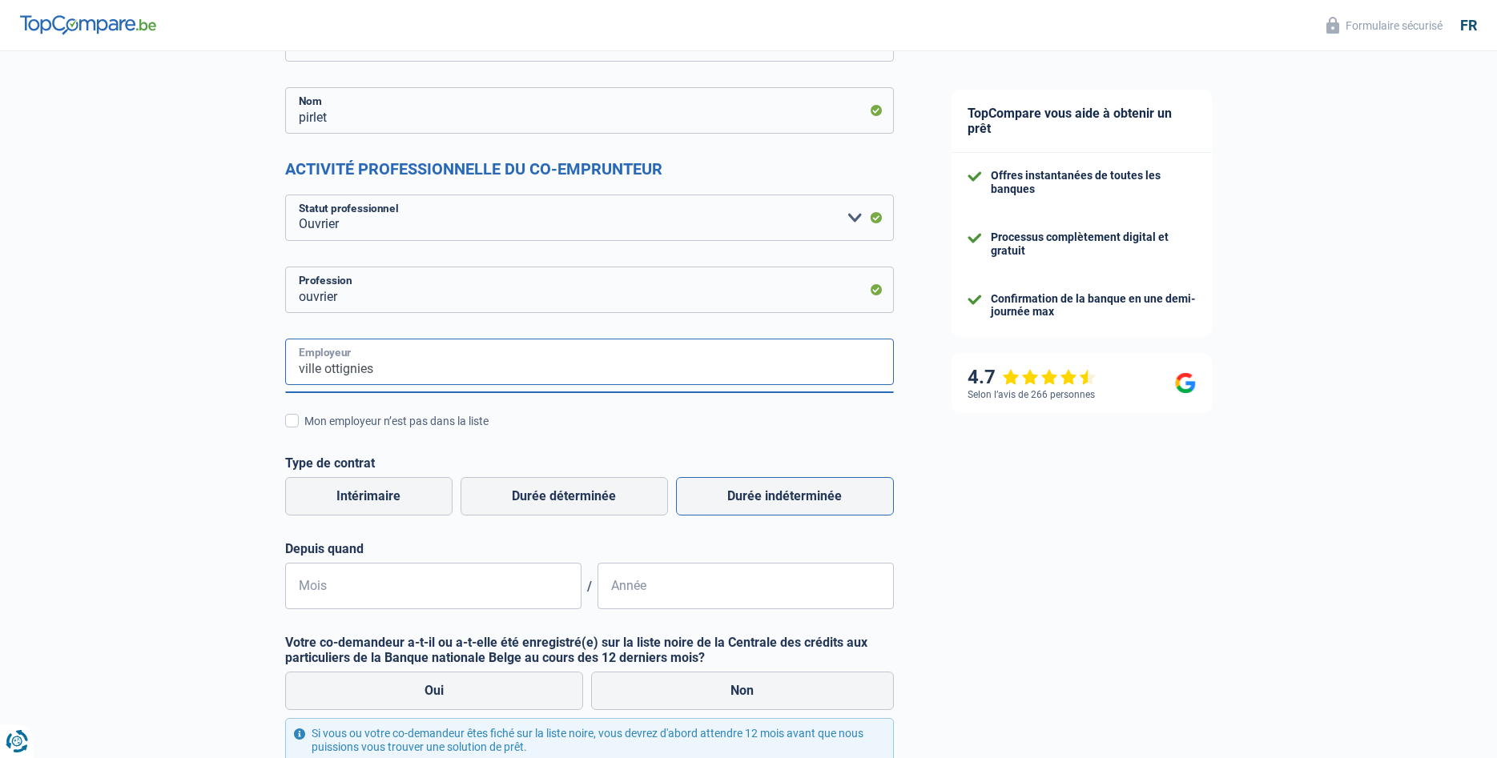
type input "ville ottignies"
click at [758, 495] on label "Durée indéterminée" at bounding box center [785, 496] width 218 height 38
click at [758, 495] on input "Durée indéterminée" at bounding box center [785, 496] width 218 height 38
radio input "true"
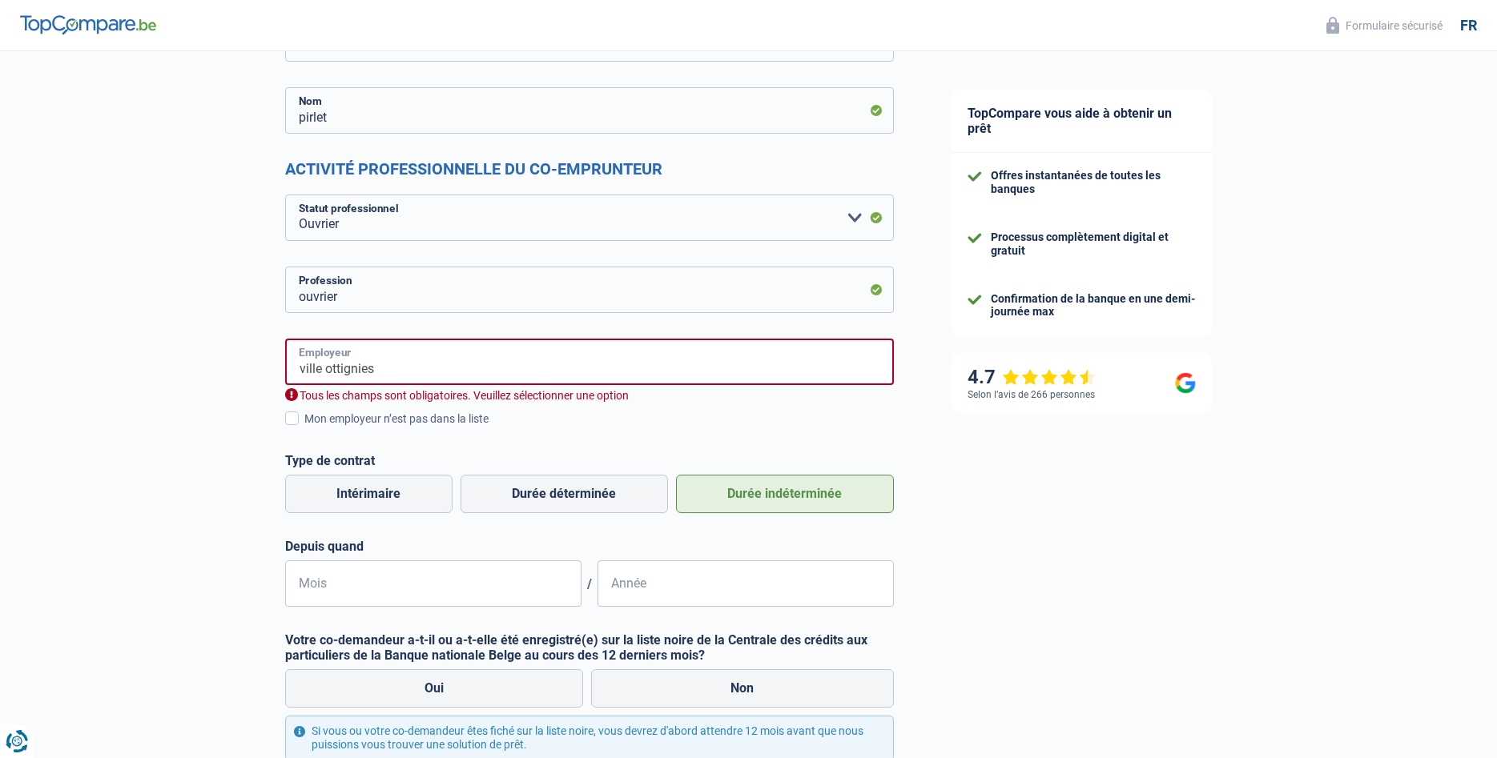
click at [375, 372] on input "ville ottignies" at bounding box center [589, 362] width 609 height 46
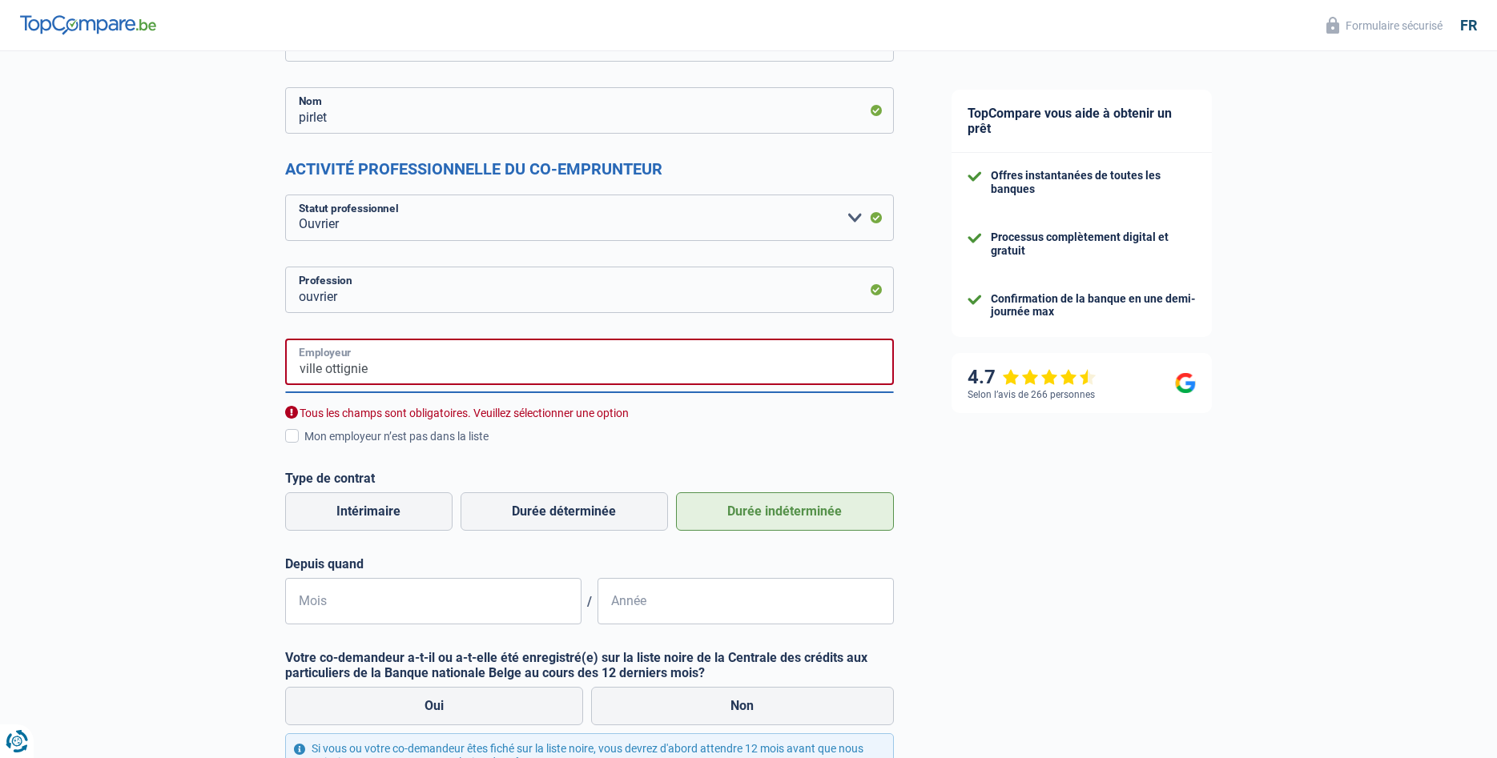
type input "ville ottignie"
click at [795, 514] on label "Durée indéterminée" at bounding box center [785, 512] width 218 height 38
click at [795, 514] on input "Durée indéterminée" at bounding box center [785, 512] width 218 height 38
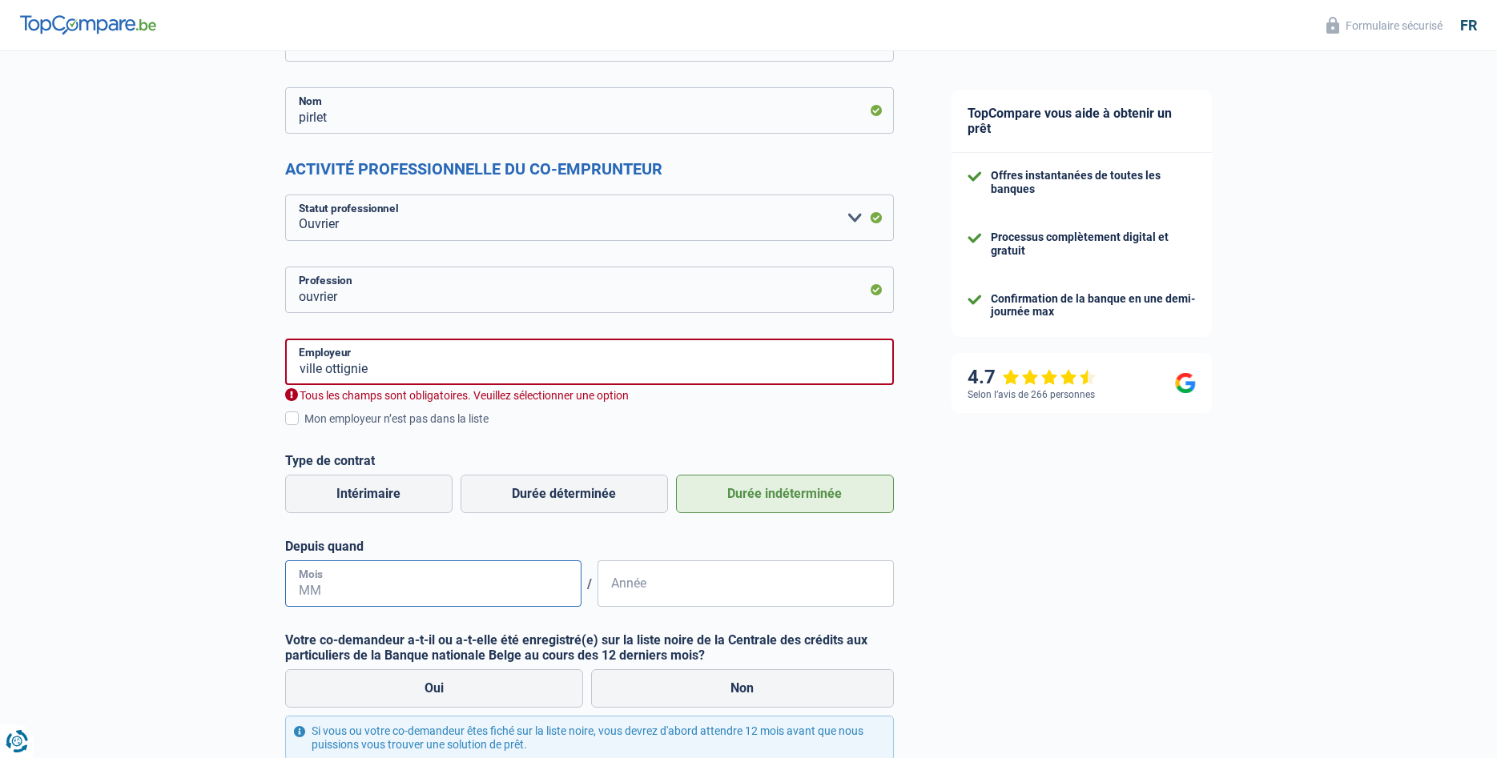
click at [333, 582] on input "Mois" at bounding box center [433, 584] width 296 height 46
type input "10"
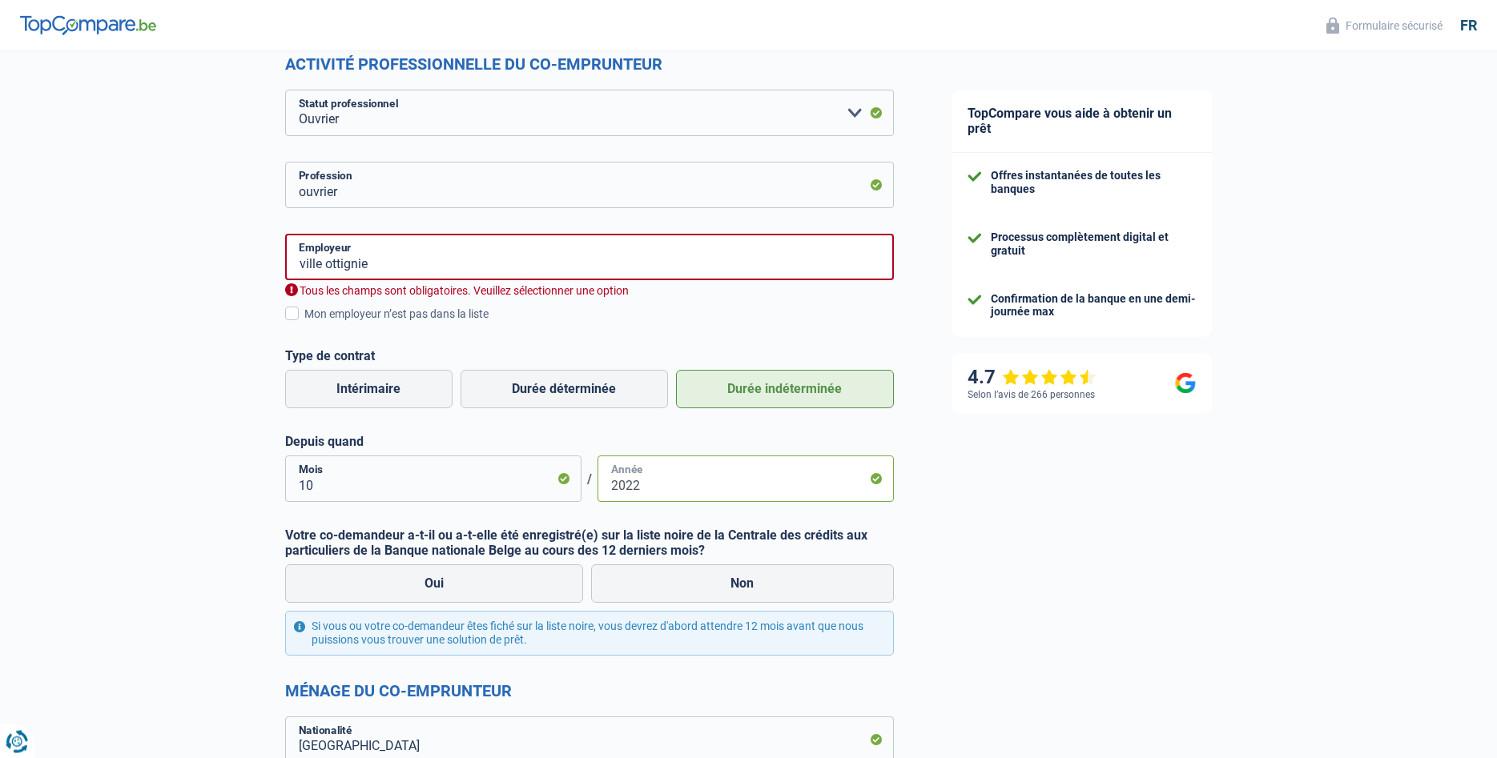
scroll to position [408, 0]
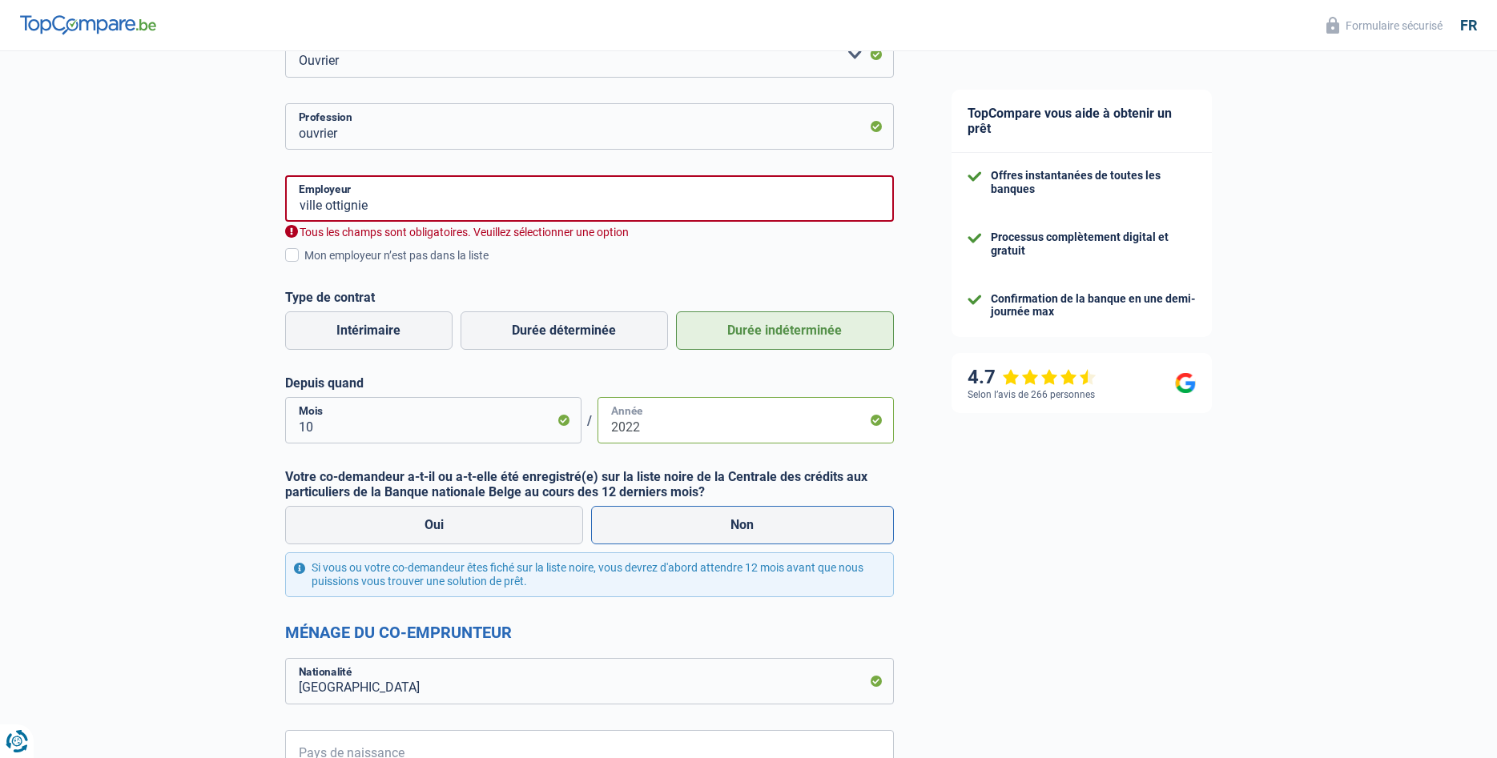
type input "2022"
click at [730, 523] on label "Non" at bounding box center [742, 525] width 303 height 38
click at [730, 523] on input "Non" at bounding box center [742, 525] width 303 height 38
radio input "true"
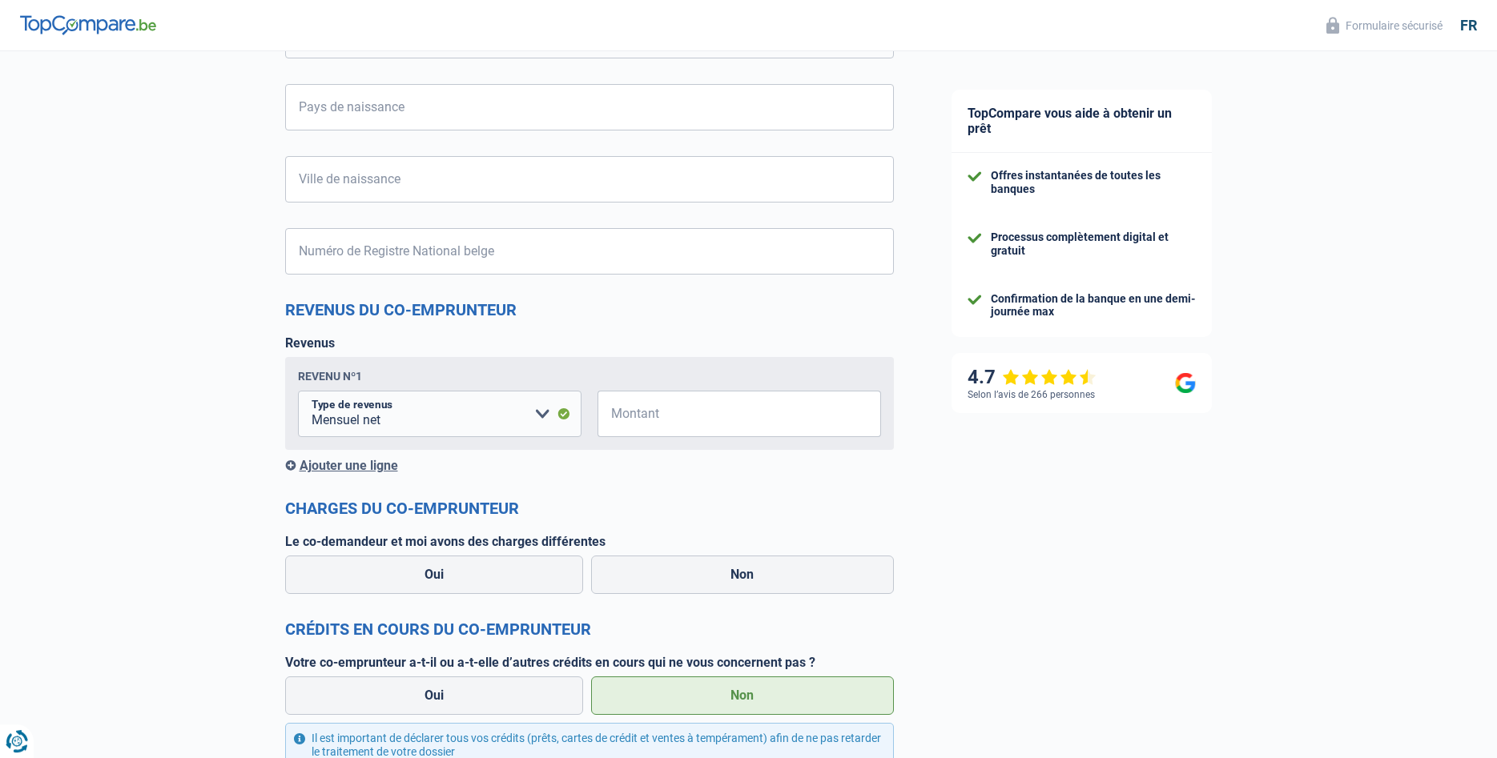
scroll to position [1062, 0]
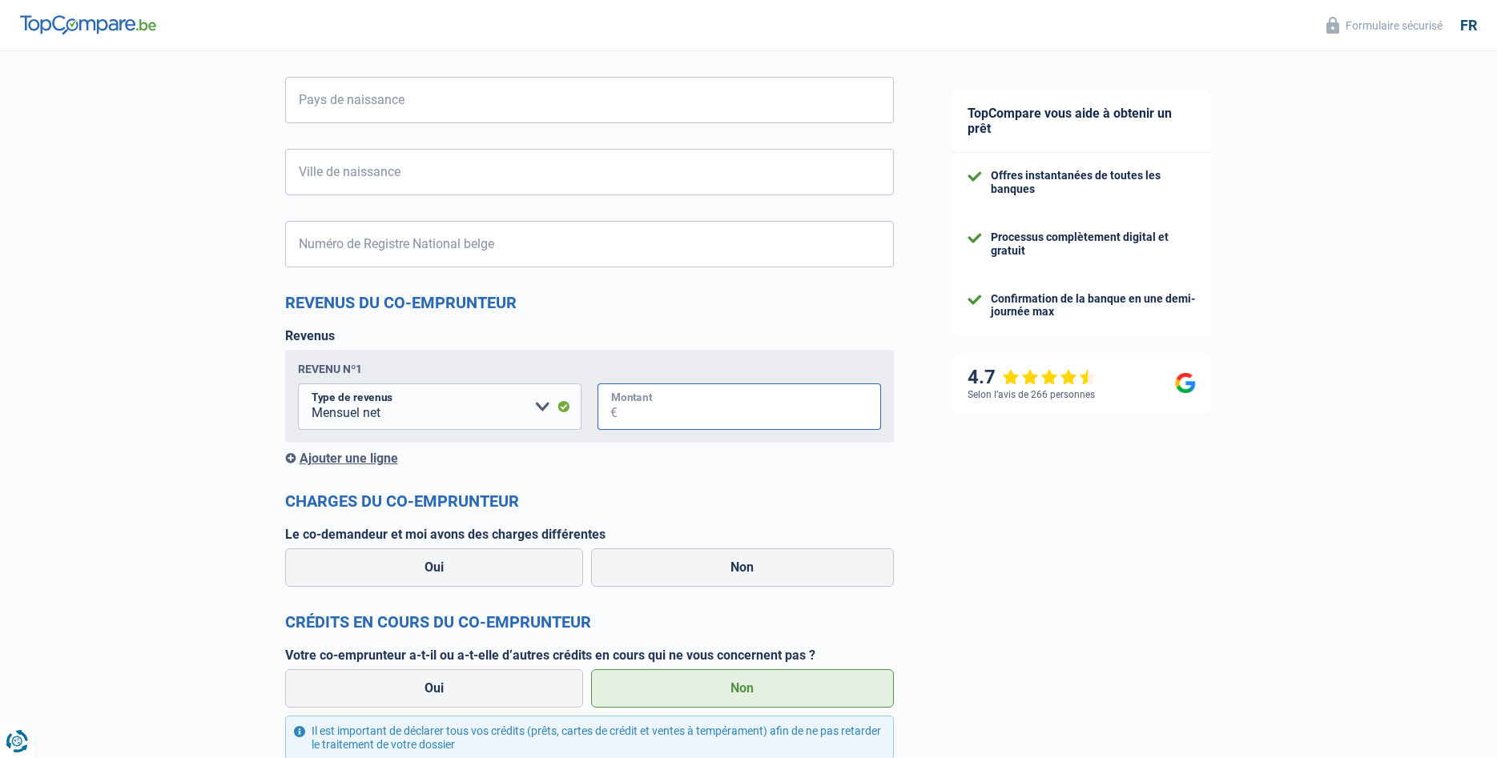
drag, startPoint x: 661, startPoint y: 410, endPoint x: 650, endPoint y: 418, distance: 13.1
click at [661, 412] on input "Montant" at bounding box center [750, 407] width 264 height 46
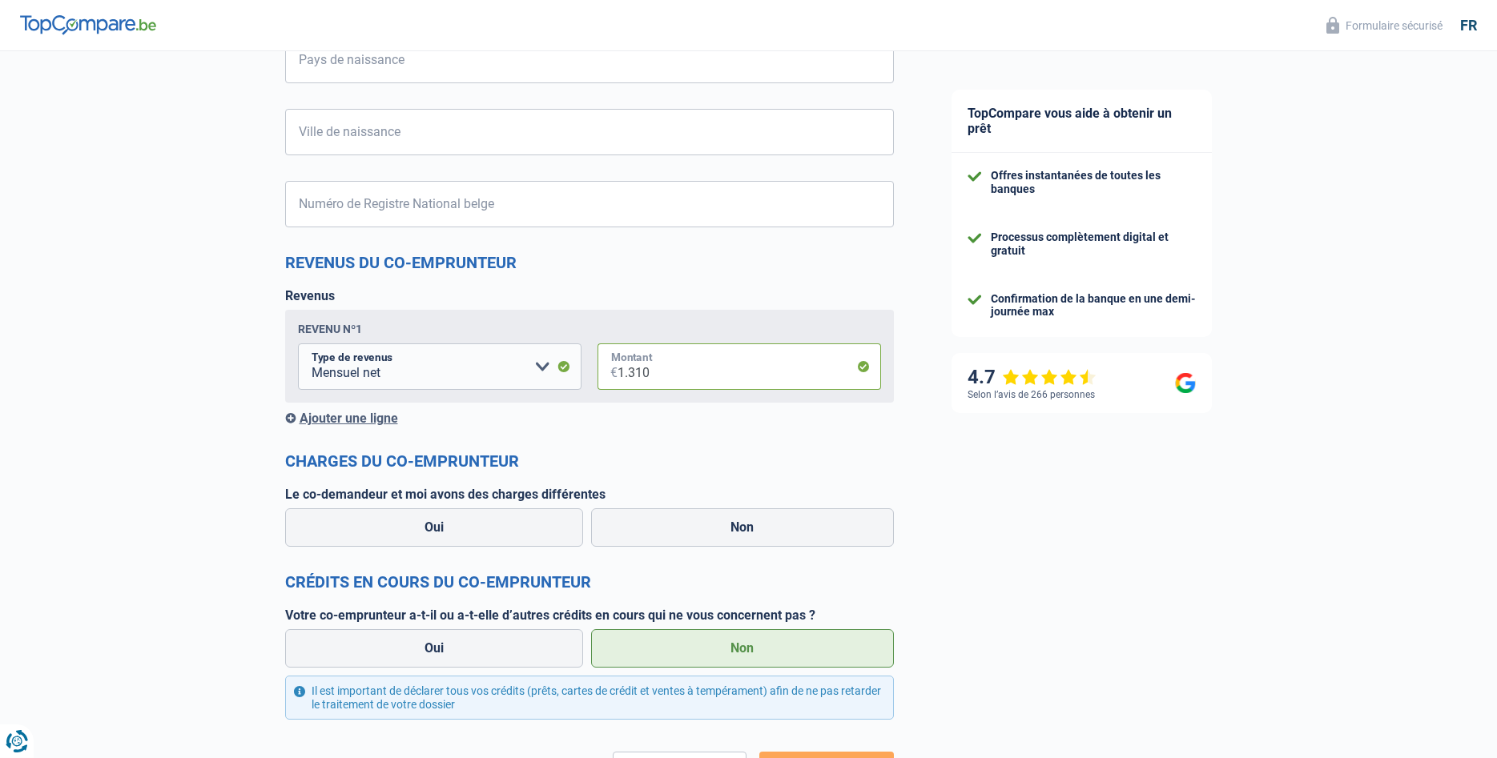
scroll to position [903, 0]
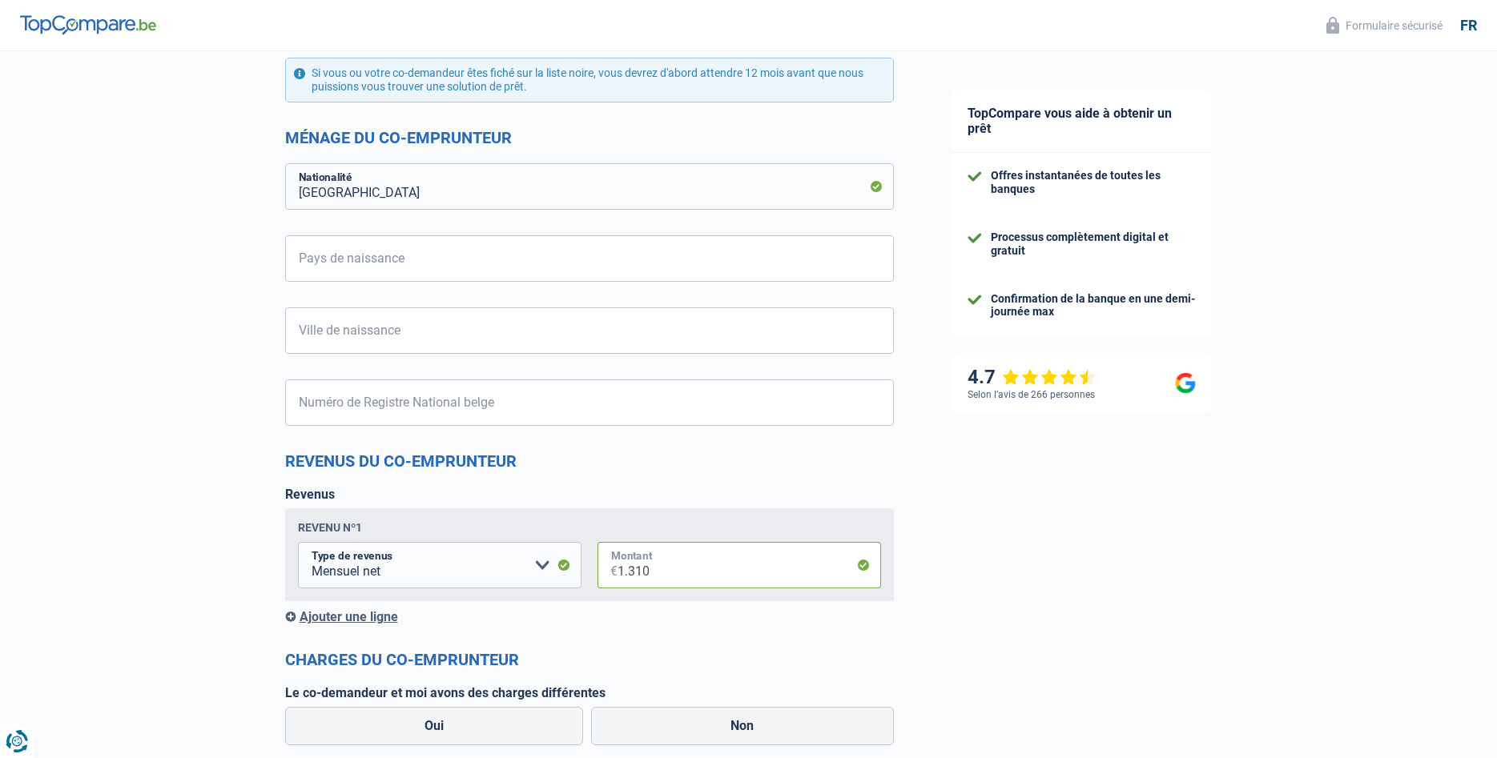
type input "1.310"
click at [340, 328] on input "Ville de naissance" at bounding box center [589, 331] width 609 height 46
type input "[GEOGRAPHIC_DATA]"
click at [319, 257] on input "Pays de naissance" at bounding box center [589, 258] width 609 height 46
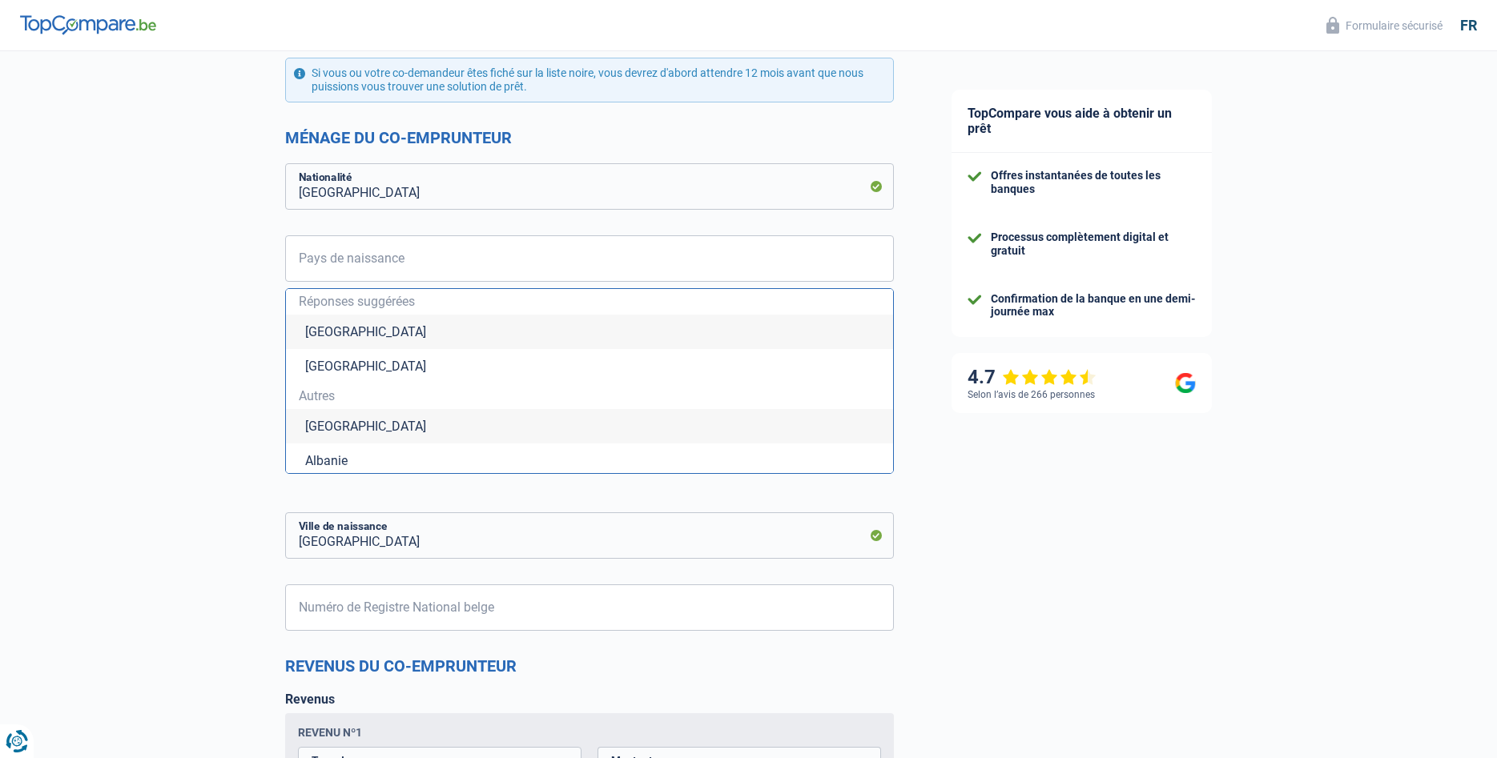
click at [344, 328] on li "[GEOGRAPHIC_DATA]" at bounding box center [589, 332] width 607 height 34
type input "[GEOGRAPHIC_DATA]"
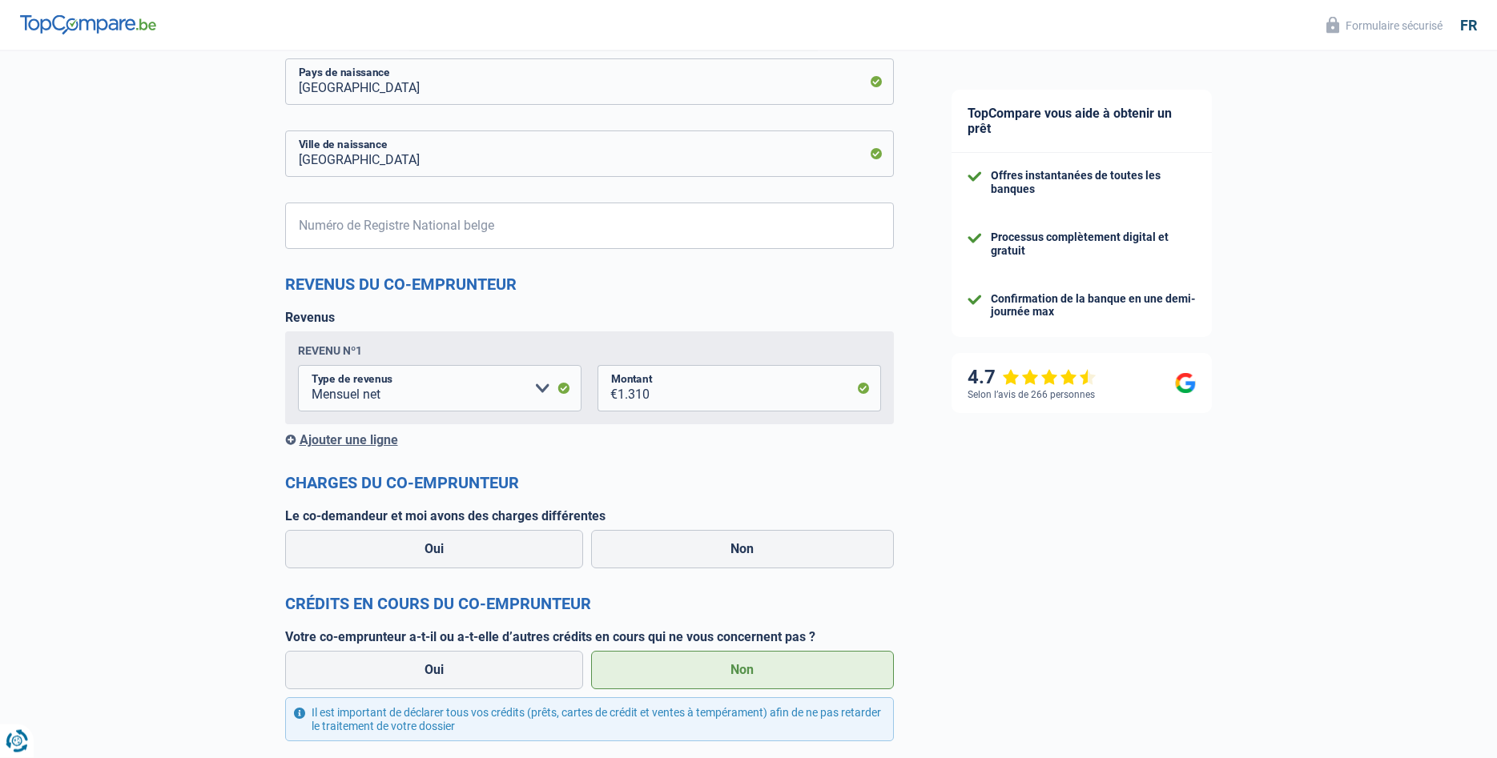
scroll to position [1230, 0]
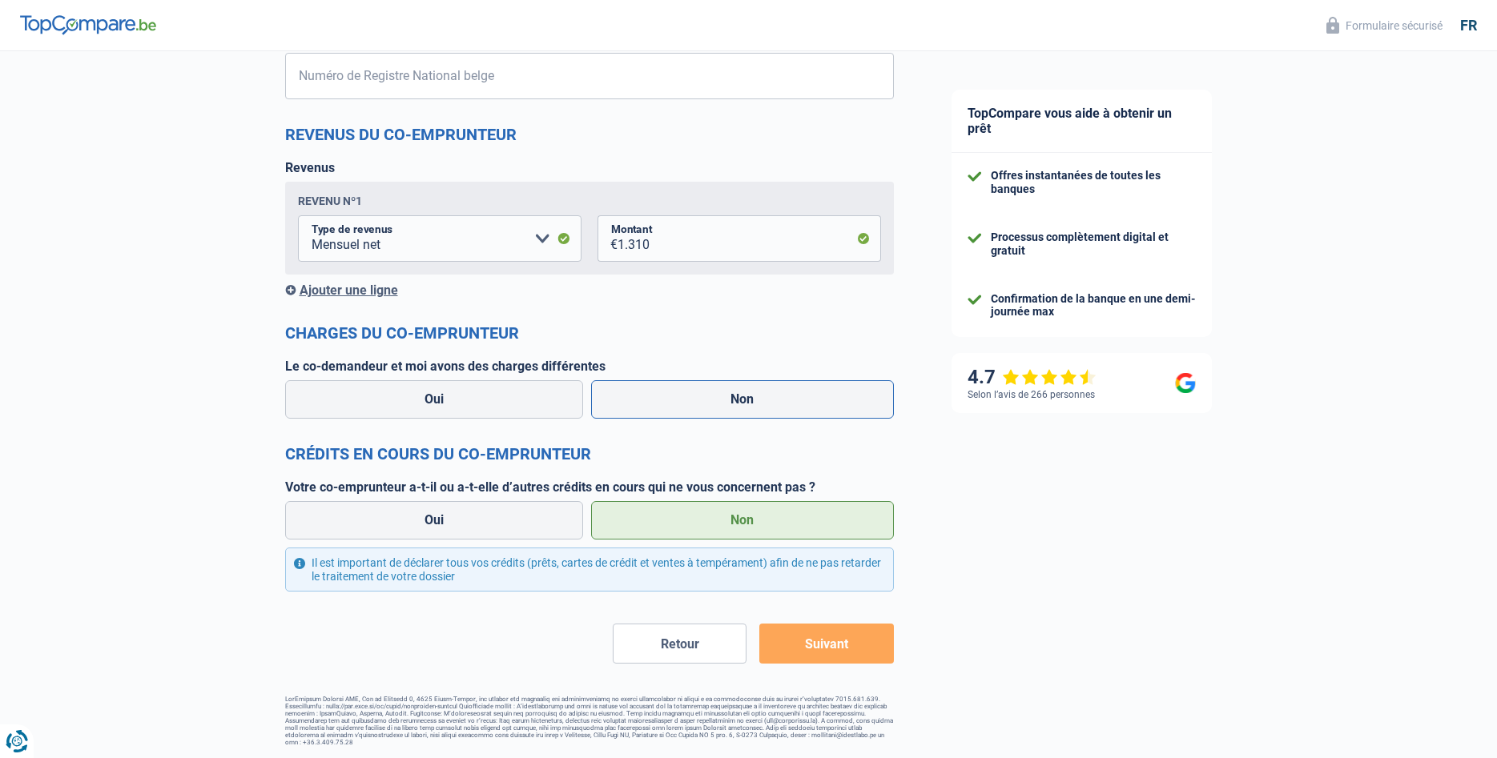
click at [742, 397] on label "Non" at bounding box center [742, 399] width 303 height 38
click at [742, 397] on input "Non" at bounding box center [742, 399] width 303 height 38
radio input "true"
click at [823, 646] on button "Suivant" at bounding box center [826, 644] width 134 height 40
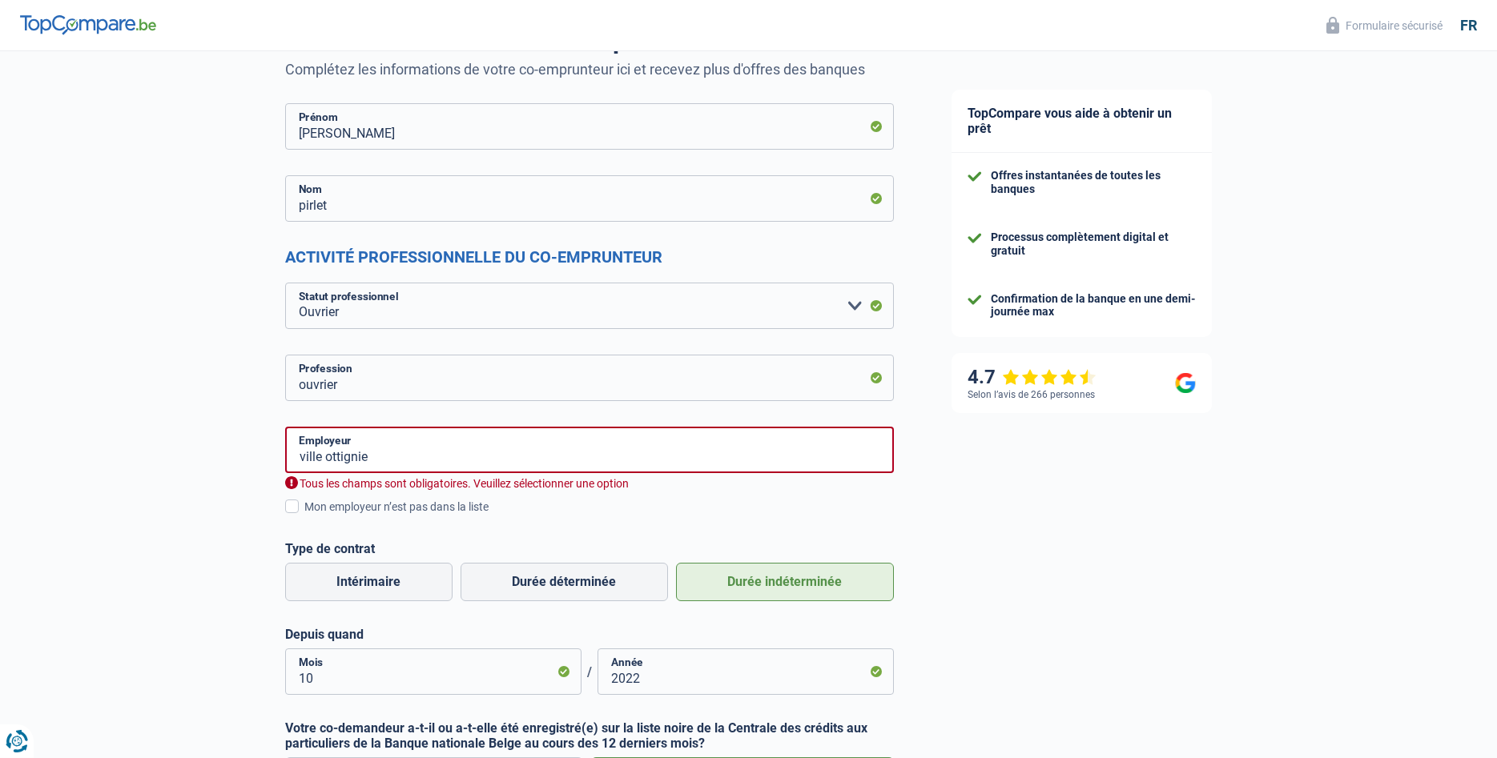
scroll to position [116, 0]
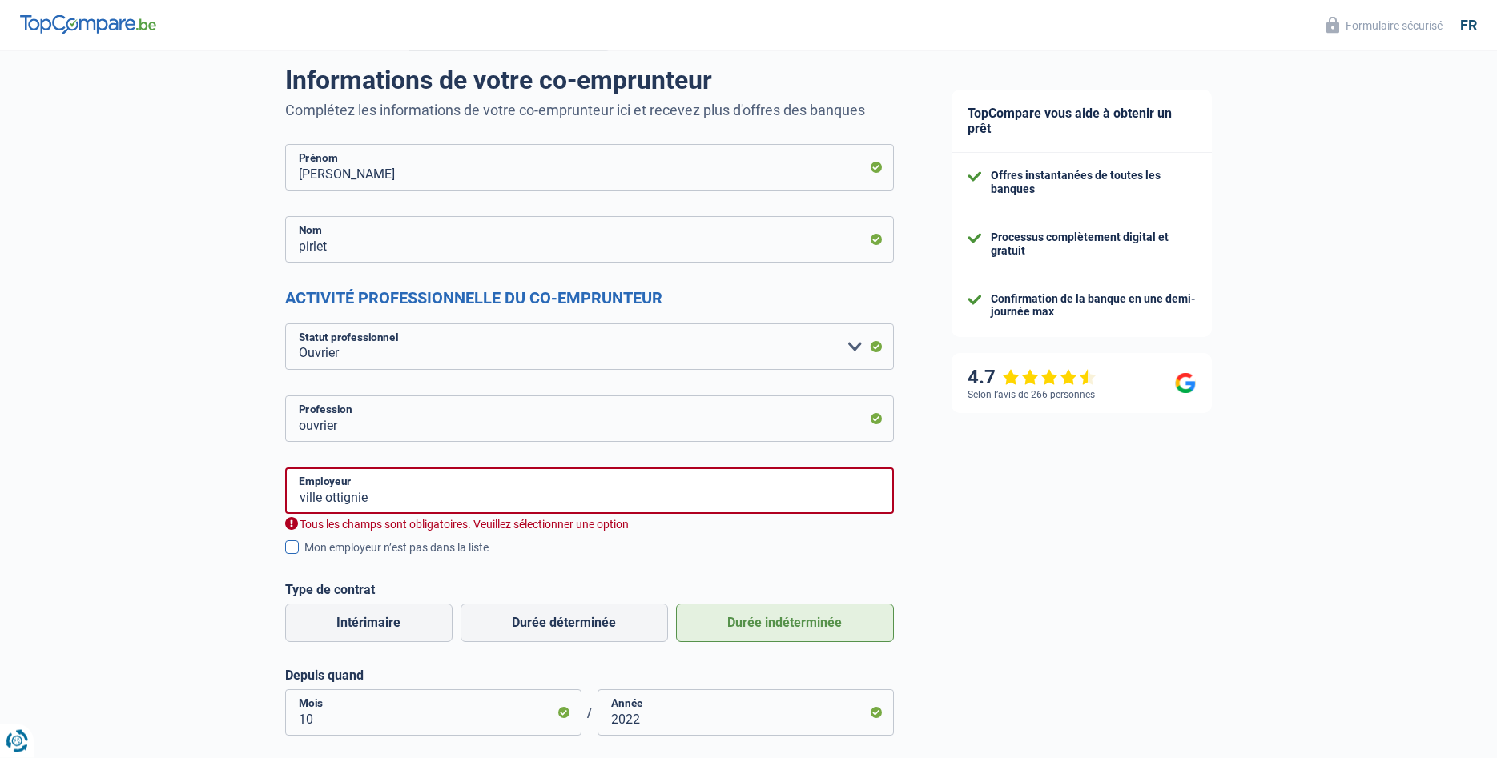
click at [293, 551] on span at bounding box center [292, 548] width 14 height 14
click at [304, 557] on input "Mon employeur n’est pas dans la liste" at bounding box center [304, 557] width 0 height 0
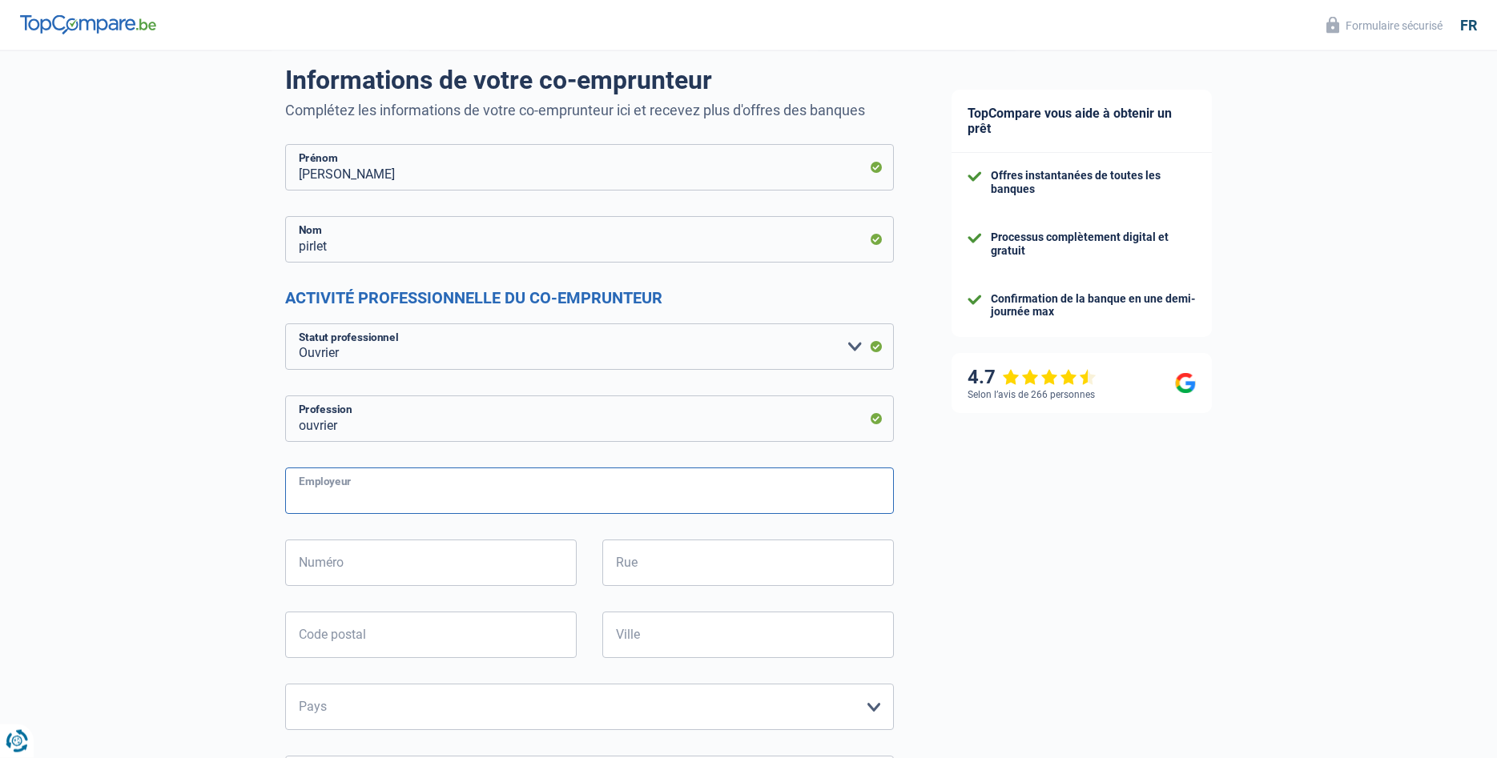
click at [365, 499] on input "Employeur" at bounding box center [589, 491] width 609 height 46
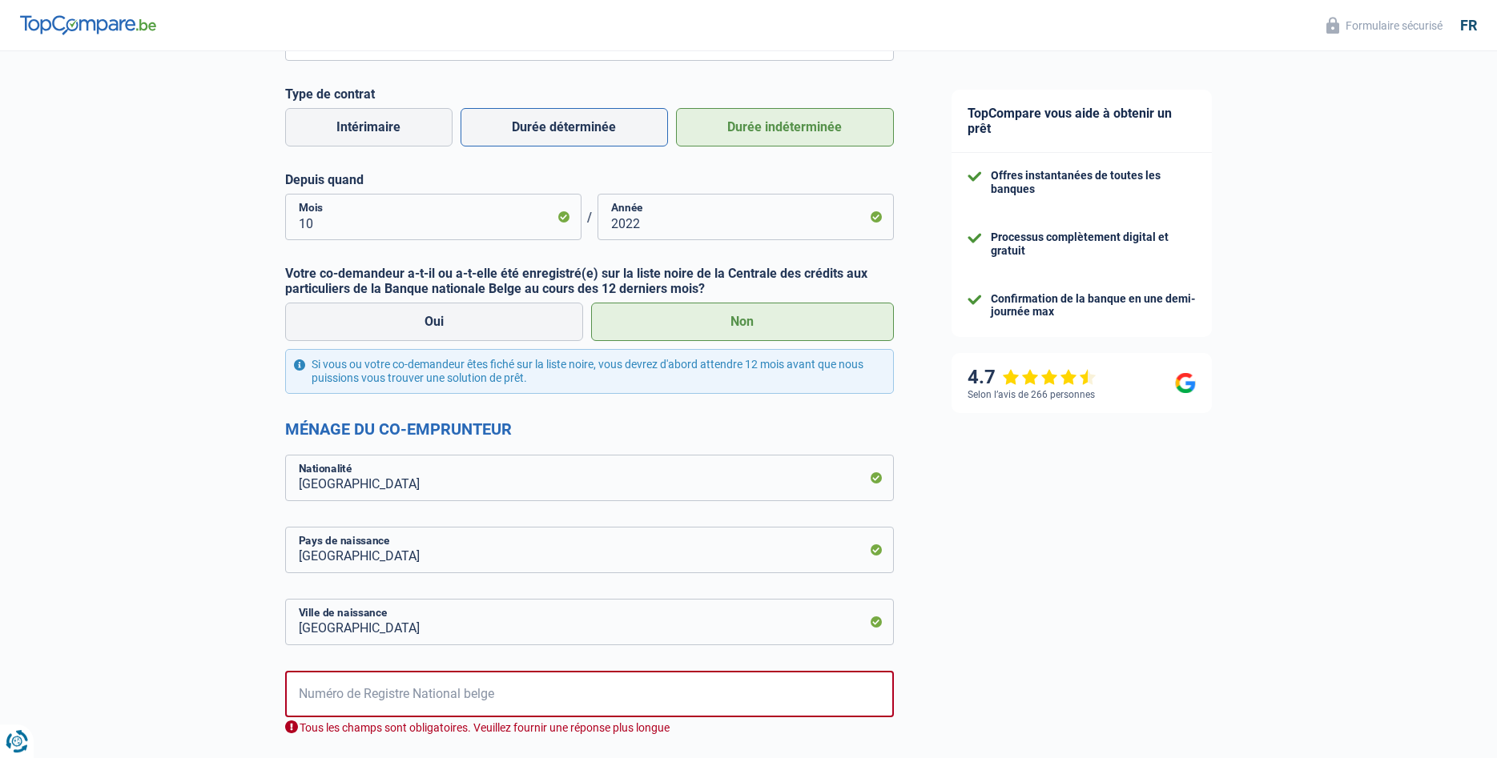
scroll to position [1015, 0]
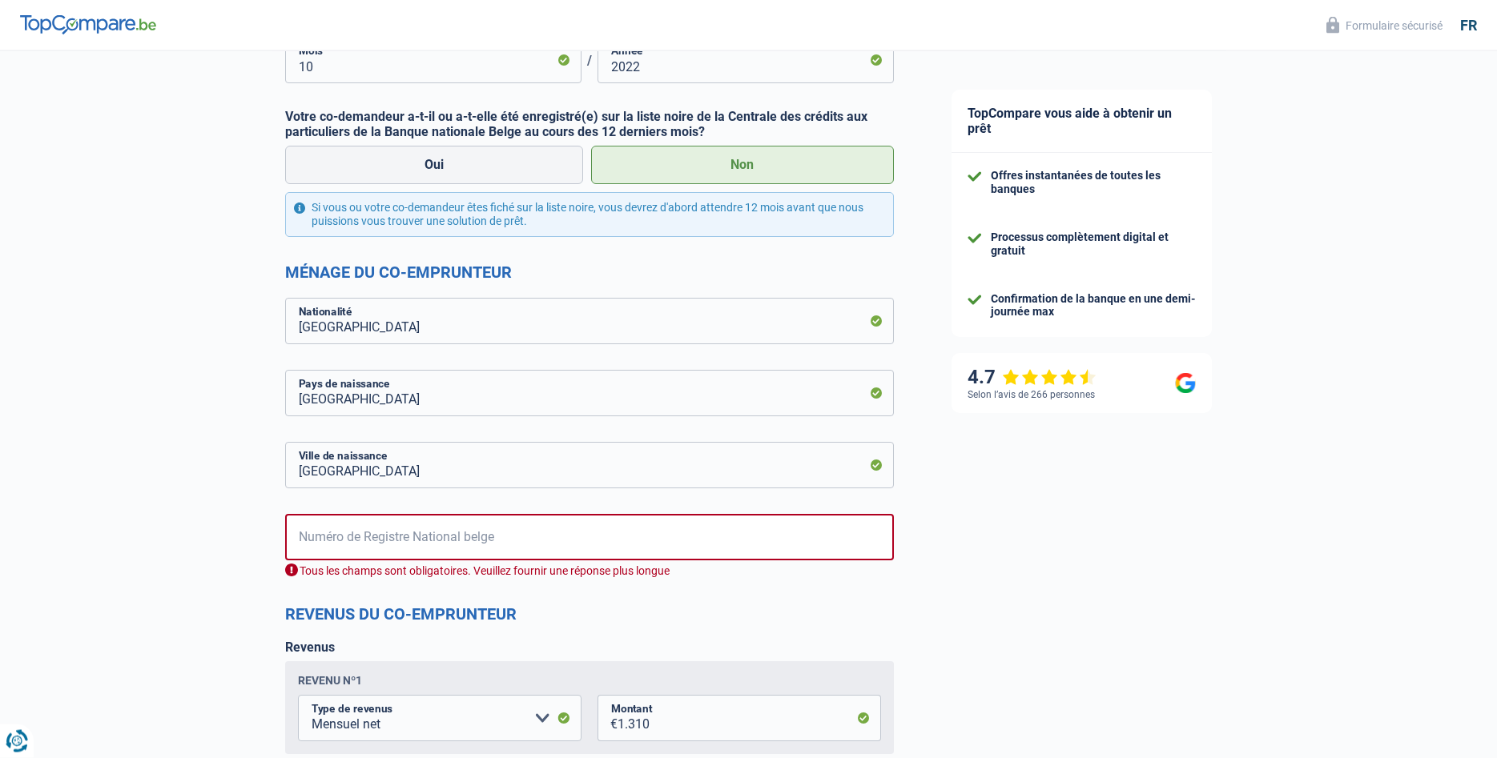
type input "ville ottignies"
click at [381, 534] on input "Numéro de Registre National belge" at bounding box center [589, 537] width 609 height 46
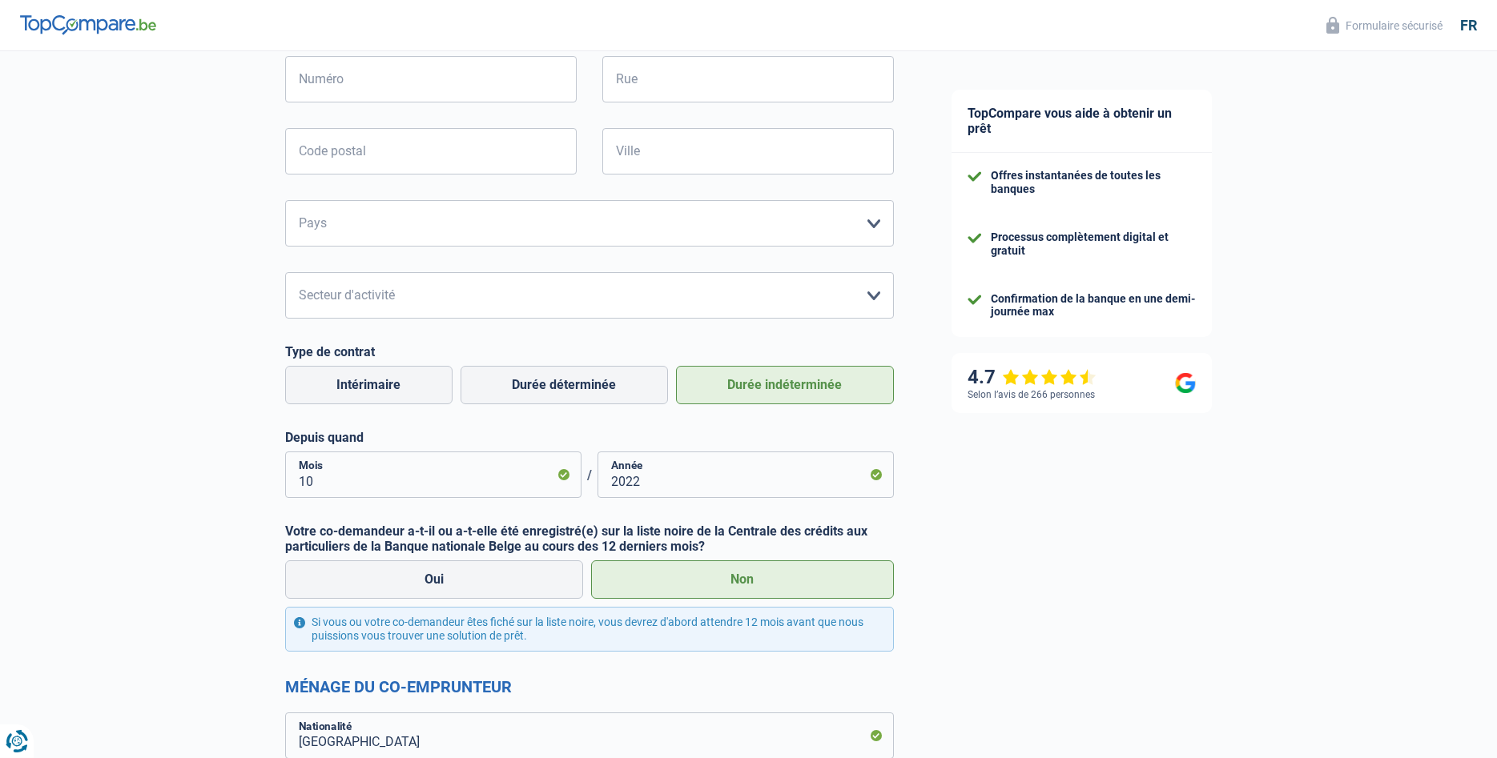
scroll to position [525, 0]
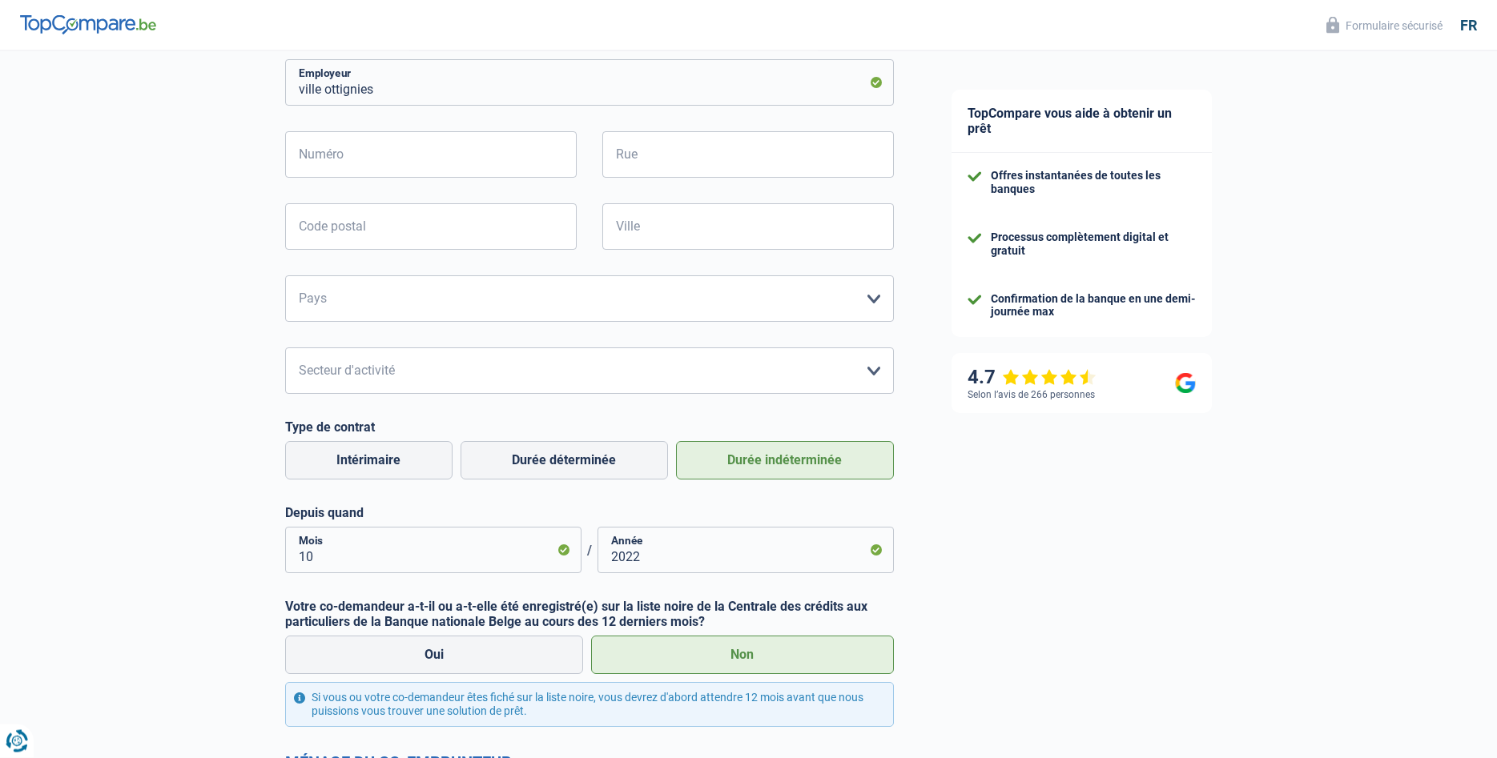
type input "87.12.03-218.51"
click at [285, 276] on select "[GEOGRAPHIC_DATA] [GEOGRAPHIC_DATA] [GEOGRAPHIC_DATA] [GEOGRAPHIC_DATA] [GEOGRA…" at bounding box center [589, 299] width 609 height 46
select select "BE"
click option "[GEOGRAPHIC_DATA]" at bounding box center [0, 0] width 0 height 0
click at [285, 348] on select "Agriculture/Pêche Industrie Horeca Courier/Fitness/Taxi Construction Banques/As…" at bounding box center [589, 371] width 609 height 46
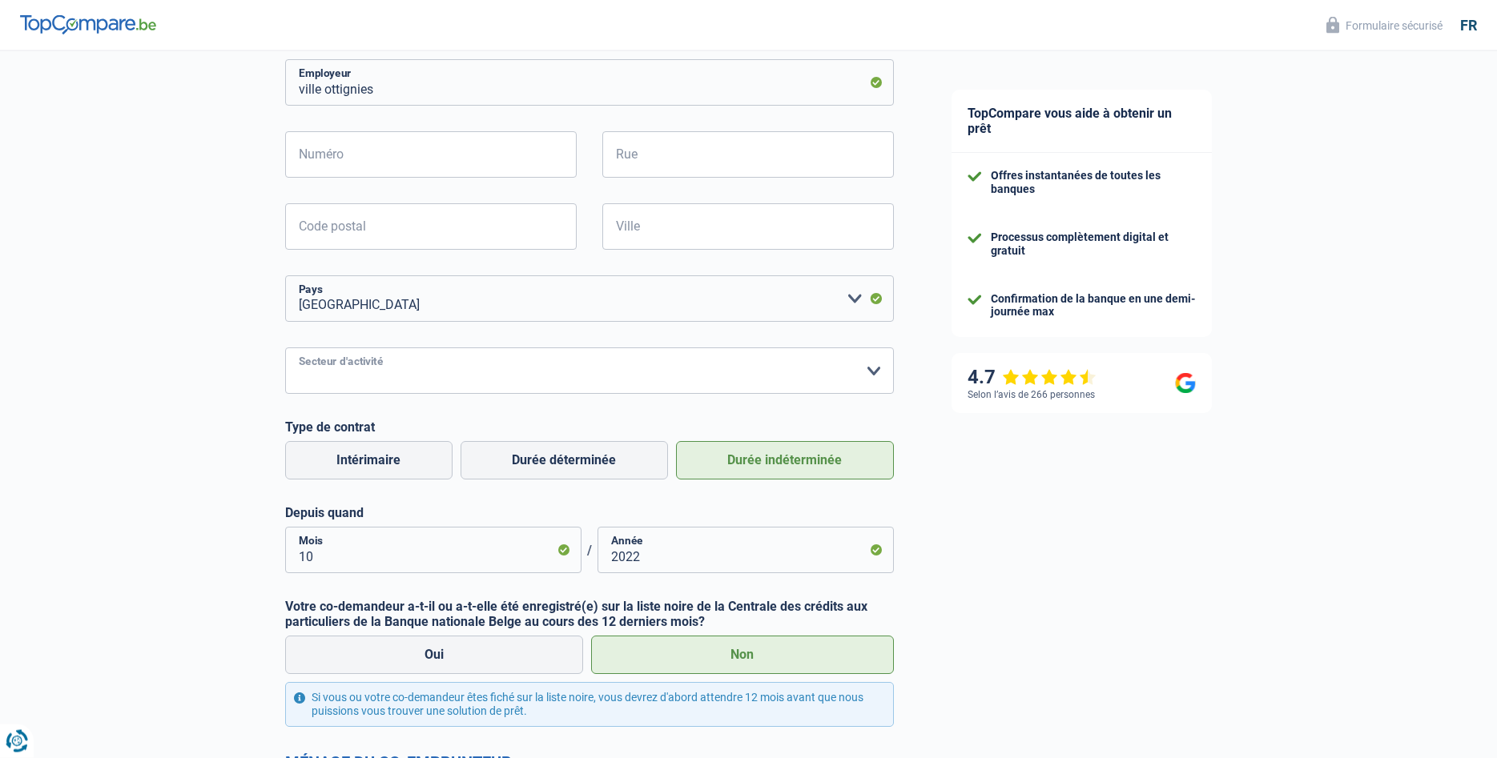
select select "bigCompanies"
click option "Grandes entreprises (+50pers)" at bounding box center [0, 0] width 0 height 0
click at [352, 233] on input "Code postal" at bounding box center [431, 226] width 292 height 46
type input "1340"
click at [659, 225] on input "Ville" at bounding box center [748, 226] width 292 height 46
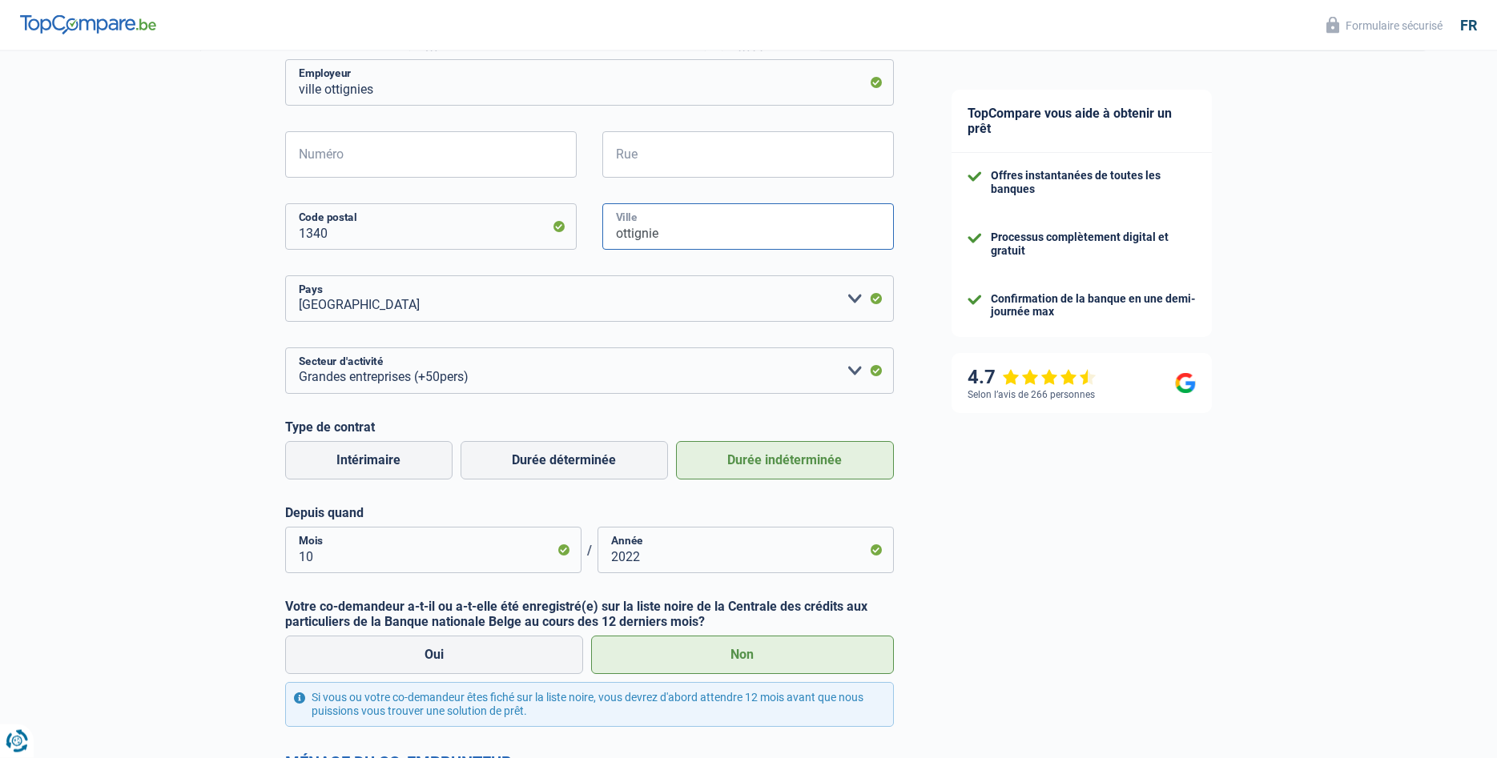
type input "ottignie"
click at [358, 158] on input "Numéro" at bounding box center [431, 154] width 292 height 46
type input "2"
click at [641, 158] on input "Rue" at bounding box center [748, 154] width 292 height 46
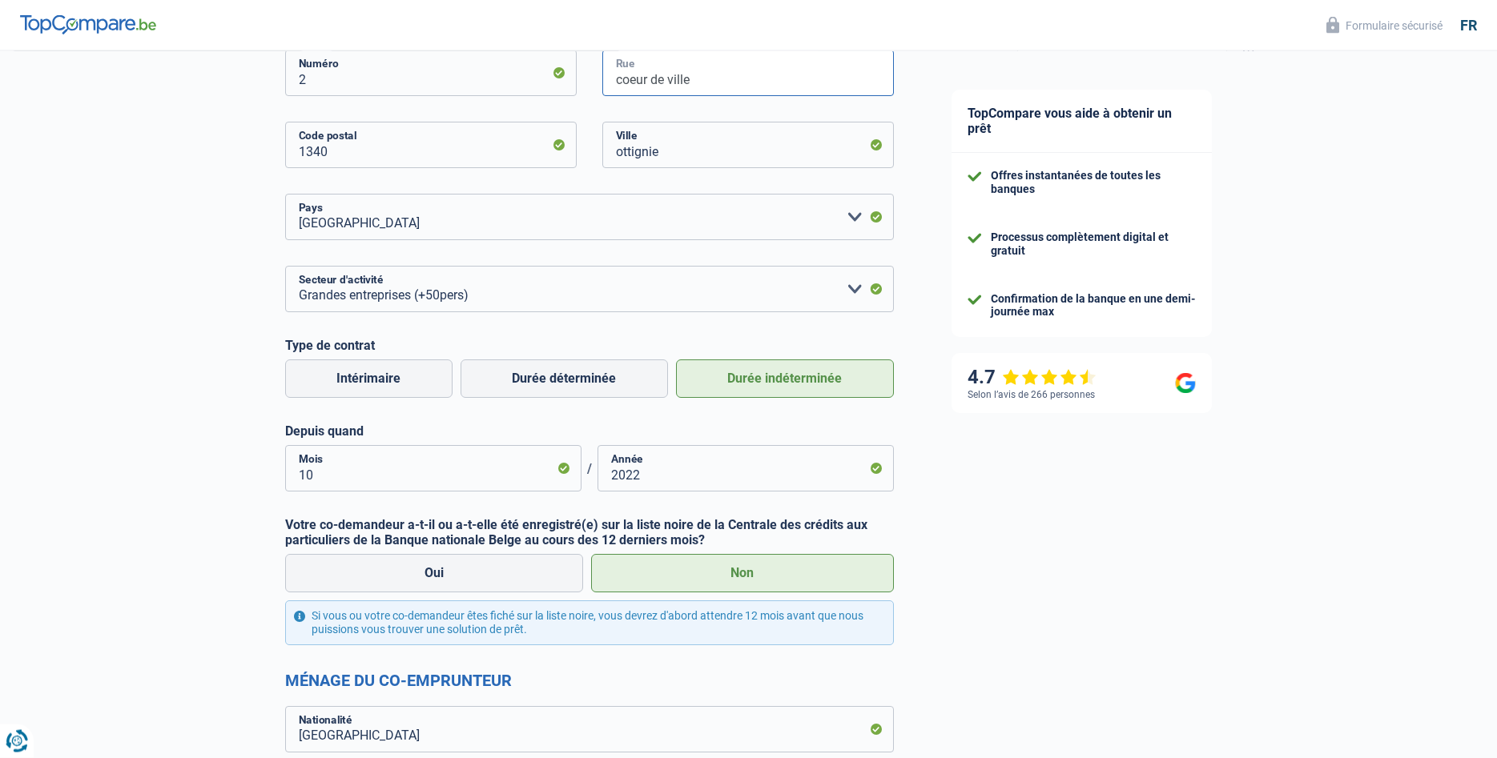
type input "coeur de ville"
click at [983, 505] on div "TopCompare vous aide à obtenir un prêt Offres instantanées de toutes les banque…" at bounding box center [1210, 537] width 575 height 2184
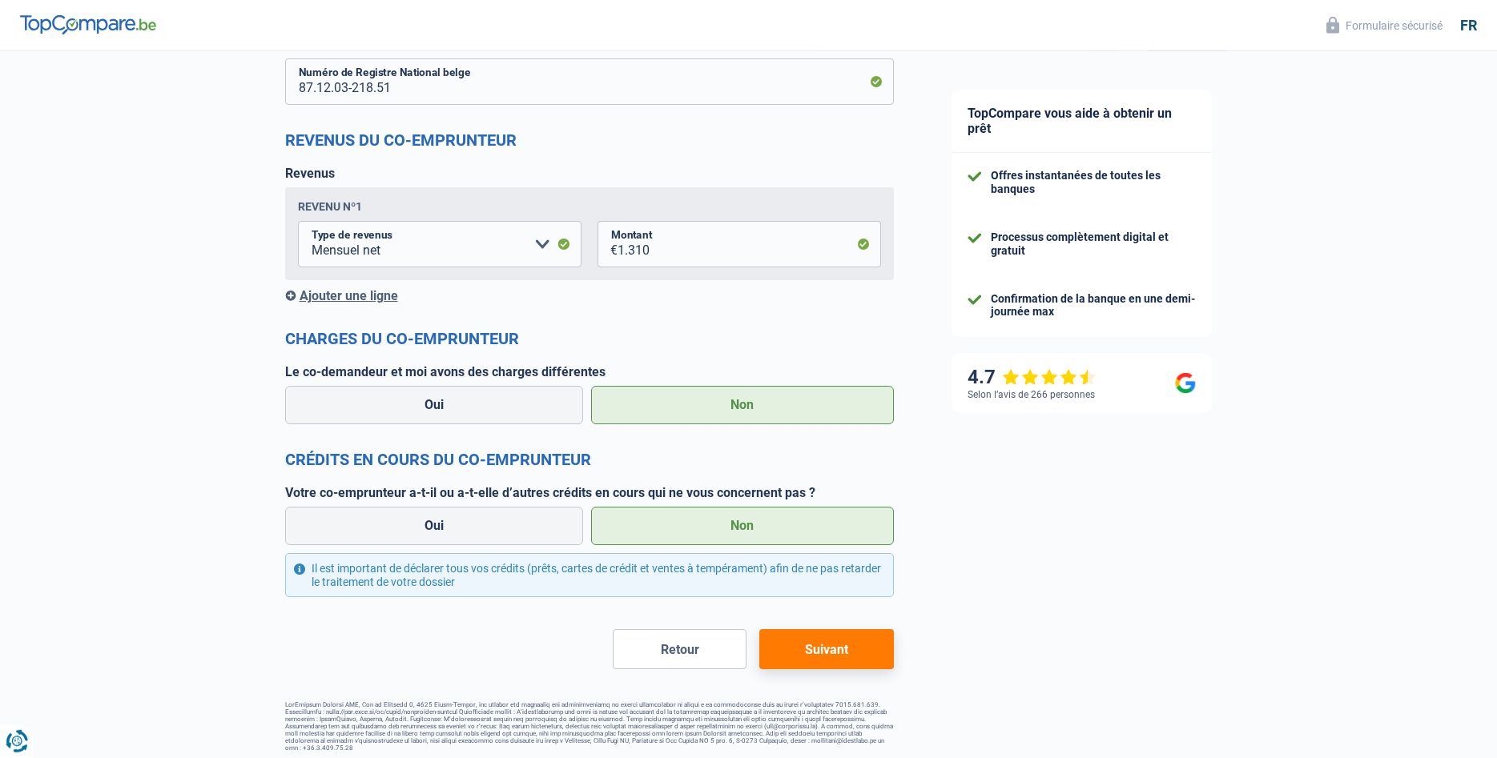
scroll to position [1476, 0]
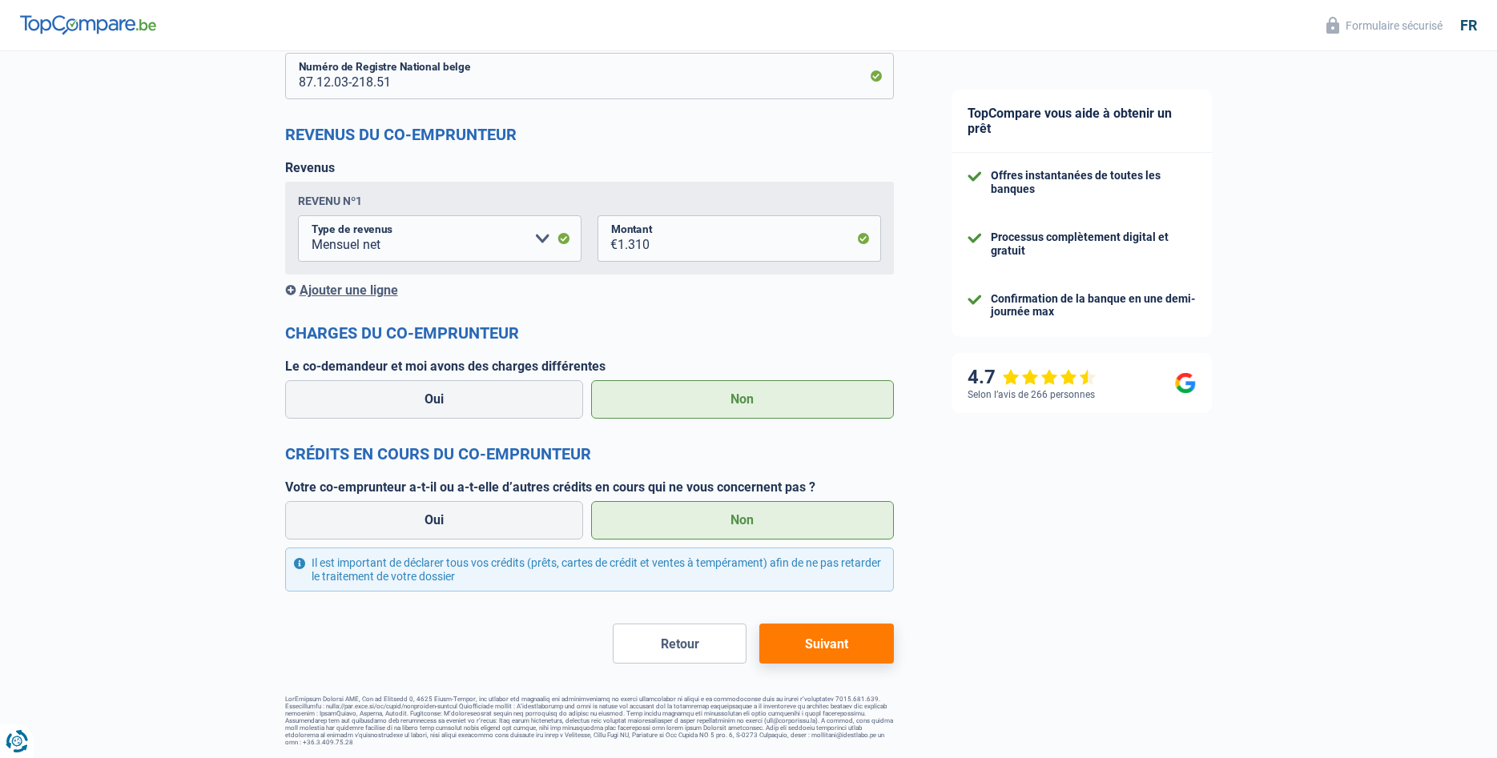
click at [829, 646] on button "Suivant" at bounding box center [826, 644] width 134 height 40
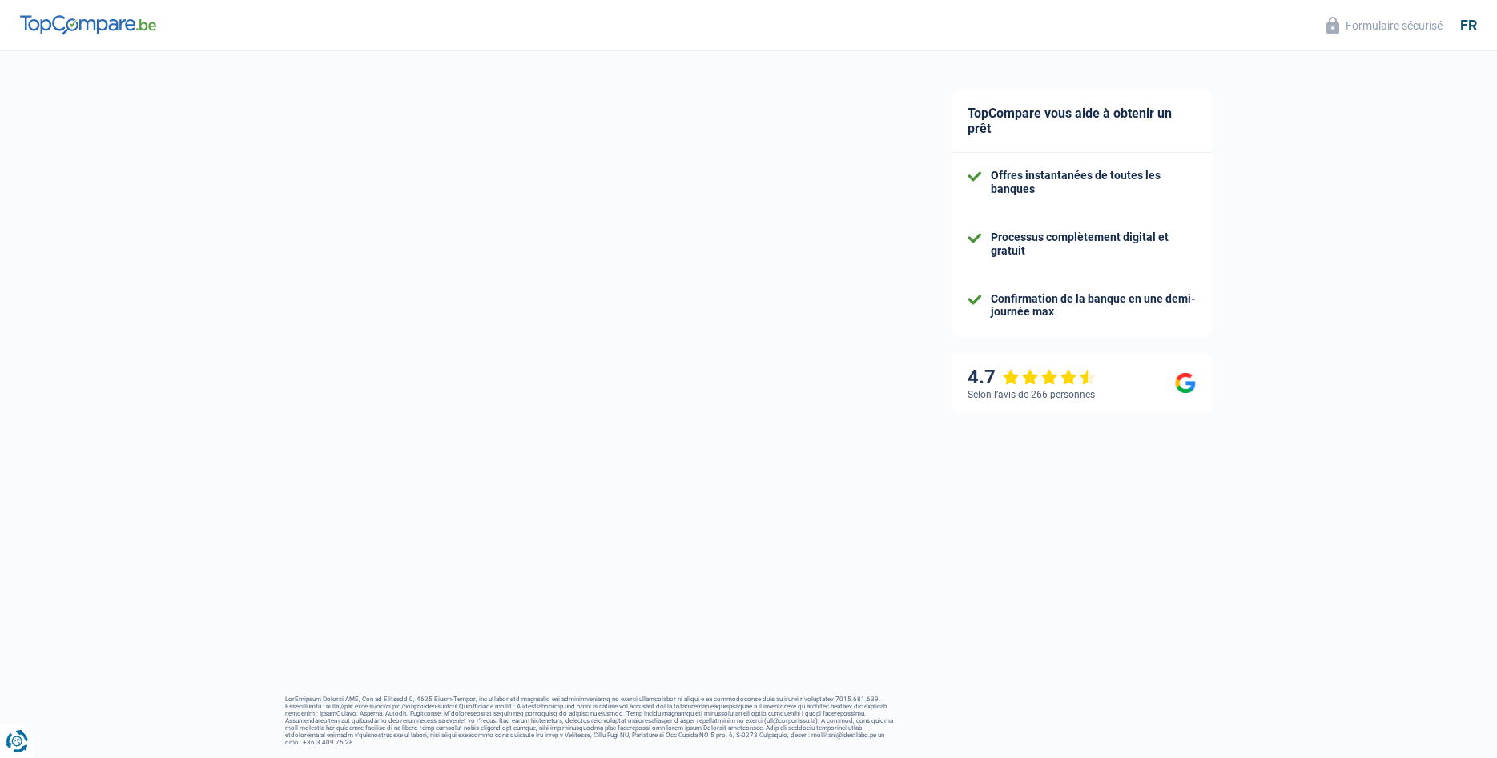
select select "refinancing"
select select "120"
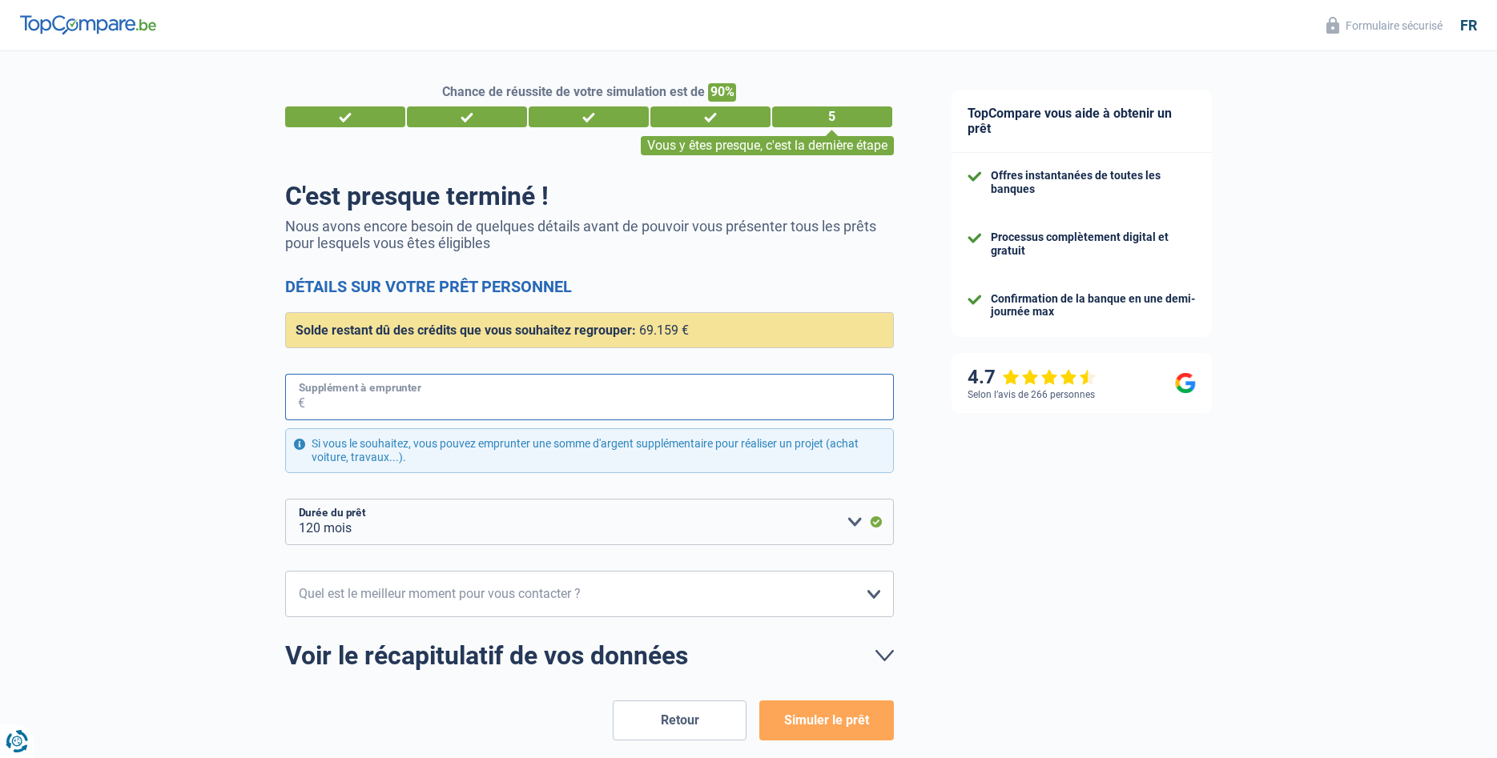
click at [449, 404] on input "Supplément à emprunter" at bounding box center [599, 397] width 589 height 46
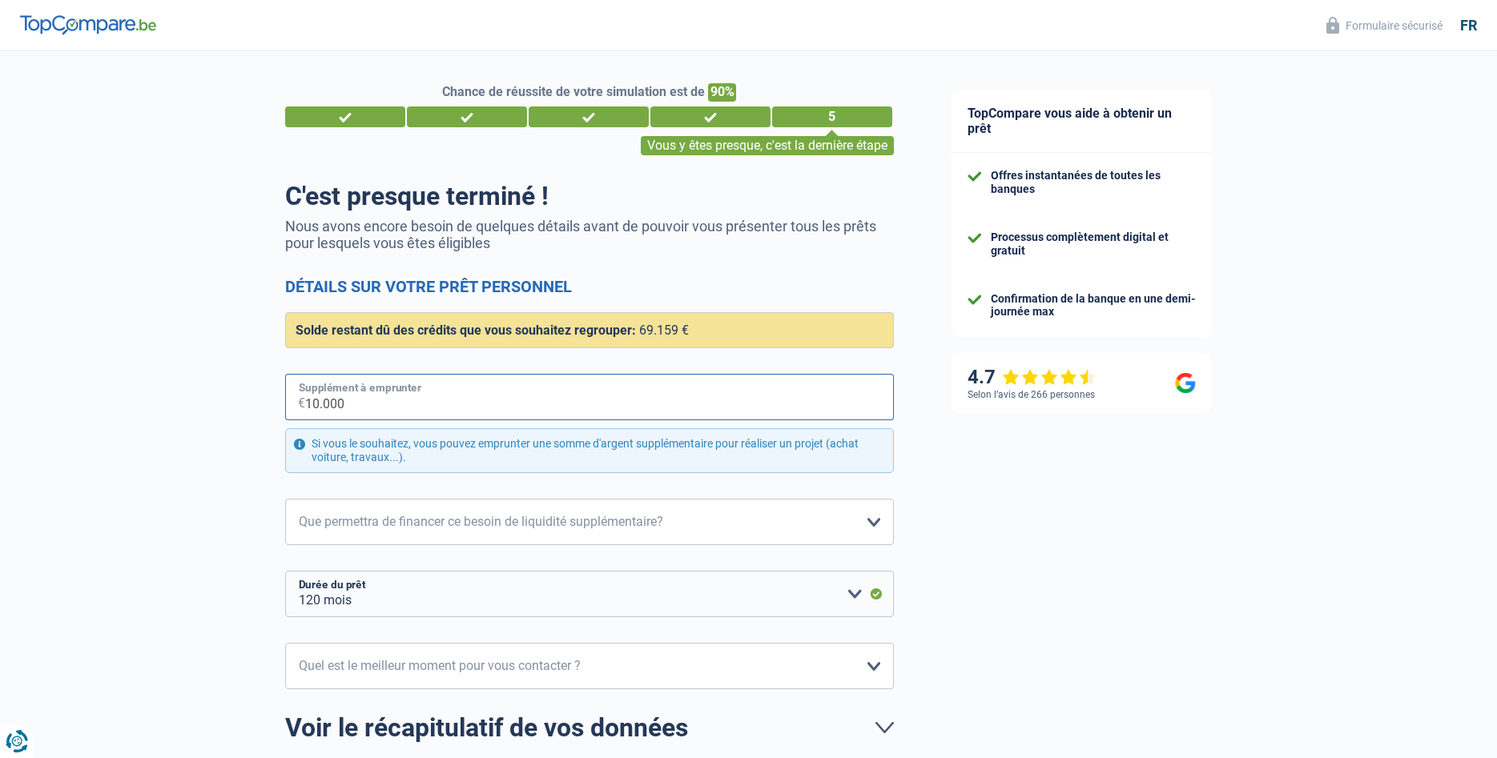
type input "10.000"
click at [1367, 550] on div "TopCompare vous aide à obtenir un prêt Offres instantanées de toutes les banque…" at bounding box center [1210, 479] width 575 height 857
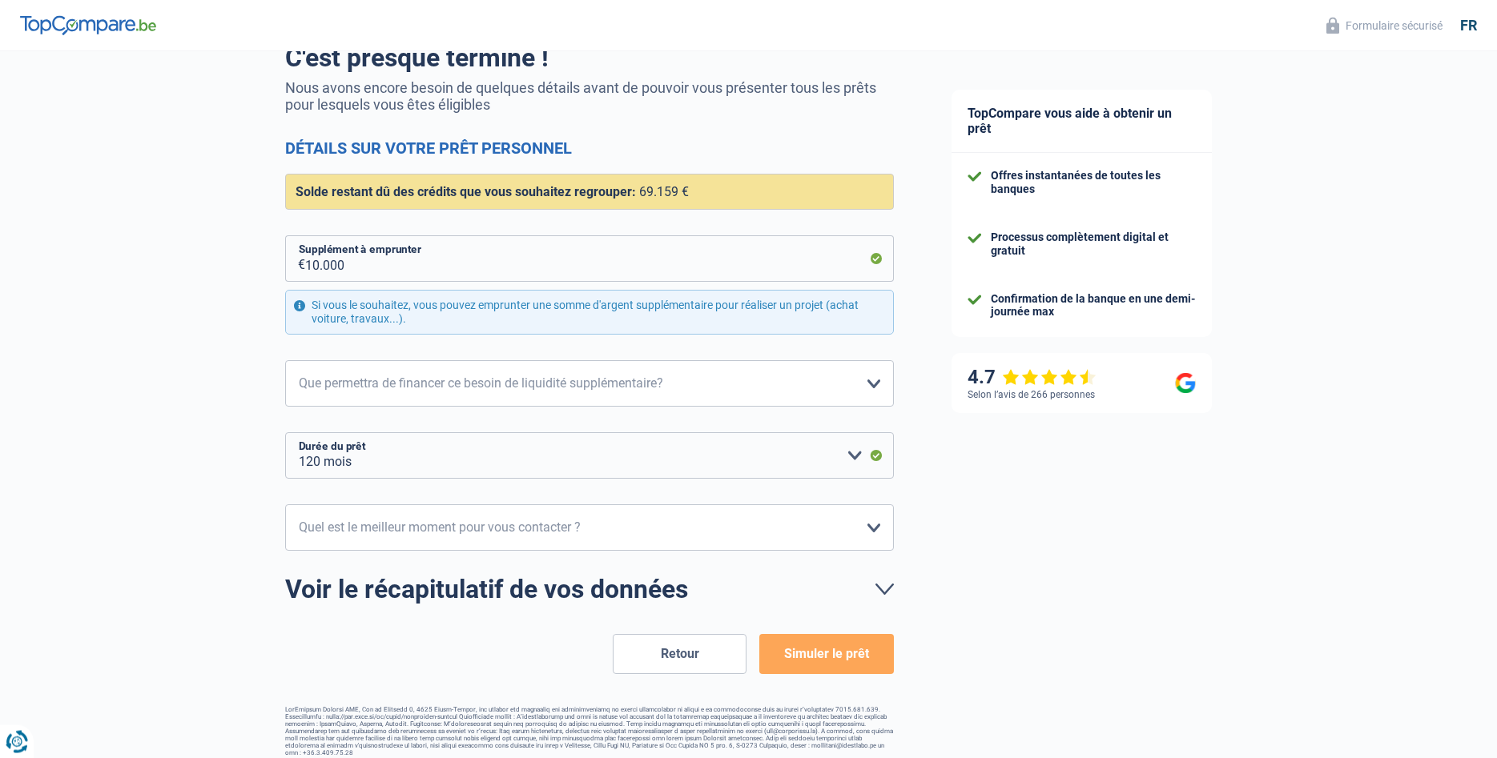
scroll to position [149, 0]
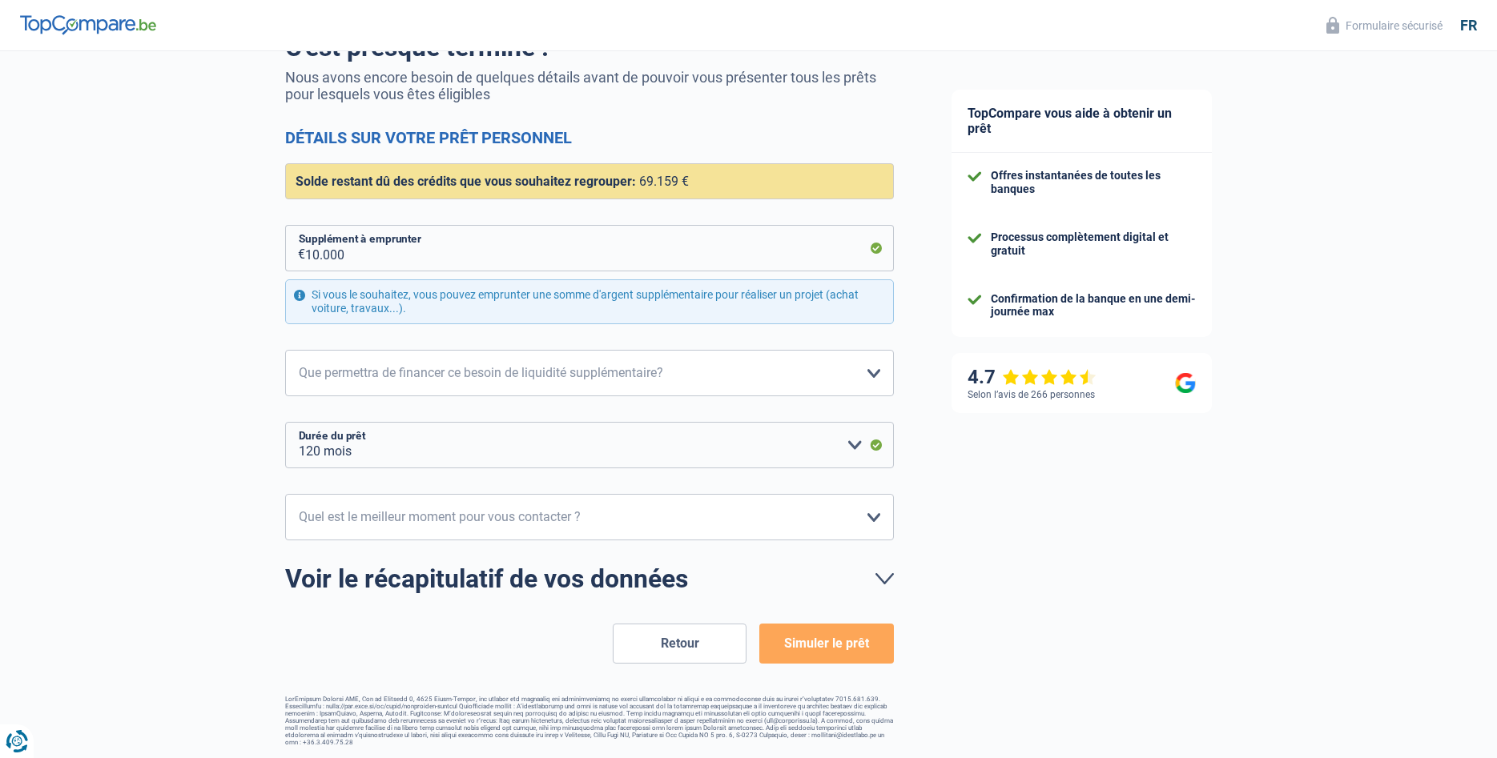
click at [830, 647] on button "Simuler le prêt" at bounding box center [826, 644] width 134 height 40
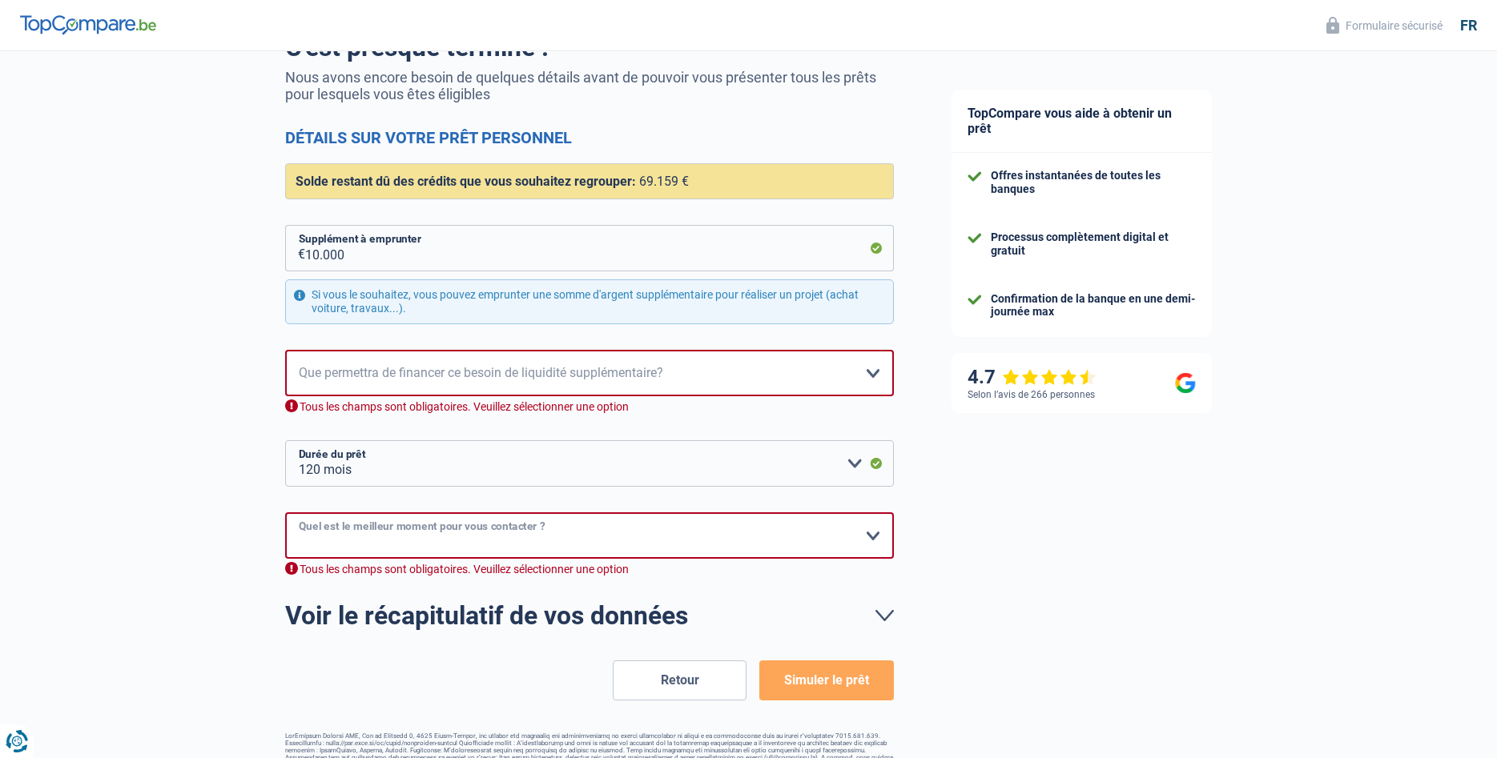
click at [285, 513] on select "10h-12h 12h-14h 14h-16h 16h-18h Veuillez sélectionner une option" at bounding box center [589, 536] width 609 height 46
select select "12-14"
click option "12h-14h" at bounding box center [0, 0] width 0 height 0
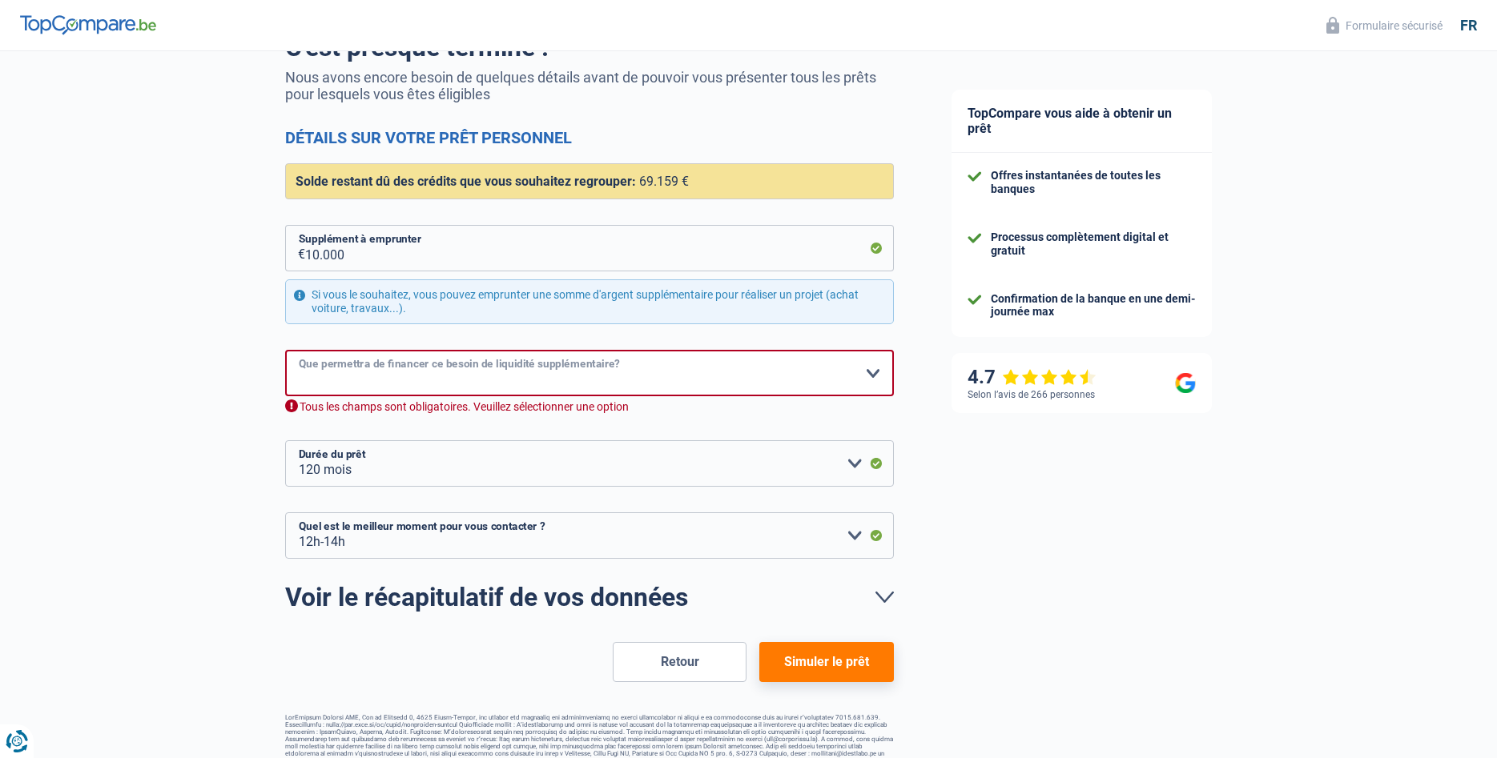
click at [285, 350] on select "Confort maison: meubles, textile, peinture, électroménager, outillage non-profe…" at bounding box center [589, 373] width 609 height 46
select select "other"
click option "Autre" at bounding box center [0, 0] width 0 height 0
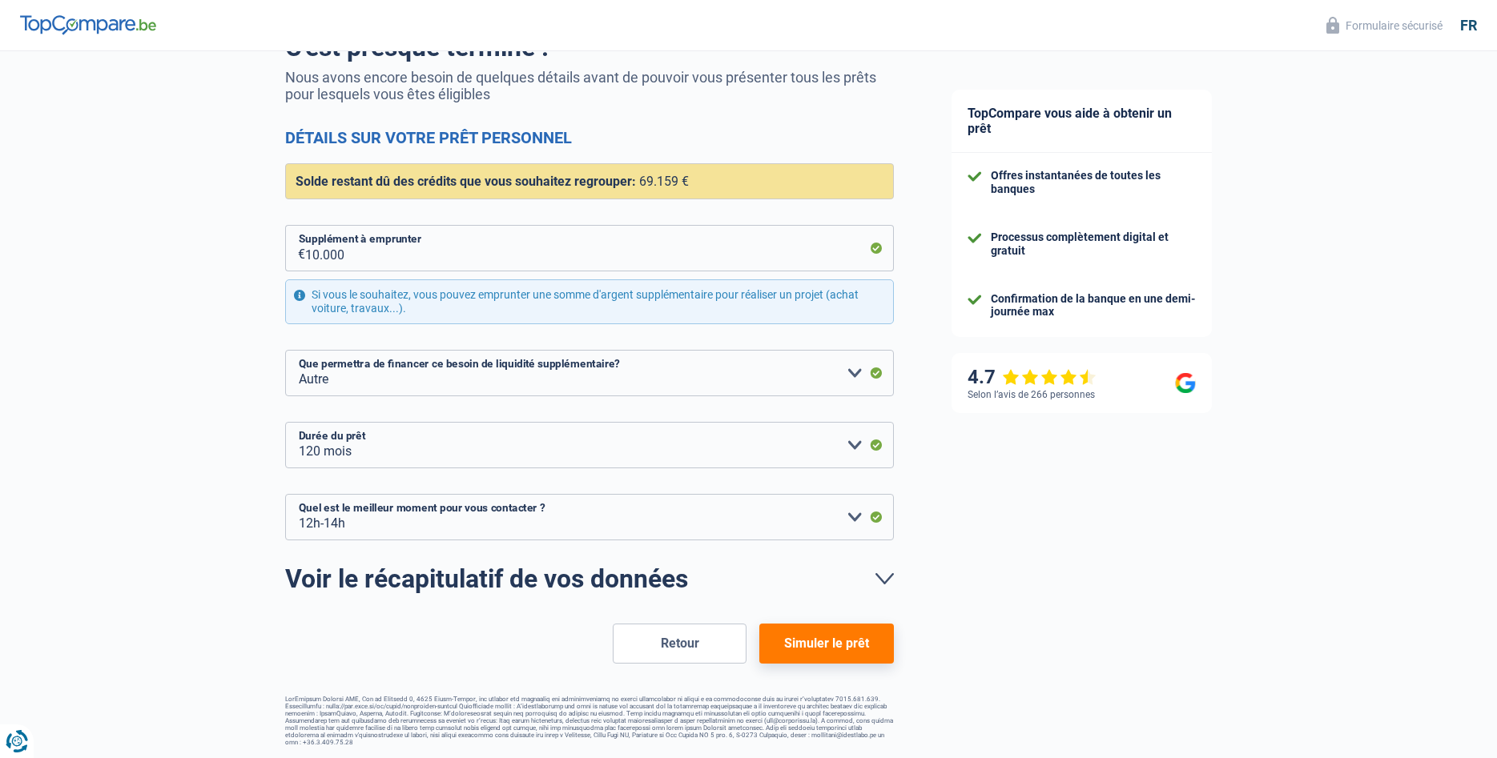
click at [808, 644] on button "Simuler le prêt" at bounding box center [826, 644] width 134 height 40
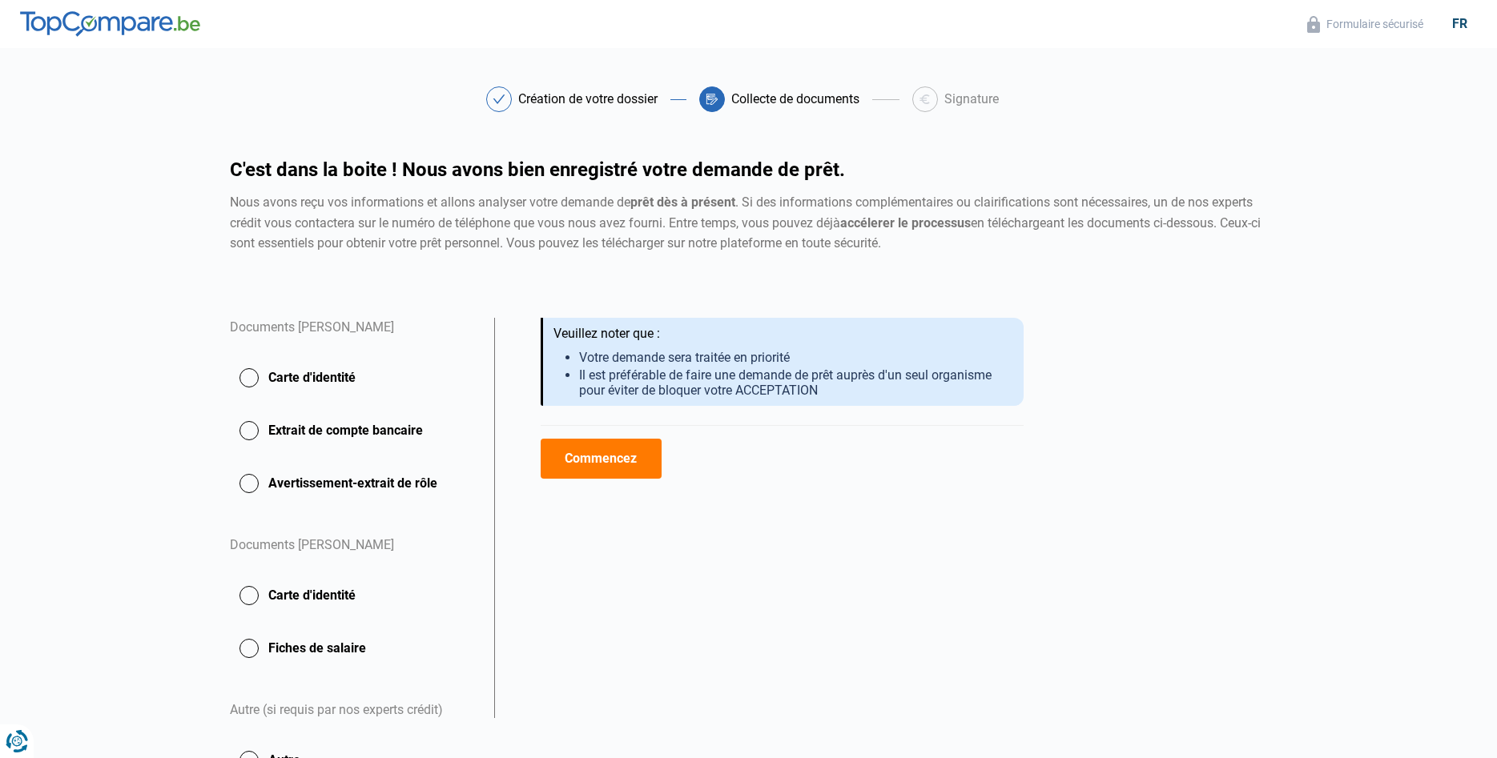
click at [600, 464] on button "Commencez" at bounding box center [601, 459] width 121 height 40
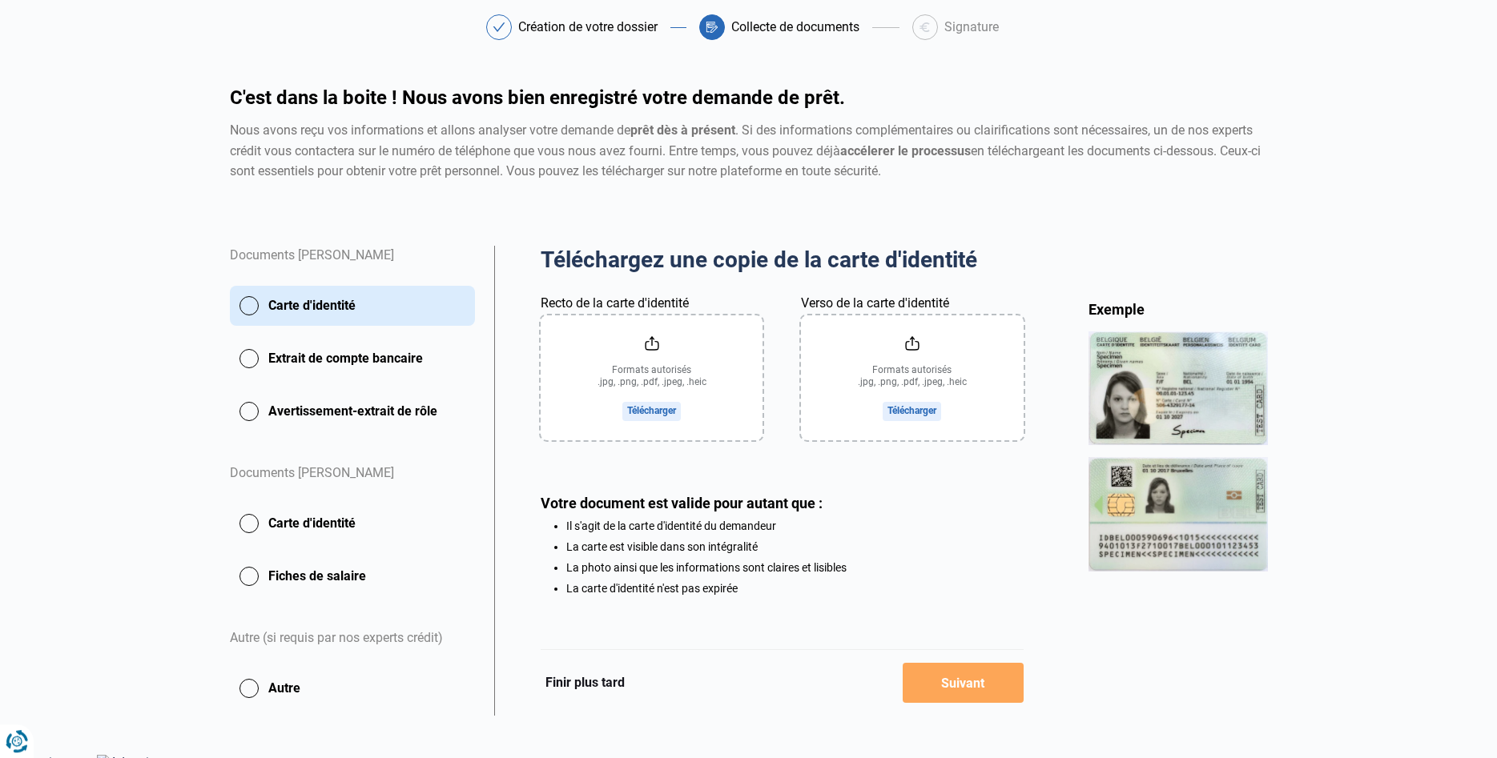
scroll to position [89, 0]
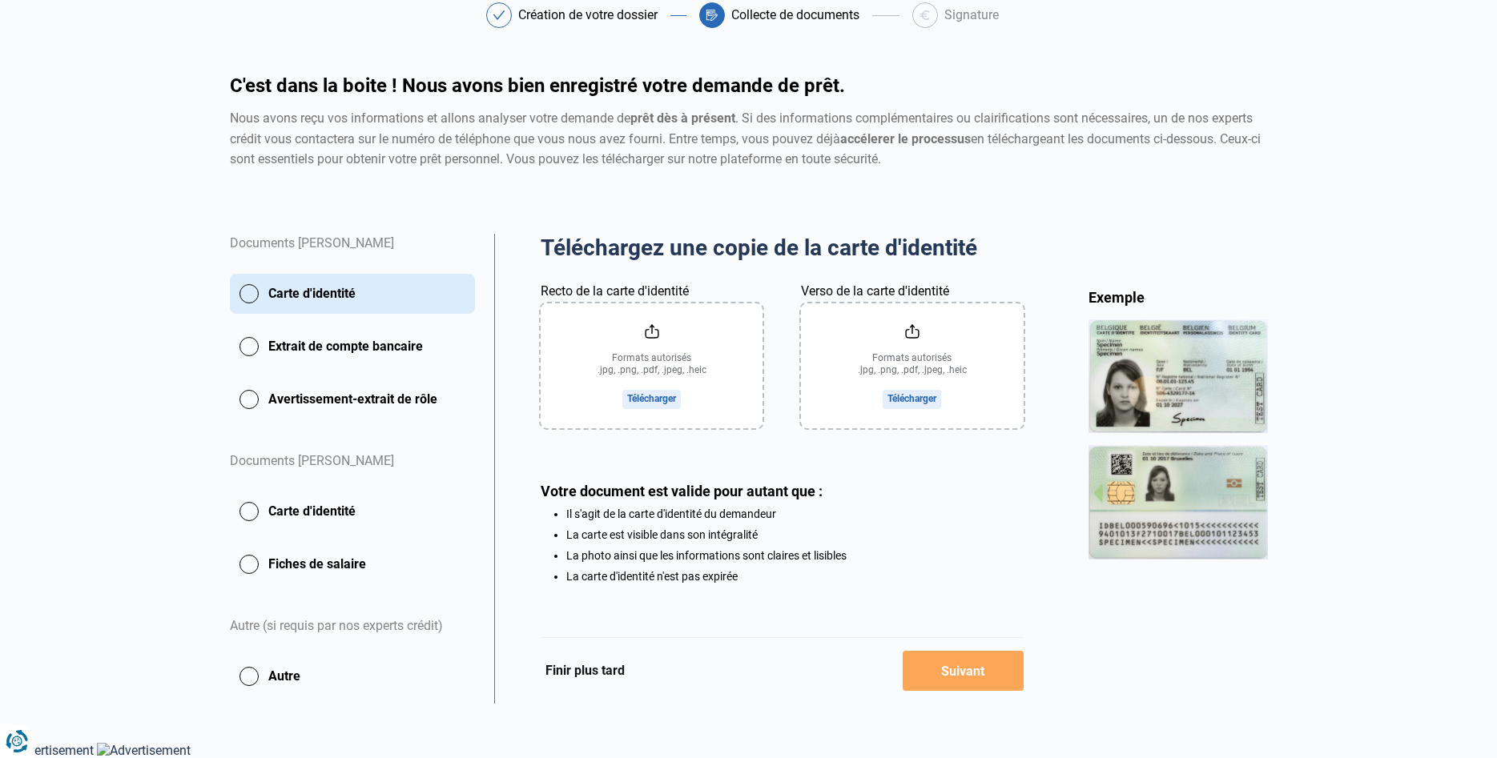
click at [648, 396] on input "Recto de la carte d'identité" at bounding box center [652, 366] width 222 height 125
click at [658, 395] on input "Recto de la carte d'identité" at bounding box center [652, 366] width 222 height 125
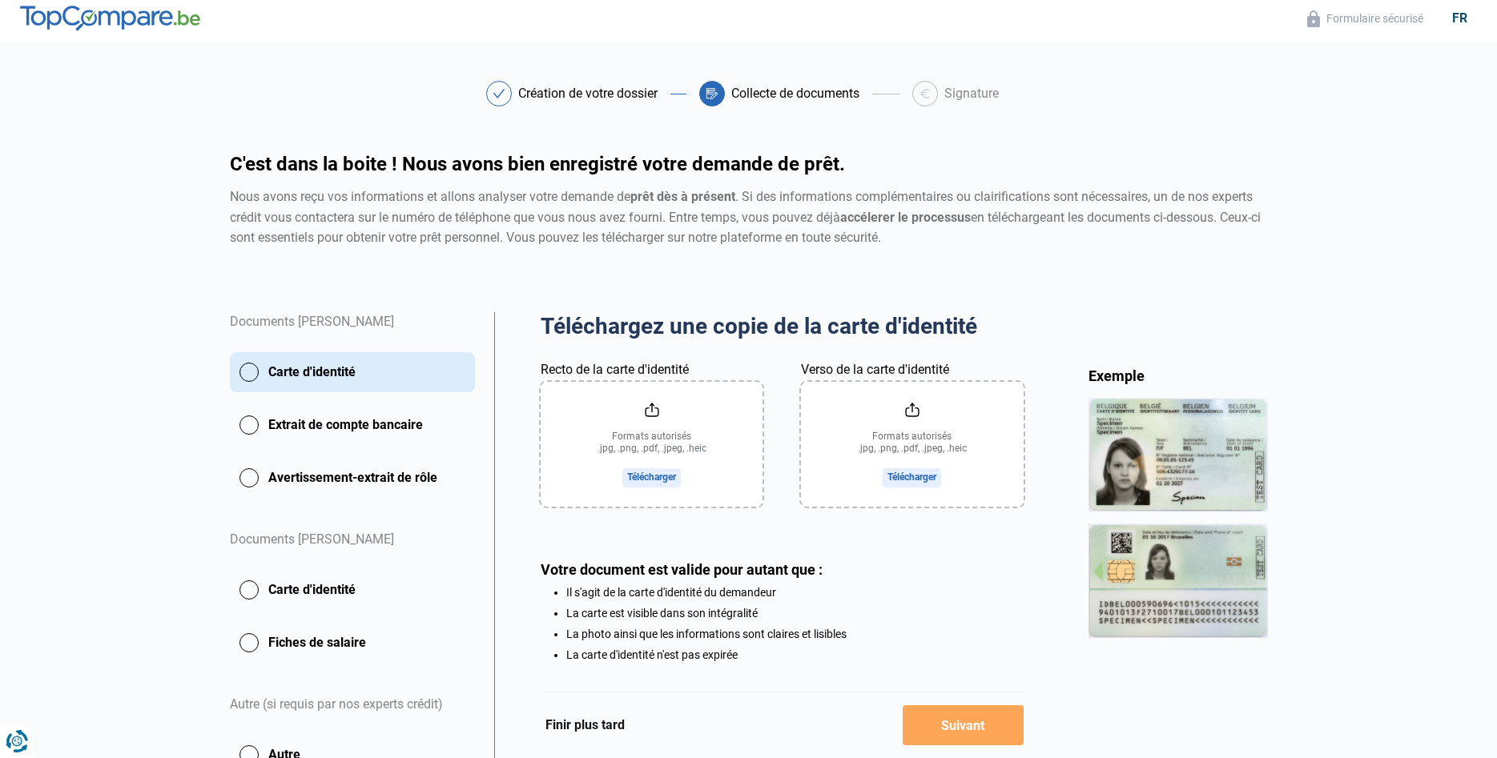
scroll to position [0, 0]
